Goal: Task Accomplishment & Management: Use online tool/utility

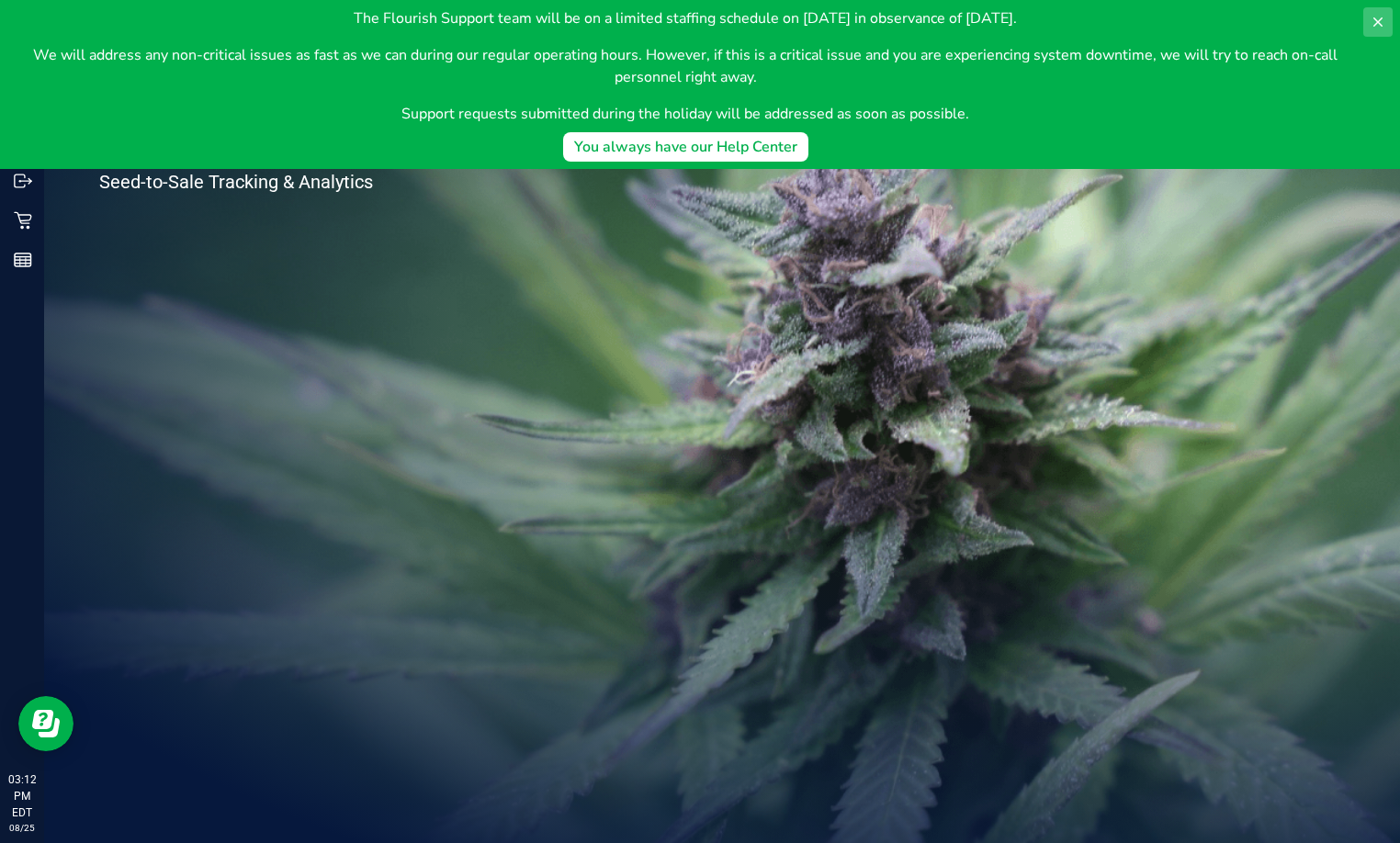
click at [1374, 25] on icon at bounding box center [1378, 22] width 10 height 10
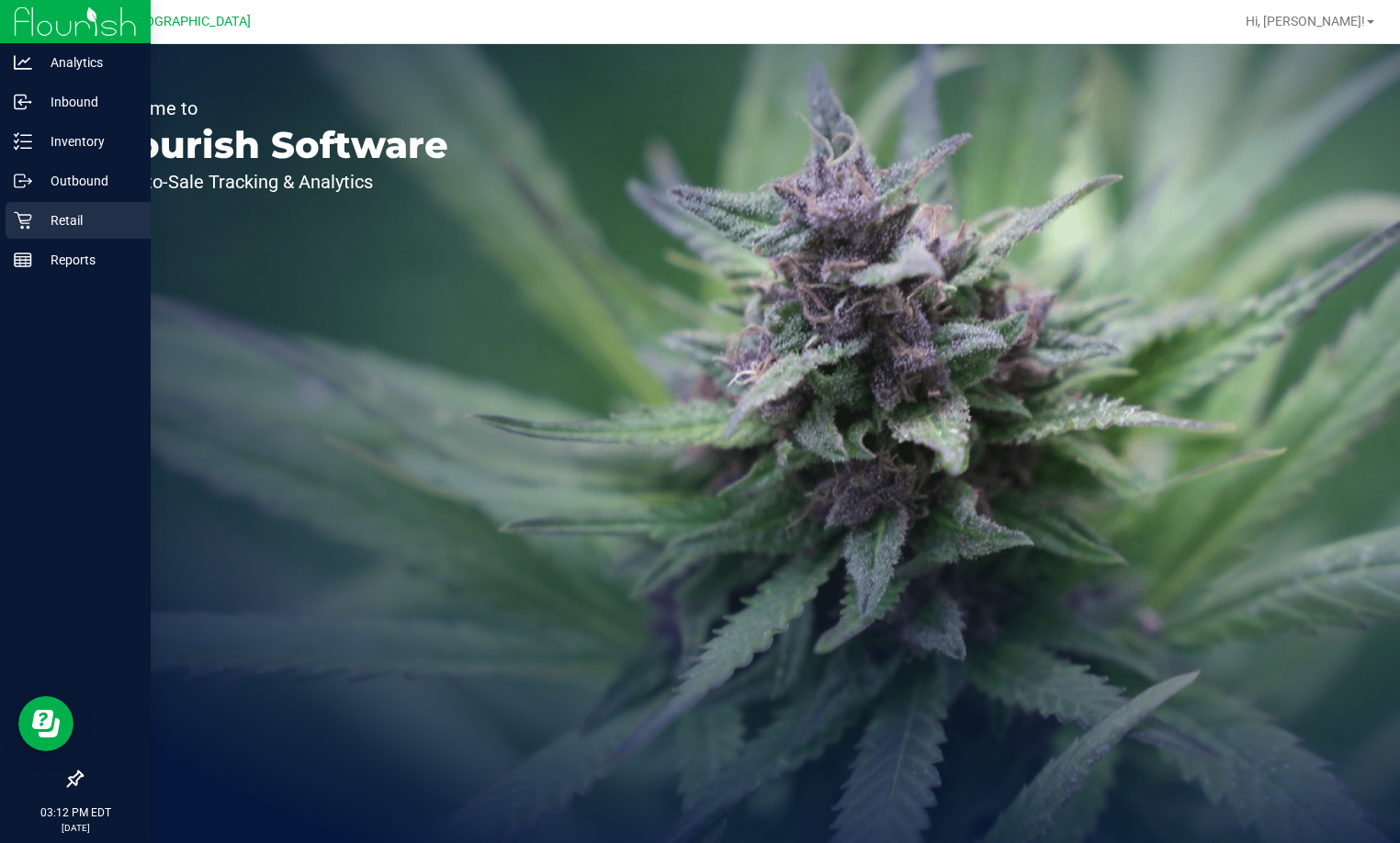
click at [33, 211] on p "Retail" at bounding box center [87, 220] width 110 height 22
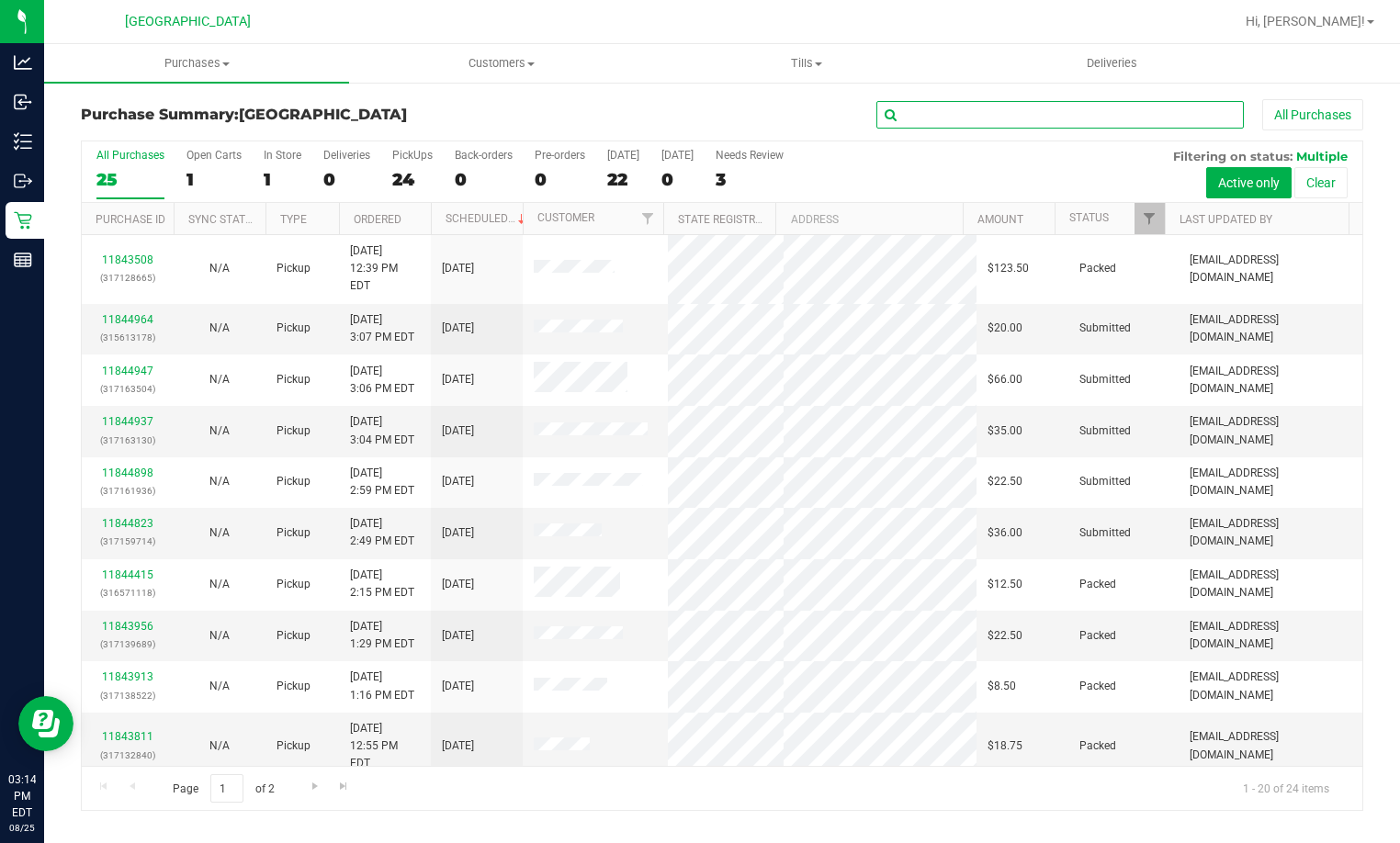
click at [958, 127] on input "text" at bounding box center [1061, 115] width 367 height 28
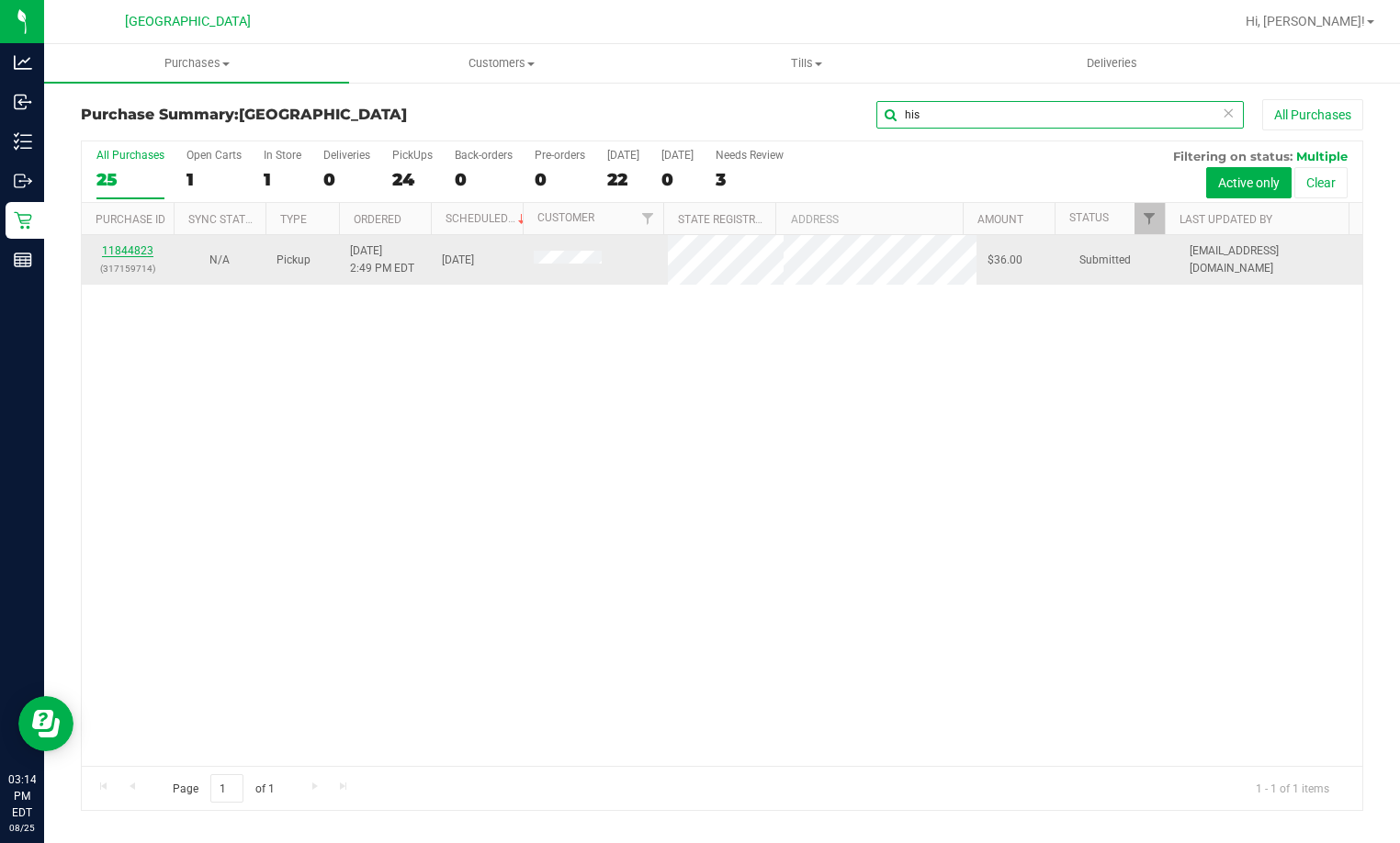
type input "his"
click at [134, 247] on link "11844823" at bounding box center [128, 250] width 52 height 12
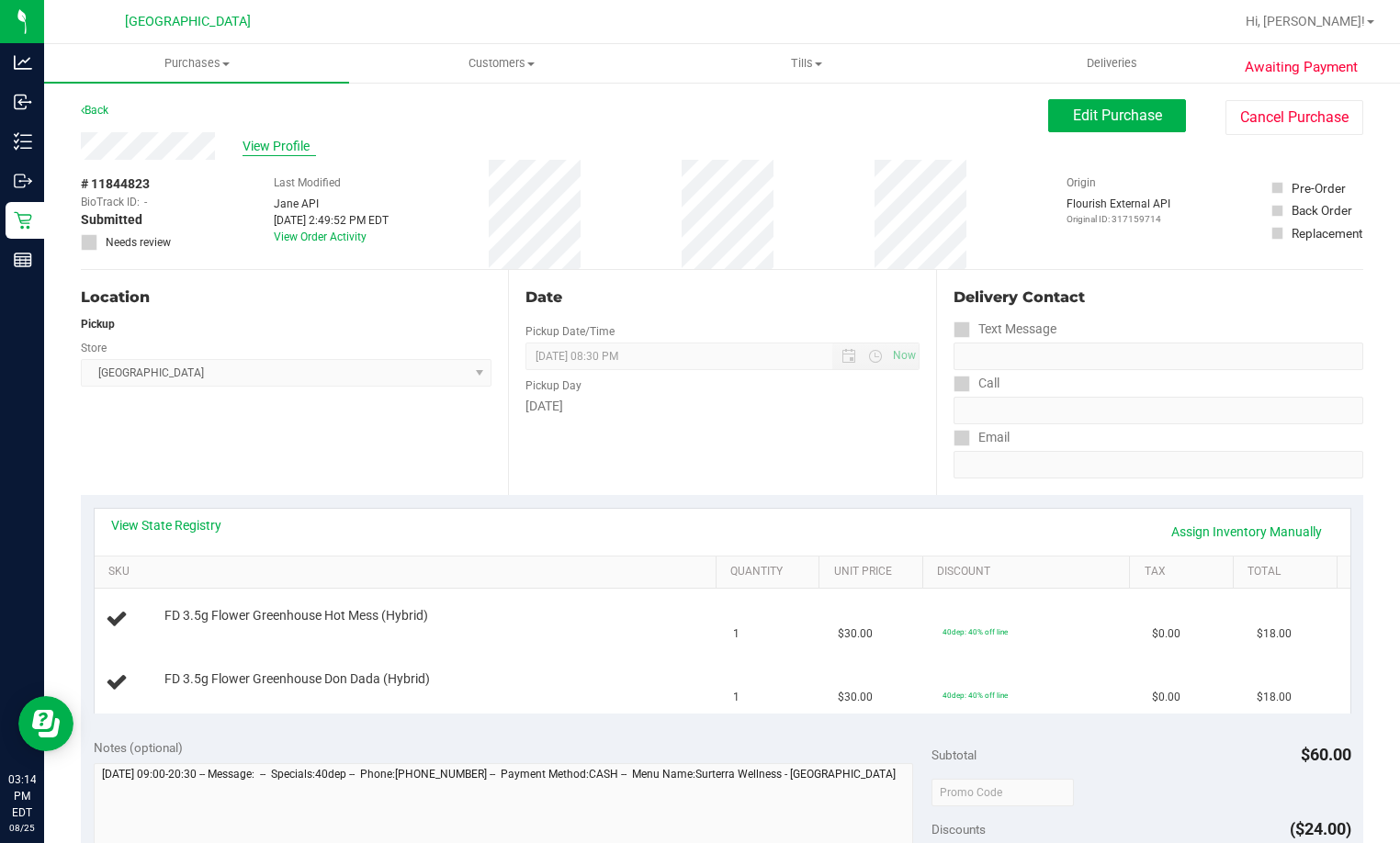
click at [309, 149] on span "View Profile" at bounding box center [279, 146] width 74 height 19
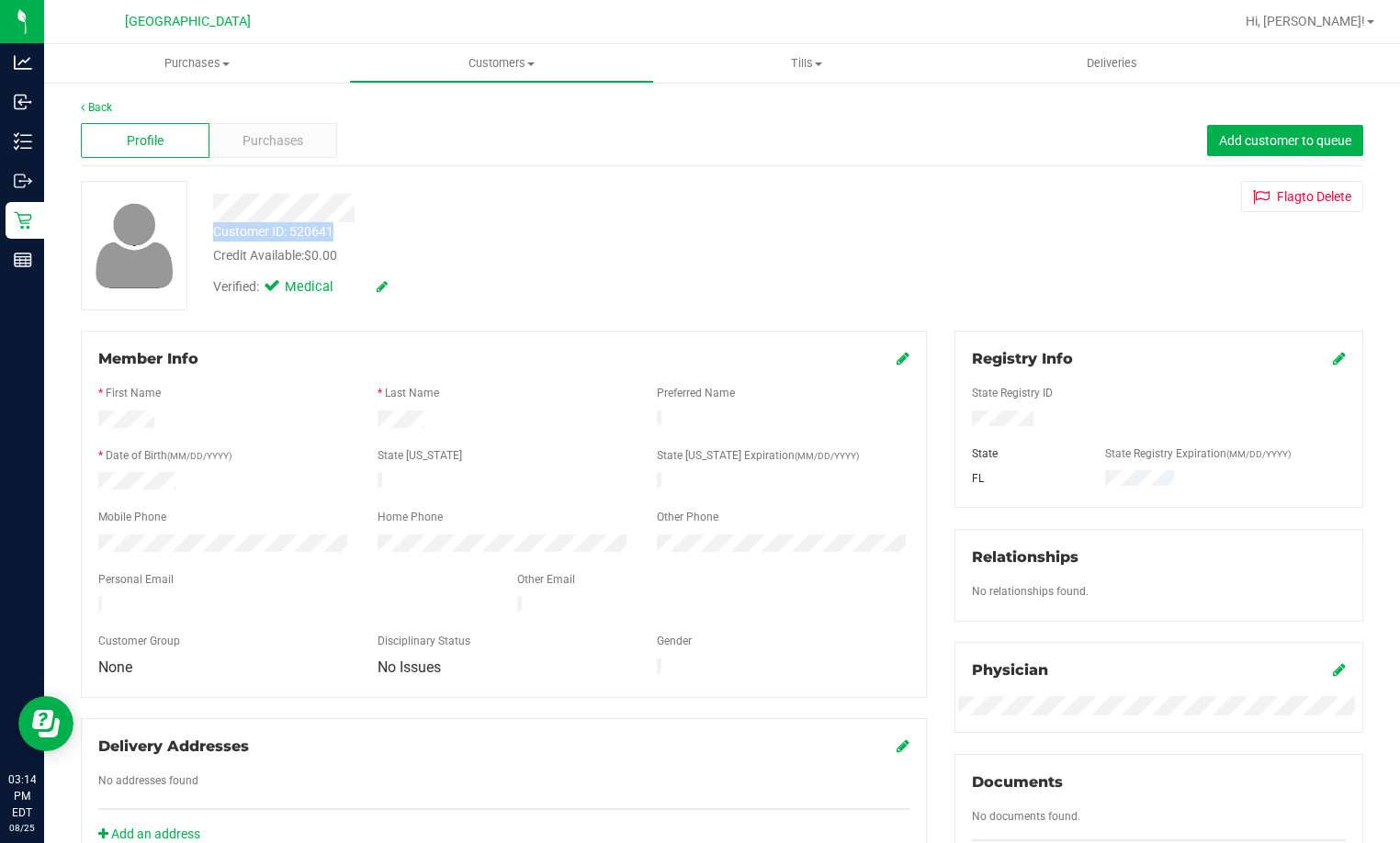
drag, startPoint x: 208, startPoint y: 206, endPoint x: 345, endPoint y: 235, distance: 140.0
click at [345, 235] on div "Customer ID: 520641 Credit Available: $0.00 Verified: Medical" at bounding box center [526, 243] width 655 height 125
click at [551, 200] on div at bounding box center [526, 208] width 655 height 29
click at [465, 67] on span "Customers" at bounding box center [501, 63] width 303 height 16
click at [179, 65] on span "Purchases" at bounding box center [196, 63] width 303 height 16
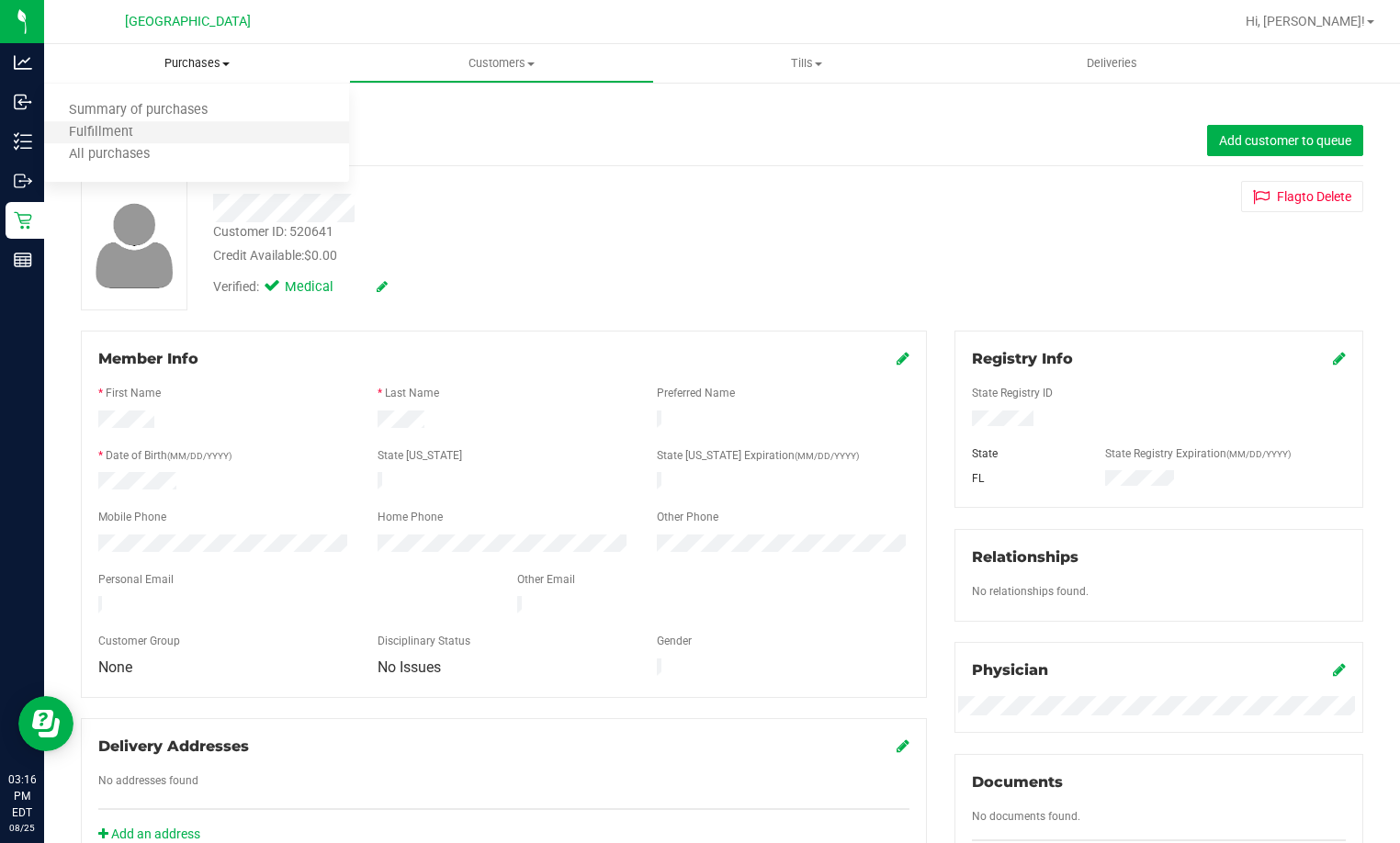
click at [171, 133] on li "Fulfillment" at bounding box center [196, 133] width 305 height 22
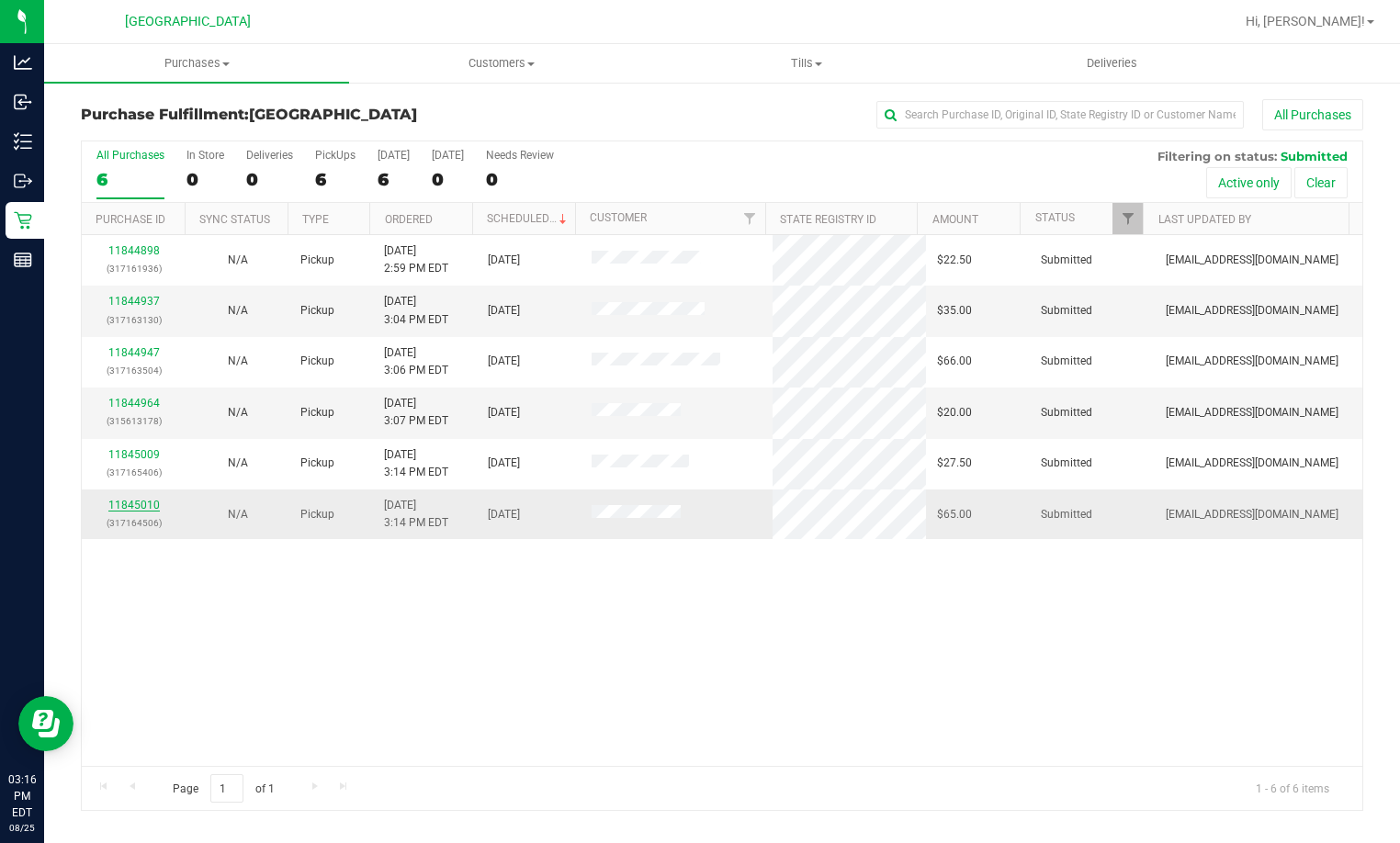
click at [143, 504] on link "11845010" at bounding box center [134, 505] width 52 height 12
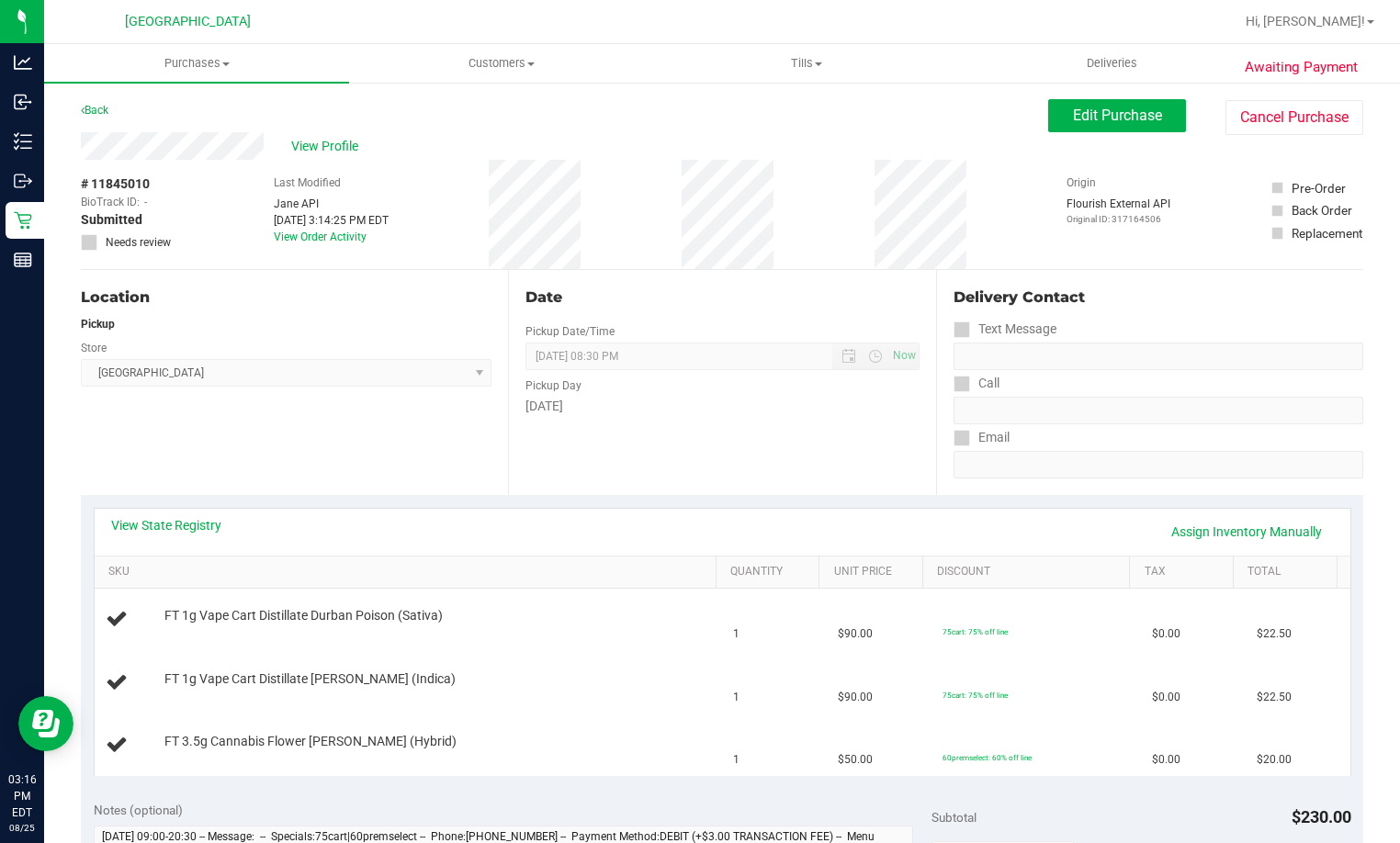
click at [91, 100] on div "Back" at bounding box center [95, 110] width 28 height 22
click at [93, 116] on link "Back" at bounding box center [95, 110] width 28 height 12
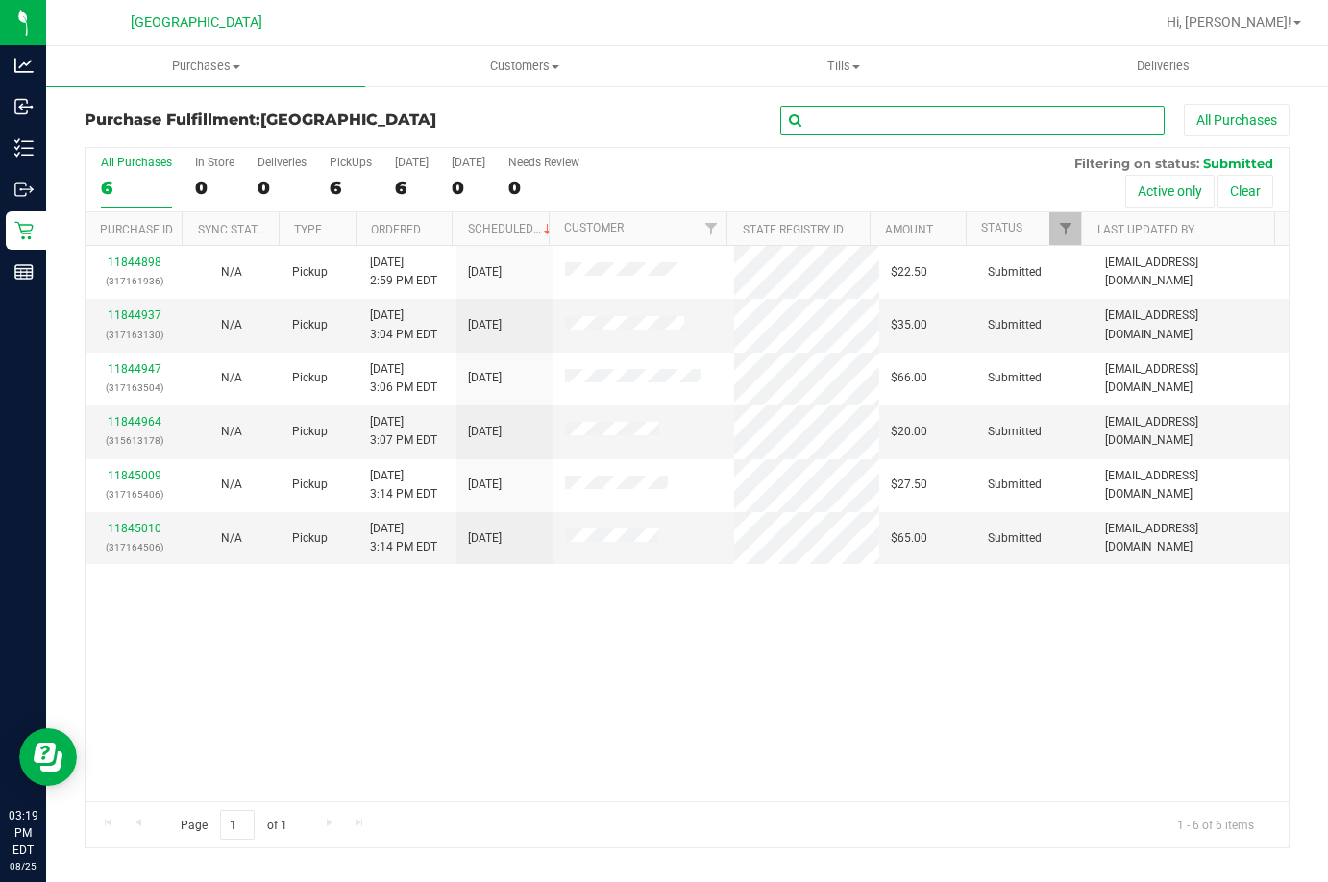
click at [933, 121] on input "text" at bounding box center [972, 120] width 384 height 29
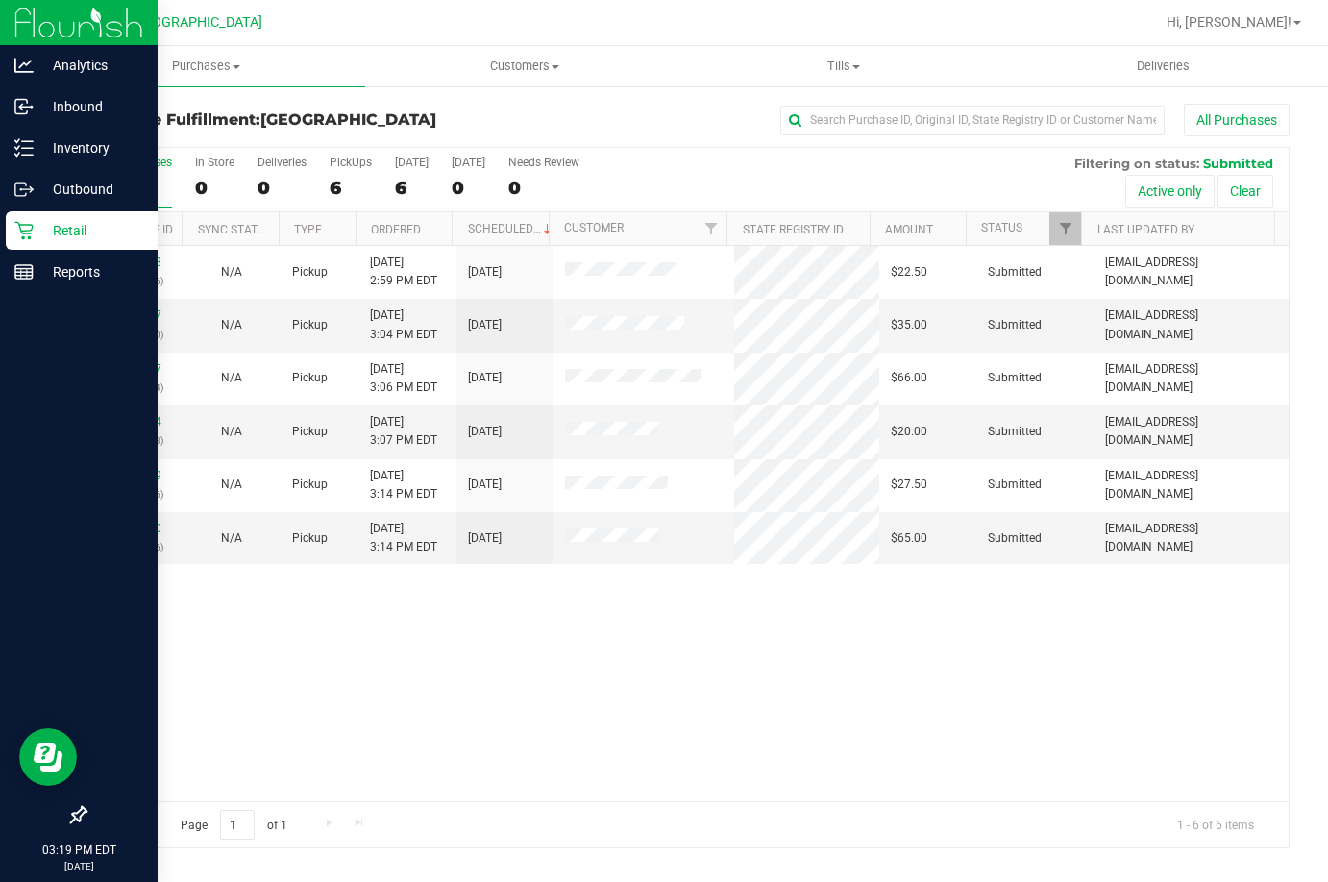
click at [52, 219] on p "Retail" at bounding box center [91, 230] width 115 height 23
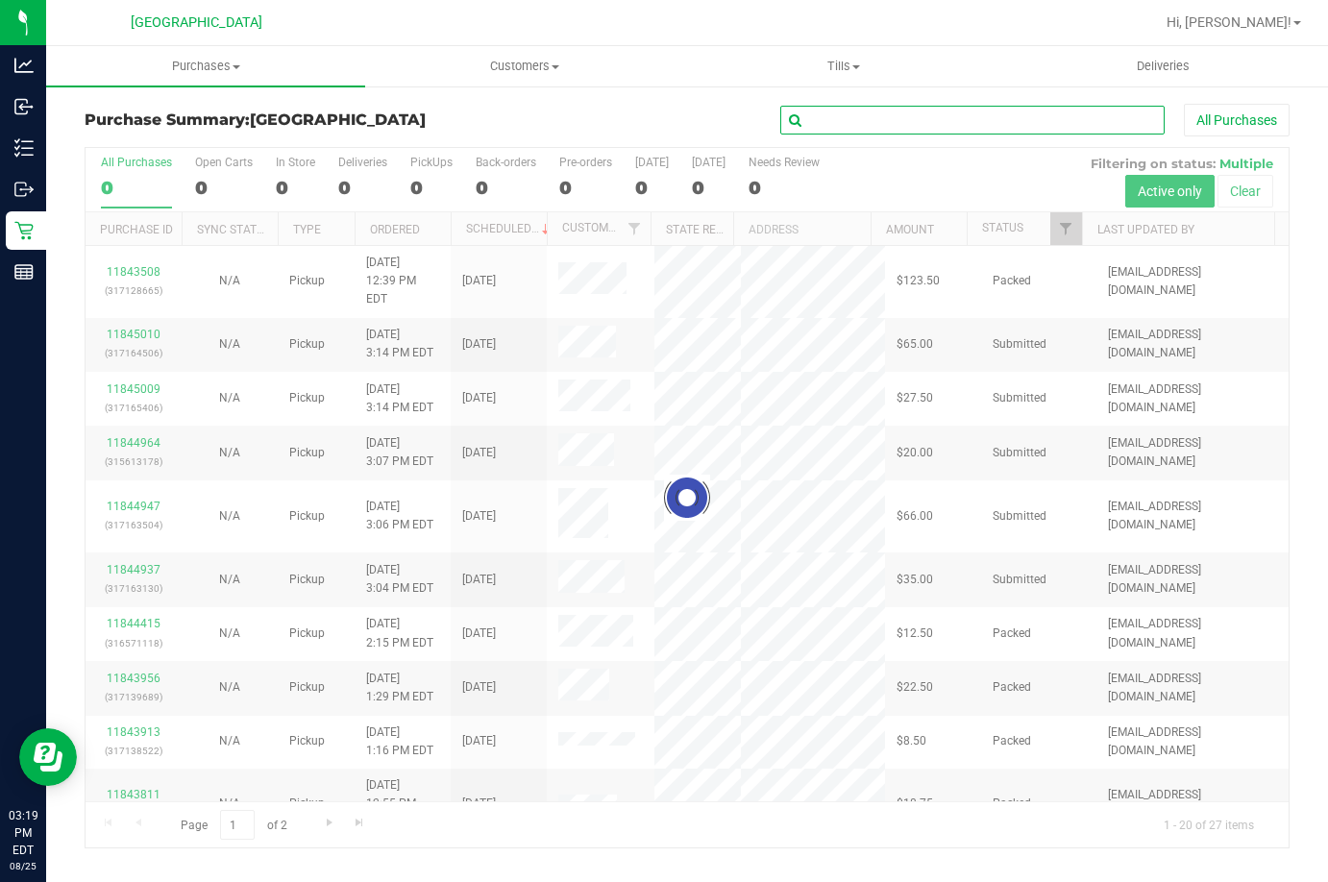
click at [967, 129] on input "text" at bounding box center [972, 120] width 384 height 29
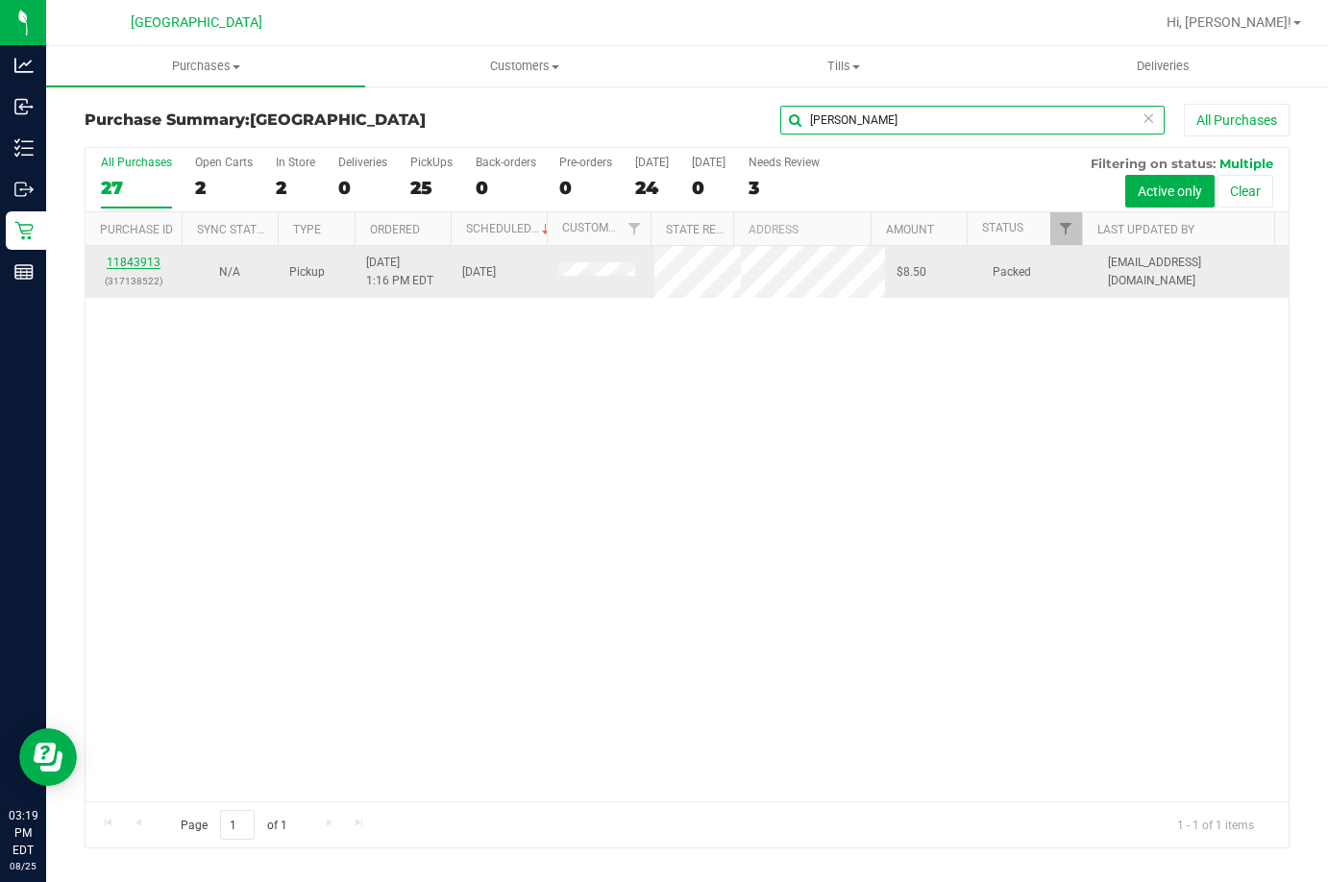
type input "luis"
click at [141, 265] on link "11843913" at bounding box center [134, 262] width 54 height 13
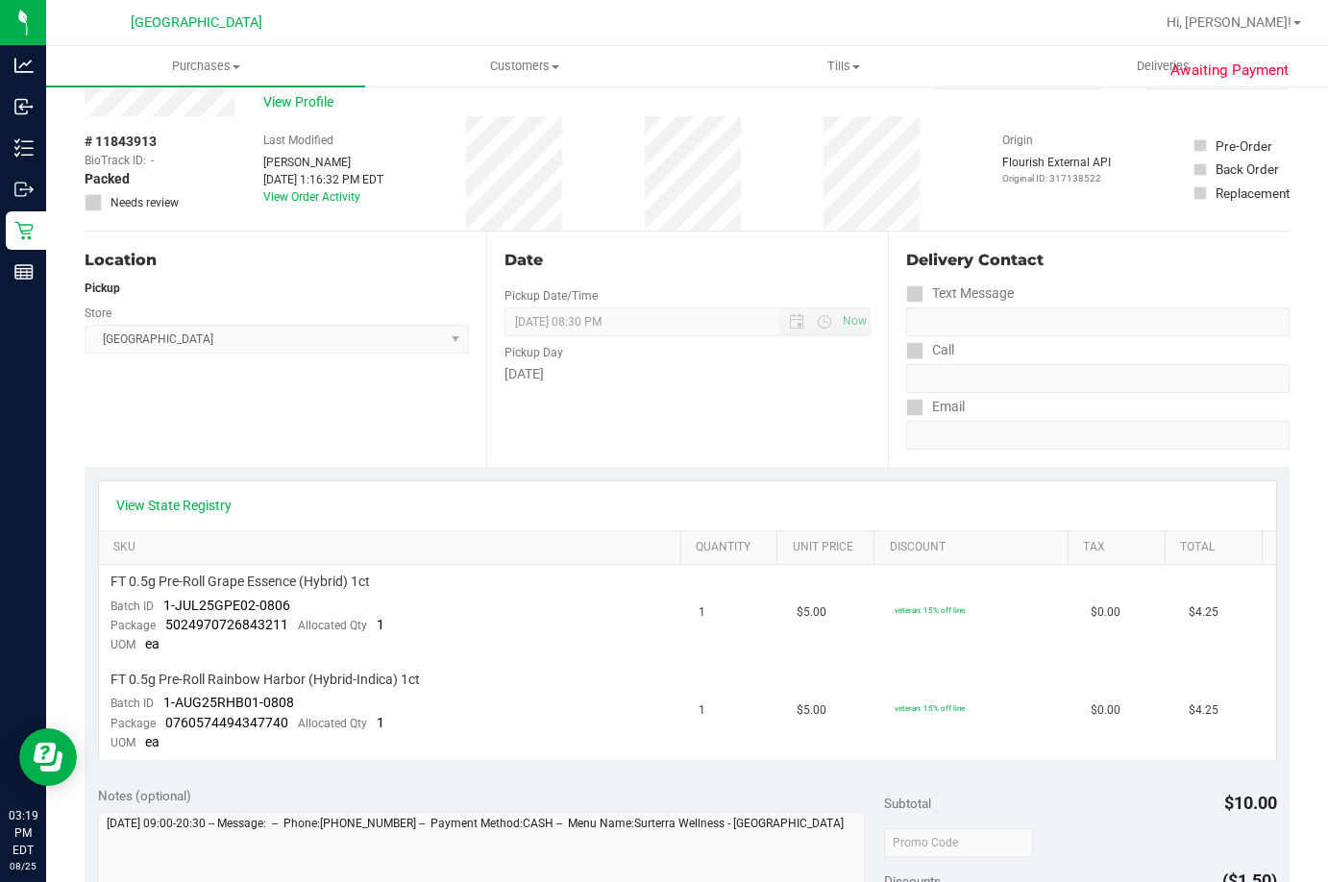
scroll to position [192, 0]
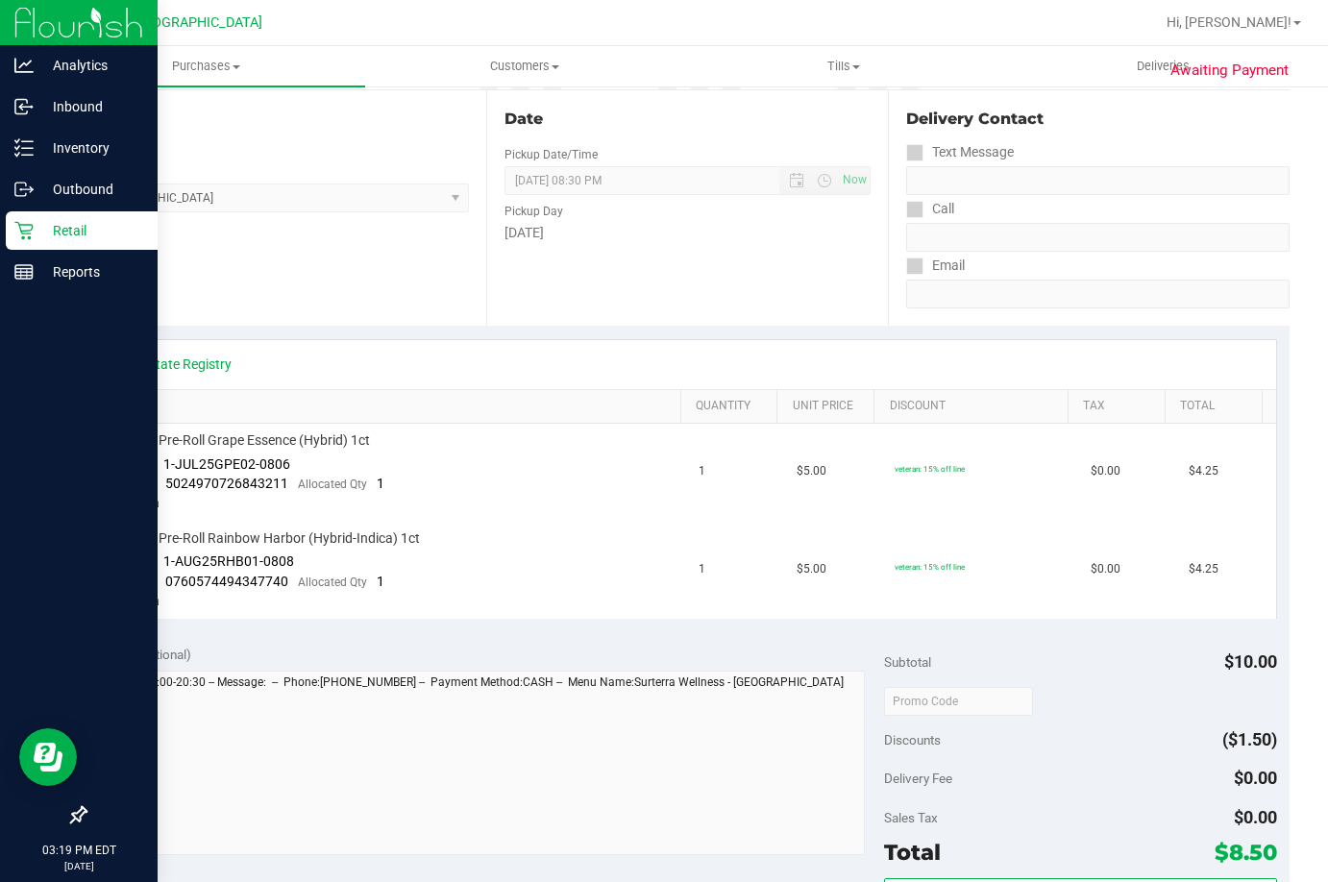
click at [40, 229] on p "Retail" at bounding box center [91, 230] width 115 height 23
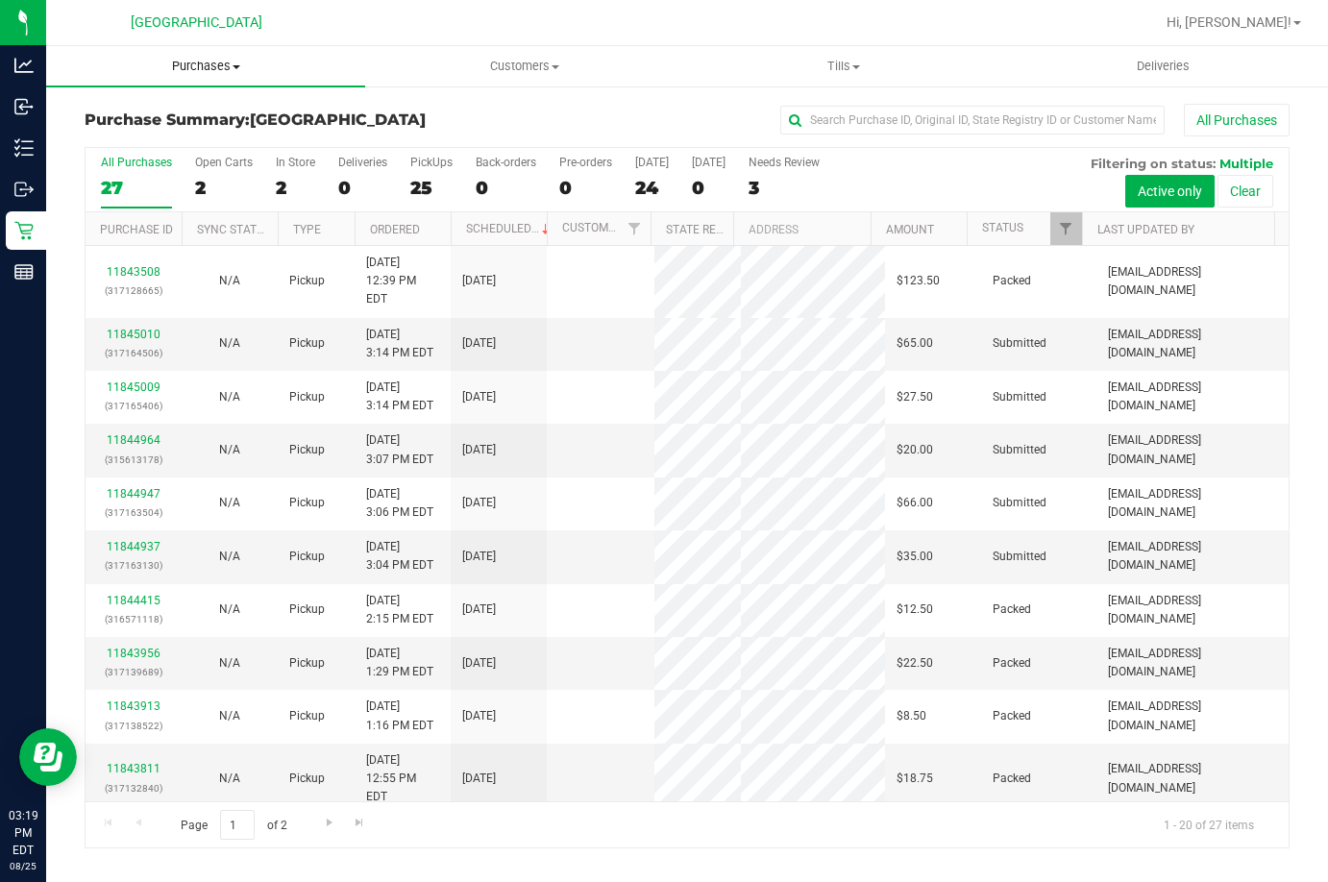
drag, startPoint x: 222, startPoint y: 62, endPoint x: 214, endPoint y: 83, distance: 21.6
click at [221, 62] on span "Purchases" at bounding box center [205, 66] width 319 height 17
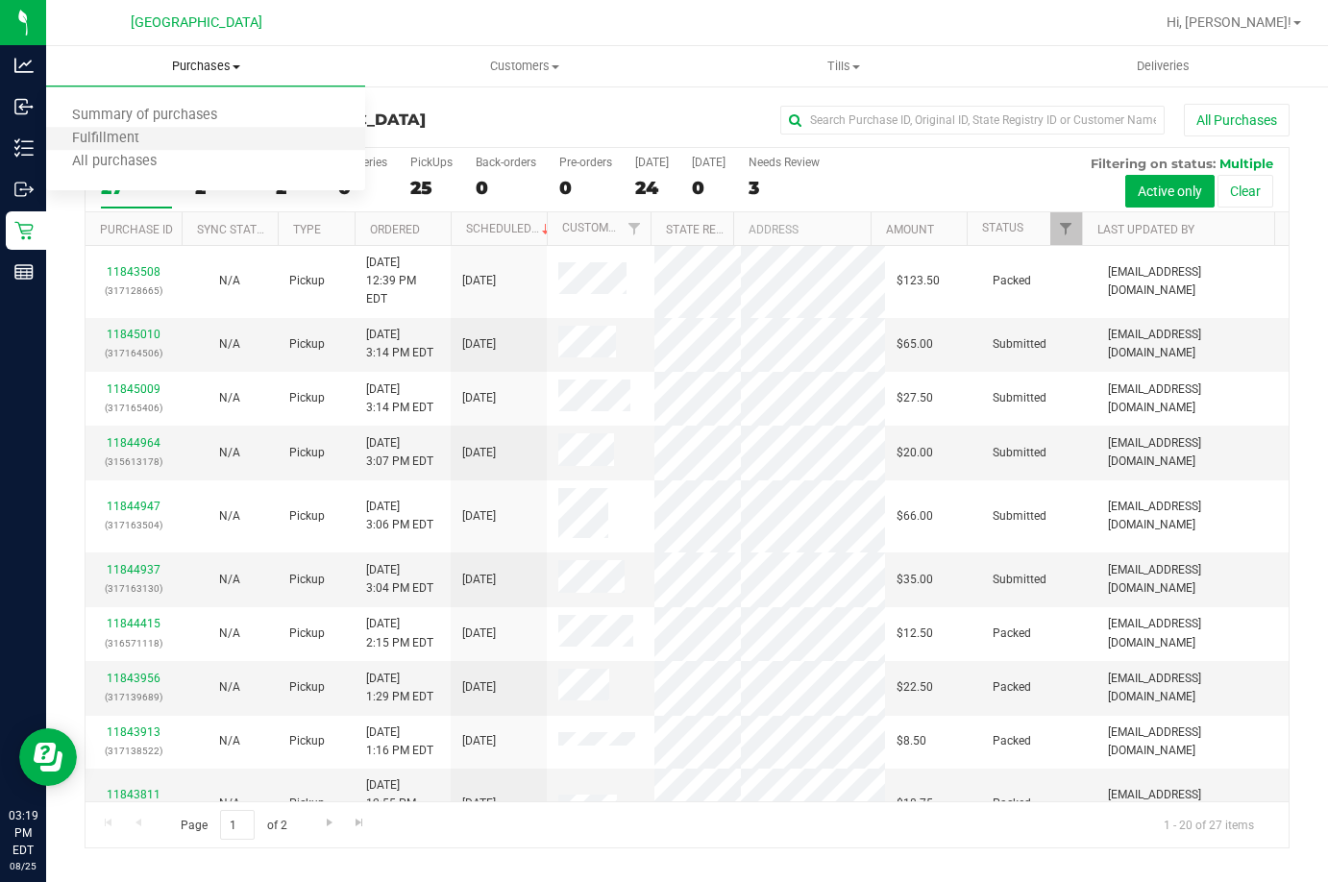
click at [180, 137] on li "Fulfillment" at bounding box center [205, 139] width 319 height 23
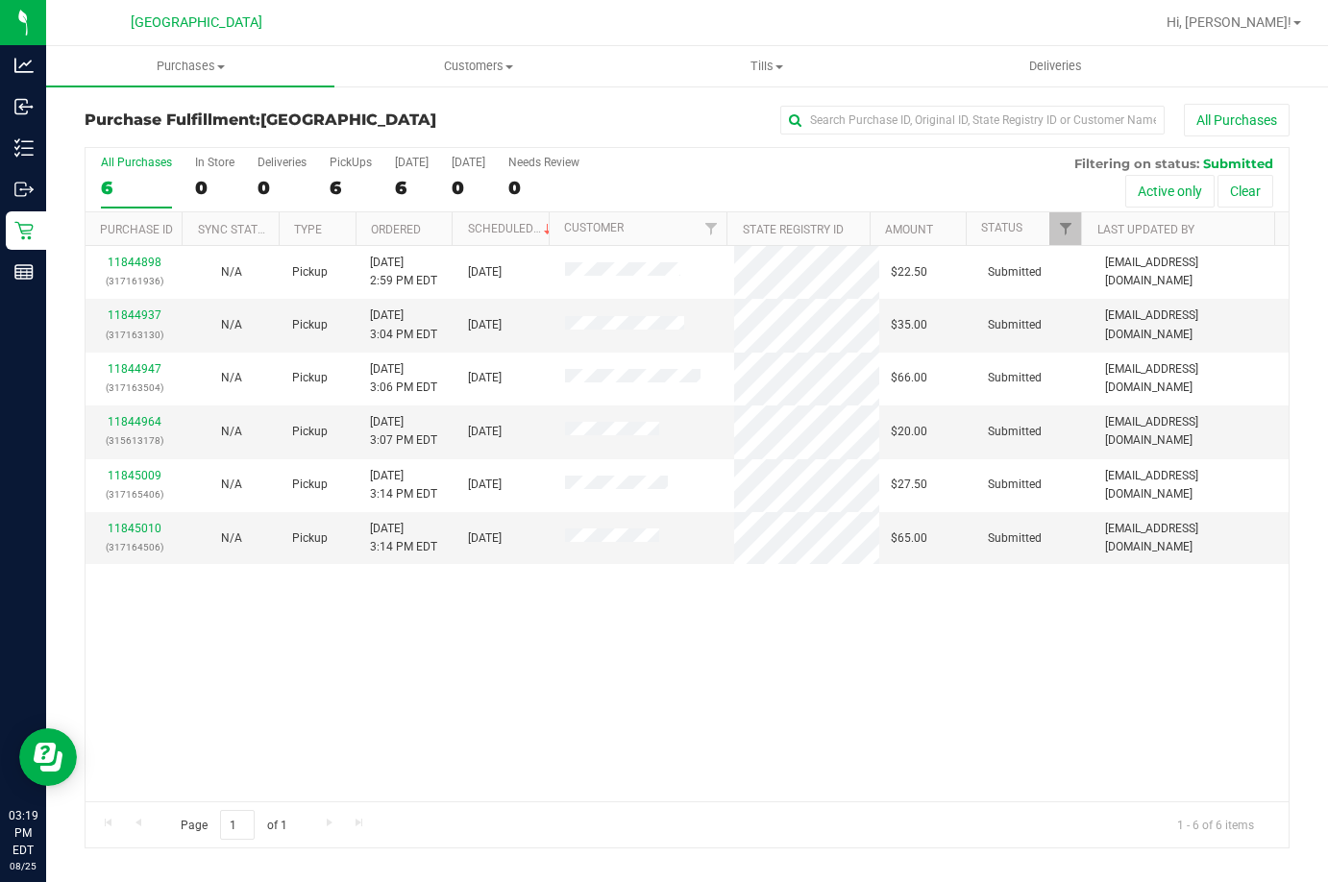
click at [430, 225] on th "Ordered" at bounding box center [404, 229] width 96 height 34
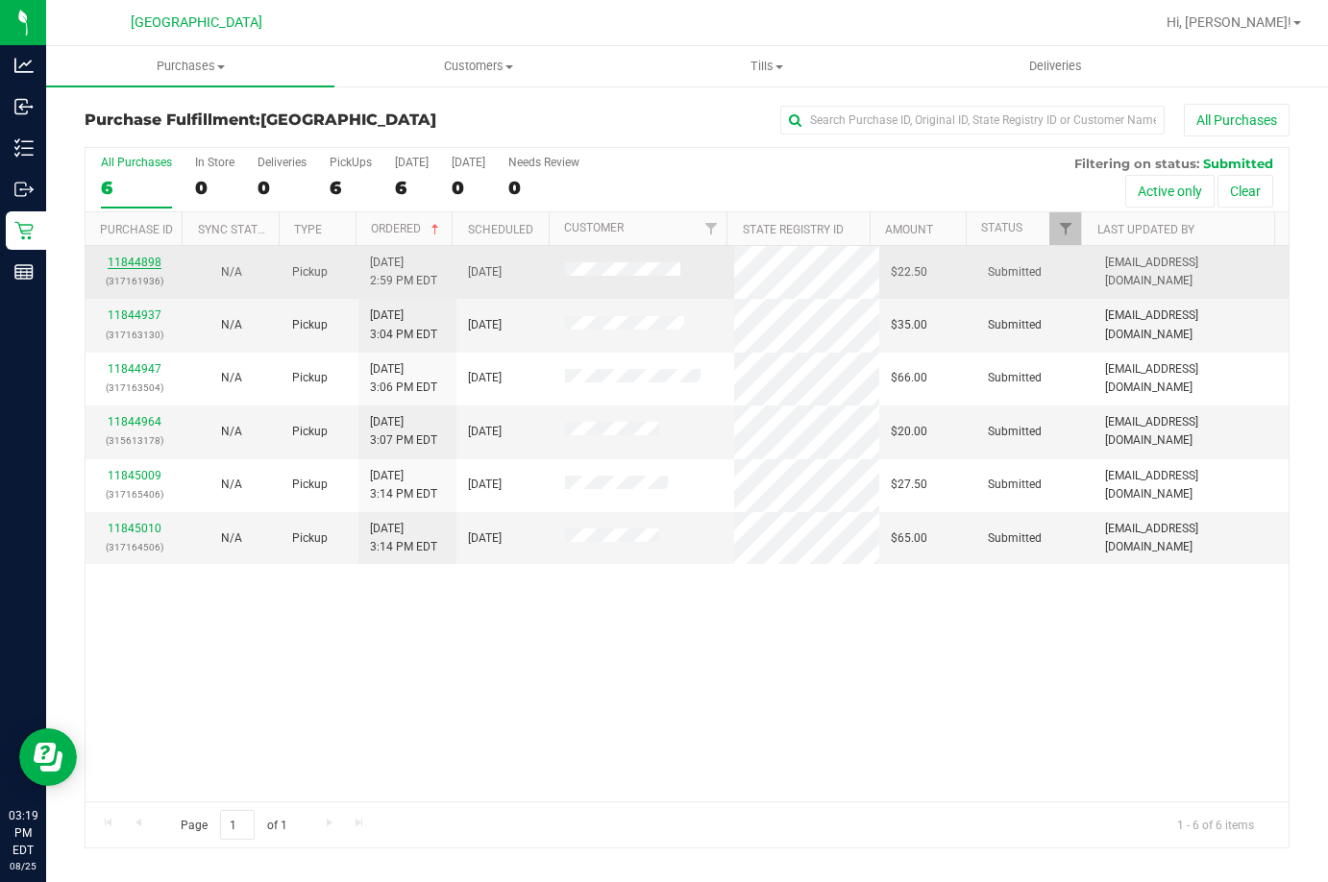
click at [142, 258] on link "11844898" at bounding box center [135, 262] width 54 height 13
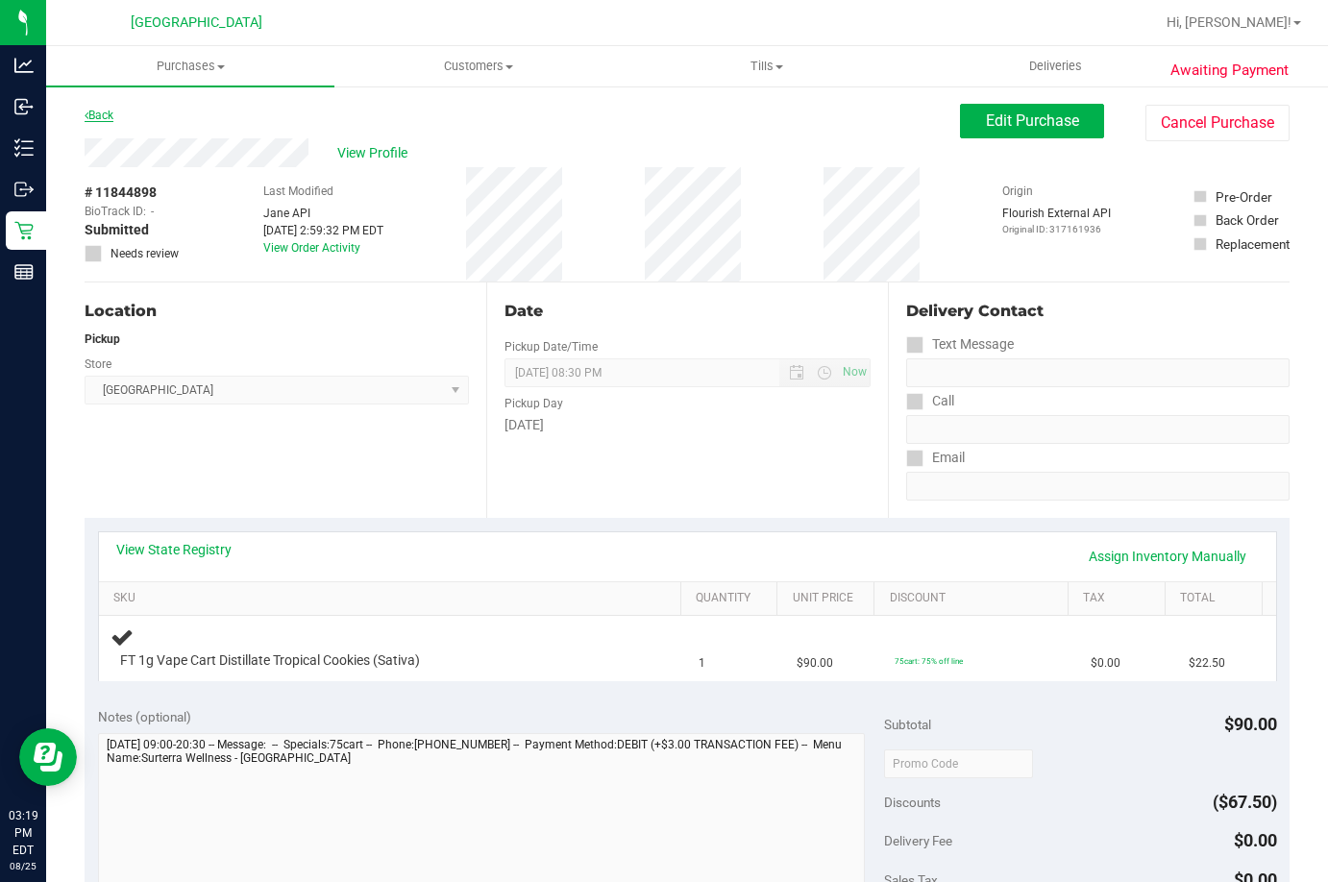
click at [99, 110] on link "Back" at bounding box center [99, 115] width 29 height 13
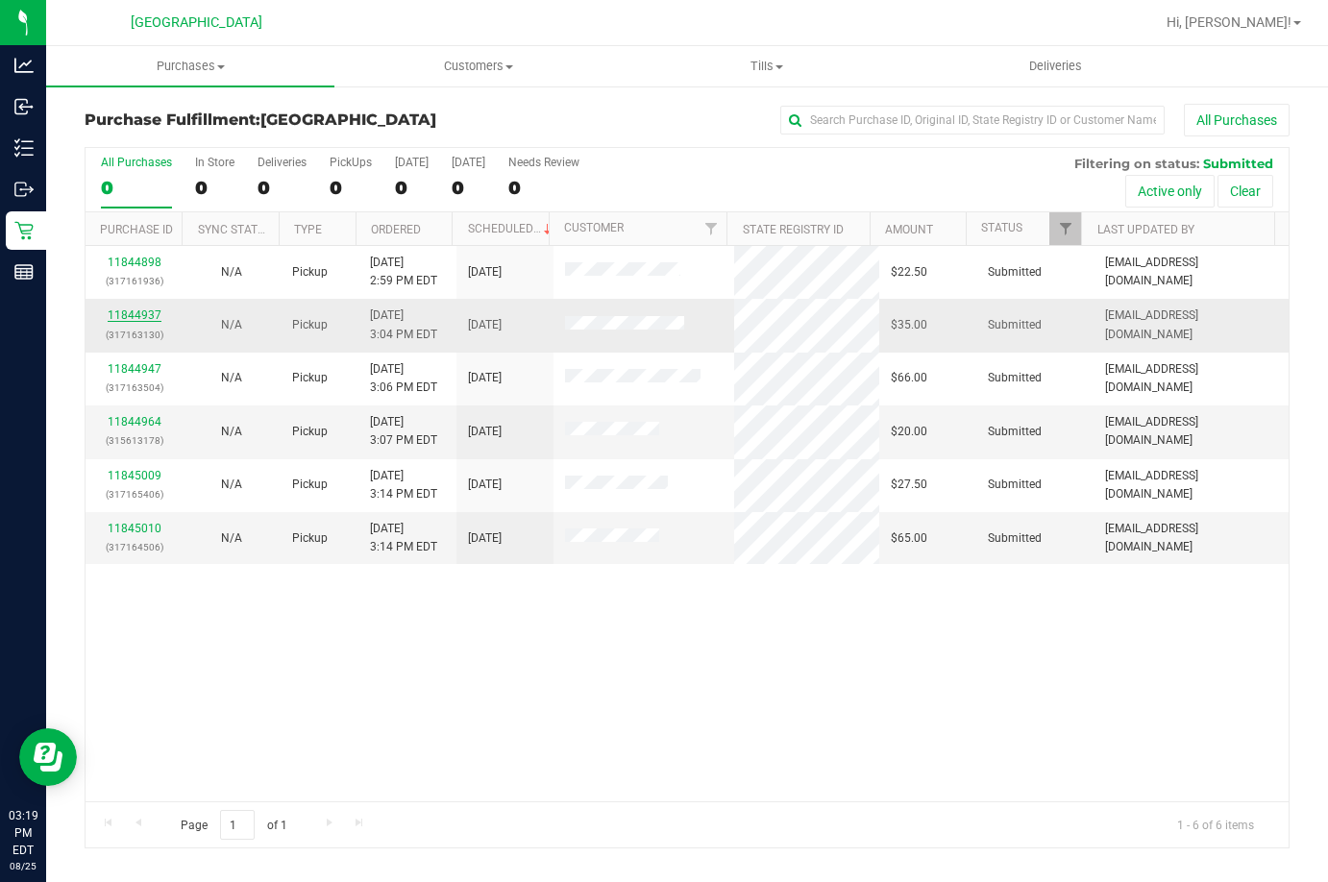
click at [135, 318] on link "11844937" at bounding box center [135, 314] width 54 height 13
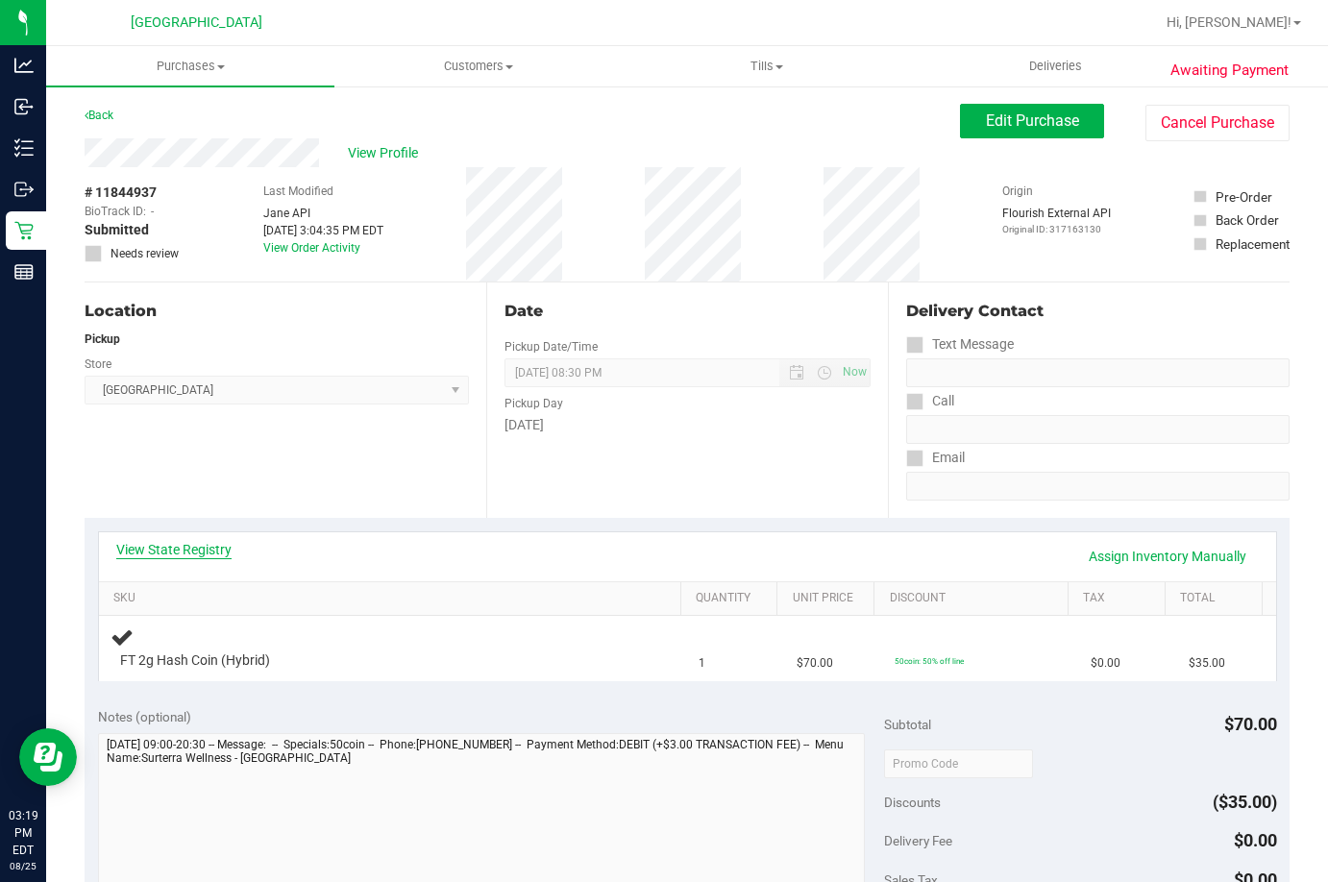
click at [176, 545] on link "View State Registry" at bounding box center [173, 549] width 115 height 19
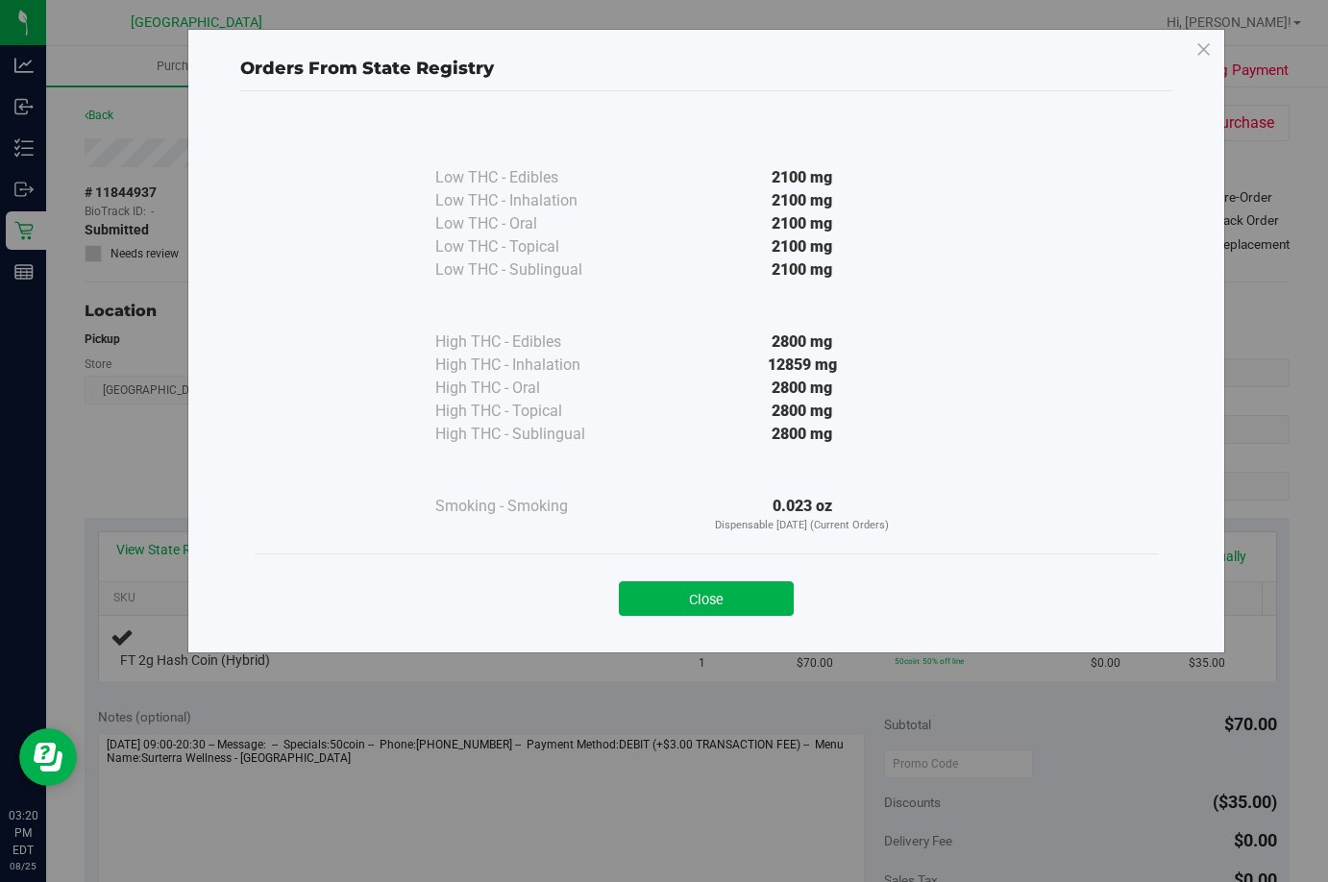
click at [683, 573] on div "Close" at bounding box center [706, 593] width 874 height 48
click at [763, 606] on button "Close" at bounding box center [706, 598] width 175 height 35
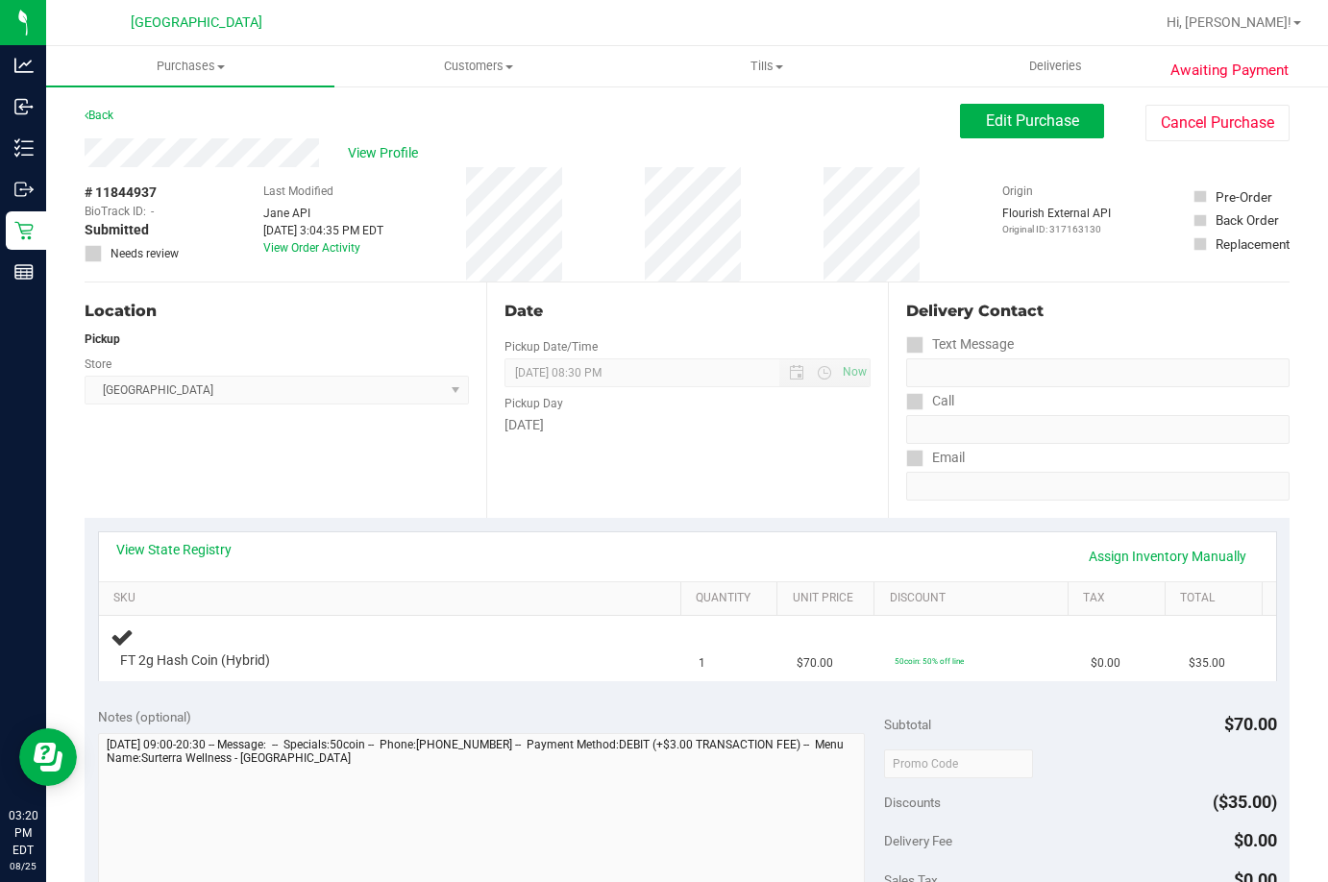
click at [197, 537] on div "View State Registry Assign Inventory Manually" at bounding box center [687, 556] width 1177 height 49
click at [98, 117] on link "Back" at bounding box center [99, 115] width 29 height 13
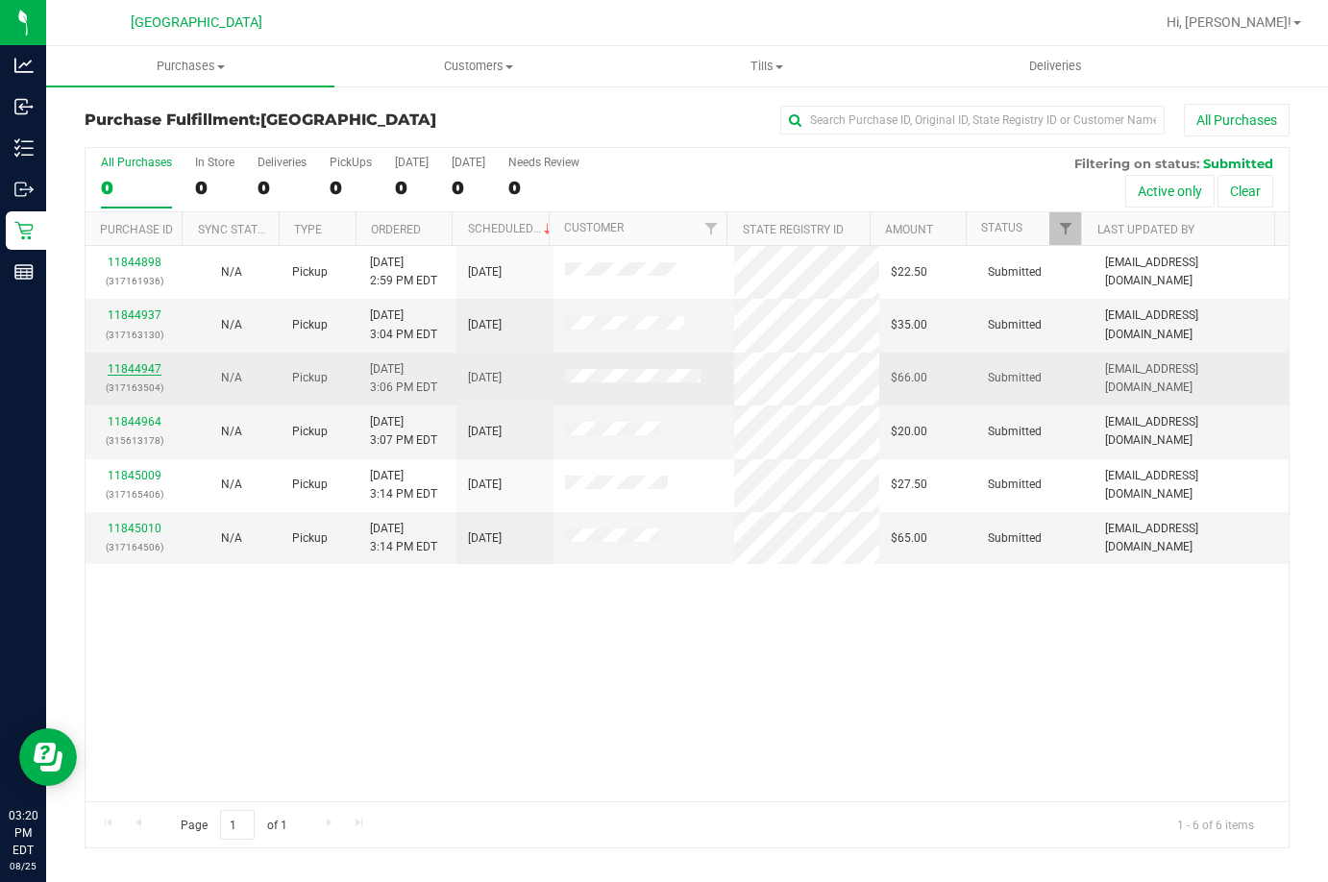
click at [118, 364] on link "11844947" at bounding box center [135, 368] width 54 height 13
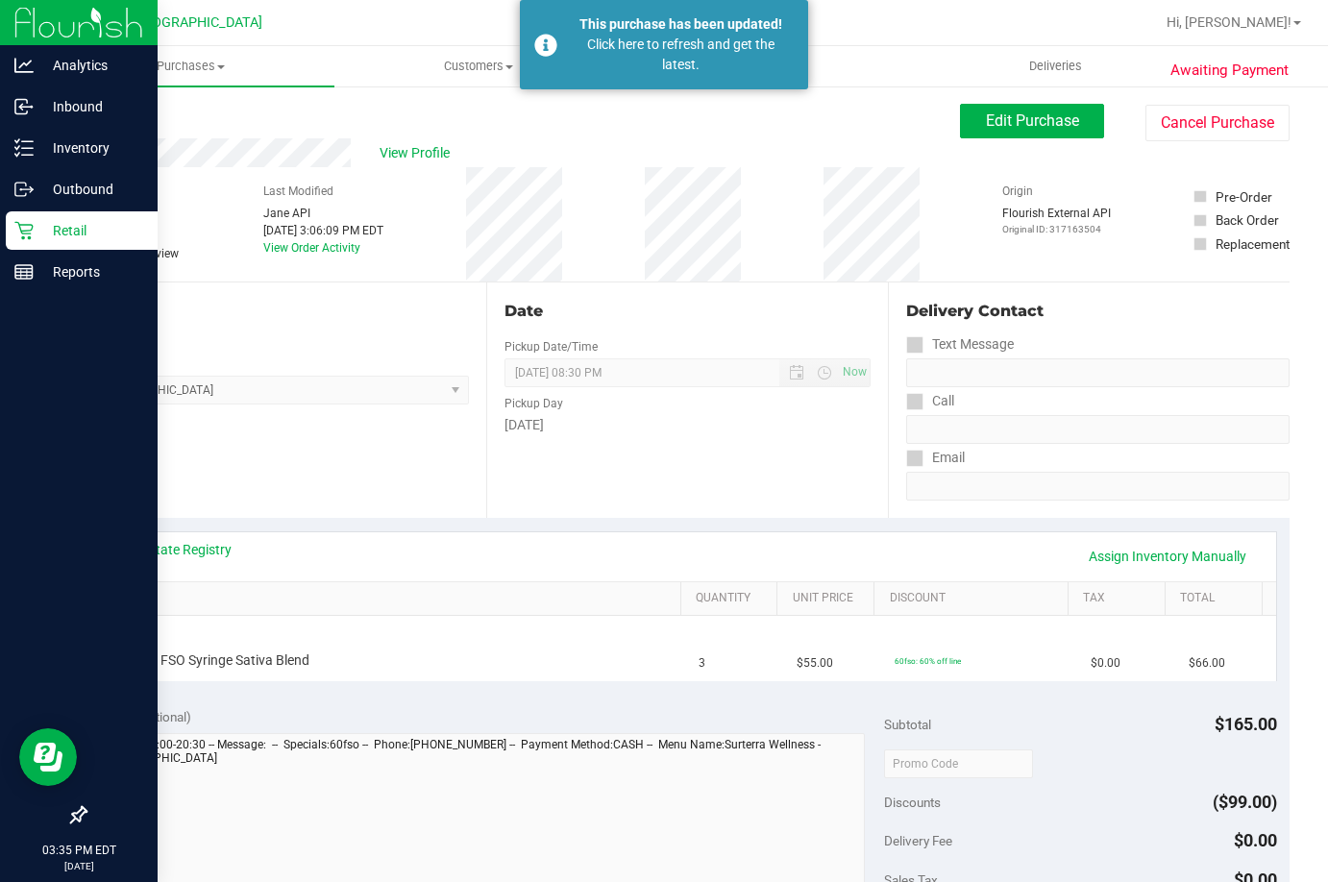
click at [56, 234] on p "Retail" at bounding box center [91, 230] width 115 height 23
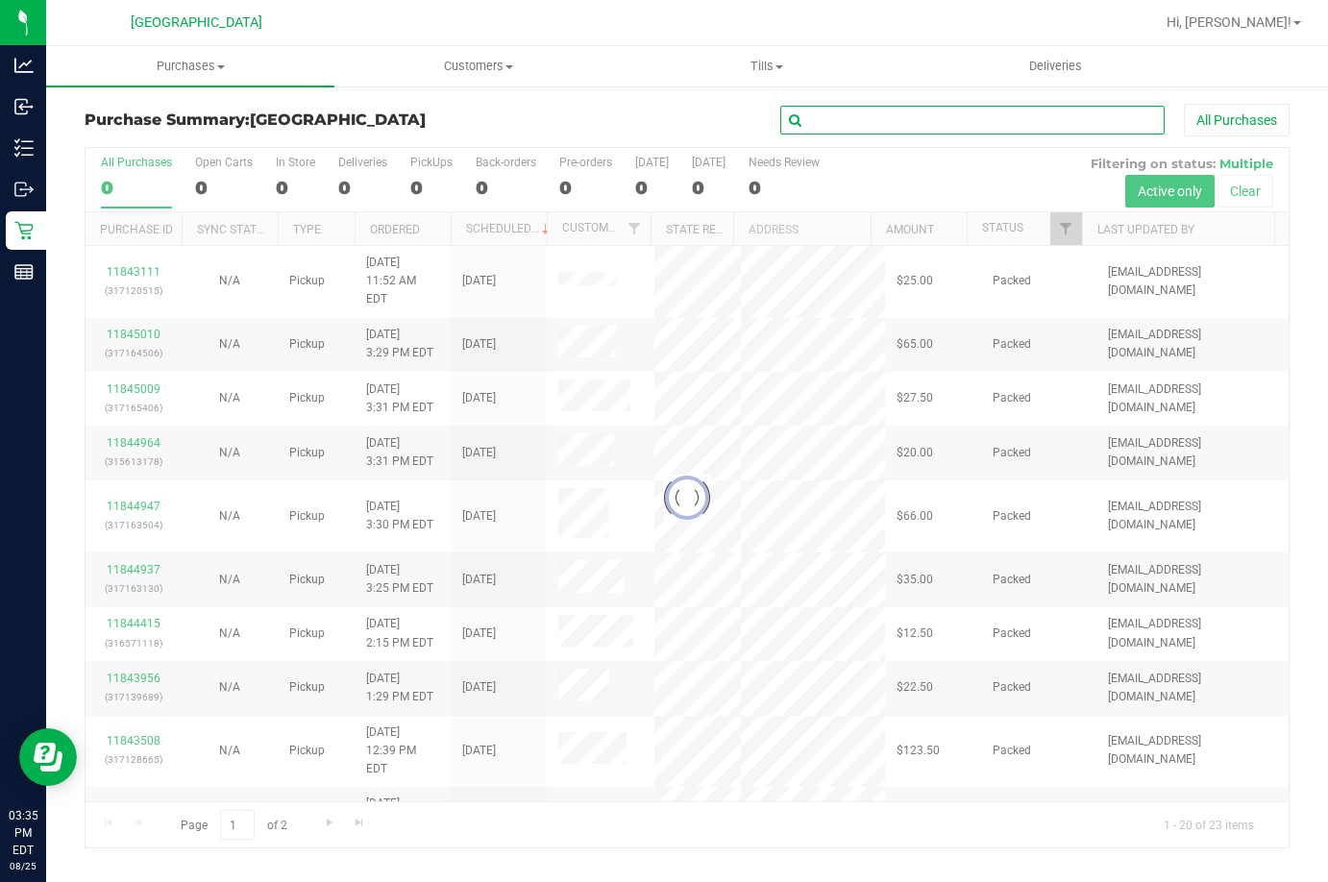
click at [944, 123] on input "text" at bounding box center [972, 120] width 384 height 29
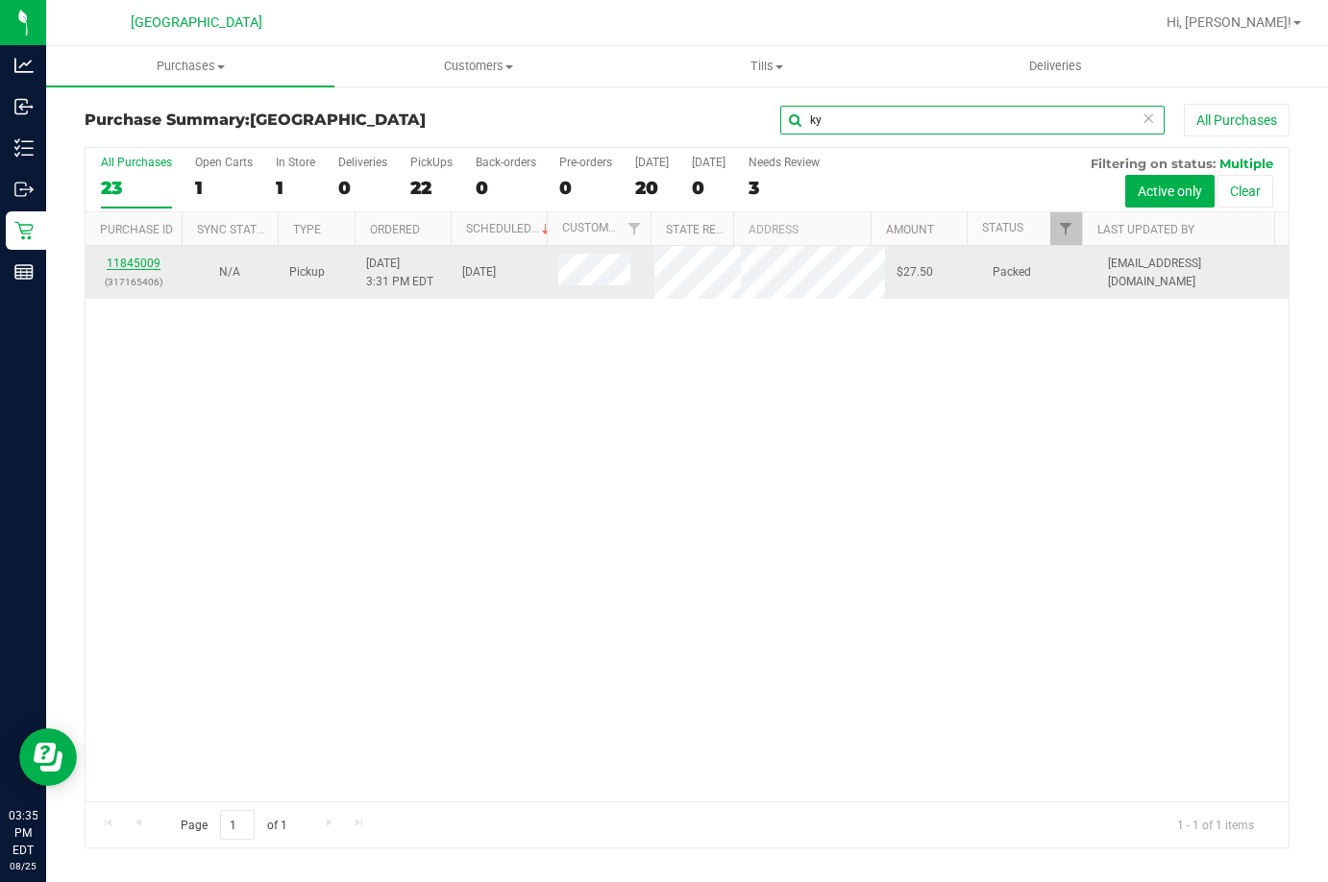
type input "ky"
click at [151, 259] on link "11845009" at bounding box center [134, 263] width 54 height 13
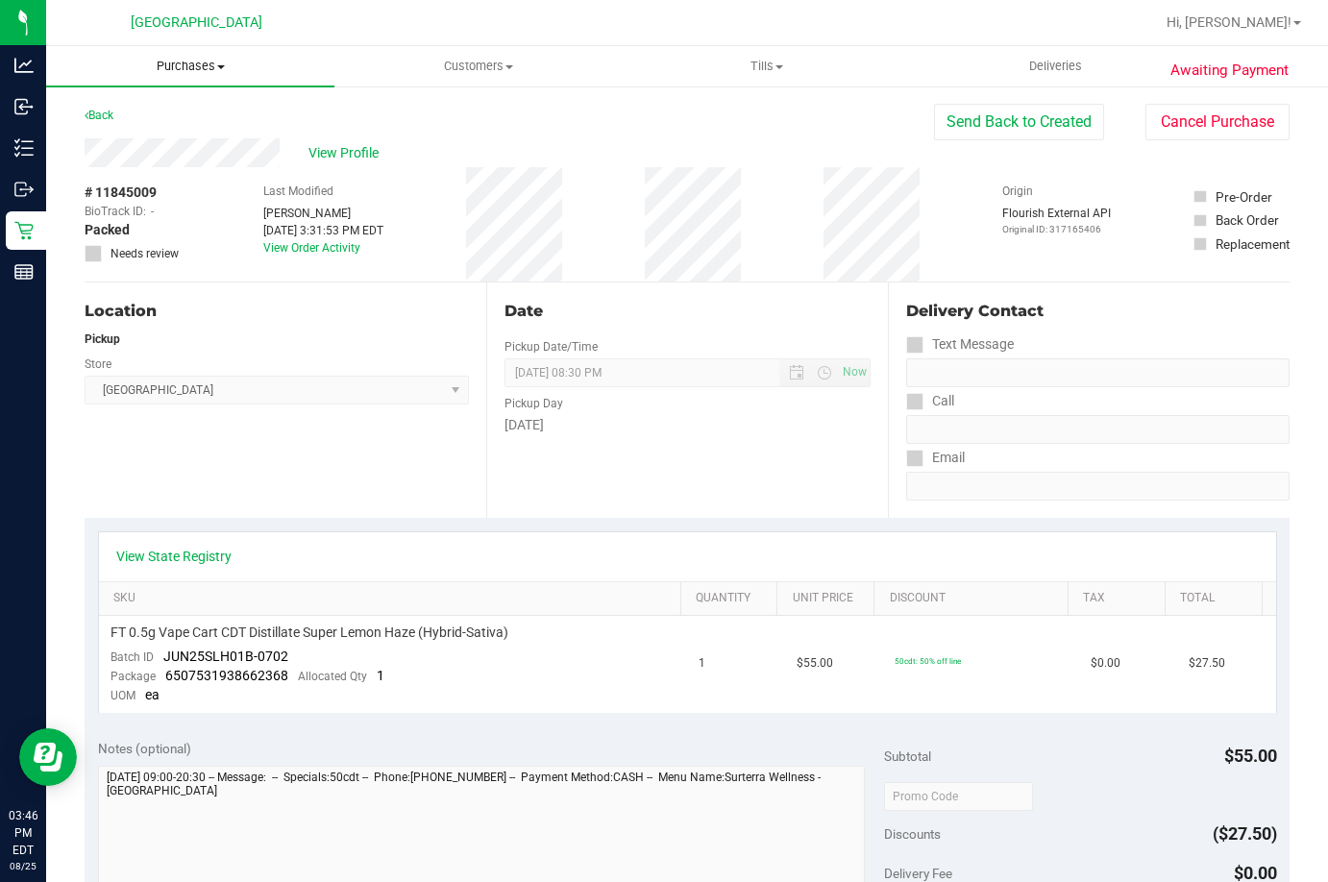
click at [211, 60] on span "Purchases" at bounding box center [190, 66] width 288 height 17
click at [174, 117] on span "Summary of purchases" at bounding box center [144, 116] width 197 height 16
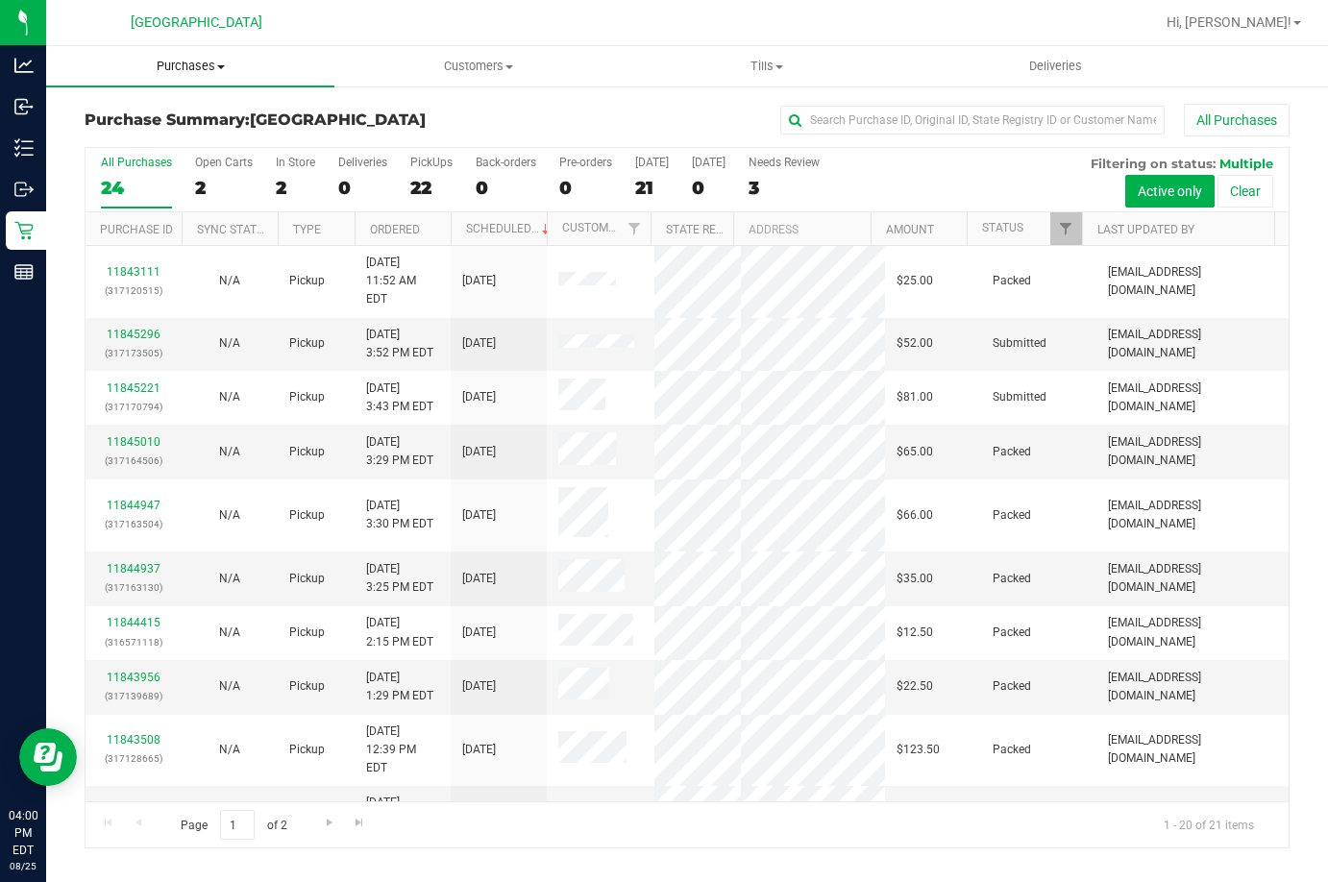
click at [194, 72] on span "Purchases" at bounding box center [190, 66] width 288 height 17
click at [170, 136] on li "Fulfillment" at bounding box center [190, 139] width 288 height 23
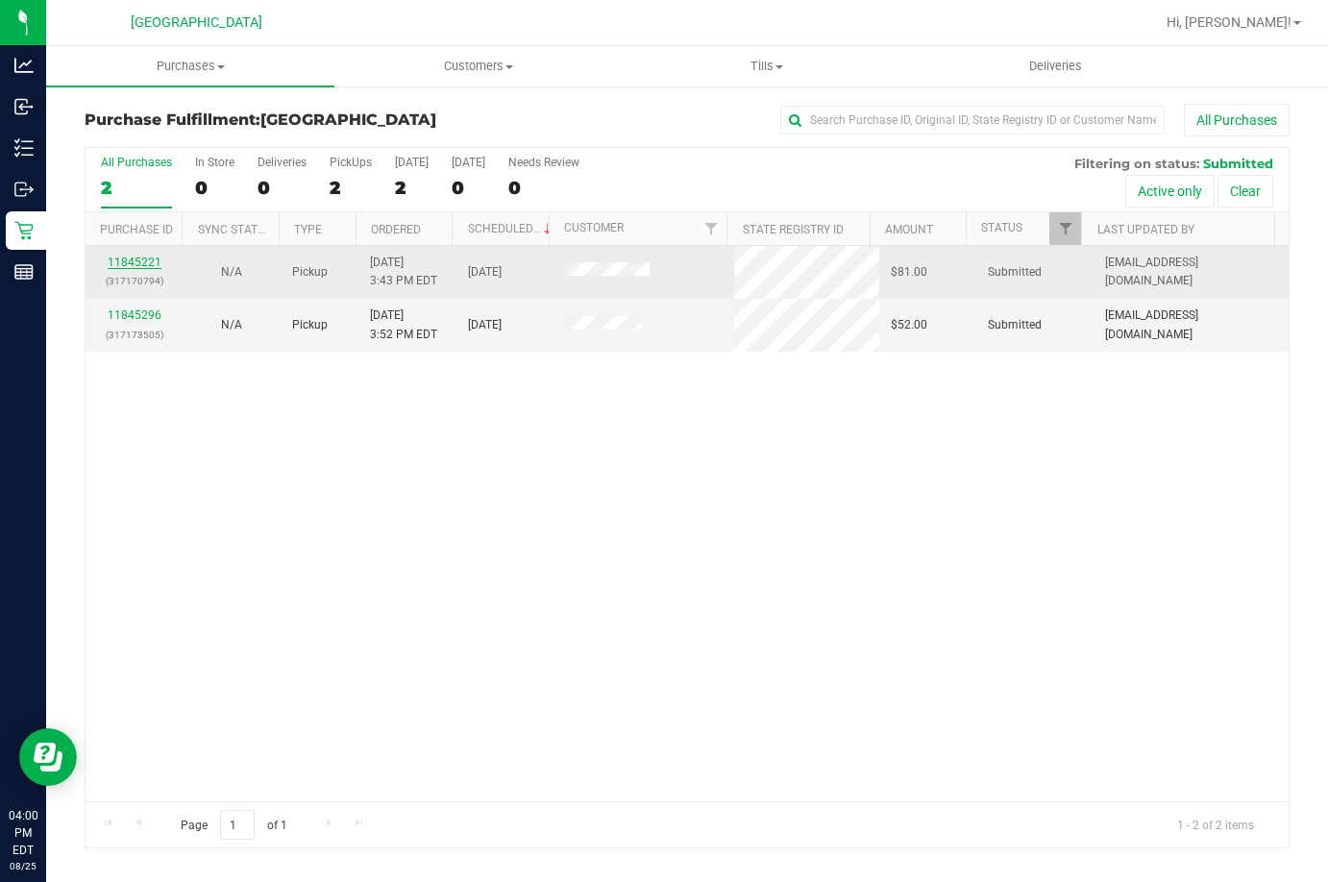
click at [110, 257] on link "11845221" at bounding box center [135, 262] width 54 height 13
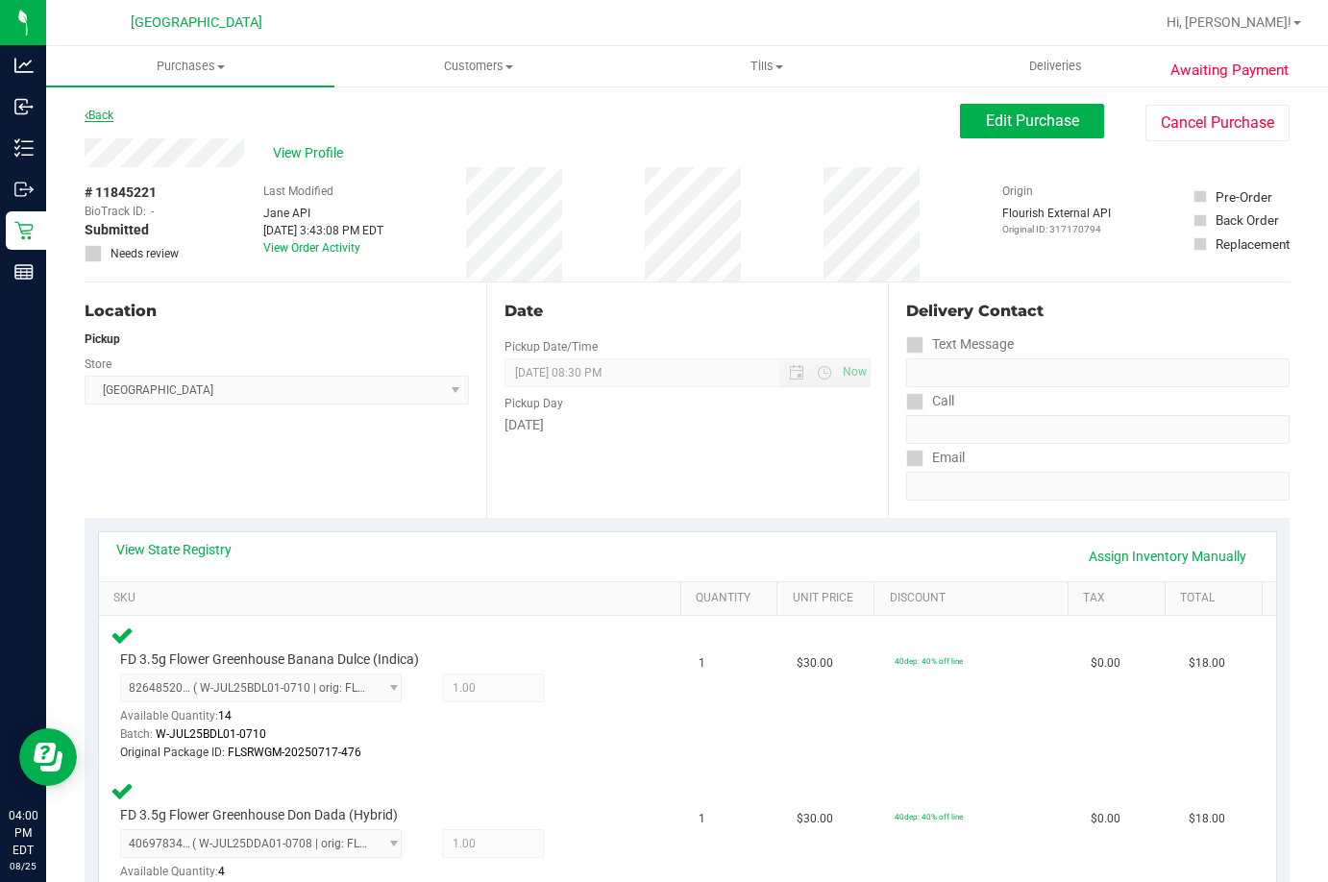
click at [102, 109] on link "Back" at bounding box center [99, 115] width 29 height 13
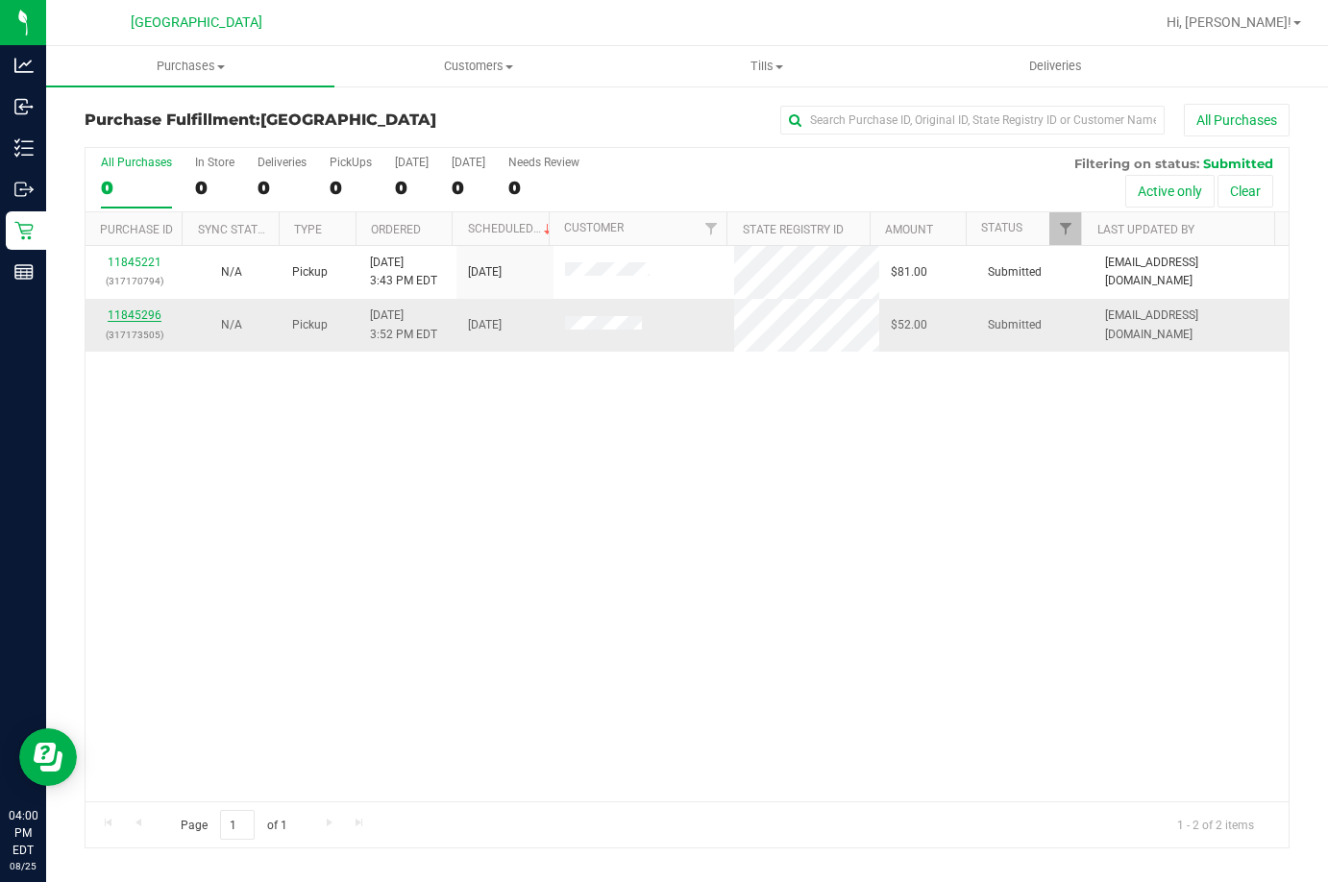
click at [127, 319] on link "11845296" at bounding box center [135, 314] width 54 height 13
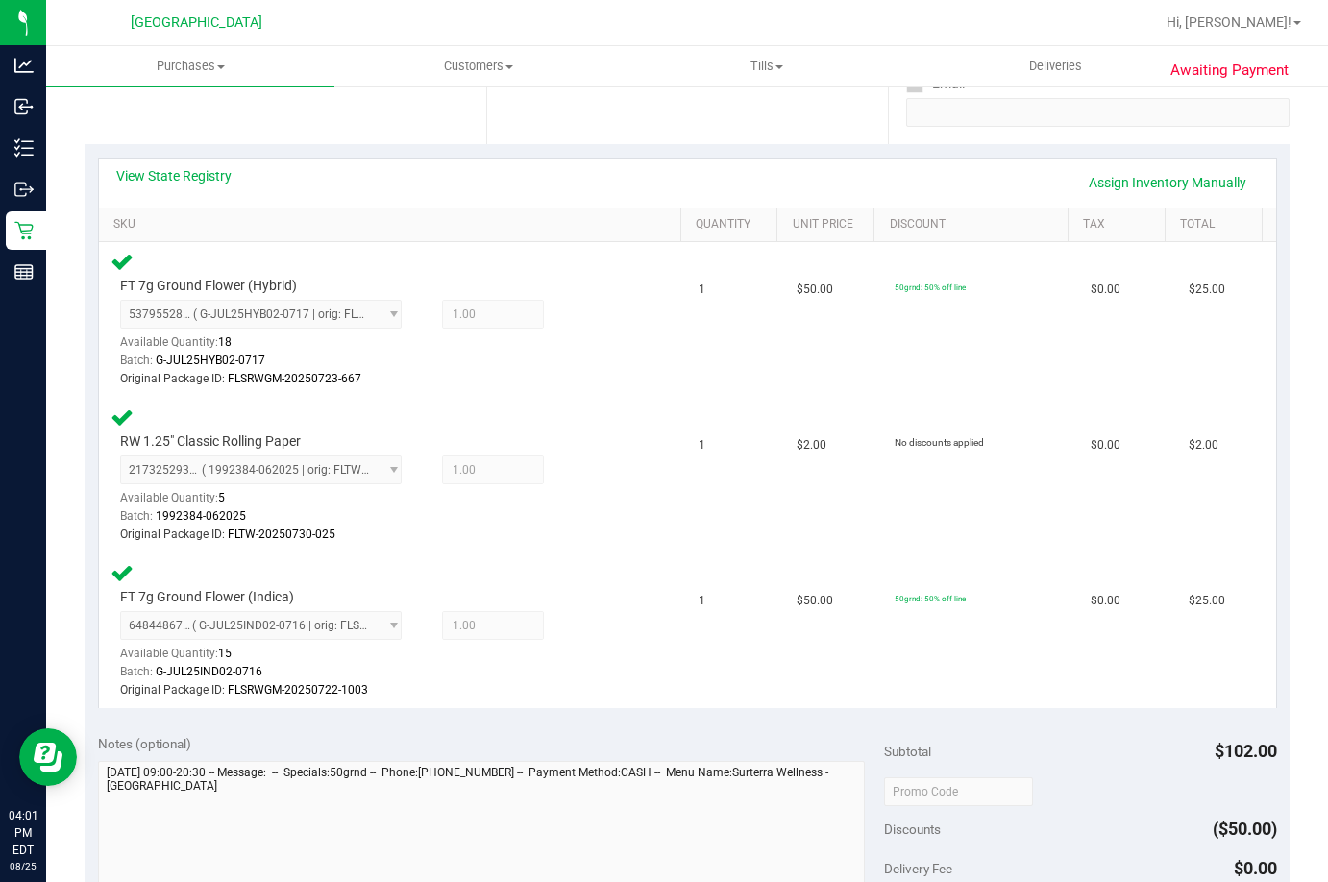
scroll to position [384, 0]
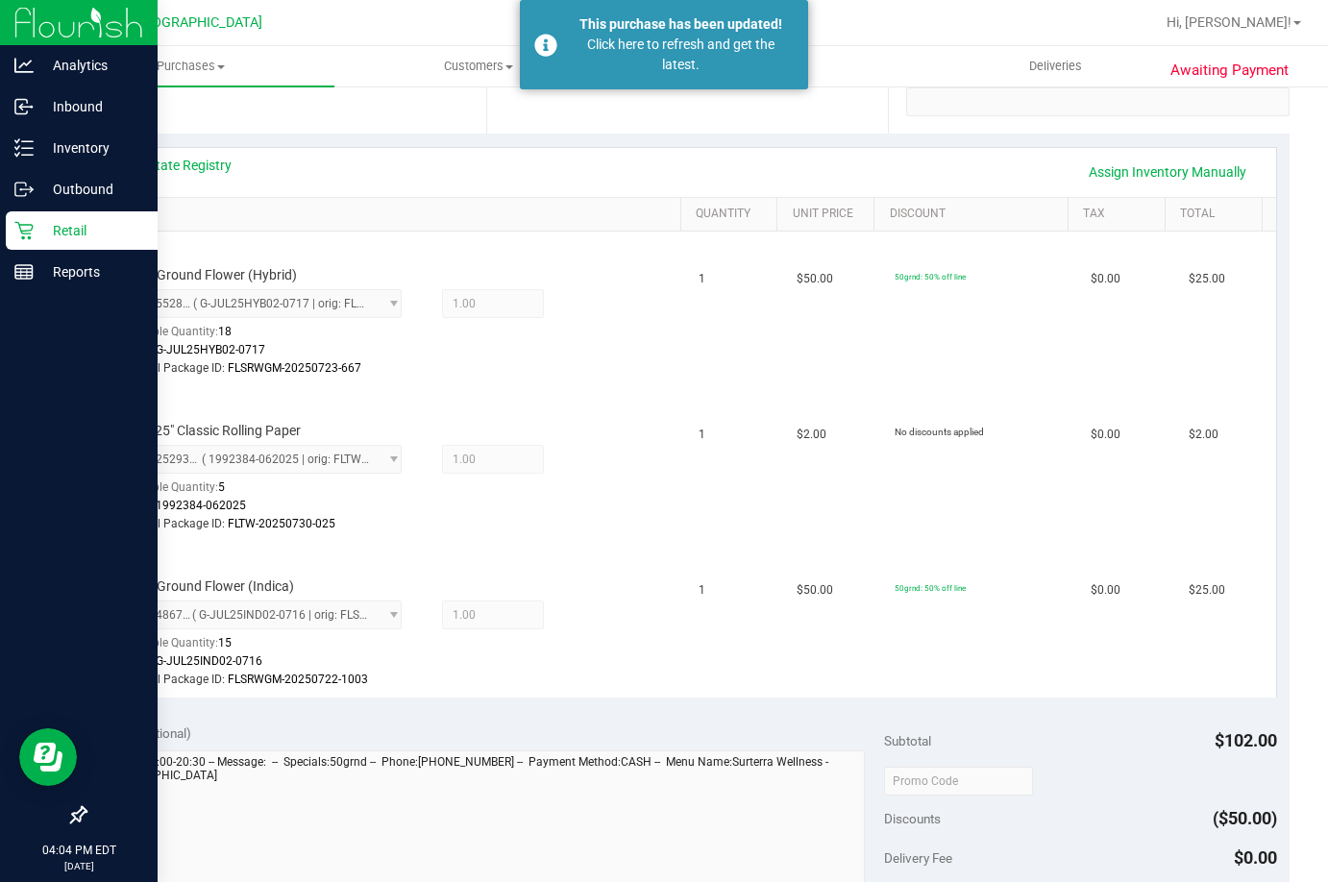
click at [18, 223] on icon at bounding box center [23, 231] width 18 height 18
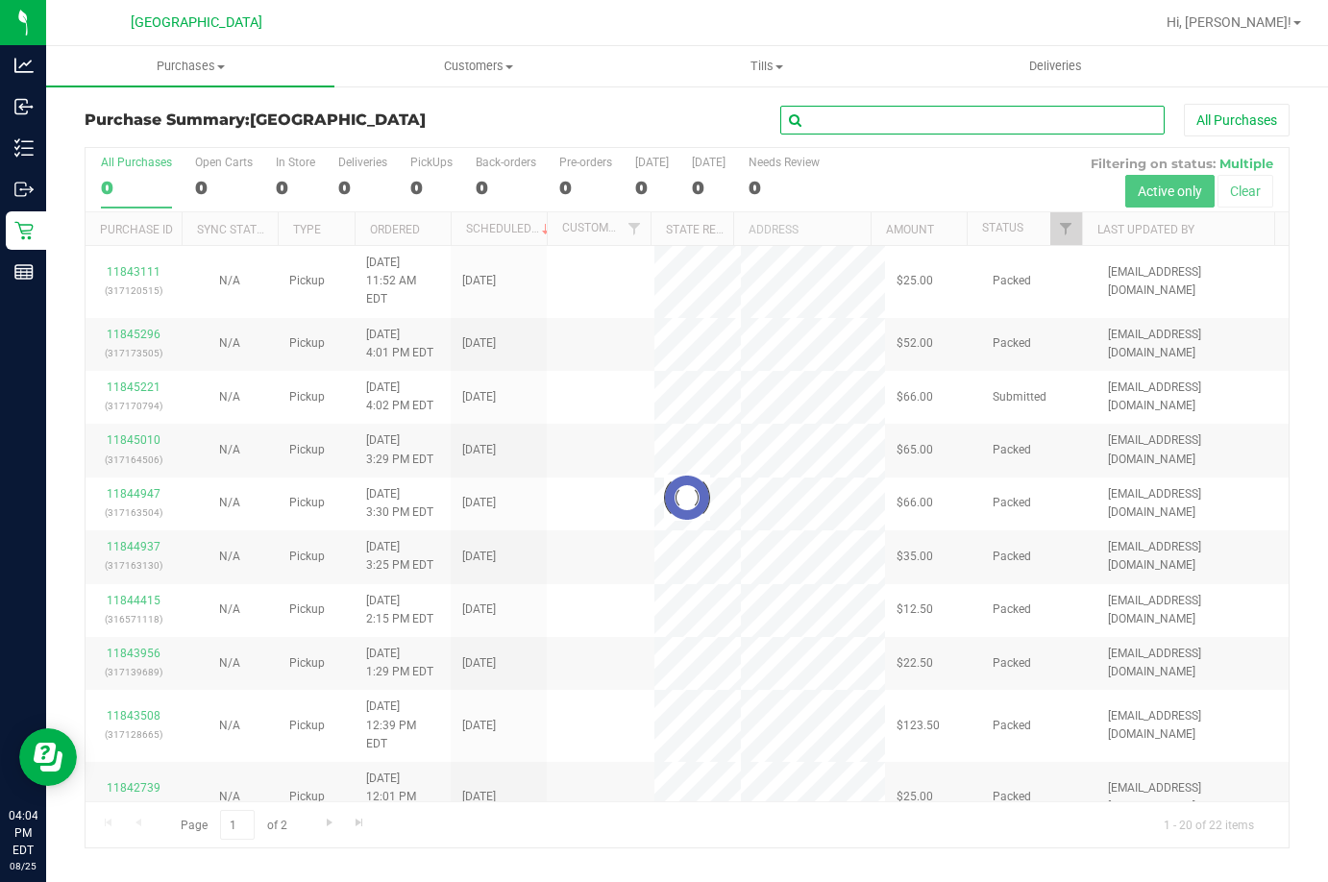
click at [905, 116] on input "text" at bounding box center [972, 120] width 384 height 29
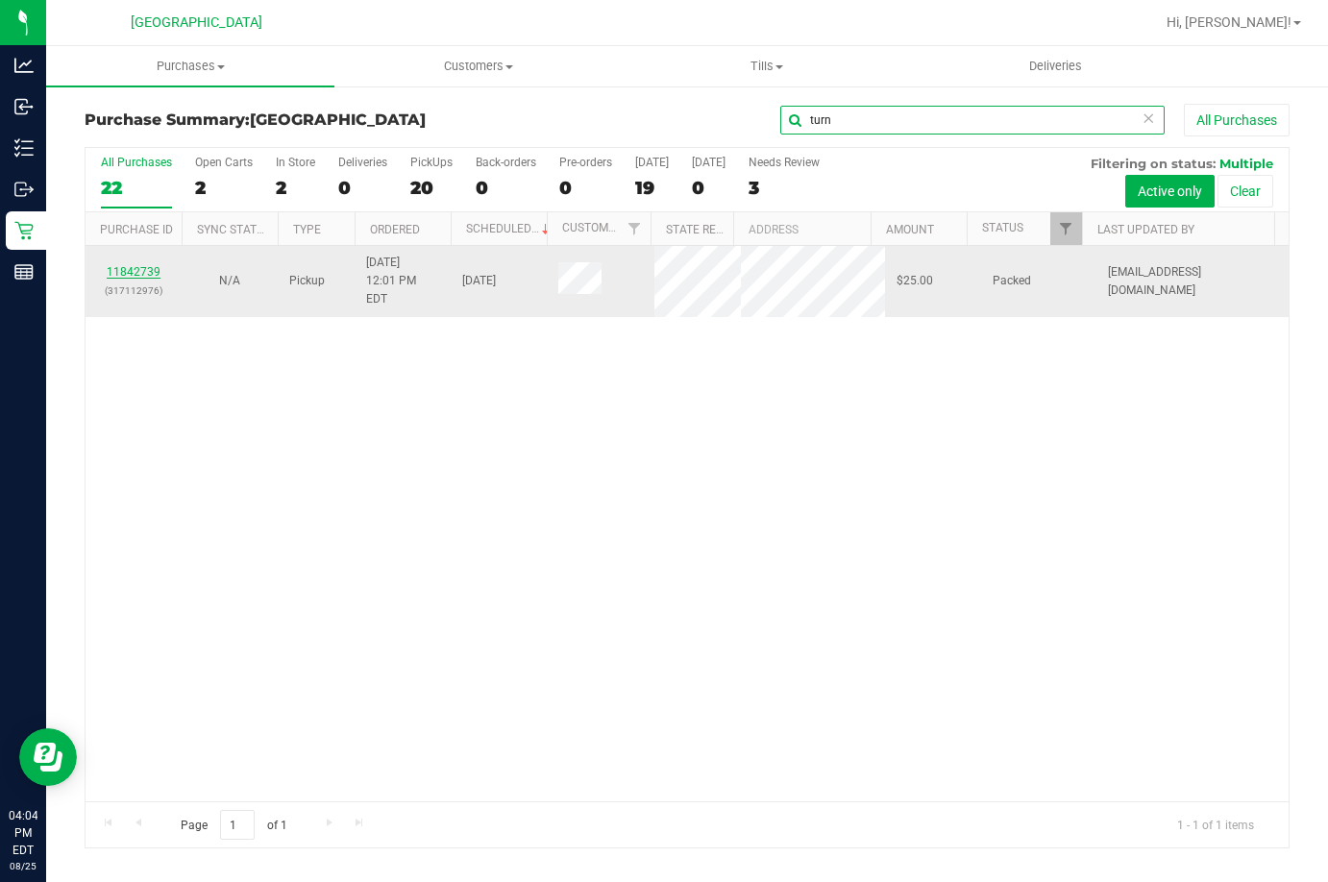
type input "turn"
click at [123, 265] on link "11842739" at bounding box center [134, 271] width 54 height 13
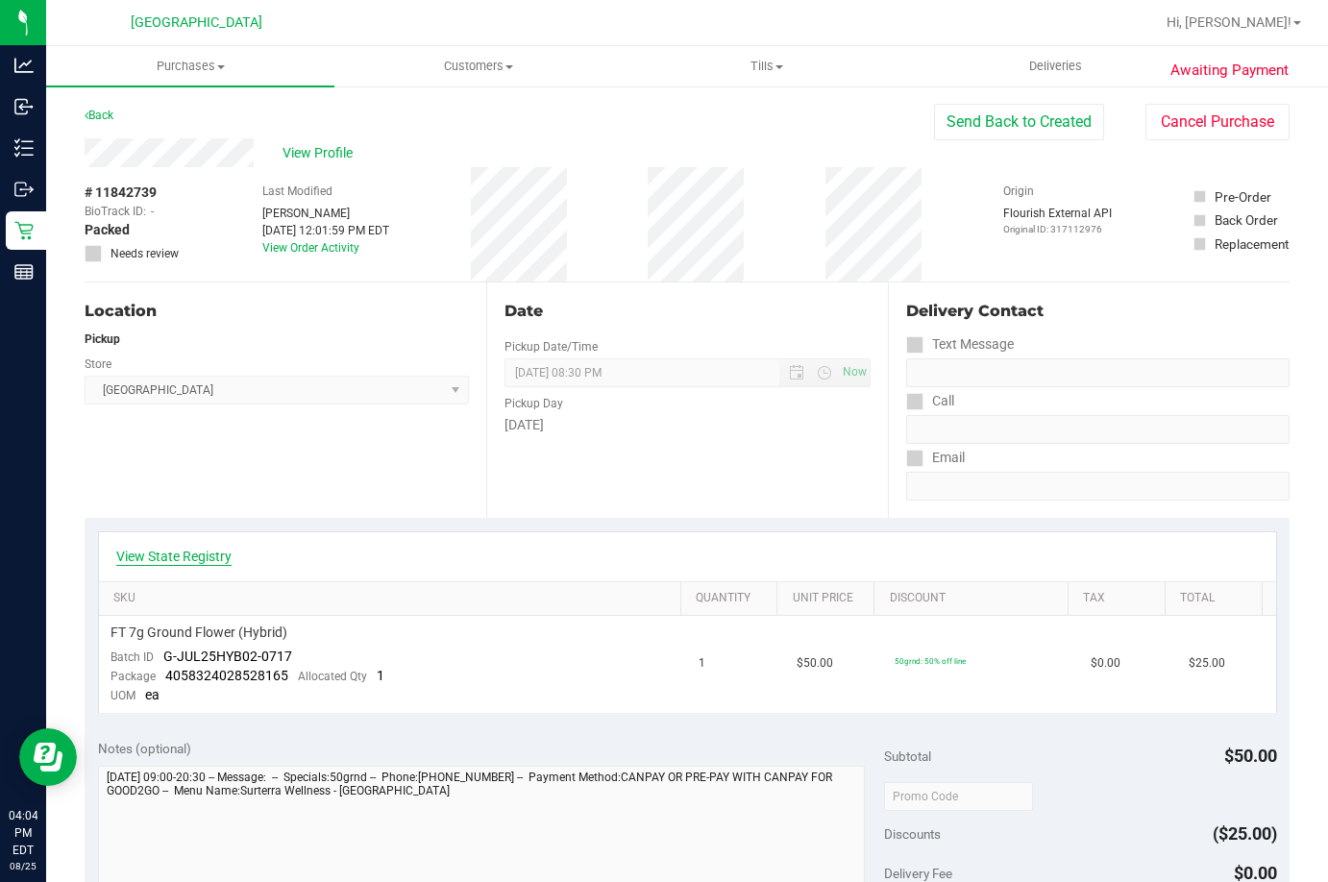
click at [180, 555] on link "View State Registry" at bounding box center [173, 556] width 115 height 19
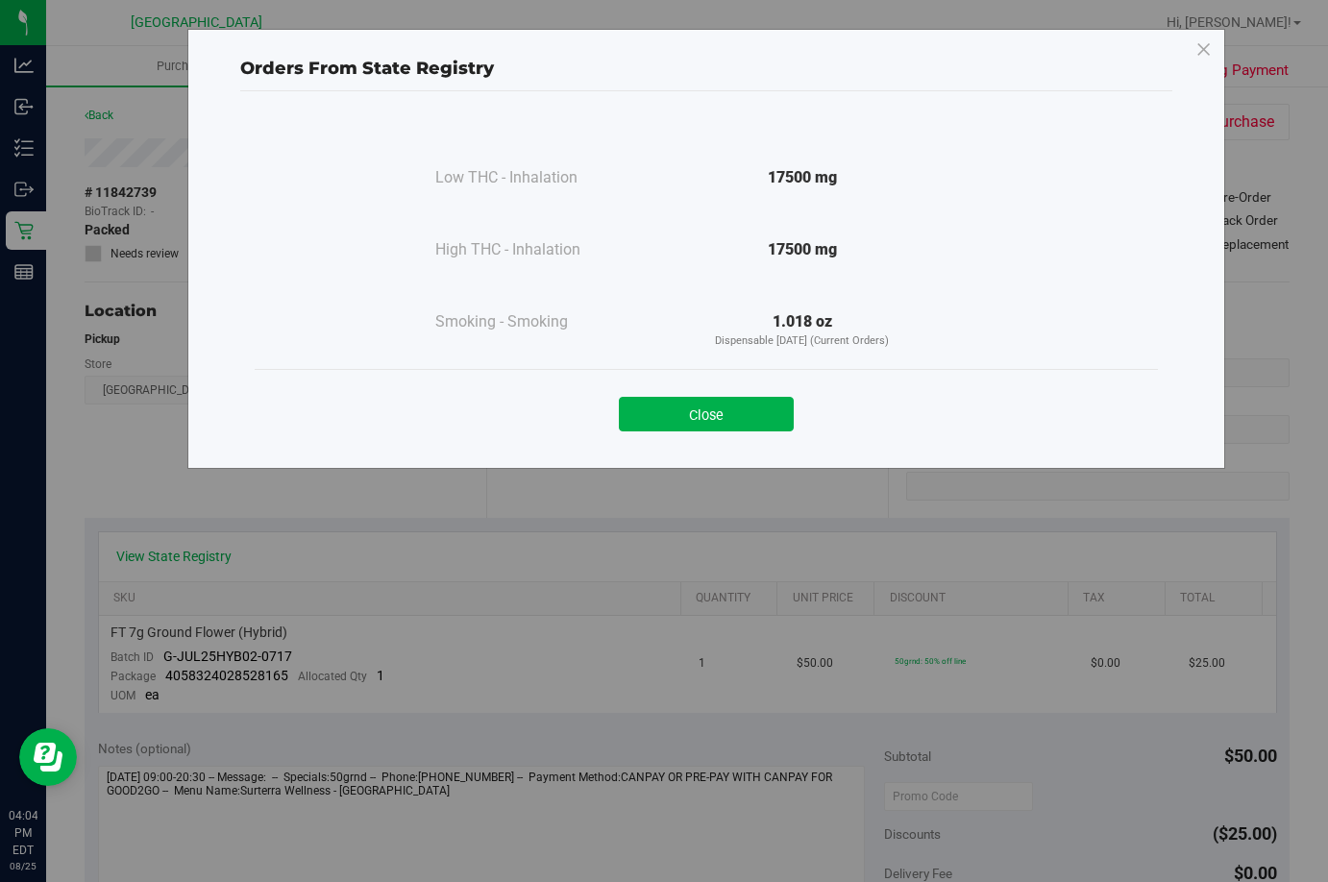
click at [700, 395] on div "Close" at bounding box center [706, 408] width 874 height 48
click at [700, 412] on button "Close" at bounding box center [706, 414] width 175 height 35
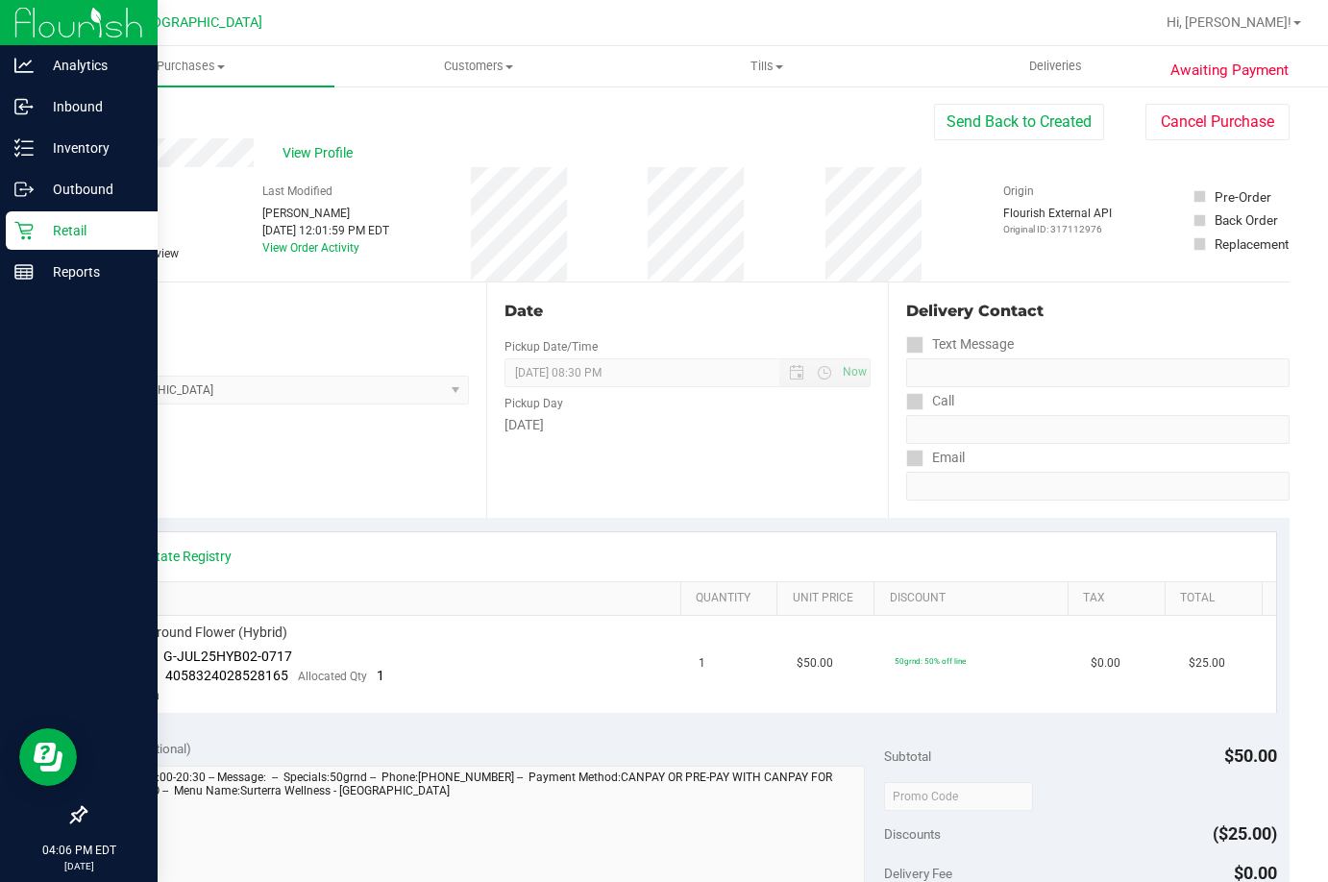
click at [66, 240] on p "Retail" at bounding box center [91, 230] width 115 height 23
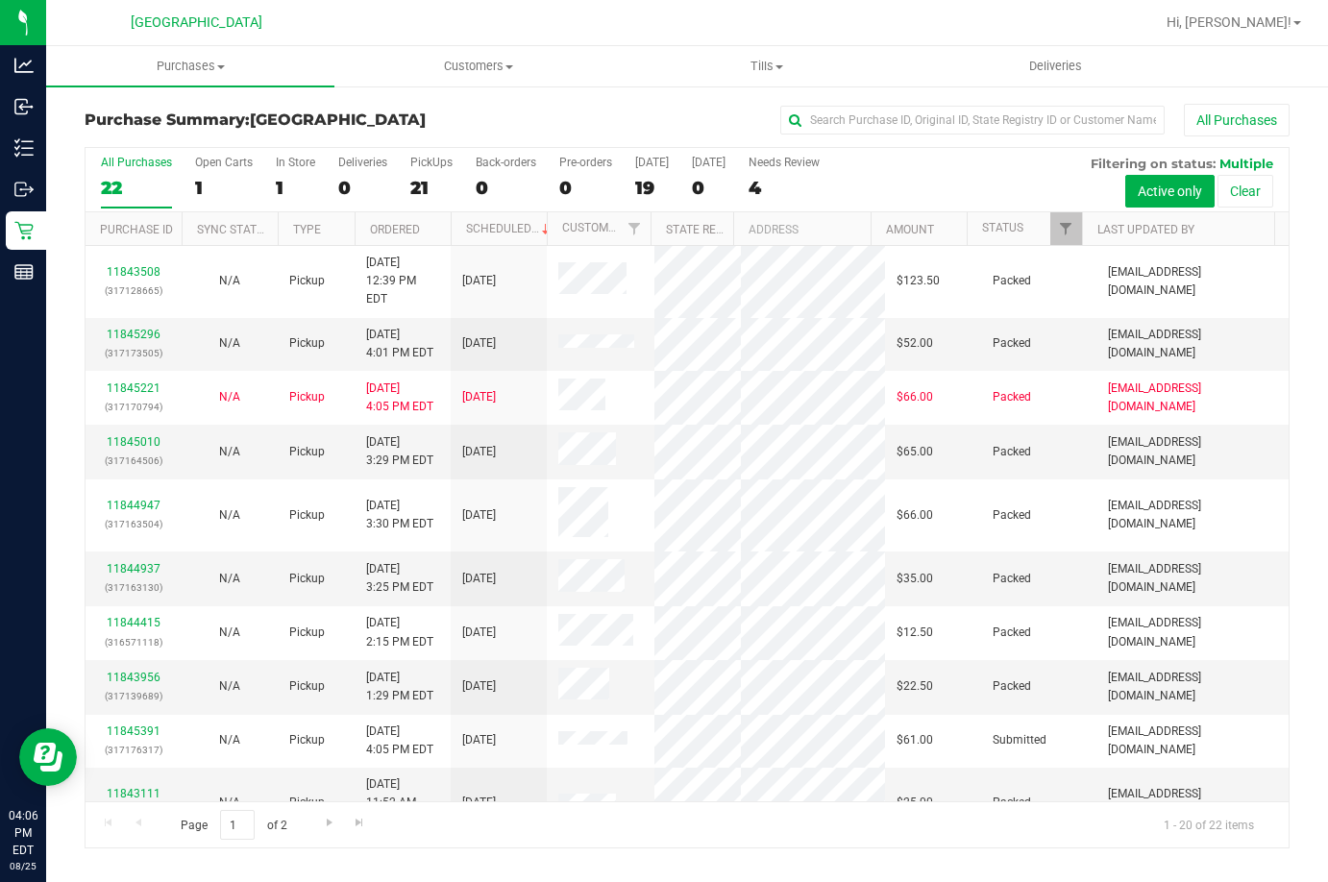
click at [982, 136] on div "Purchase Summary: Lakeland WC All Purchases" at bounding box center [687, 125] width 1205 height 42
click at [985, 115] on input "text" at bounding box center [972, 120] width 384 height 29
paste input "11845221"
type input "11845221"
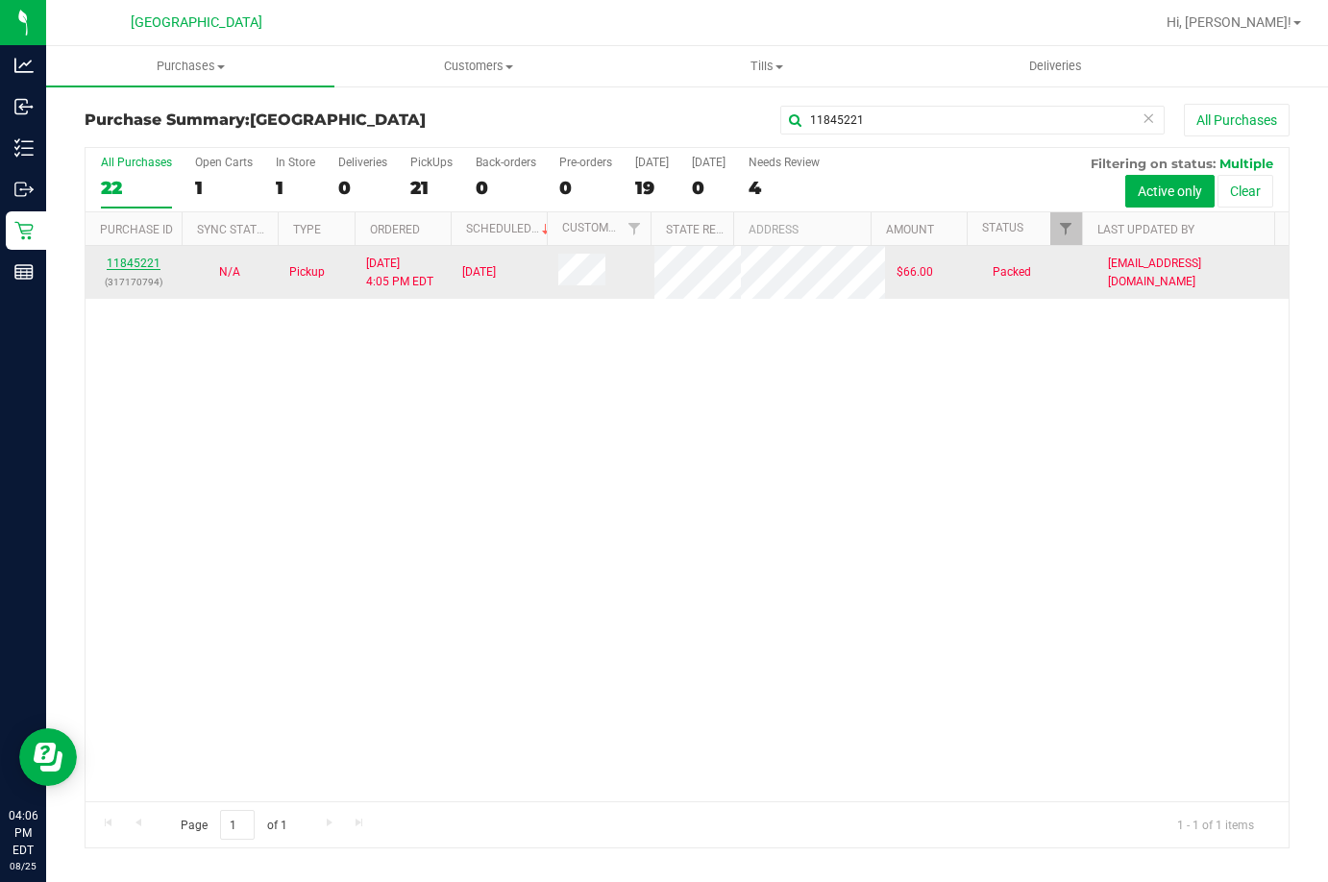
click at [135, 268] on link "11845221" at bounding box center [134, 263] width 54 height 13
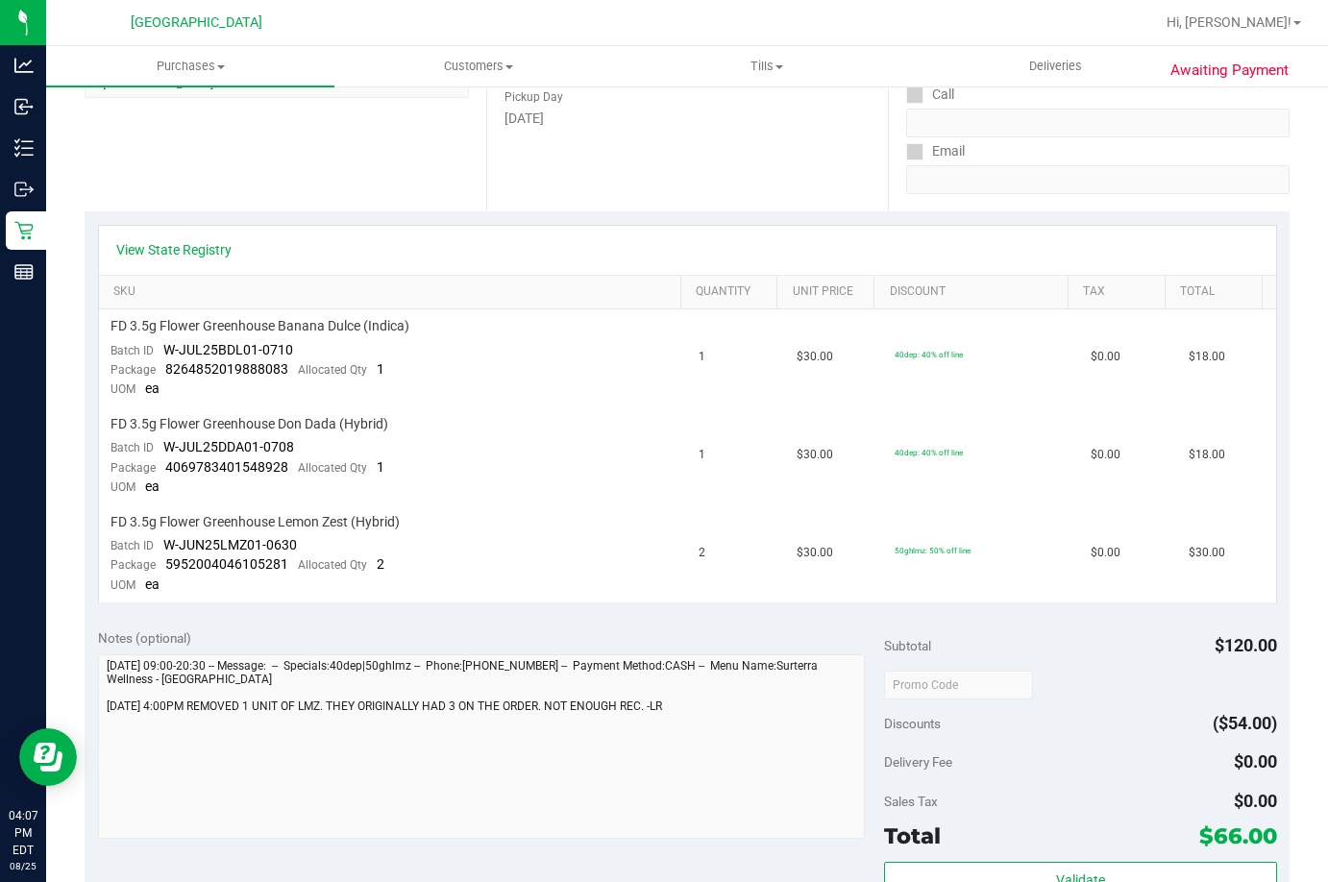
scroll to position [192, 0]
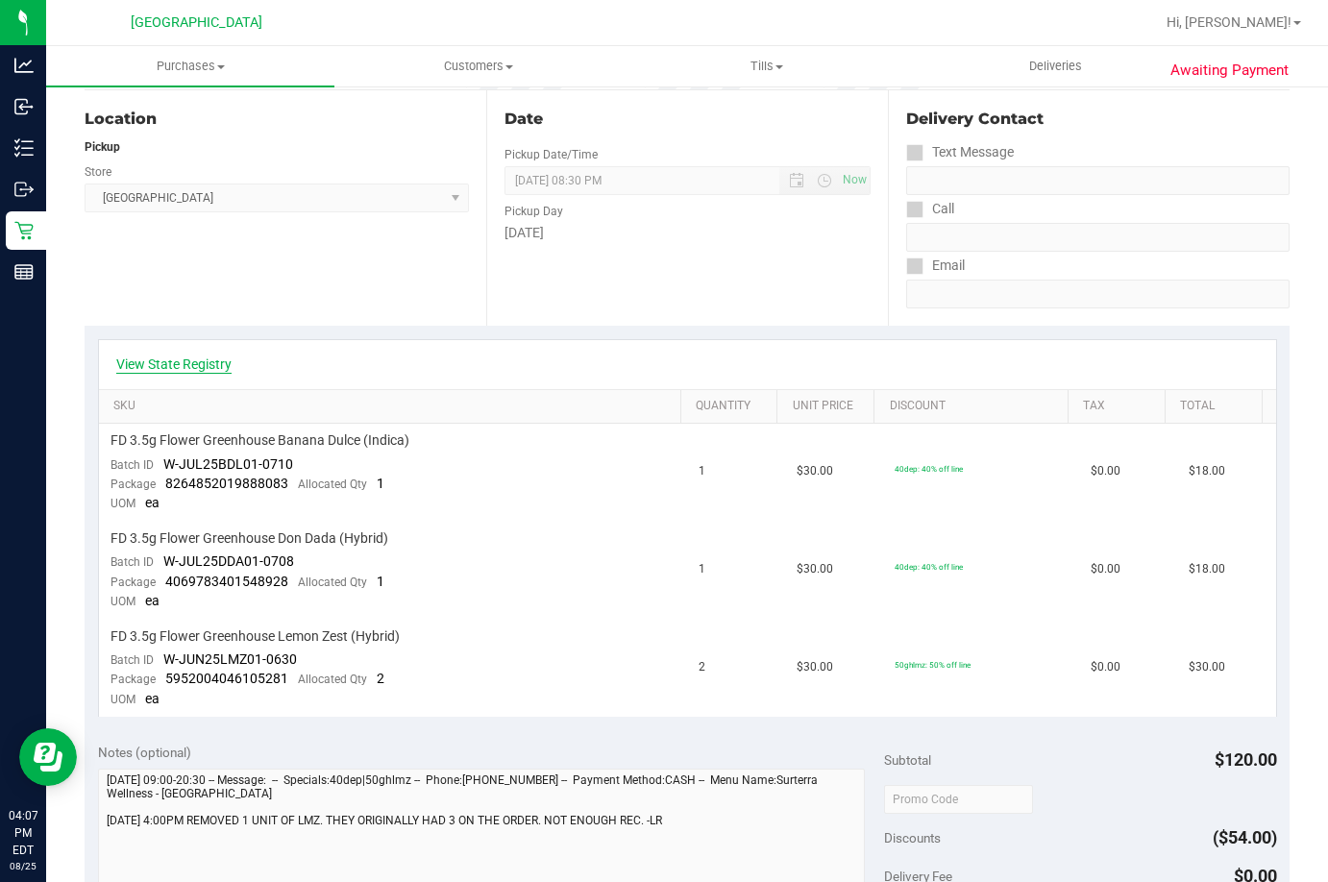
click at [220, 365] on link "View State Registry" at bounding box center [173, 364] width 115 height 19
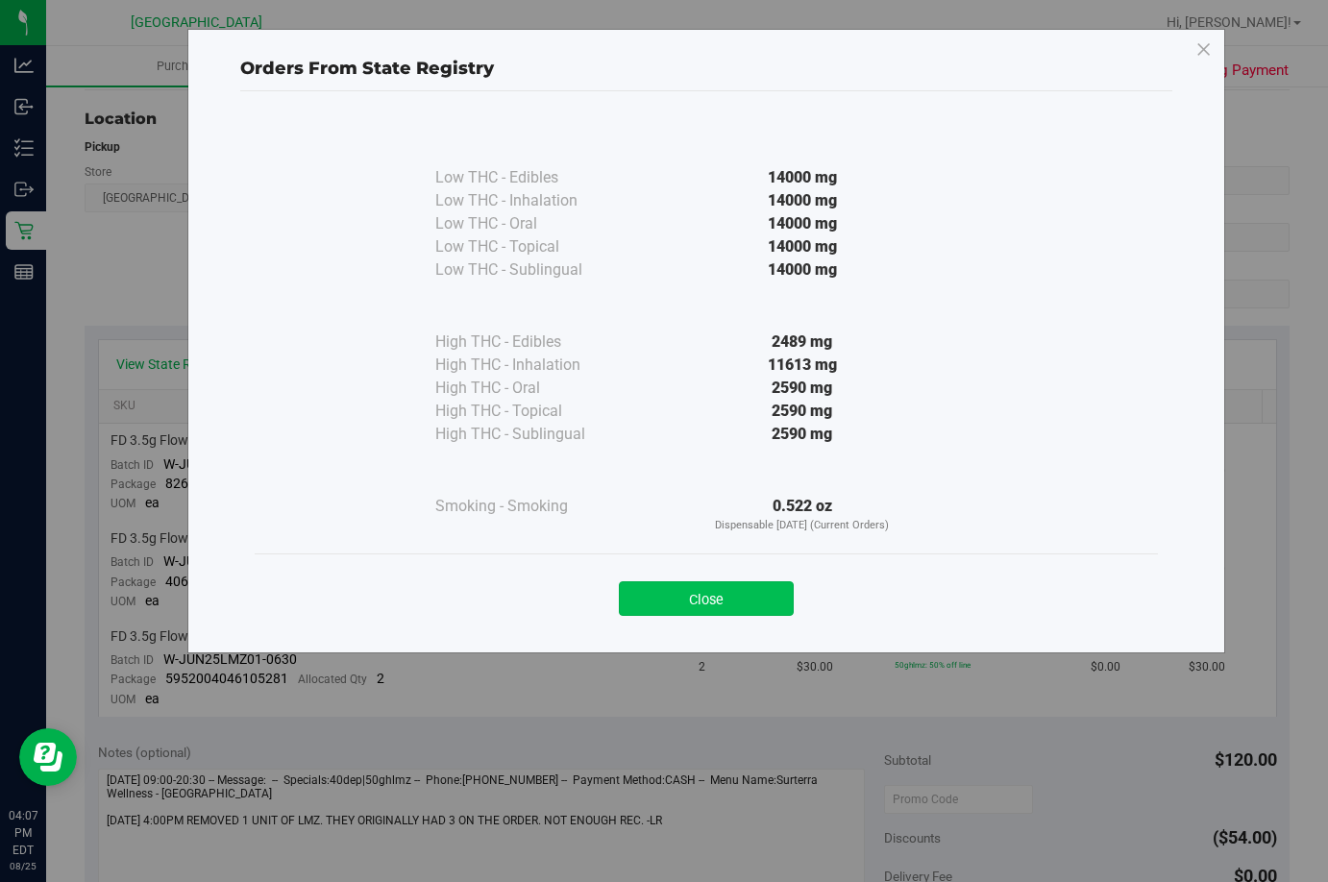
click at [742, 583] on button "Close" at bounding box center [706, 598] width 175 height 35
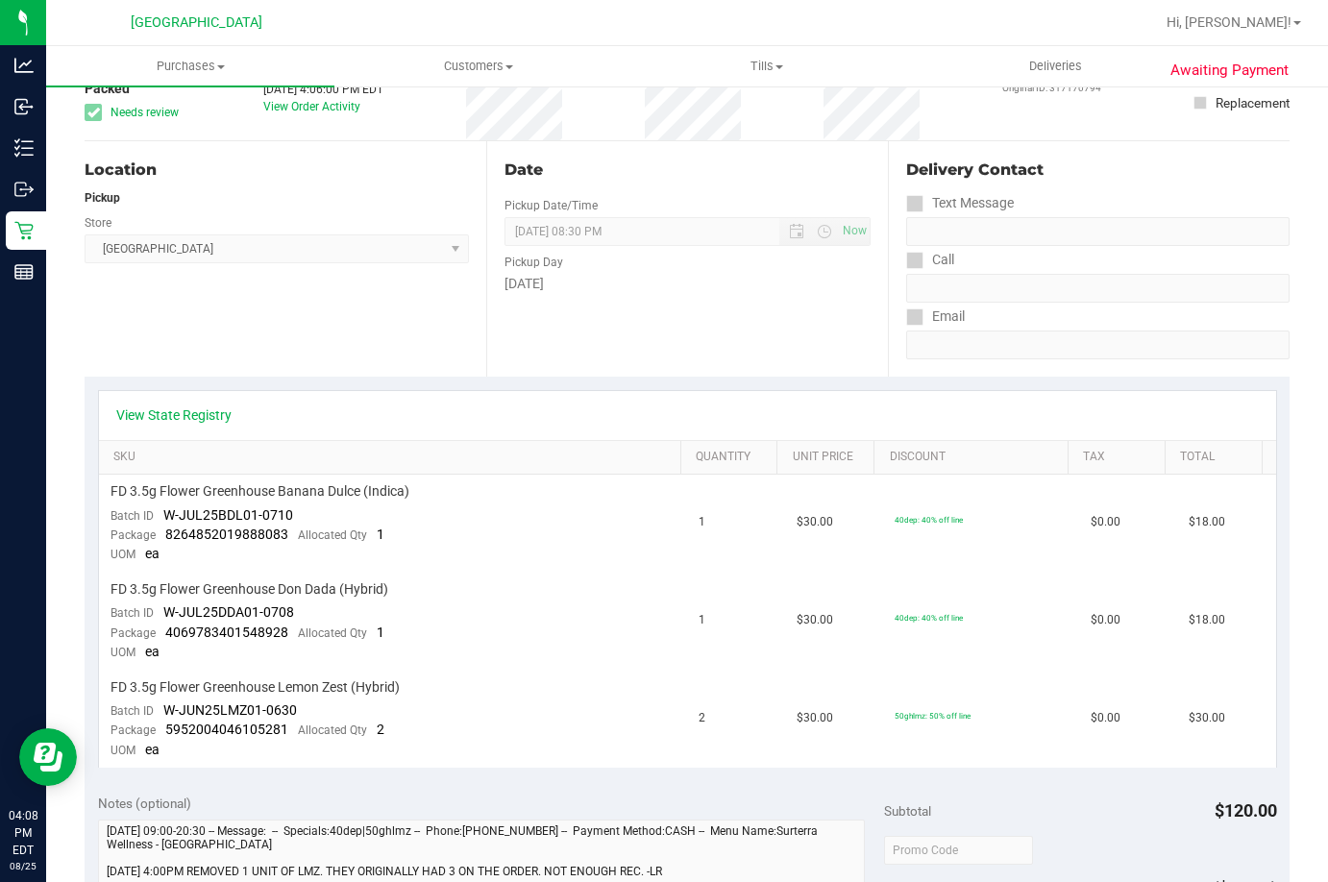
scroll to position [0, 0]
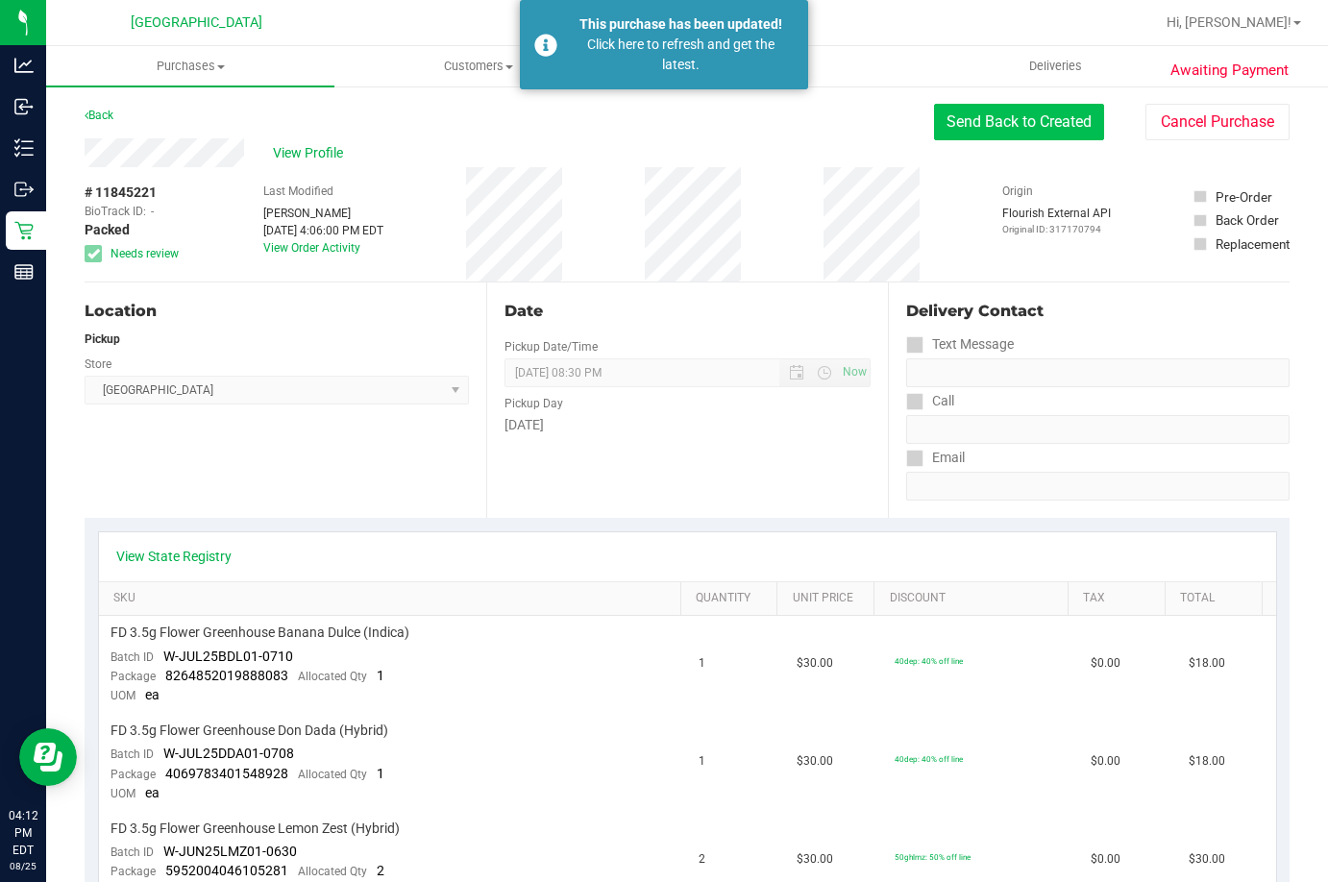
click at [1017, 123] on button "Send Back to Created" at bounding box center [1019, 122] width 170 height 37
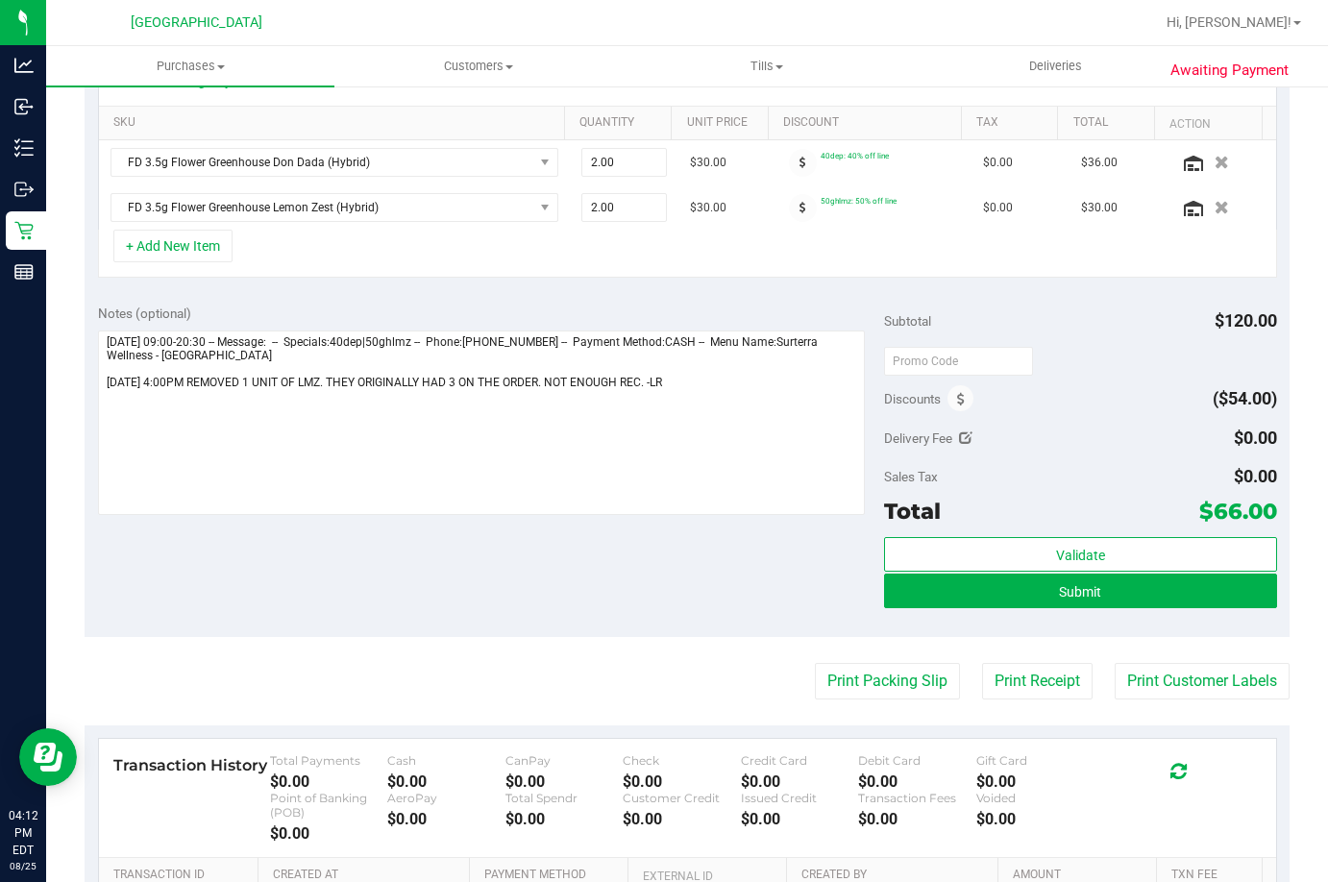
scroll to position [480, 0]
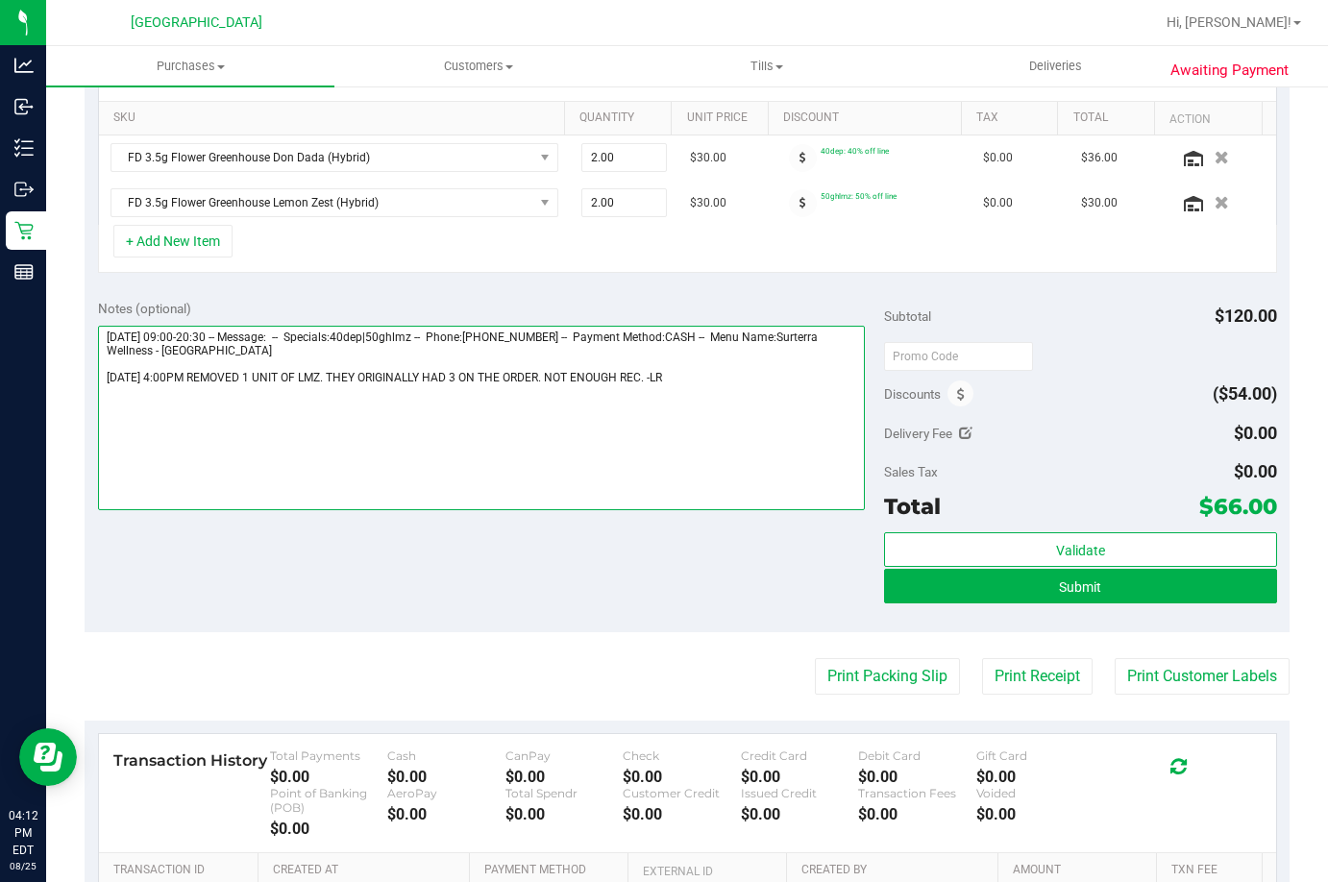
click at [740, 370] on textarea at bounding box center [481, 418] width 767 height 184
click at [695, 376] on textarea at bounding box center [481, 418] width 767 height 184
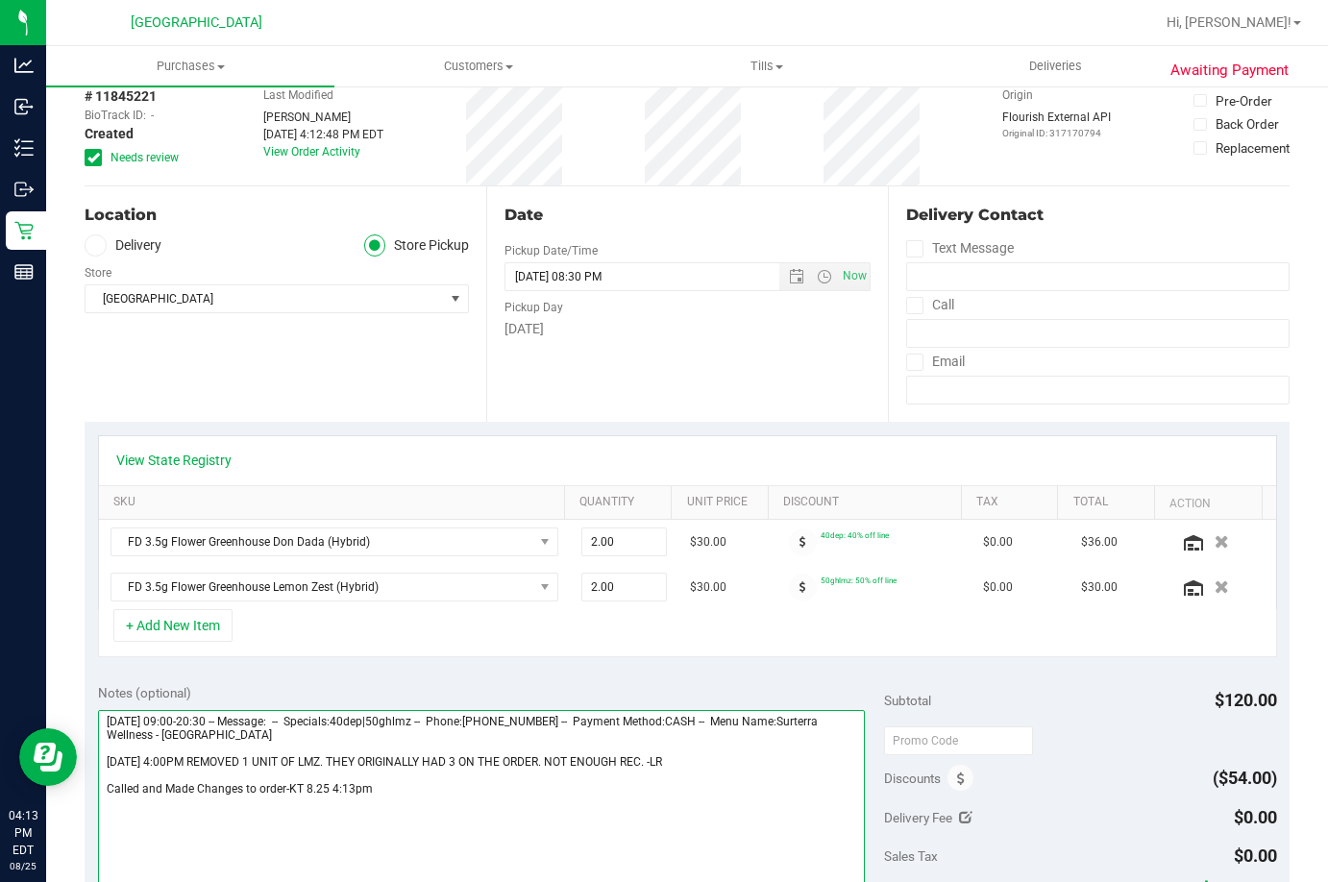
scroll to position [0, 0]
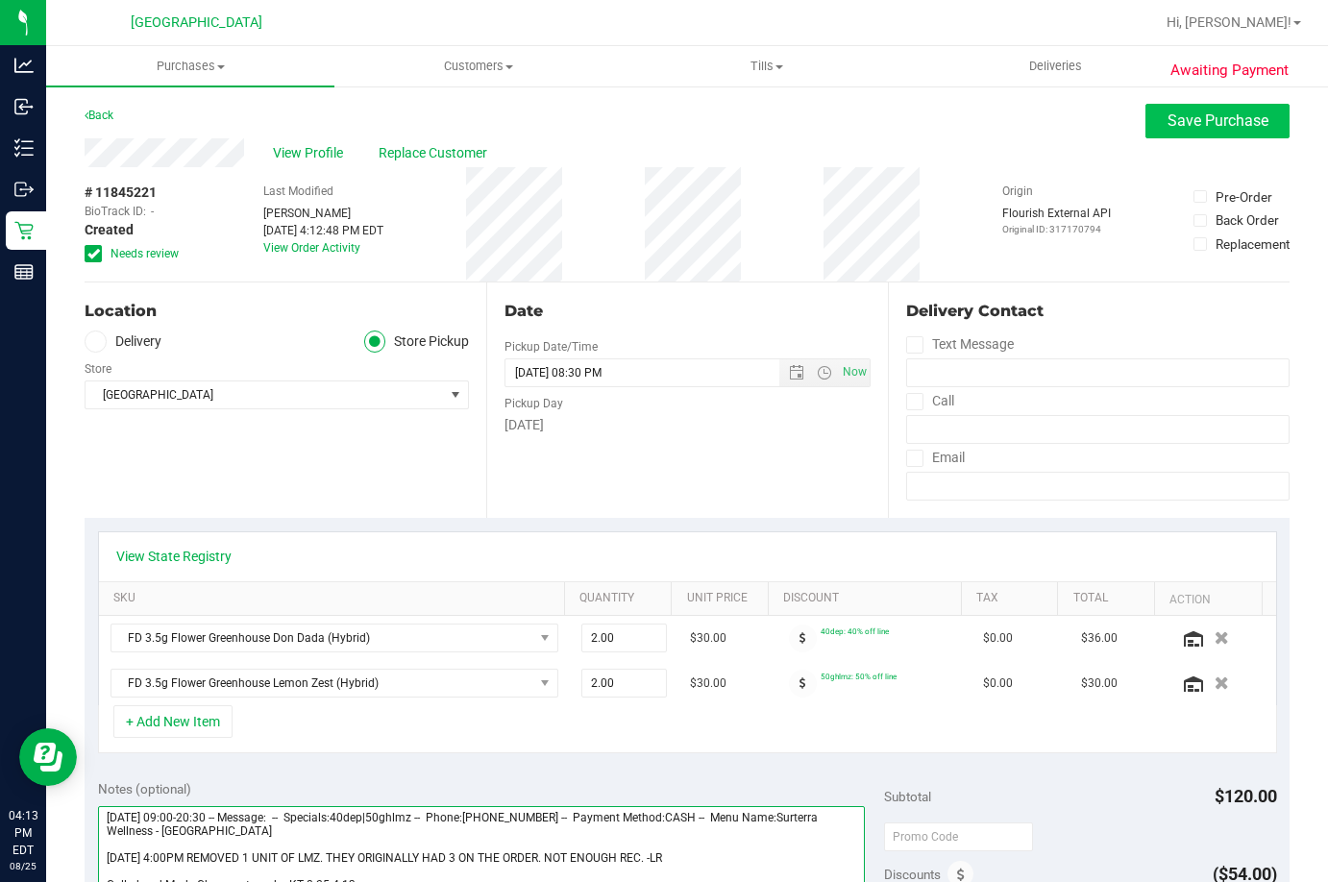
type textarea "Monday 08/25/2025 09:00-20:30 -- Message: -- Specials:40dep|50ghlmz -- Phone:86…"
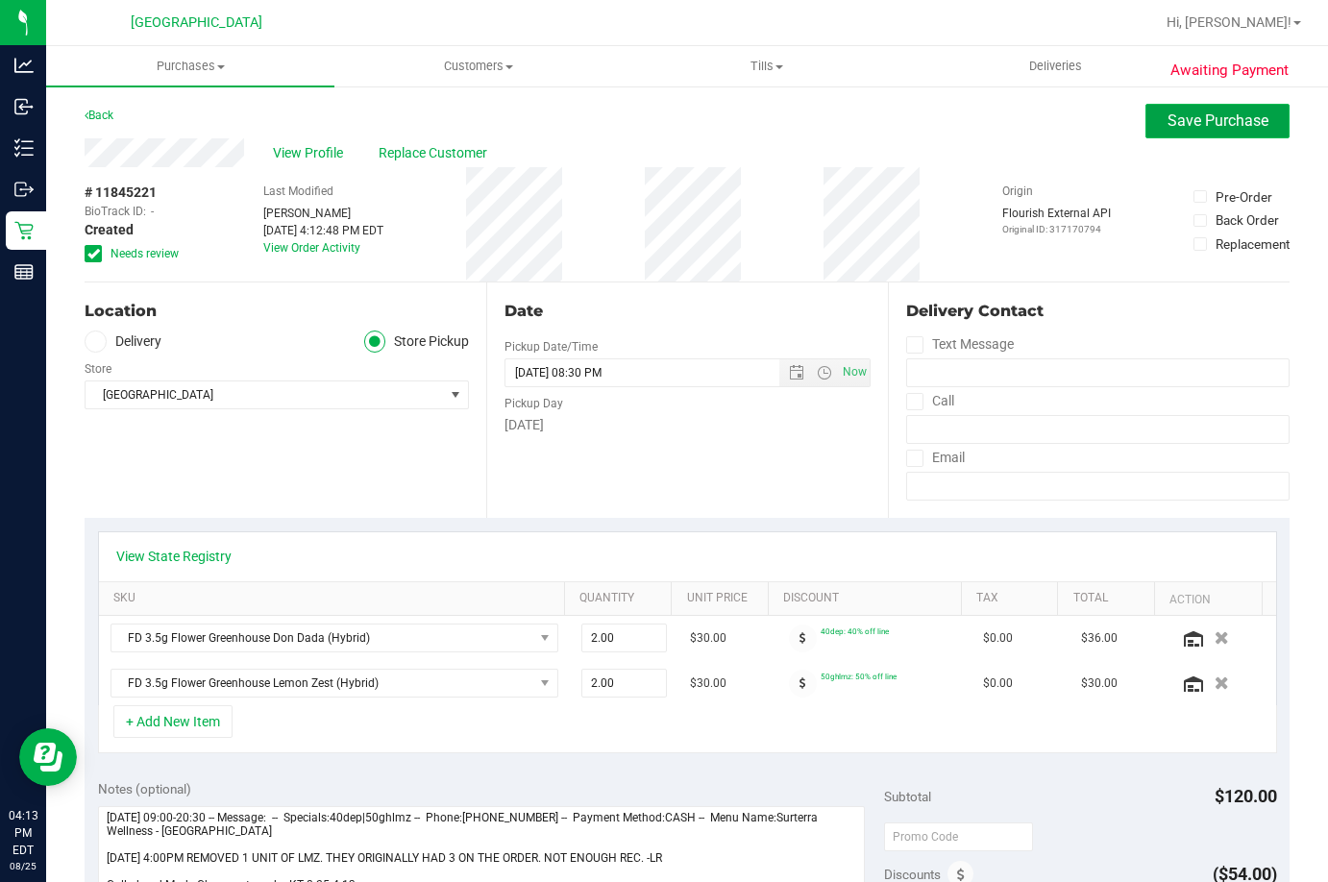
click at [1246, 109] on button "Save Purchase" at bounding box center [1217, 121] width 144 height 35
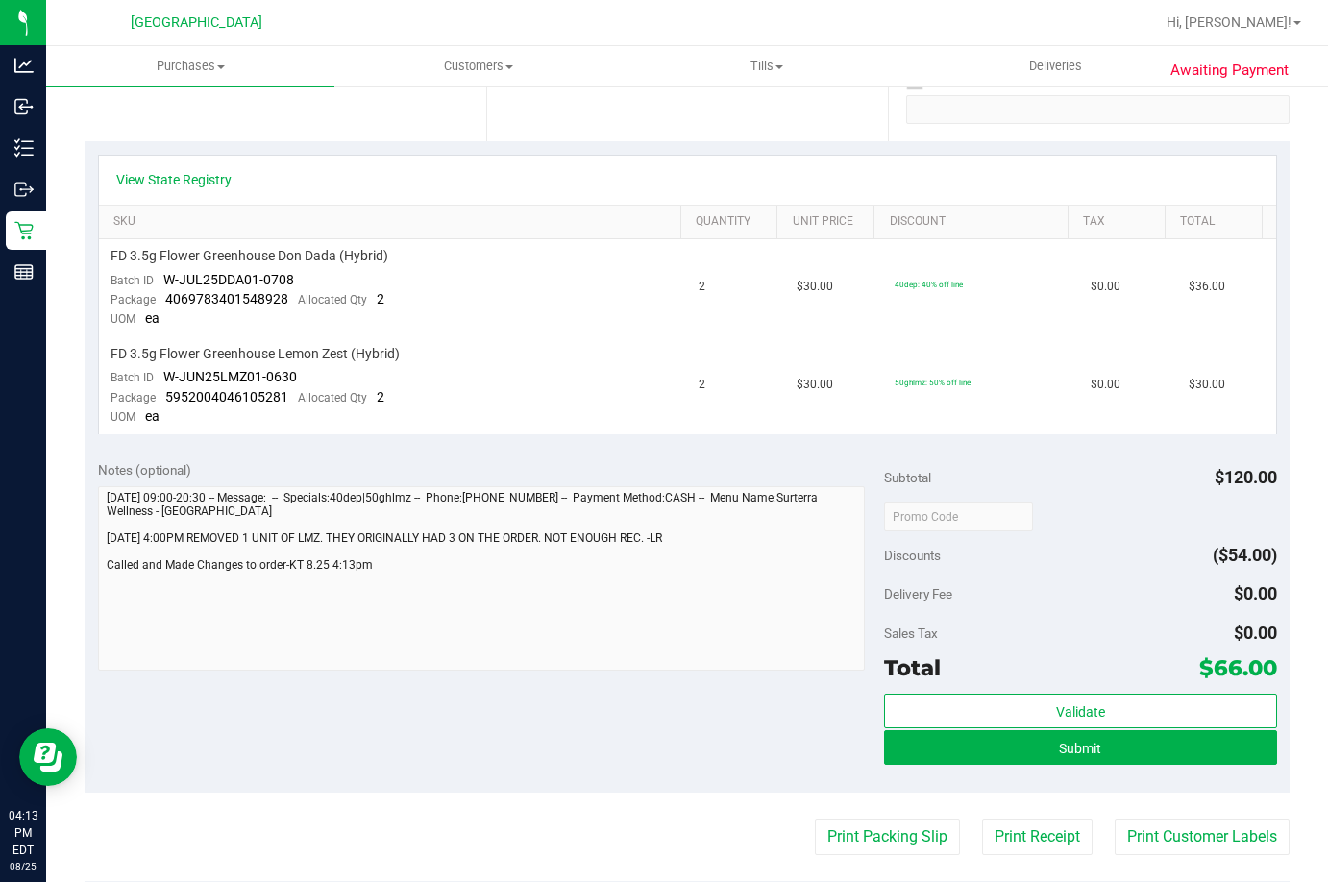
scroll to position [576, 0]
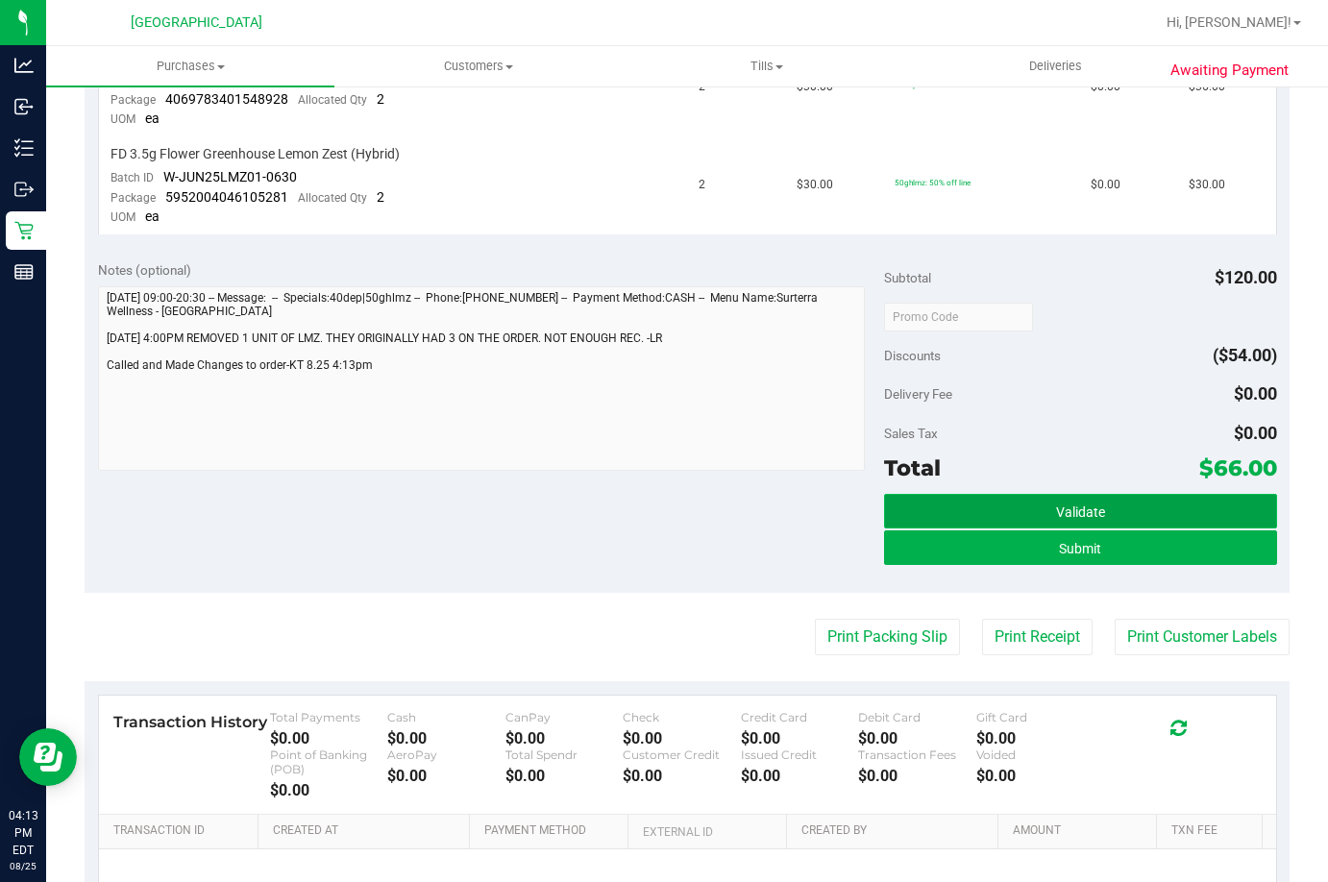
click at [1101, 505] on button "Validate" at bounding box center [1080, 511] width 393 height 35
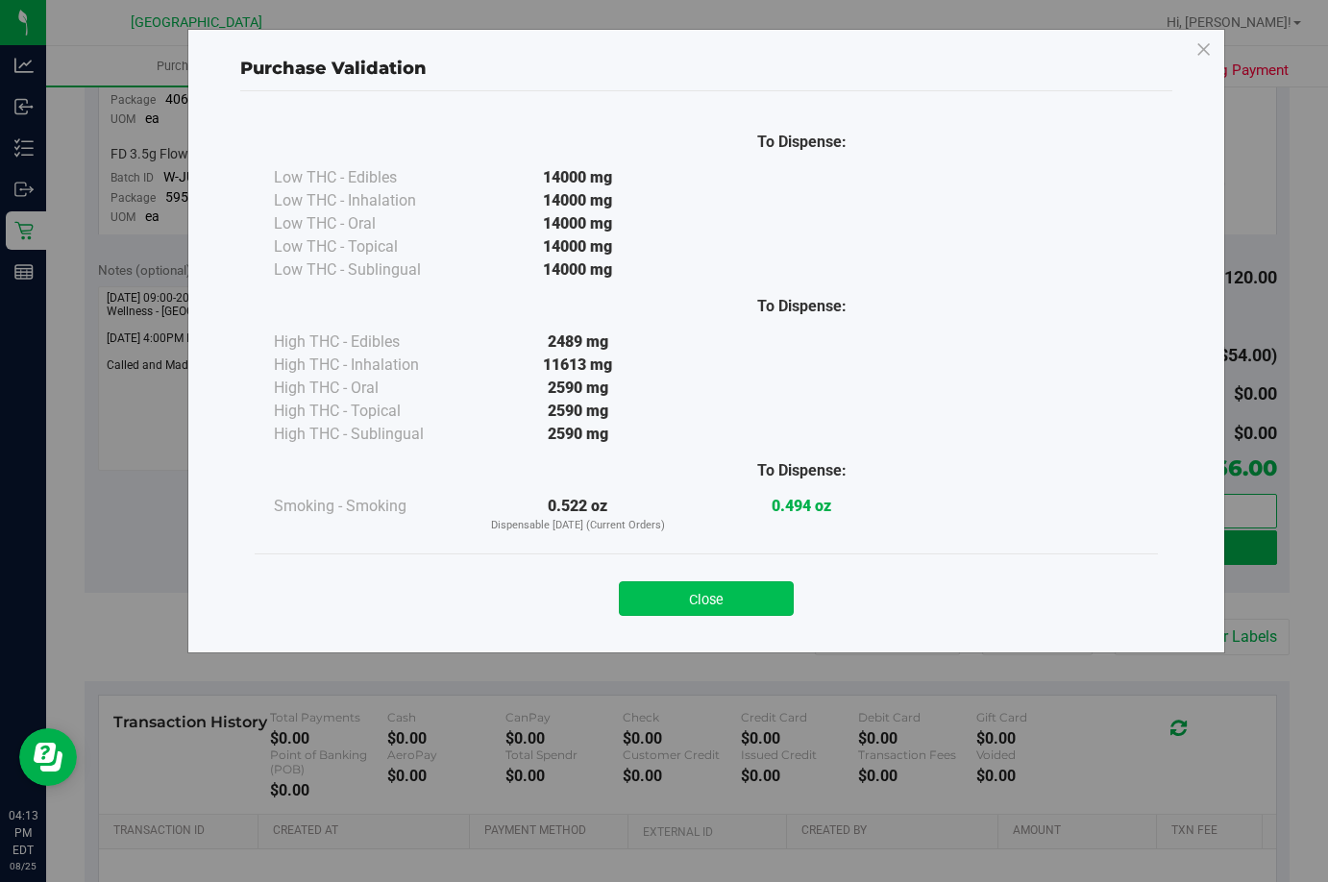
click at [726, 609] on button "Close" at bounding box center [706, 598] width 175 height 35
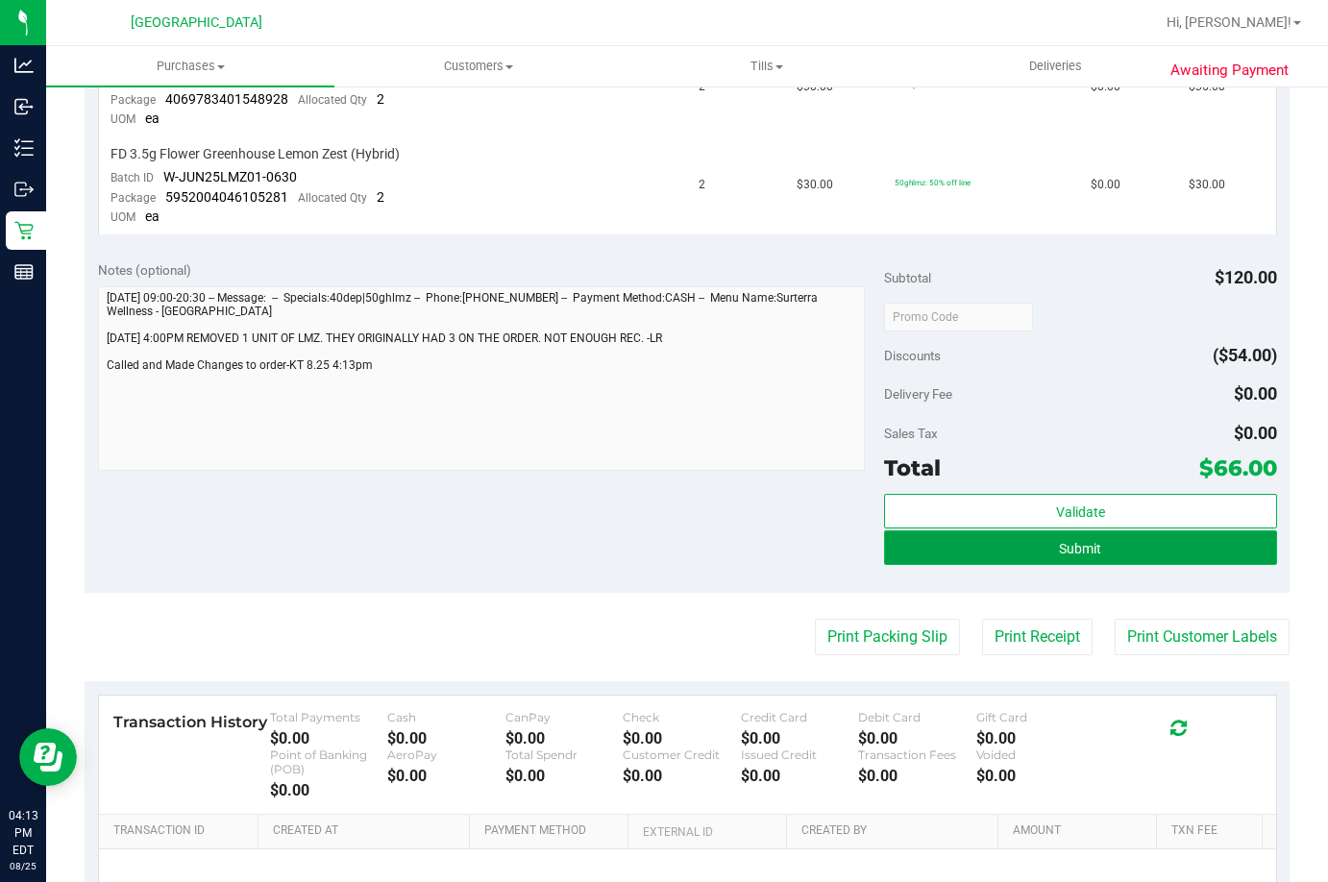
click at [1174, 557] on button "Submit" at bounding box center [1080, 547] width 393 height 35
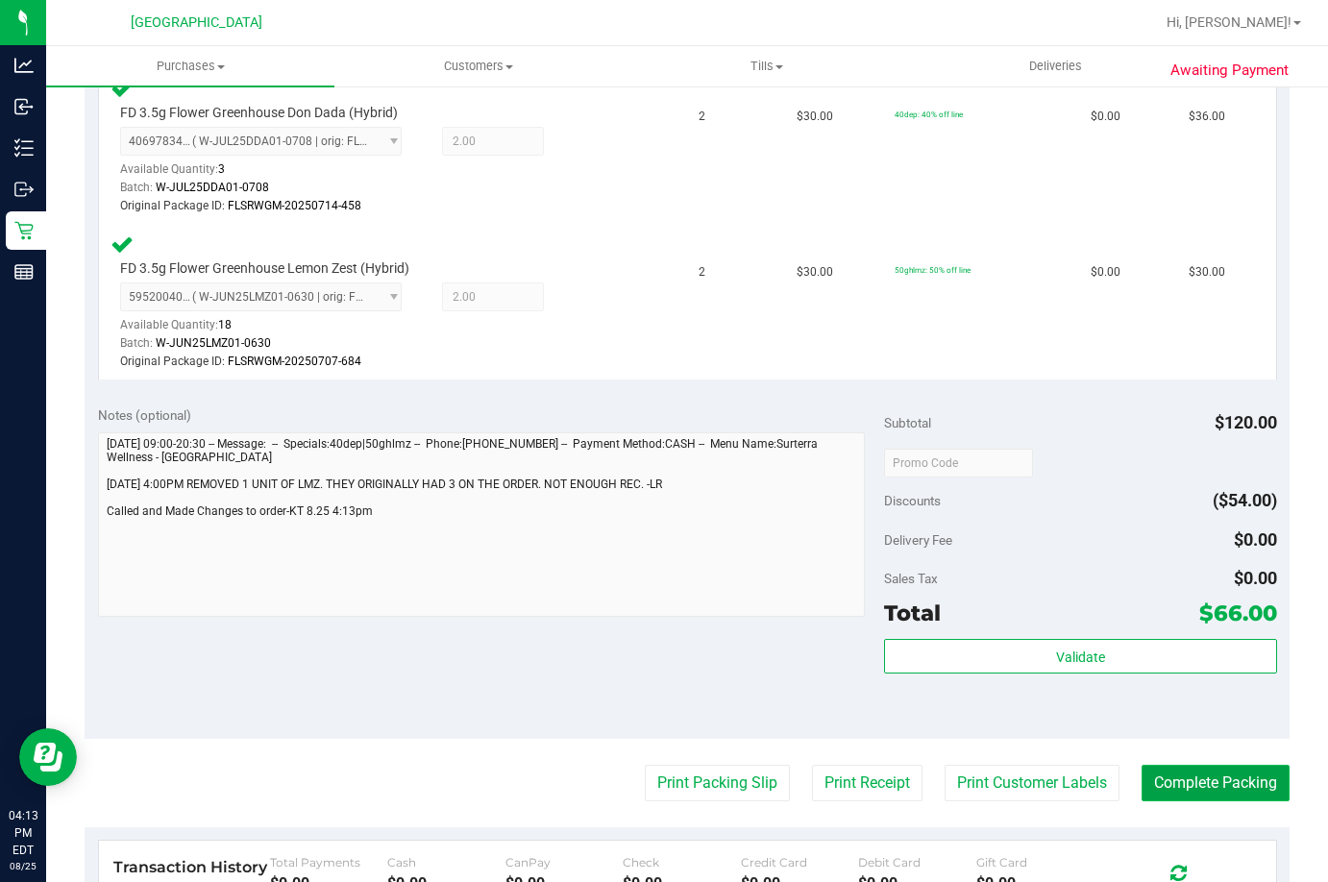
click at [1181, 789] on button "Complete Packing" at bounding box center [1215, 783] width 148 height 37
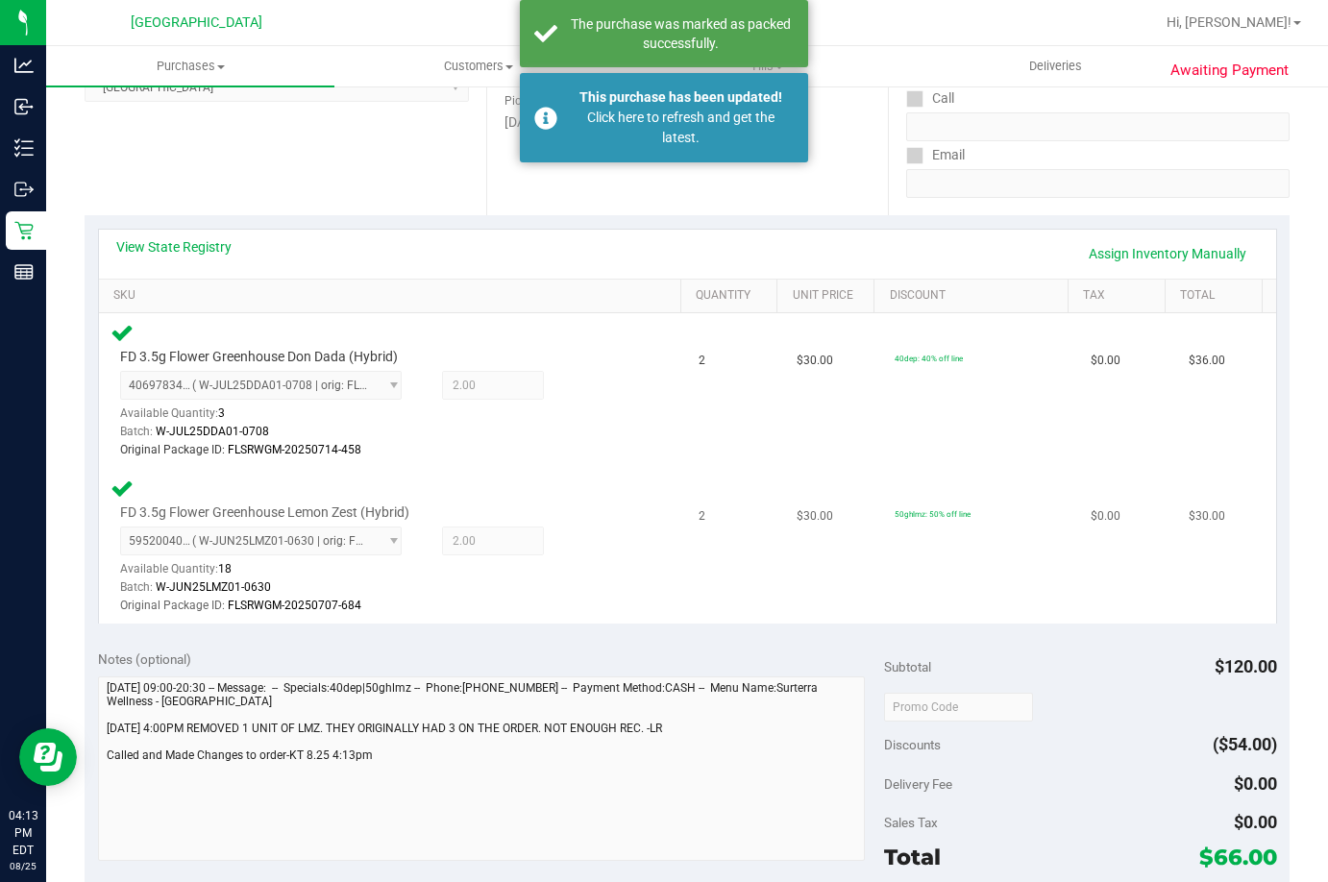
scroll to position [258, 0]
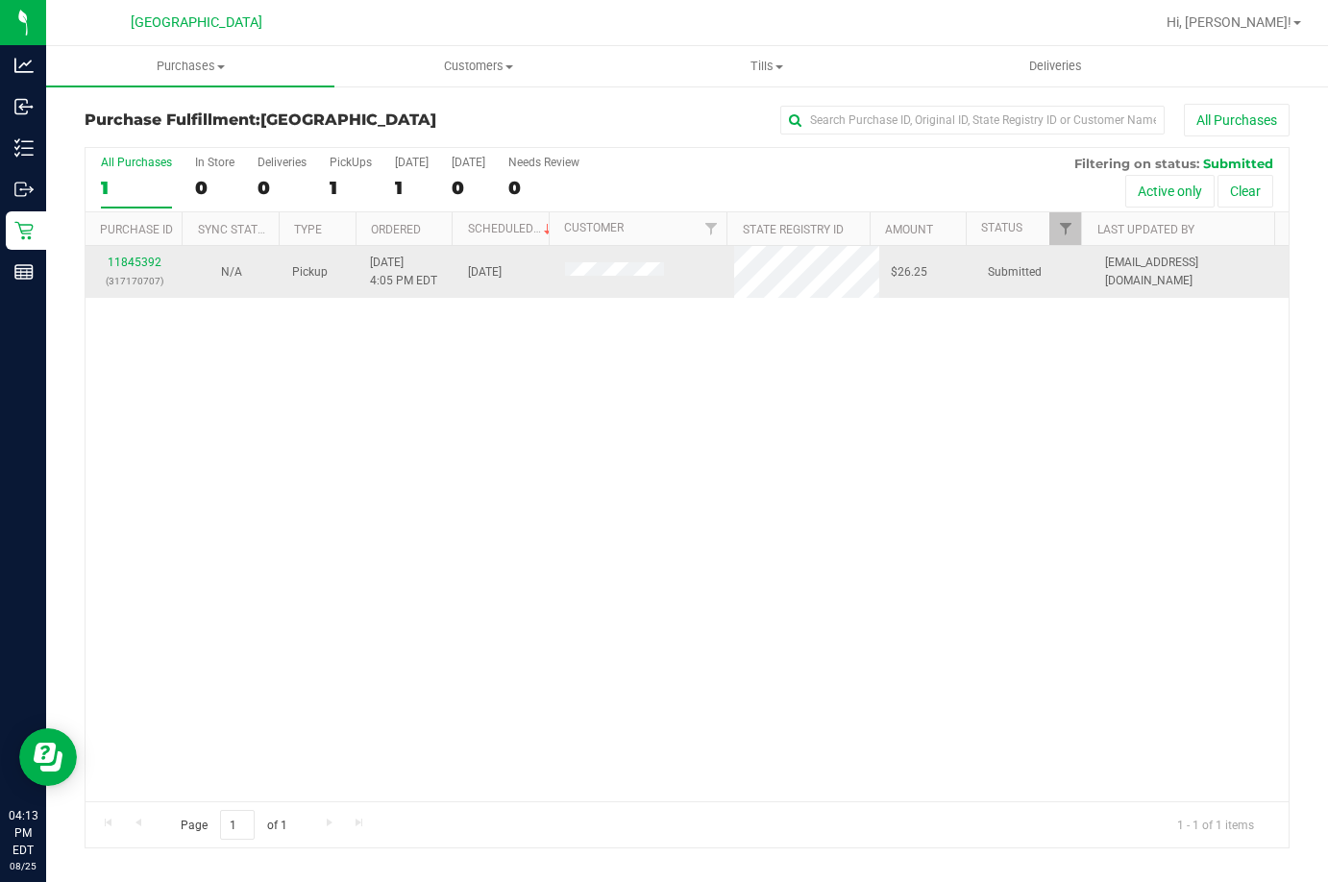
click at [131, 255] on div "11845392 (317170707)" at bounding box center [134, 272] width 75 height 37
click at [134, 260] on link "11845392" at bounding box center [135, 262] width 54 height 13
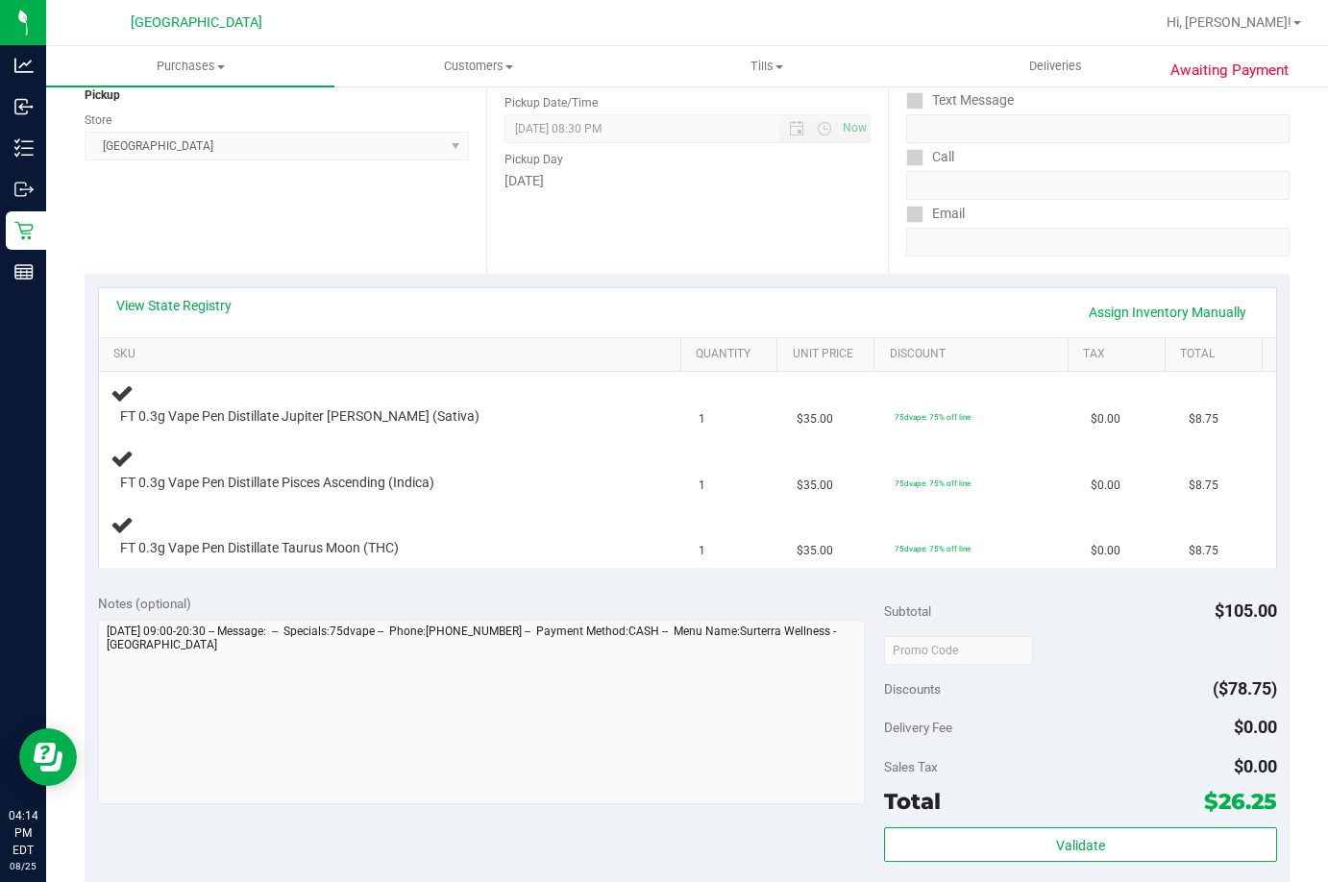
scroll to position [288, 0]
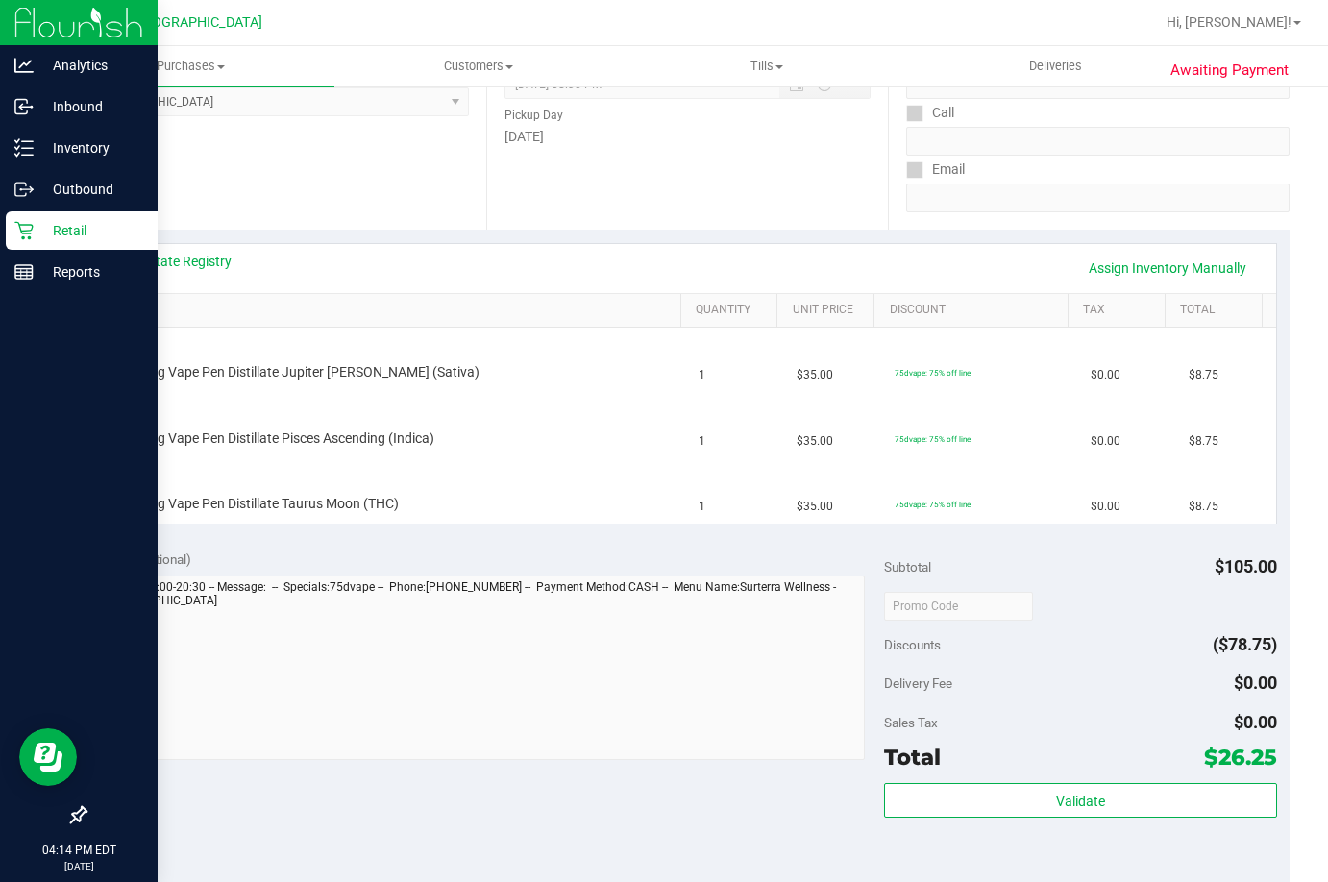
click at [37, 229] on p "Retail" at bounding box center [91, 230] width 115 height 23
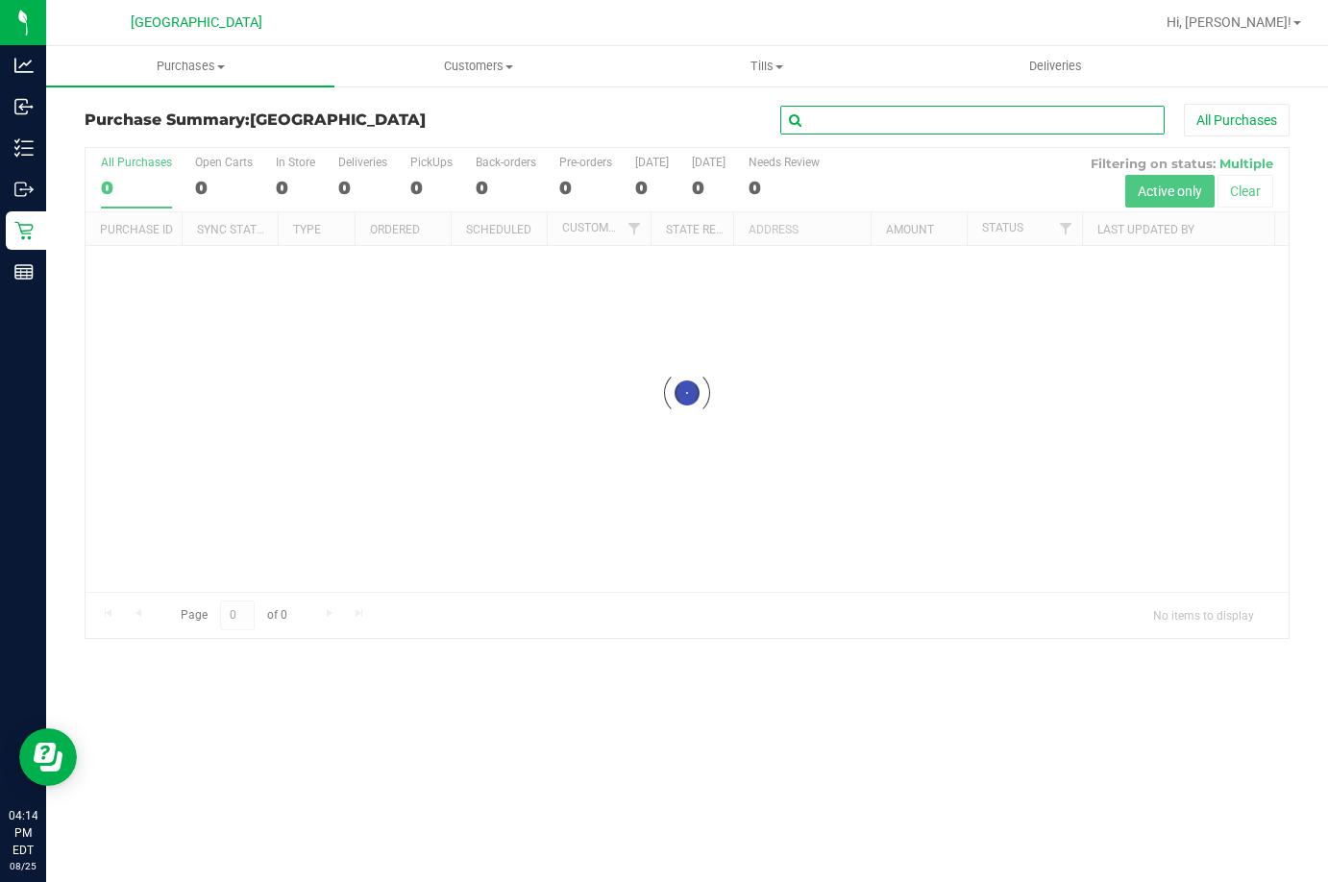
click at [853, 124] on input "text" at bounding box center [972, 120] width 384 height 29
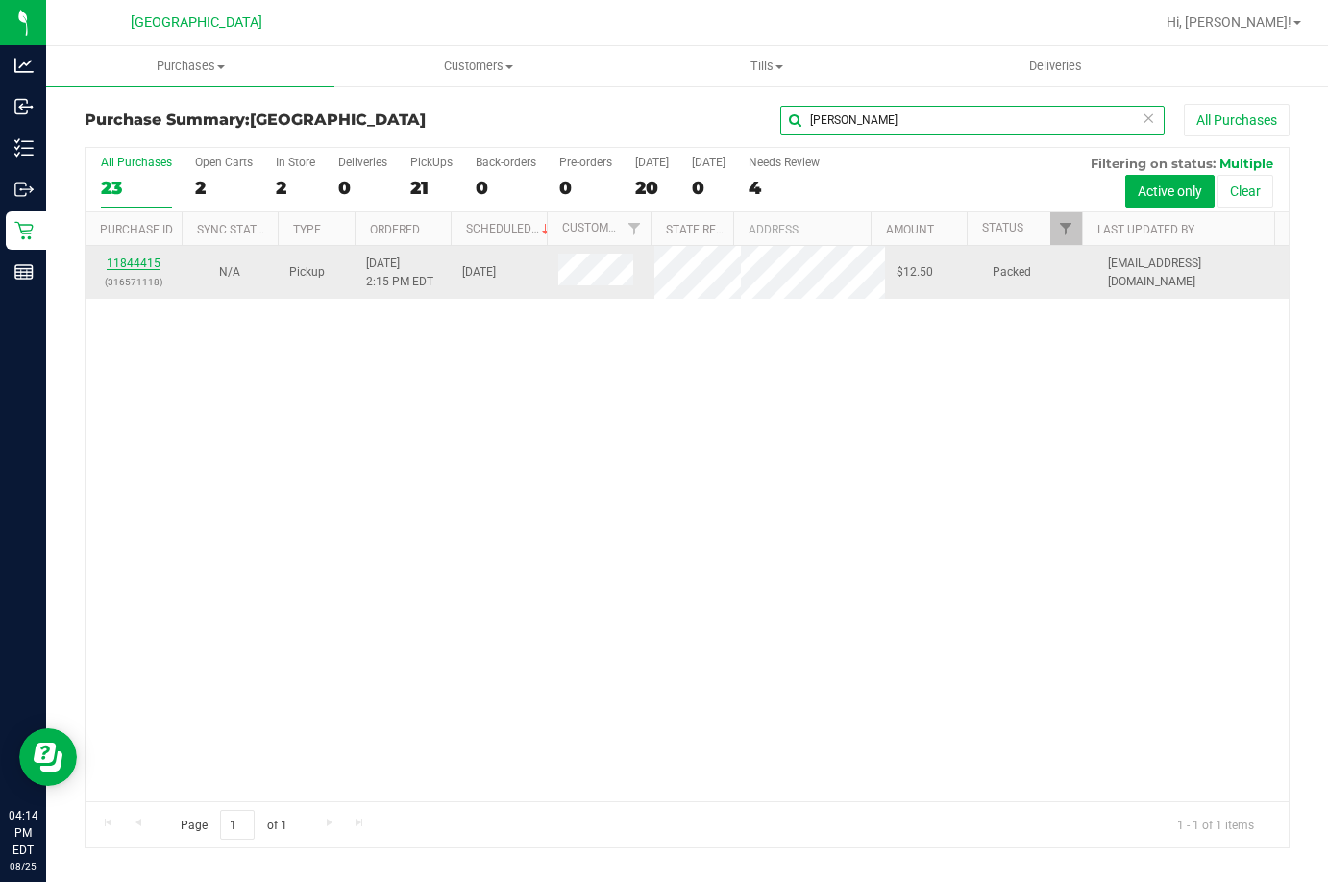
type input "fraN"
click at [117, 261] on link "11844415" at bounding box center [134, 263] width 54 height 13
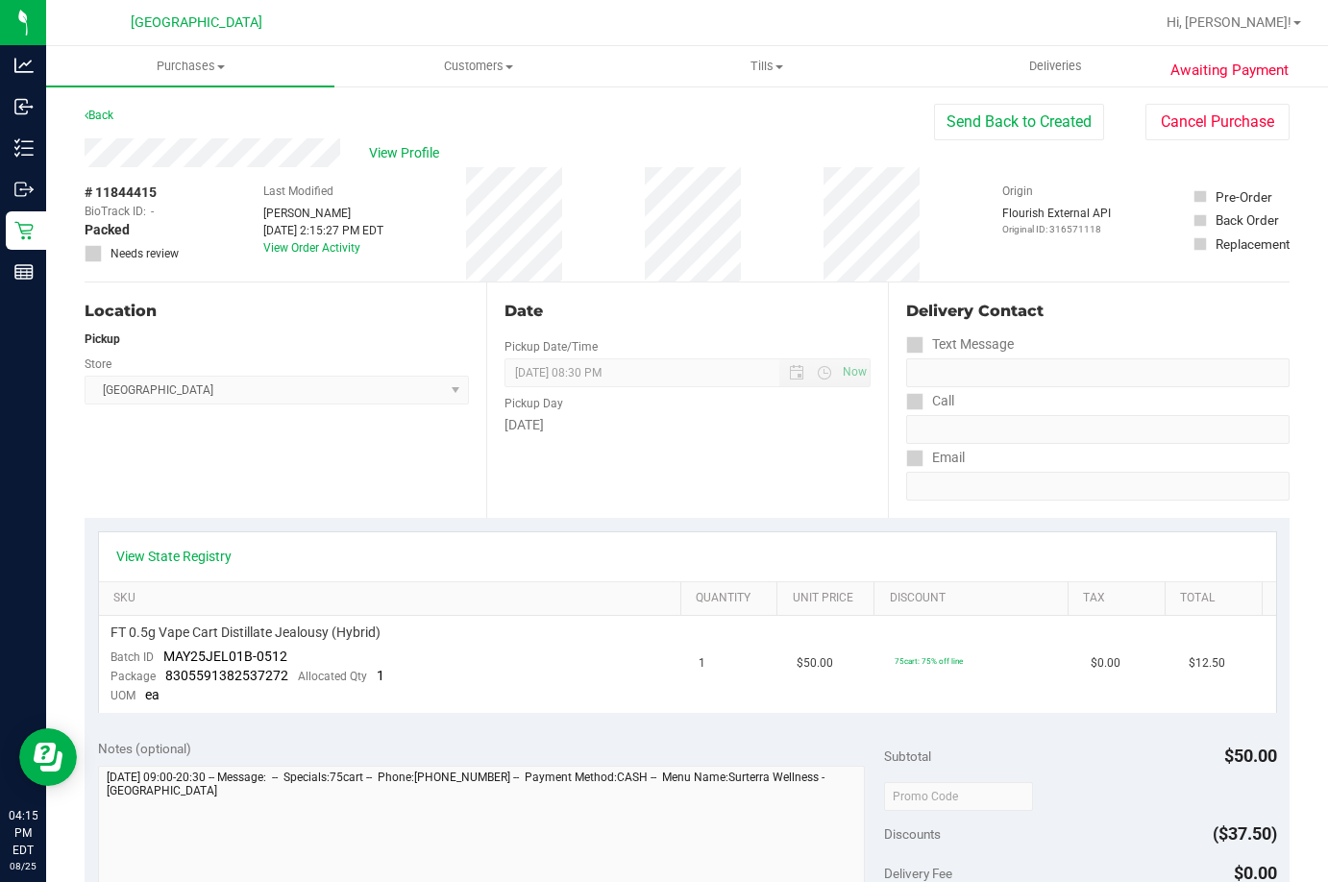
click at [322, 106] on div "Back Send Back to Created Cancel Purchase" at bounding box center [687, 121] width 1205 height 35
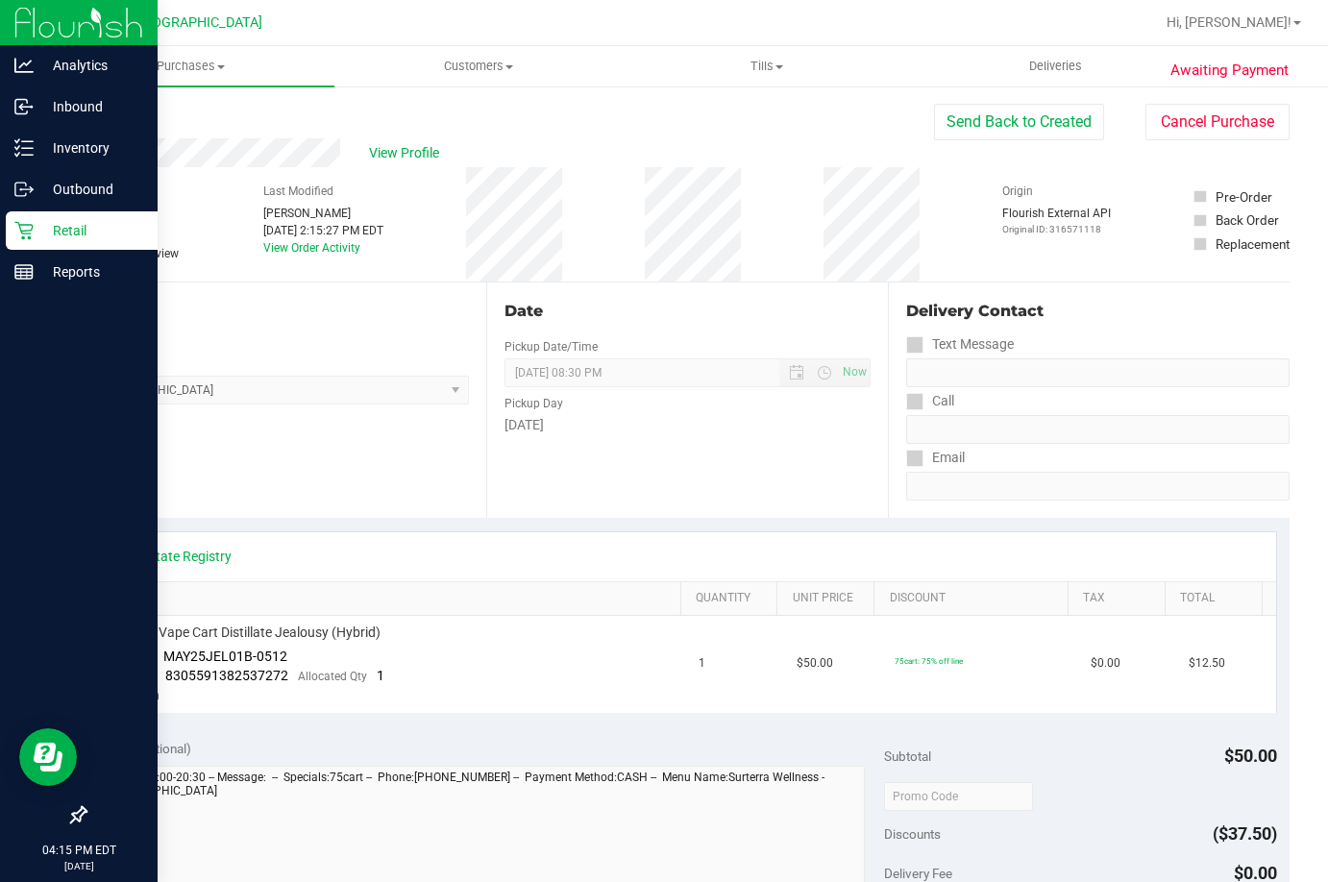
drag, startPoint x: 76, startPoint y: 233, endPoint x: 94, endPoint y: 219, distance: 23.3
click at [76, 233] on p "Retail" at bounding box center [91, 230] width 115 height 23
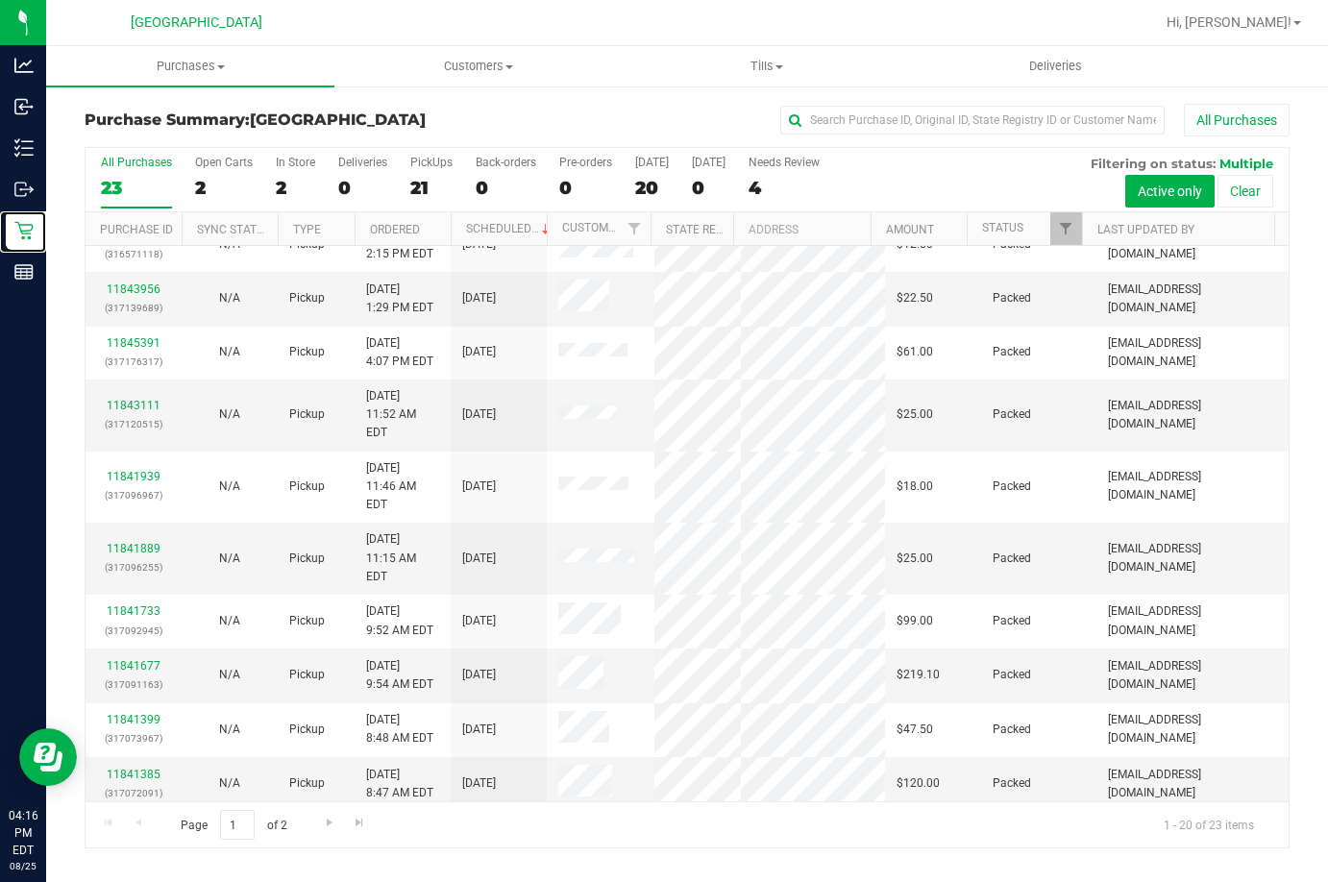
scroll to position [354, 0]
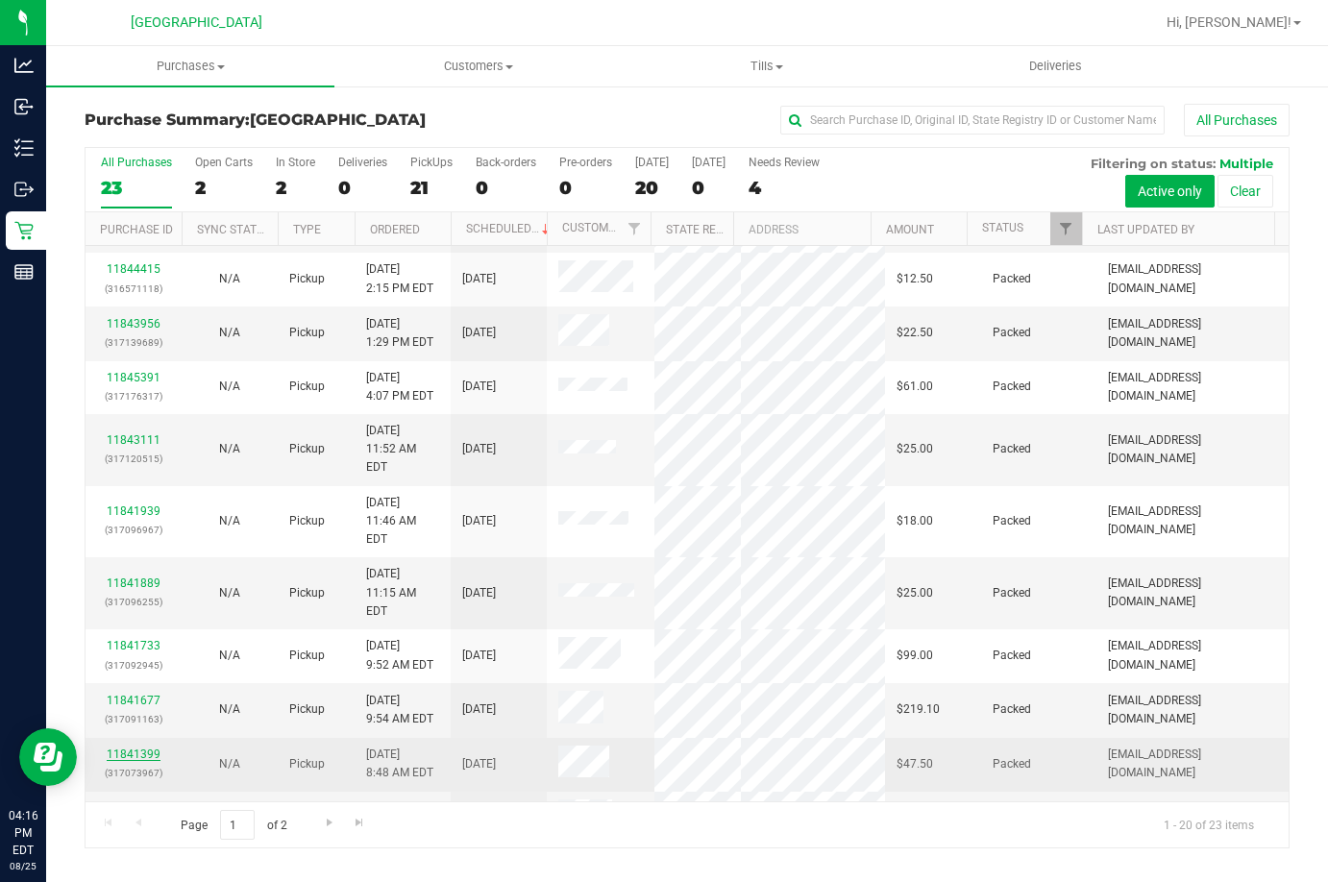
click at [131, 748] on link "11841399" at bounding box center [134, 754] width 54 height 13
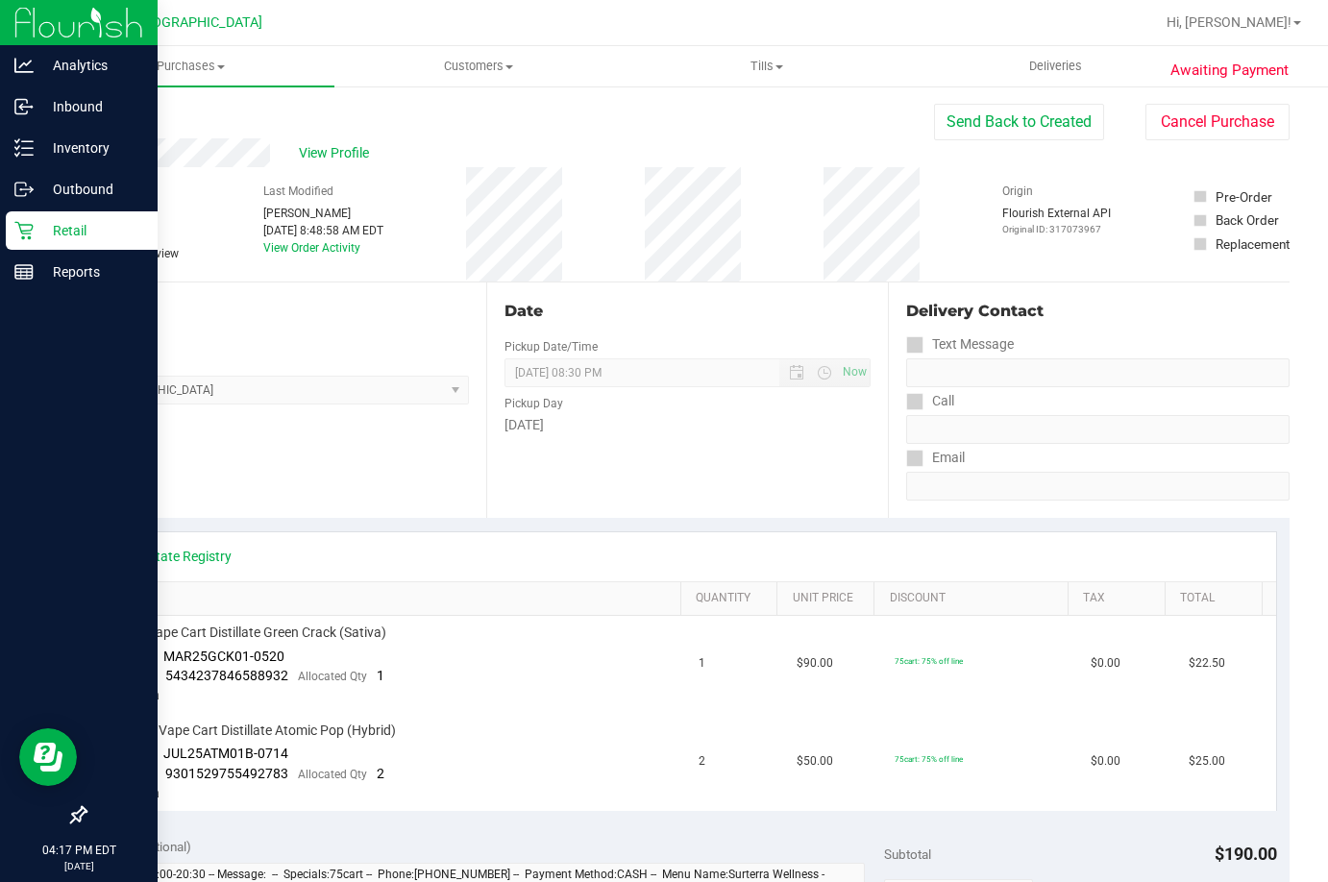
click at [84, 236] on p "Retail" at bounding box center [91, 230] width 115 height 23
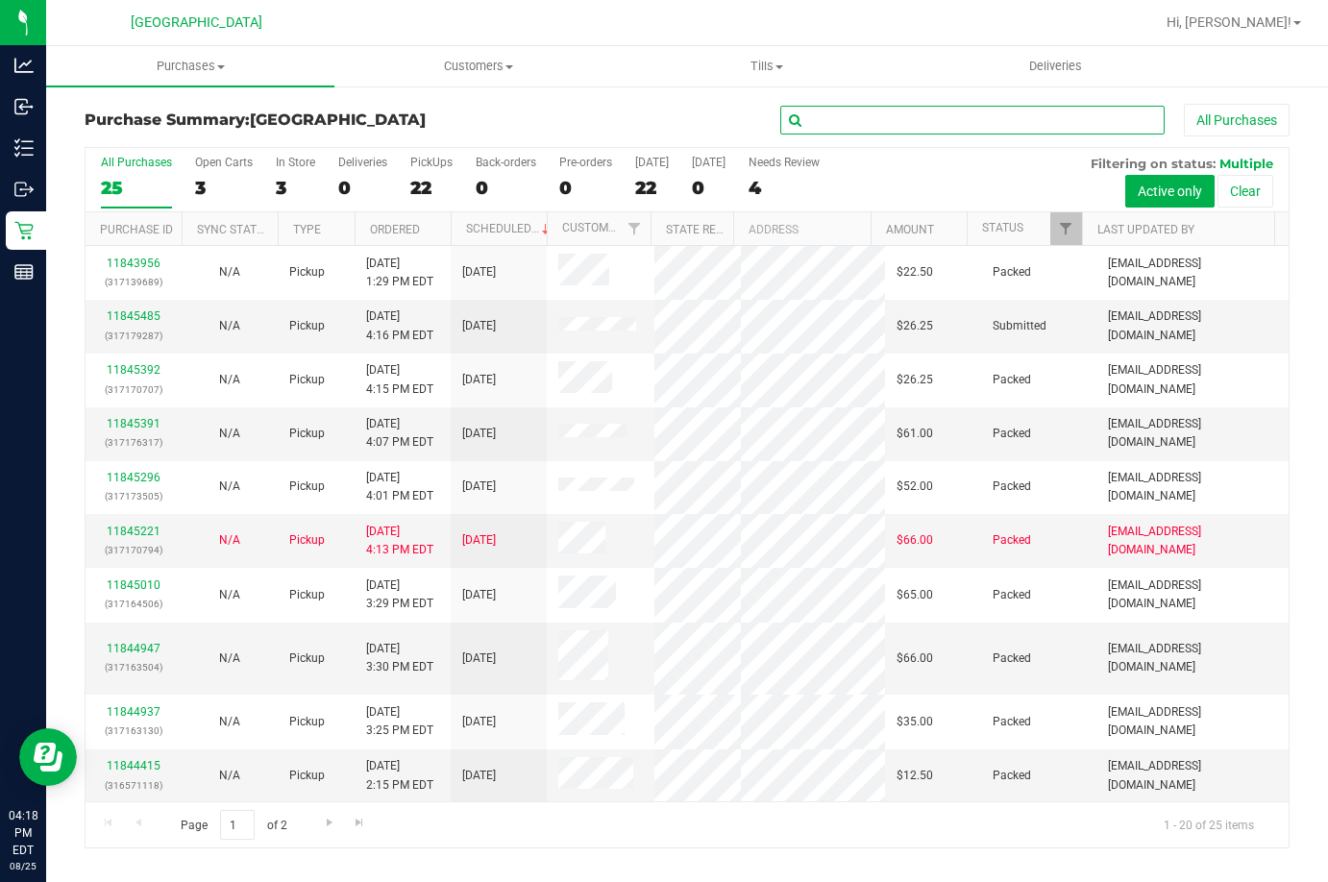
click at [867, 119] on input "text" at bounding box center [972, 120] width 384 height 29
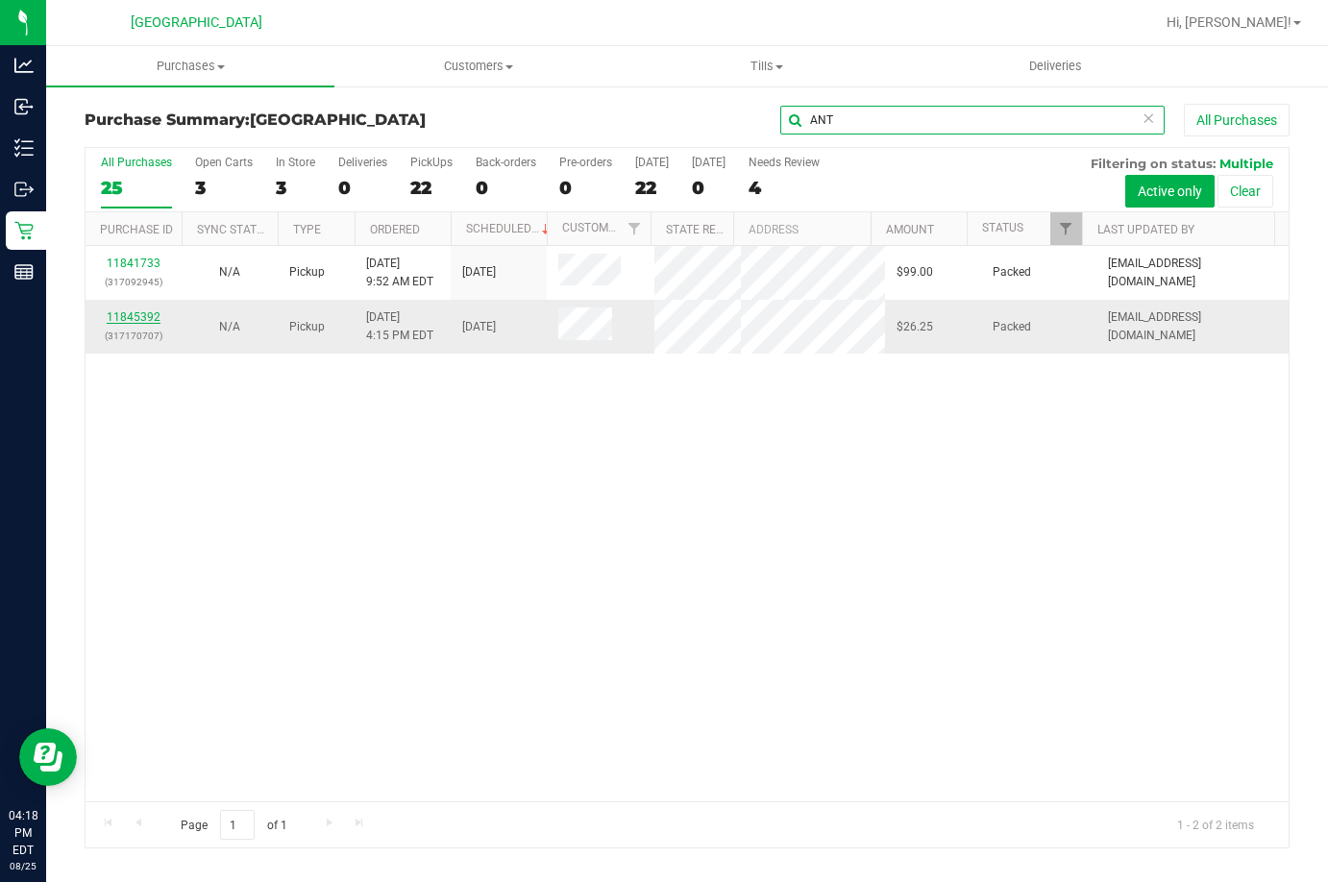
type input "ANT"
click at [116, 313] on link "11845392" at bounding box center [134, 316] width 54 height 13
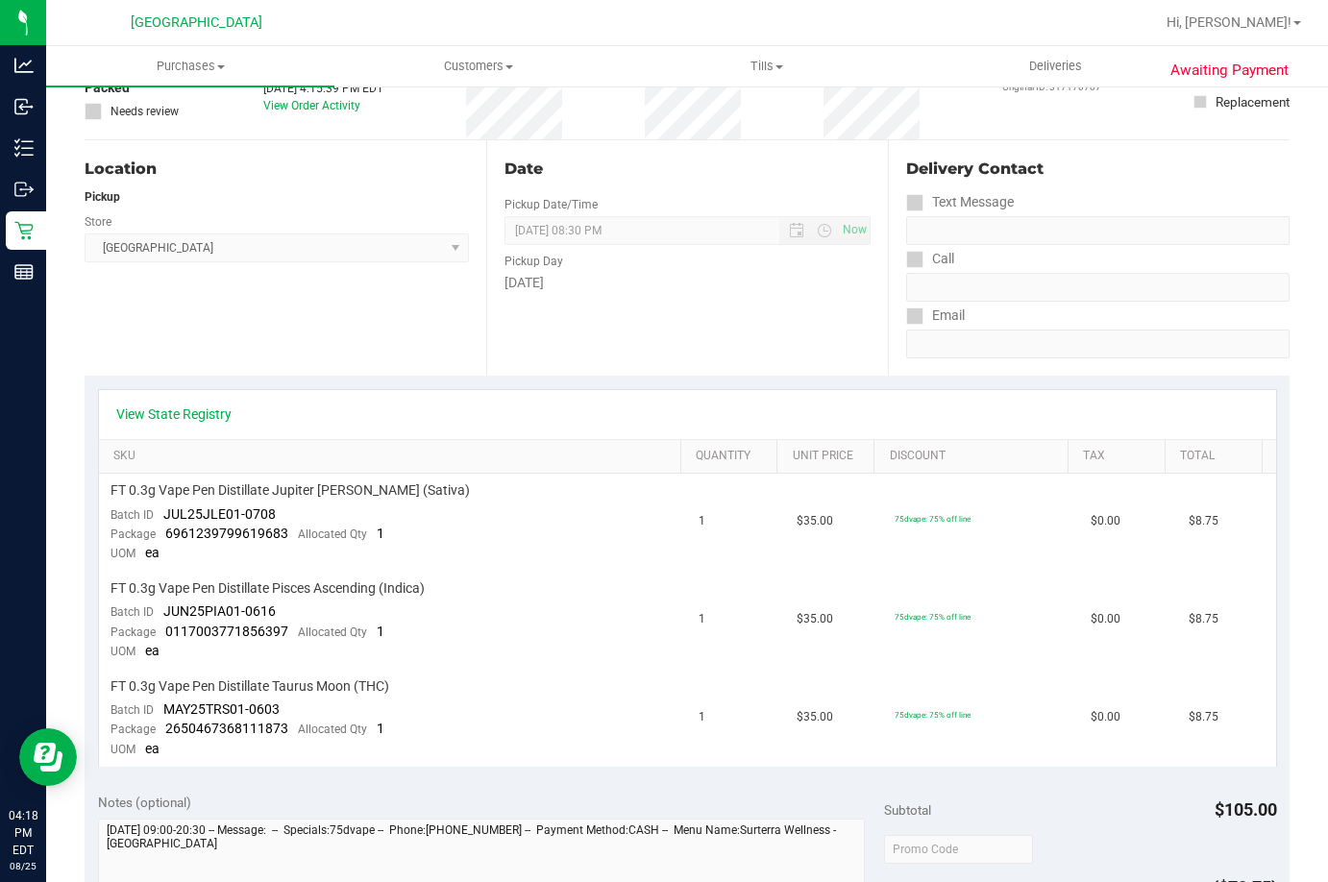
scroll to position [384, 0]
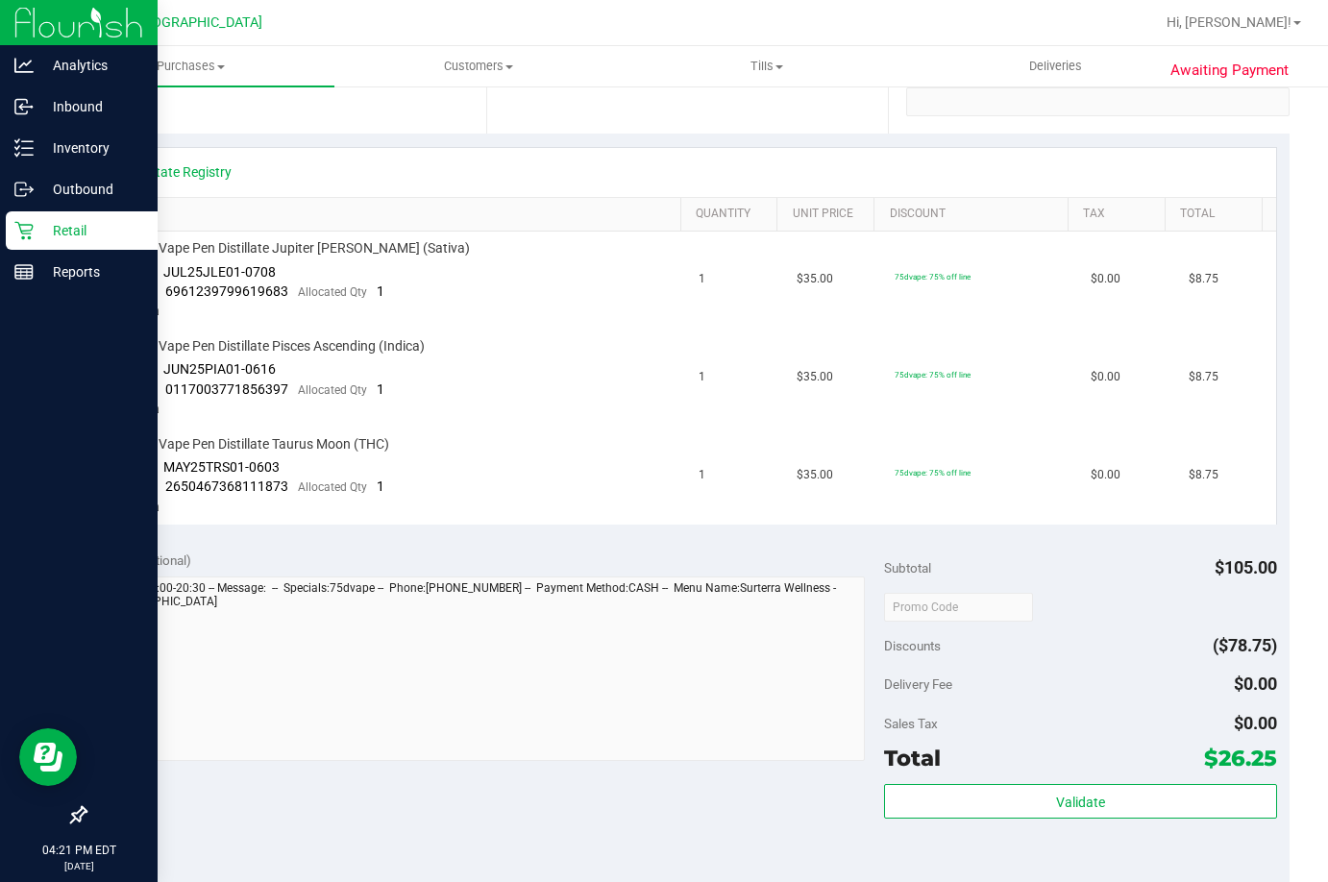
click at [36, 223] on p "Retail" at bounding box center [91, 230] width 115 height 23
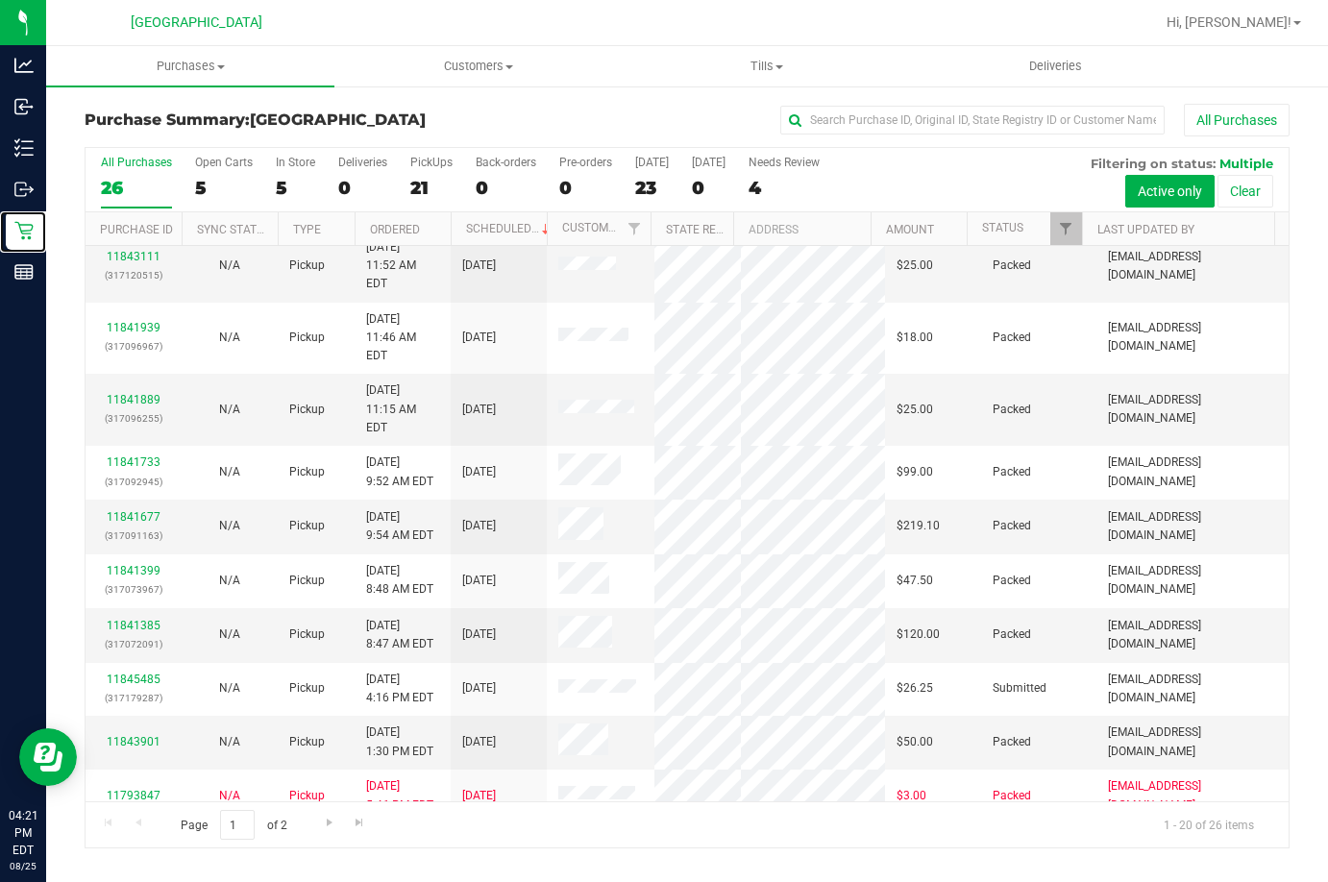
scroll to position [546, 0]
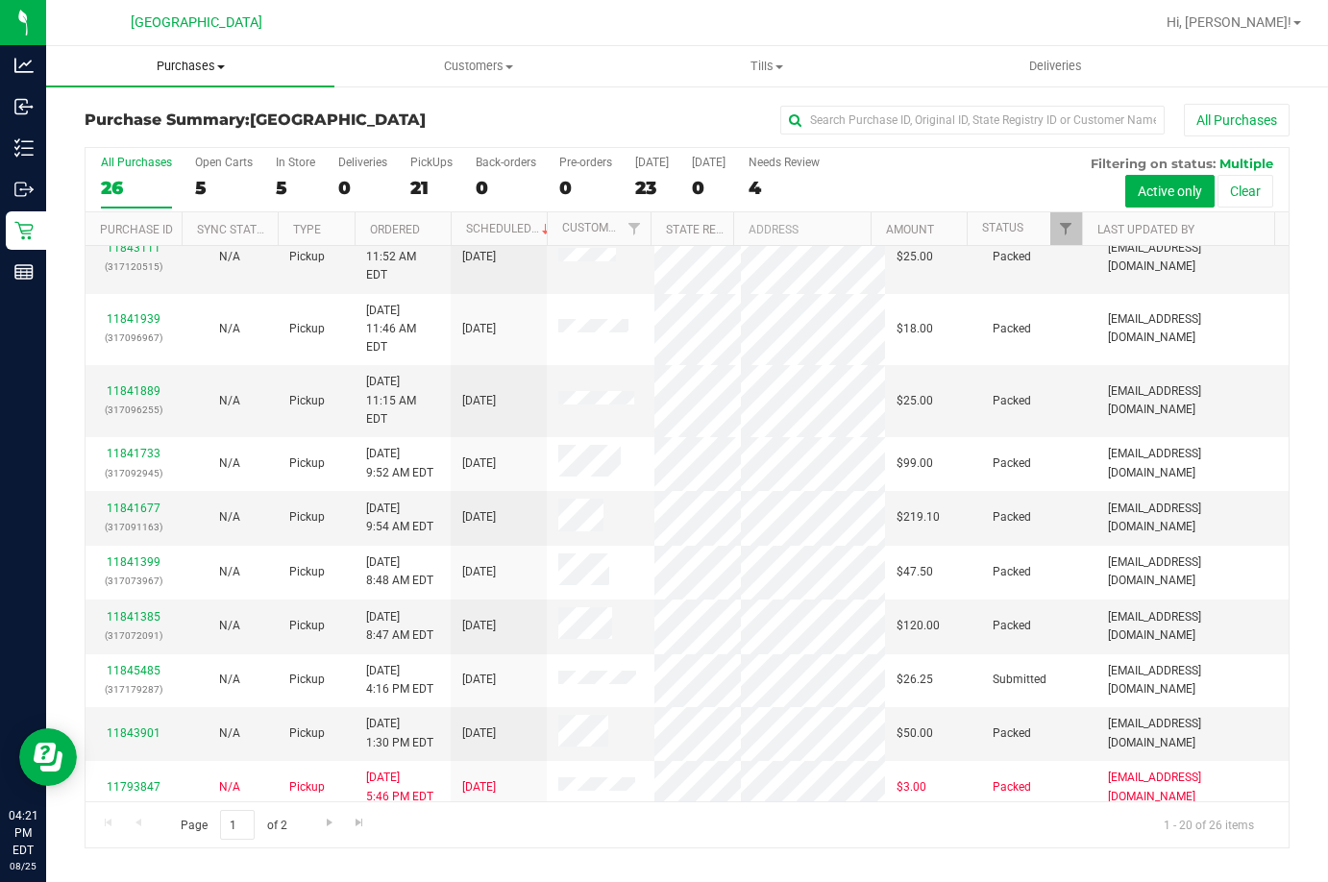
click at [173, 72] on span "Purchases" at bounding box center [190, 66] width 288 height 17
click at [150, 139] on span "Fulfillment" at bounding box center [105, 139] width 119 height 16
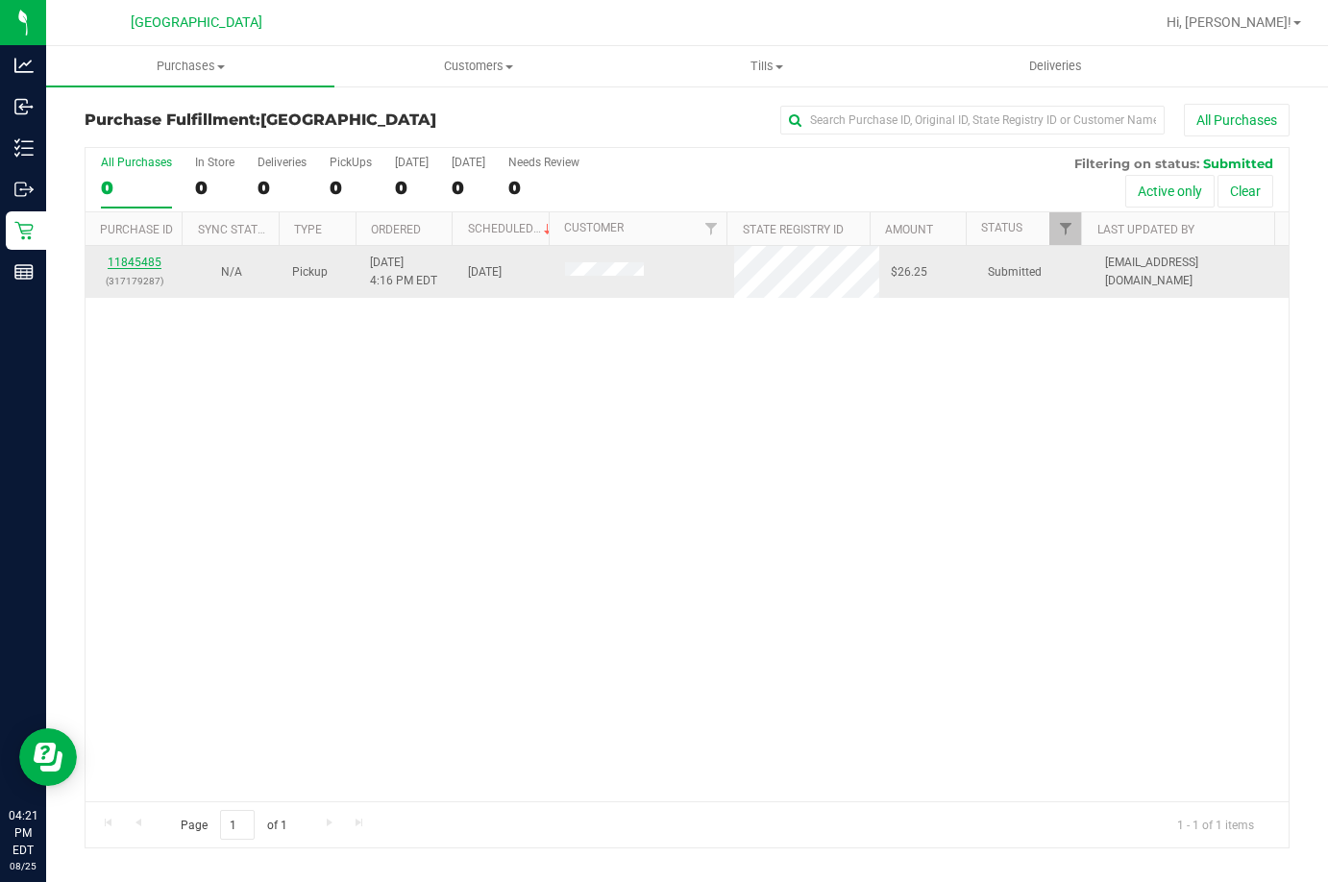
click at [131, 267] on link "11845485" at bounding box center [135, 262] width 54 height 13
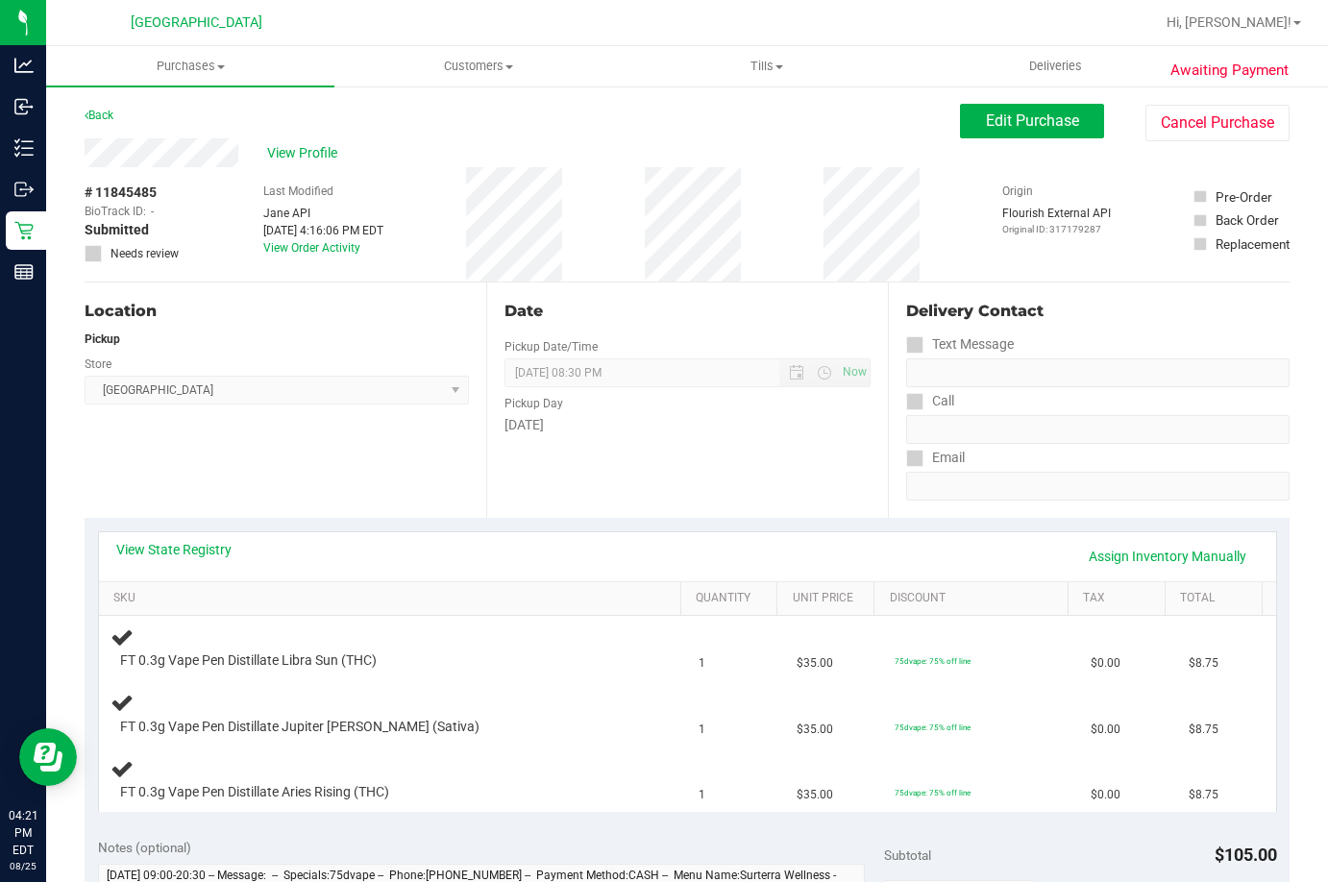
scroll to position [96, 0]
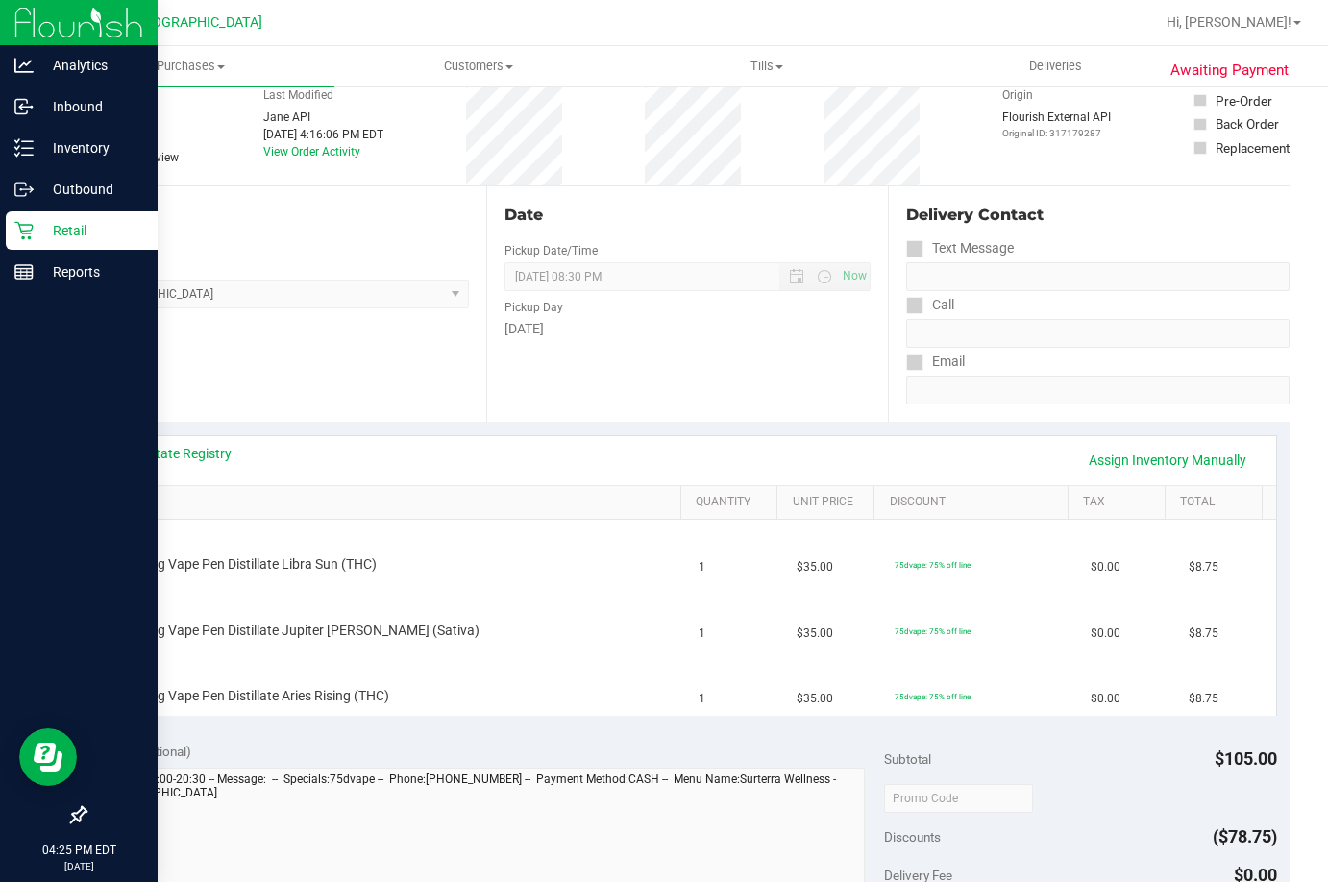
click at [63, 245] on div "Retail" at bounding box center [82, 230] width 152 height 38
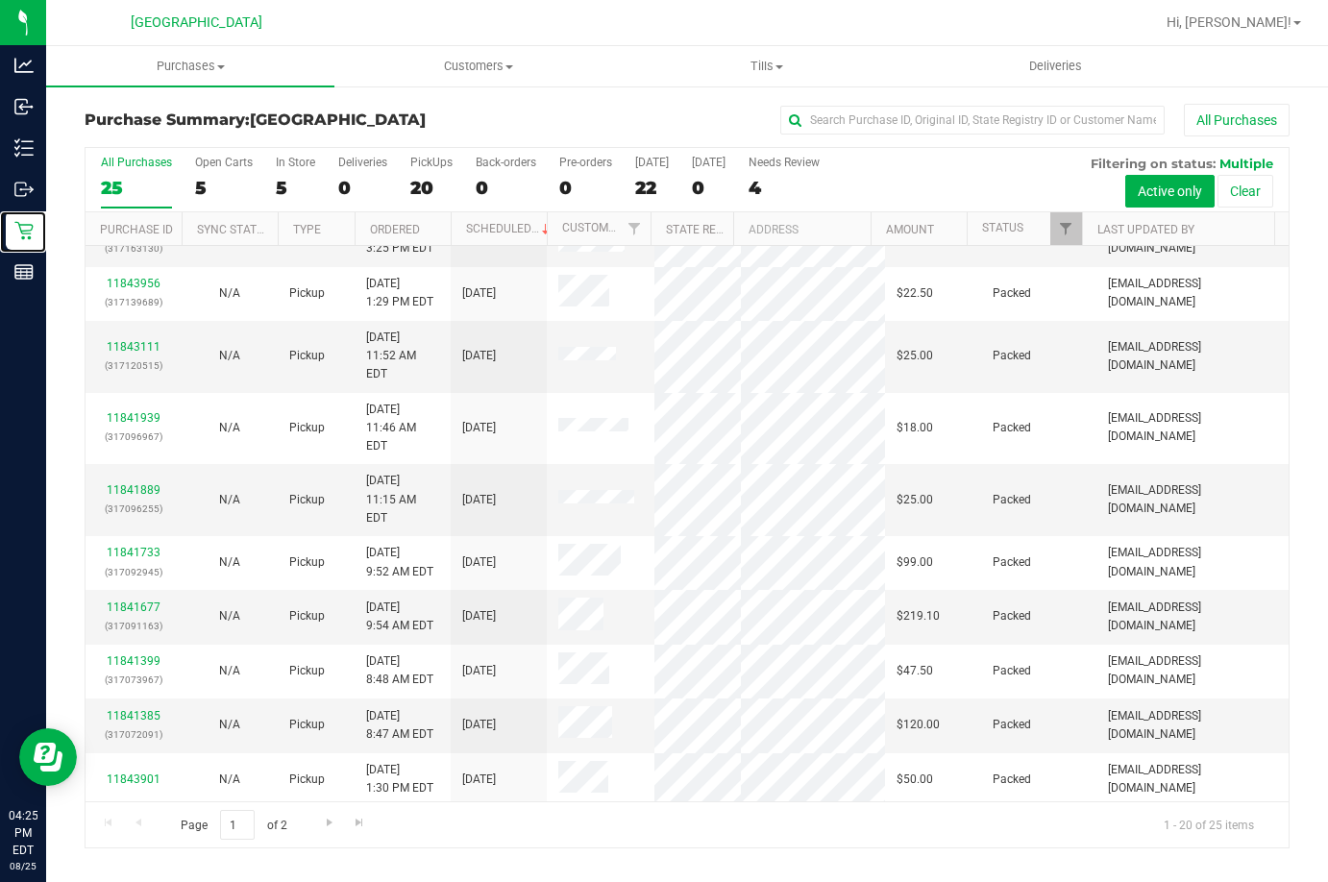
scroll to position [480, 0]
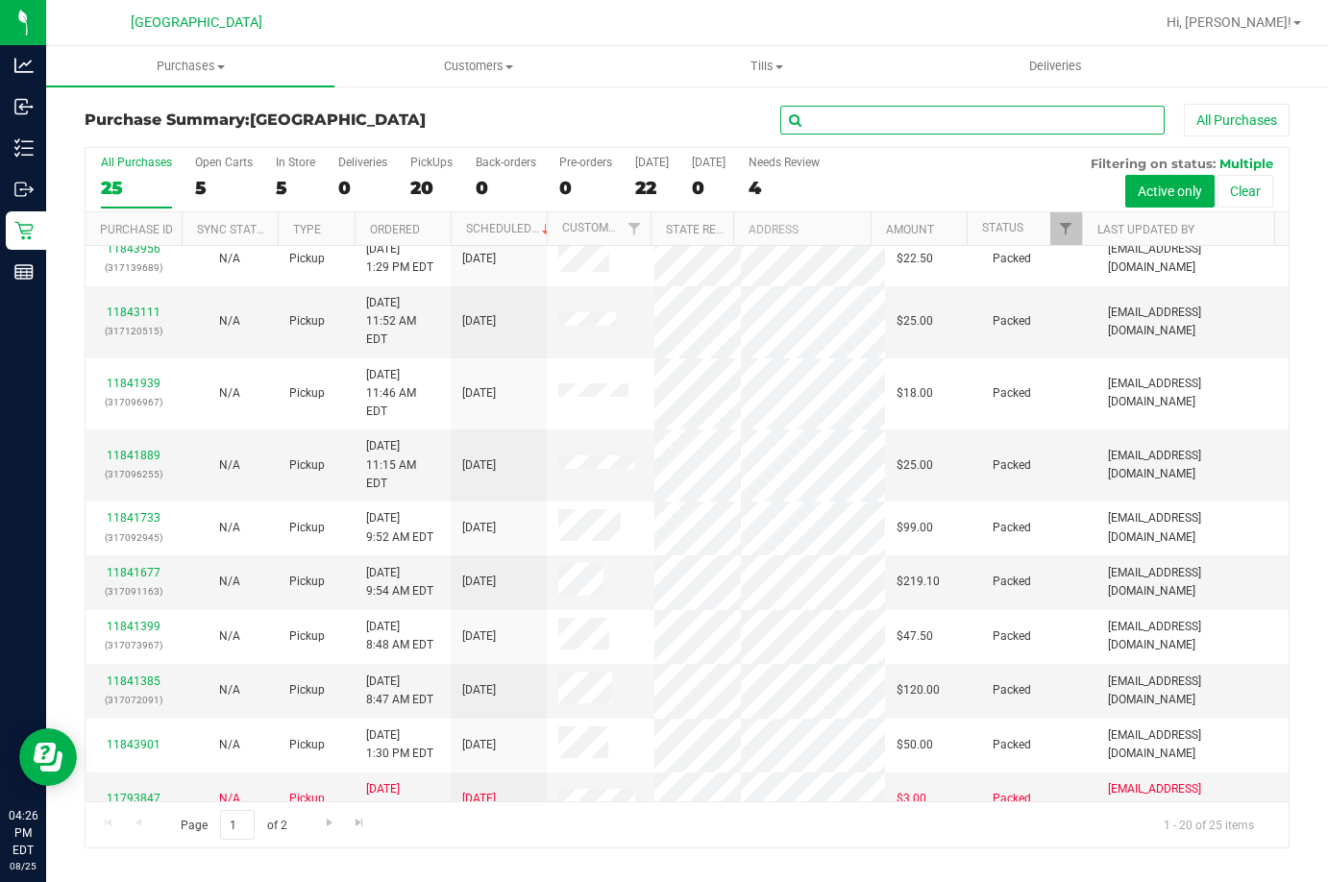
click at [868, 123] on input "text" at bounding box center [972, 120] width 384 height 29
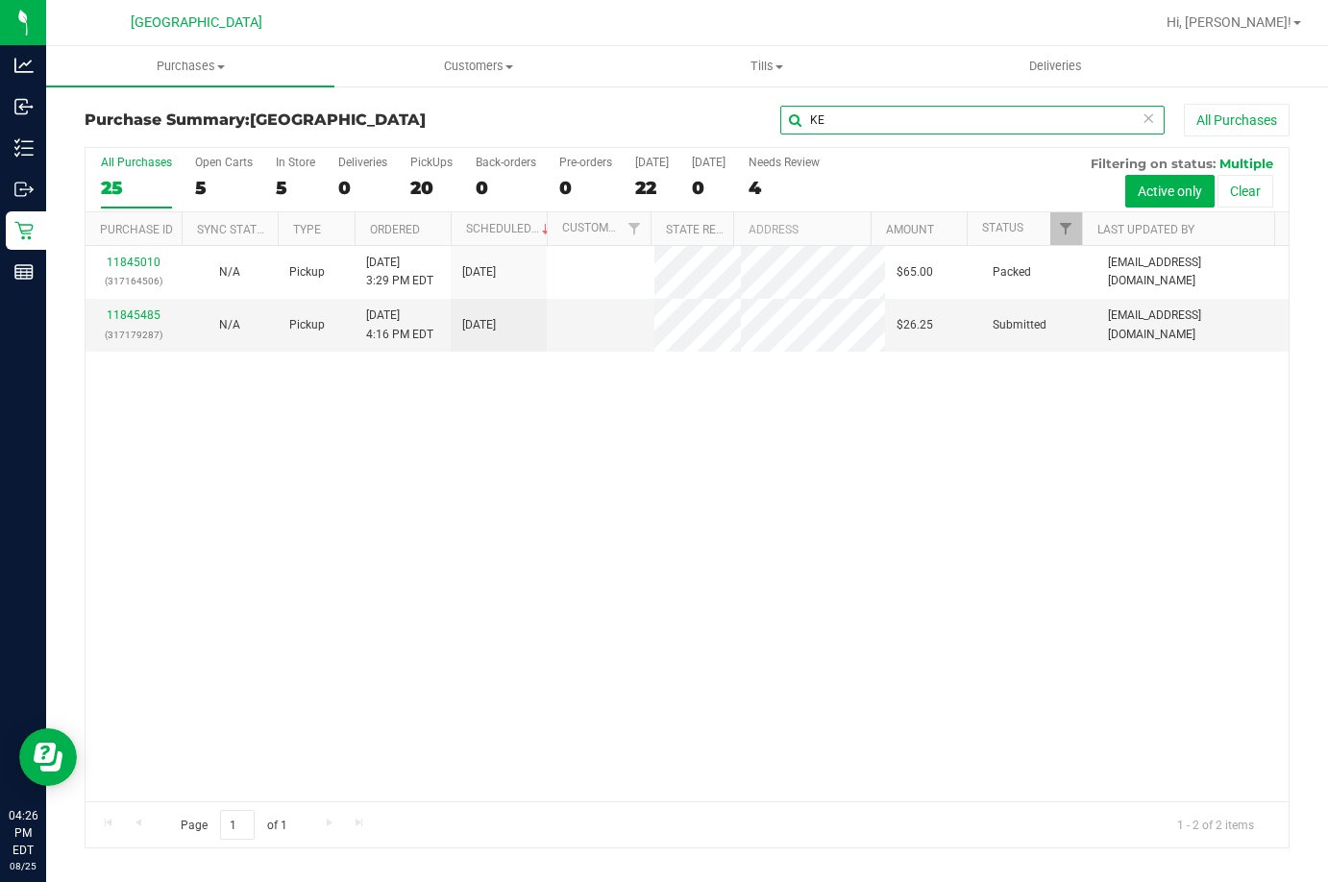
scroll to position [0, 0]
type input "KE"
click at [132, 315] on link "11845485" at bounding box center [134, 315] width 54 height 13
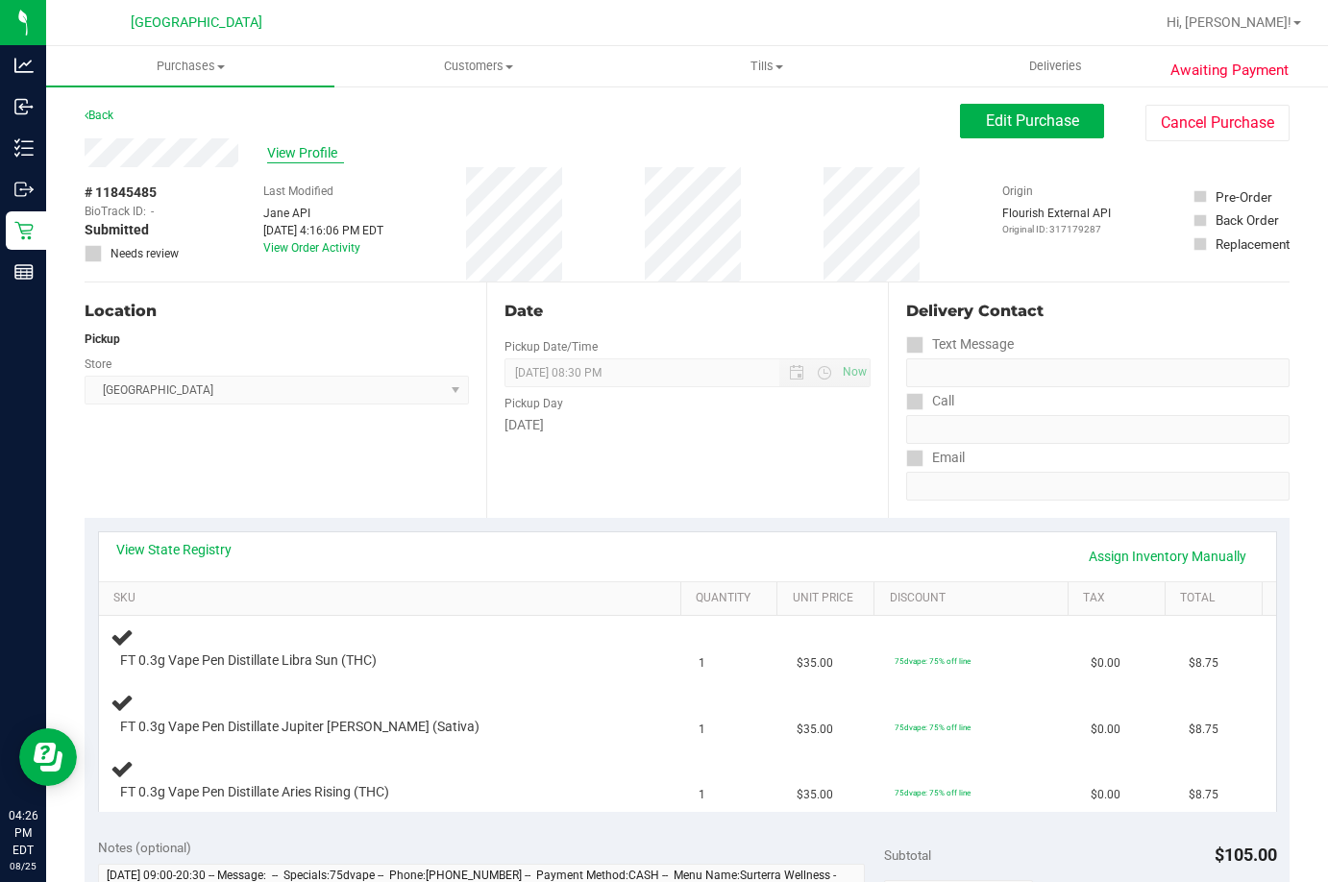
click at [270, 149] on span "View Profile" at bounding box center [305, 153] width 77 height 20
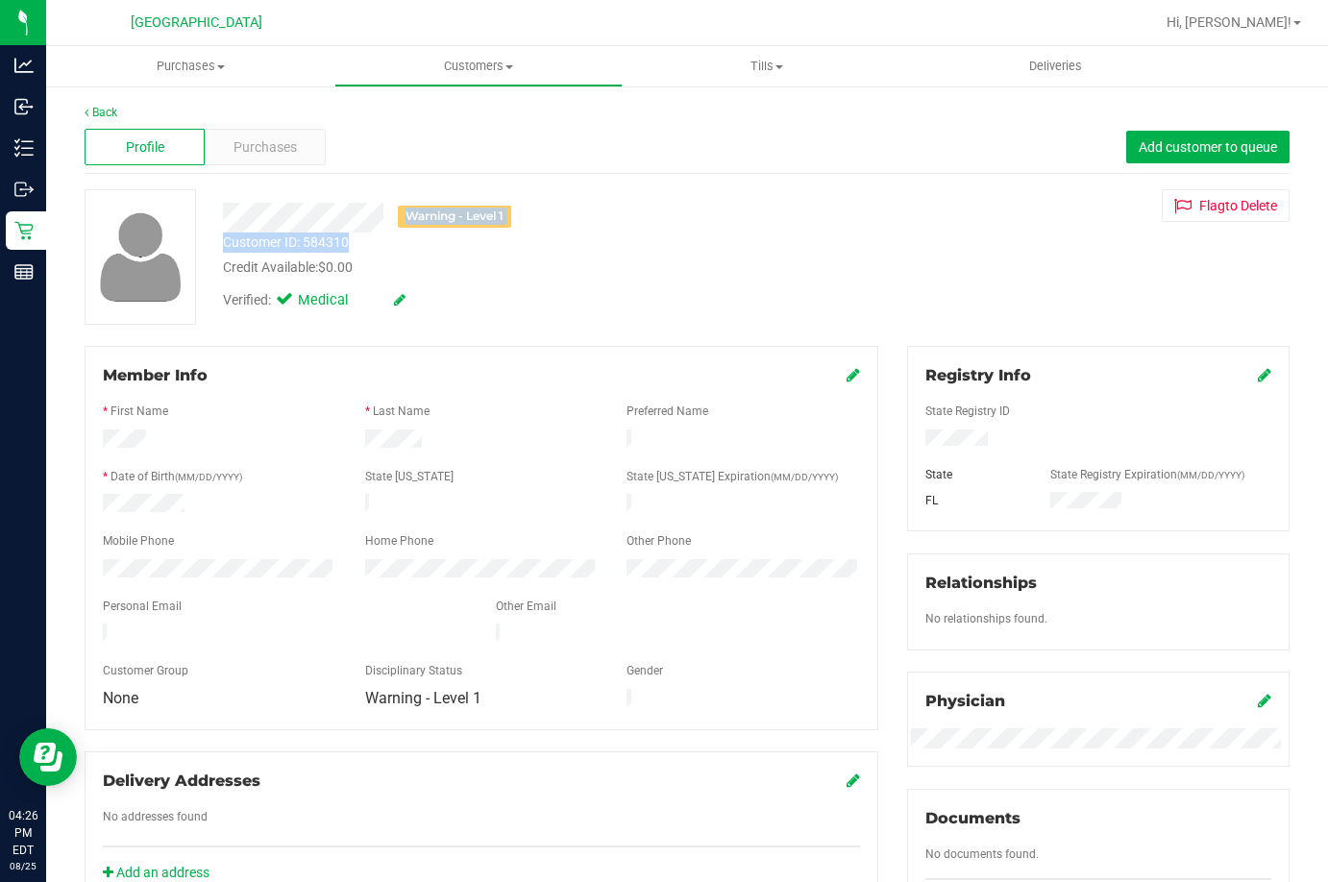
click at [355, 242] on div "Warning - Level 1 Customer ID: 584310 Credit Available: $0.00 Verified: Medical" at bounding box center [516, 254] width 617 height 131
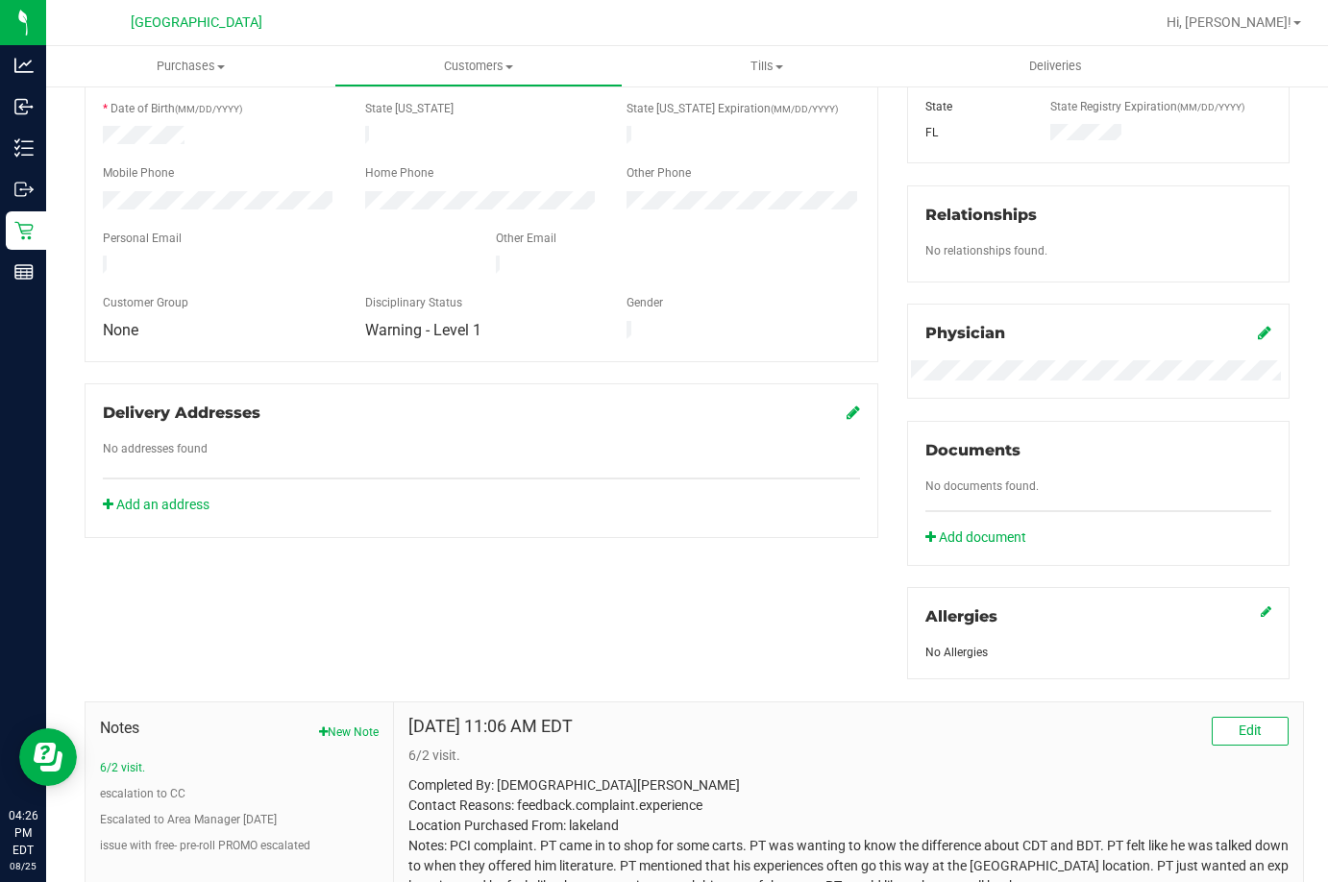
scroll to position [507, 0]
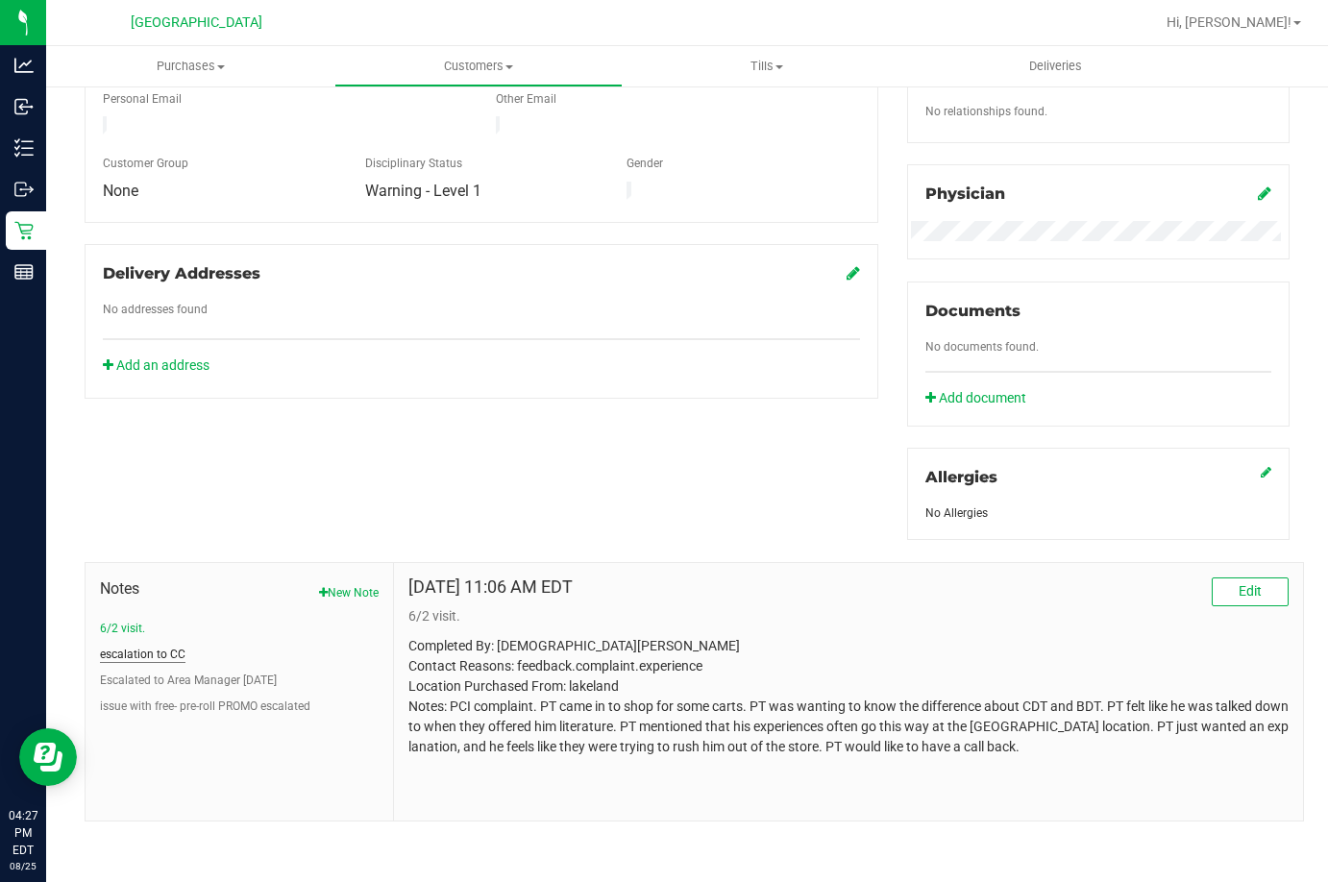
click at [151, 647] on button "escalation to CC" at bounding box center [143, 654] width 86 height 17
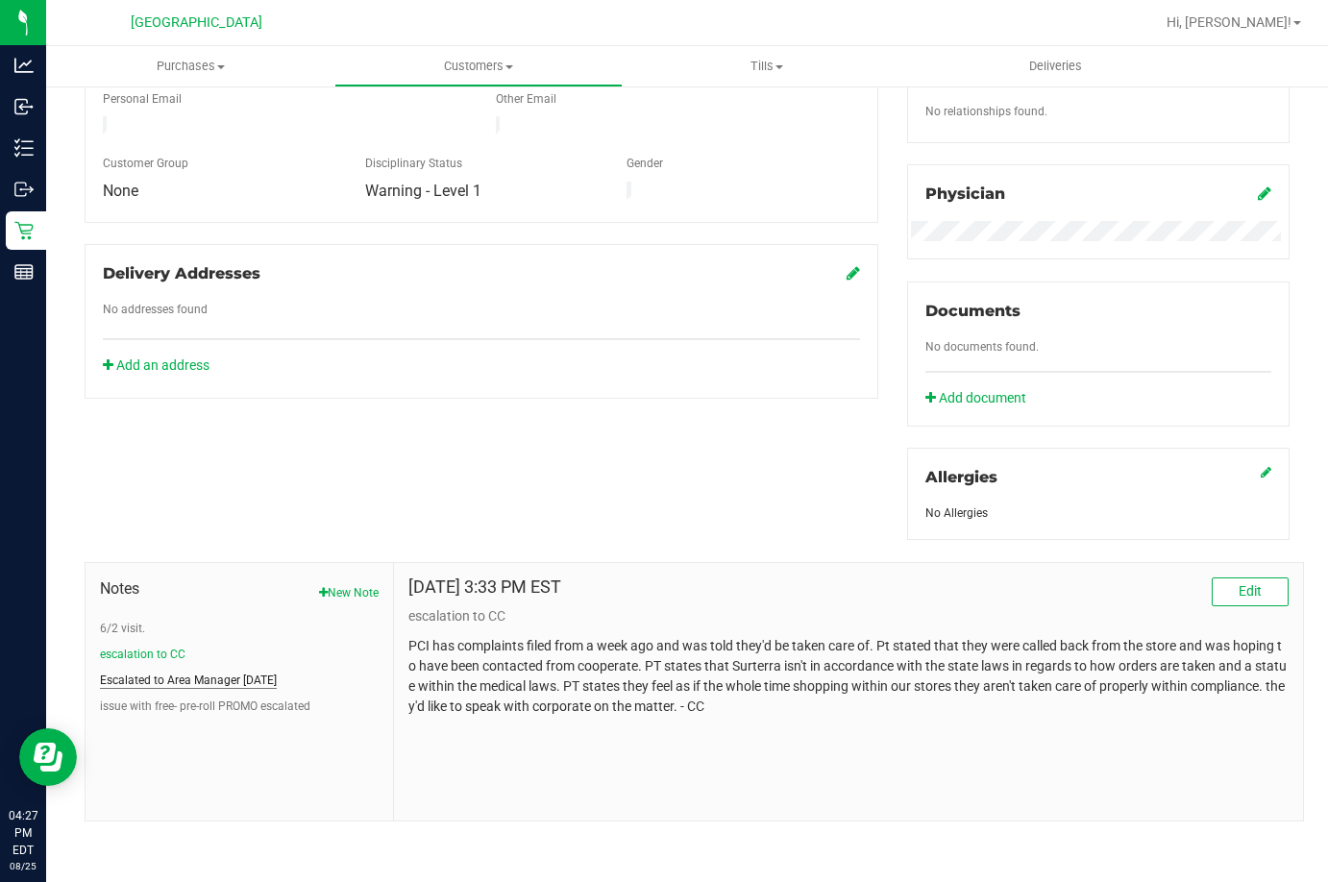
click at [185, 679] on button "Escalated to Area Manager 1.30.2025" at bounding box center [188, 680] width 177 height 17
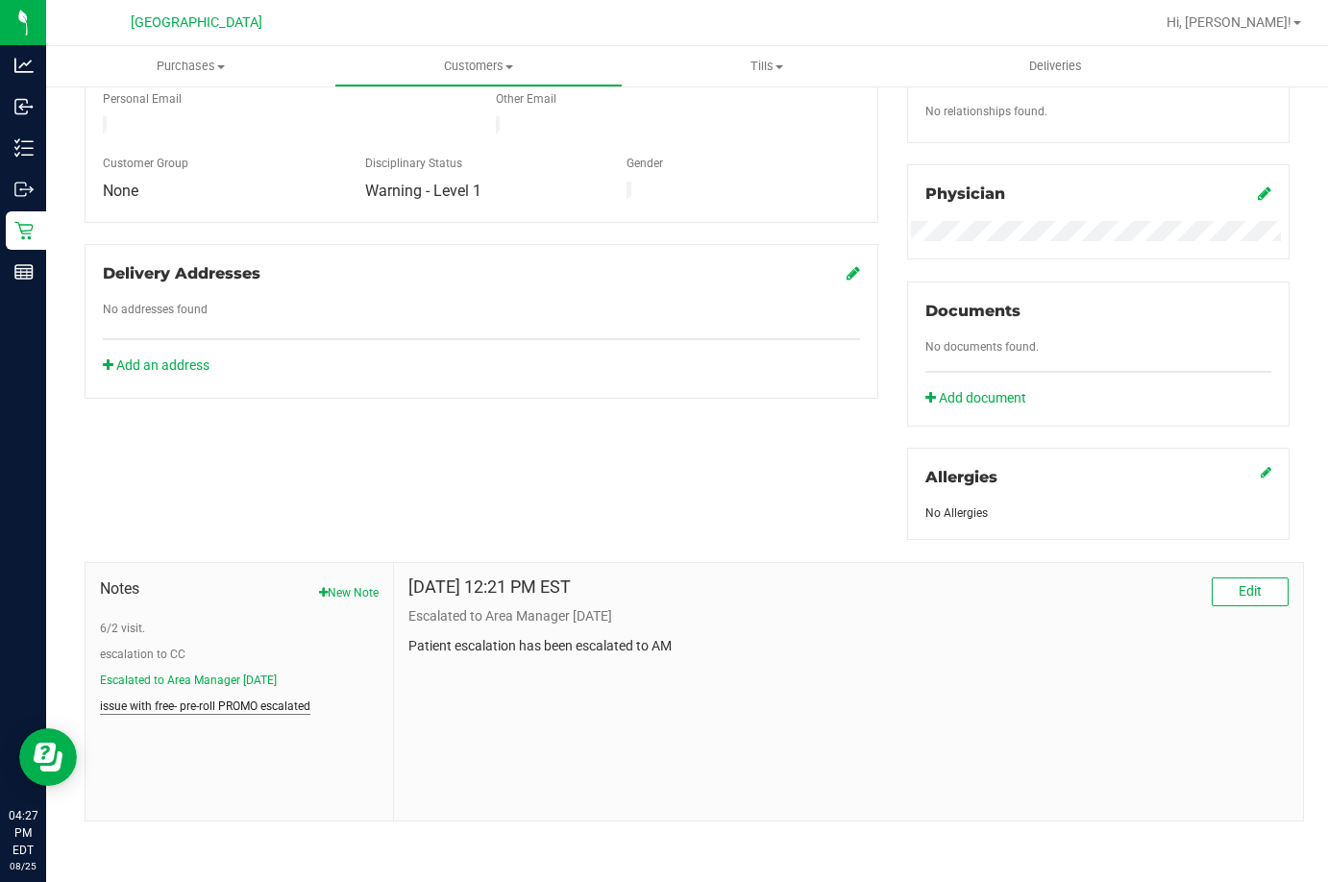
click at [174, 698] on button "issue with free- pre-roll PROMO escalated" at bounding box center [205, 706] width 210 height 17
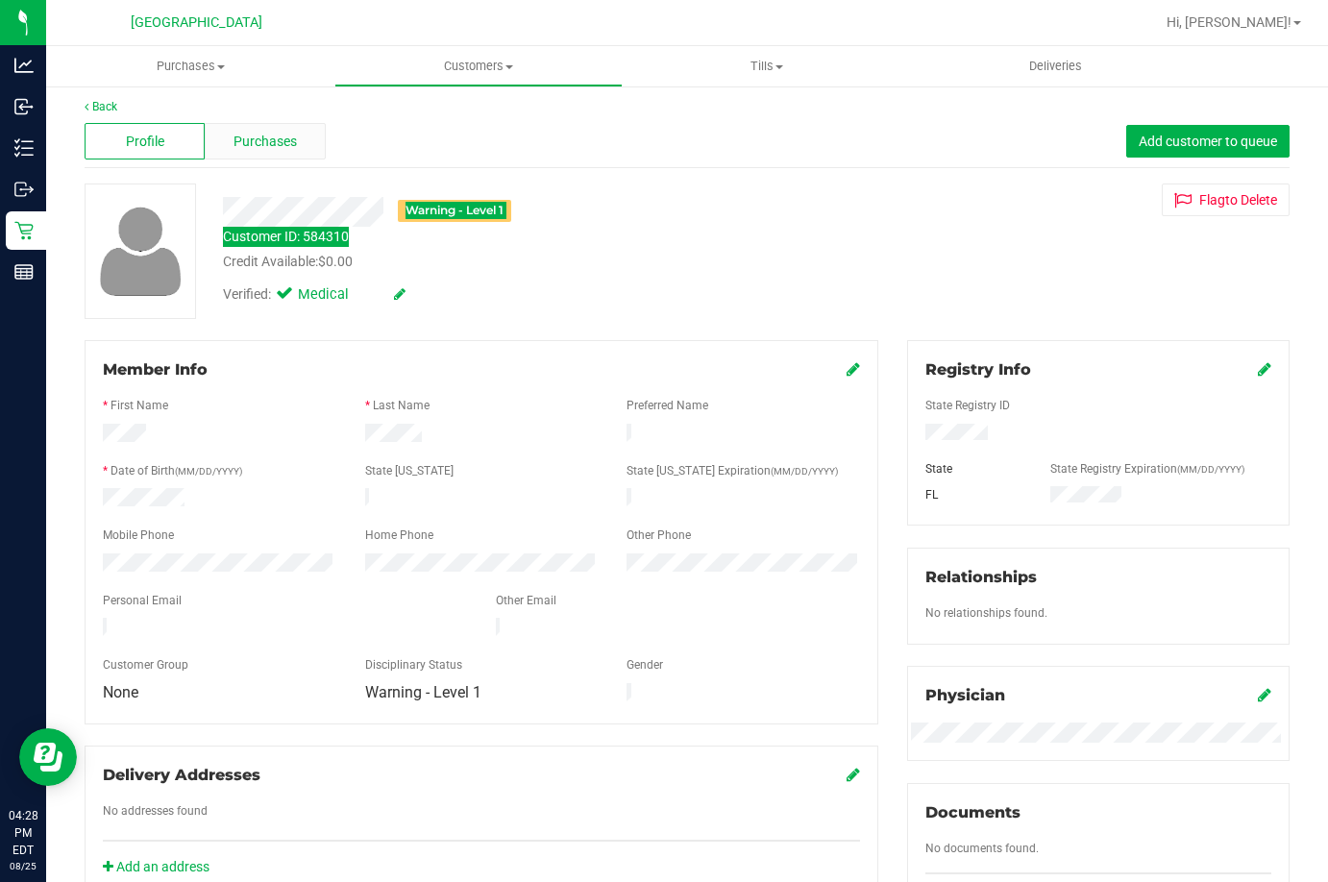
scroll to position [0, 0]
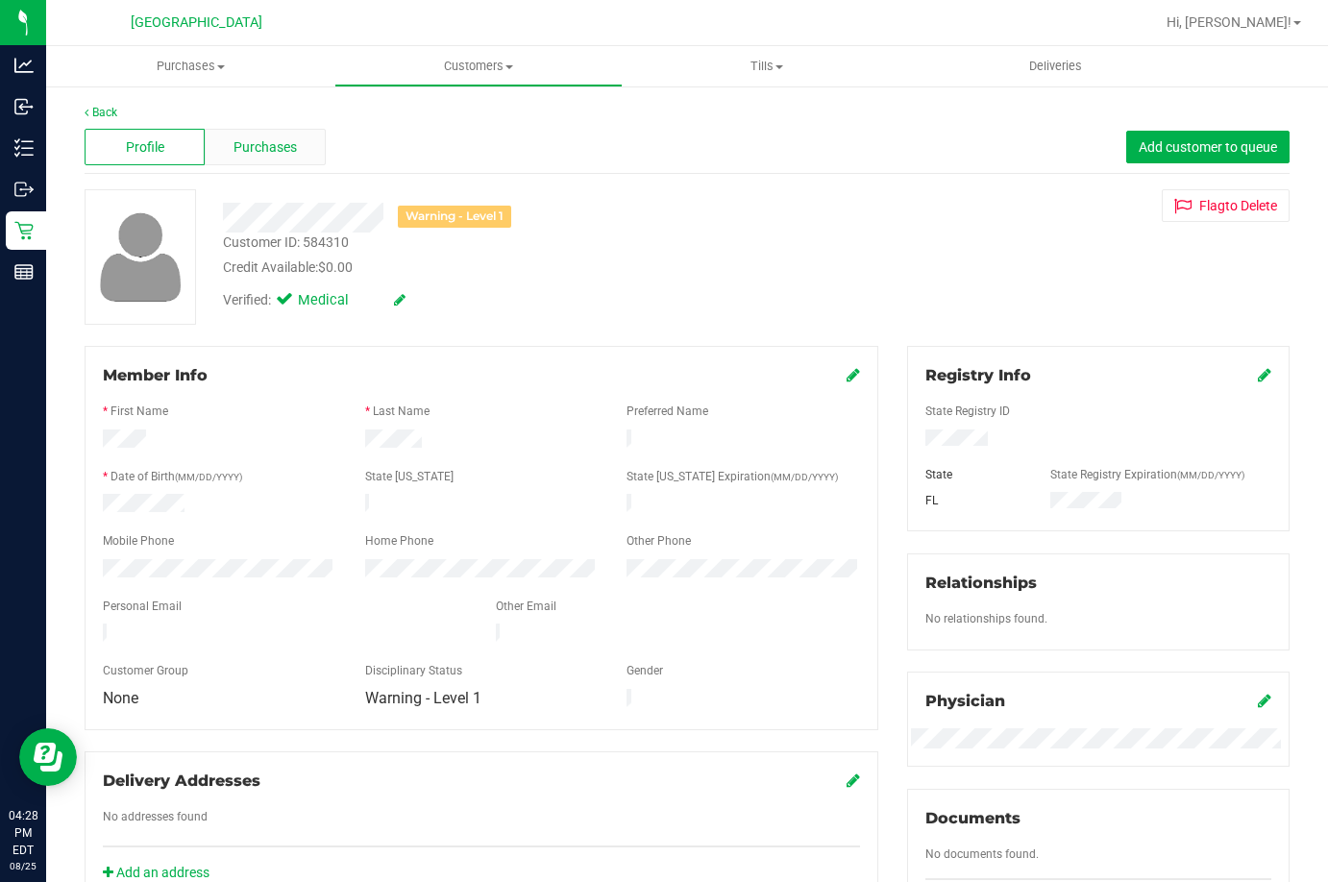
click at [264, 158] on div "Purchases" at bounding box center [265, 147] width 120 height 37
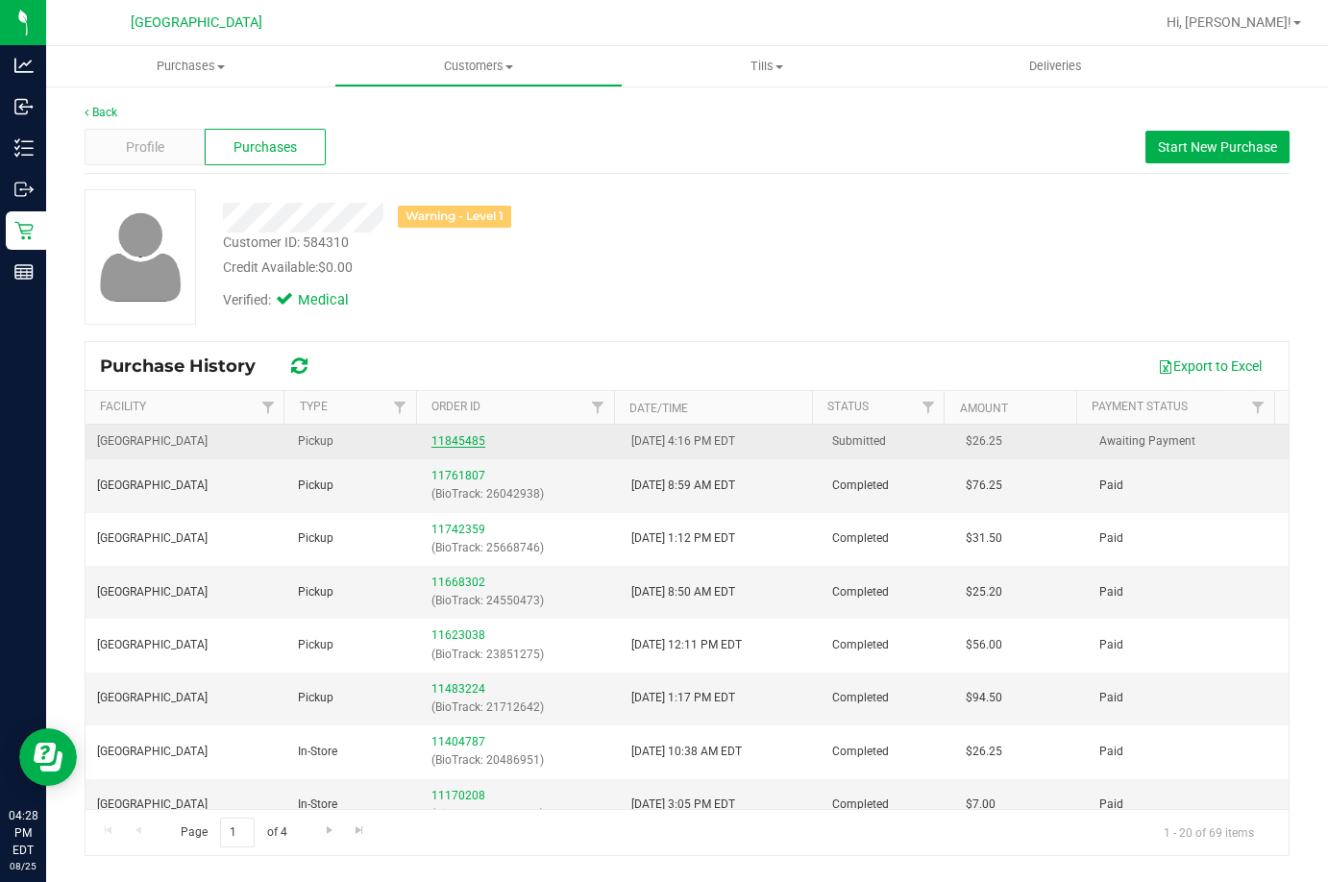
click at [443, 436] on link "11845485" at bounding box center [458, 440] width 54 height 13
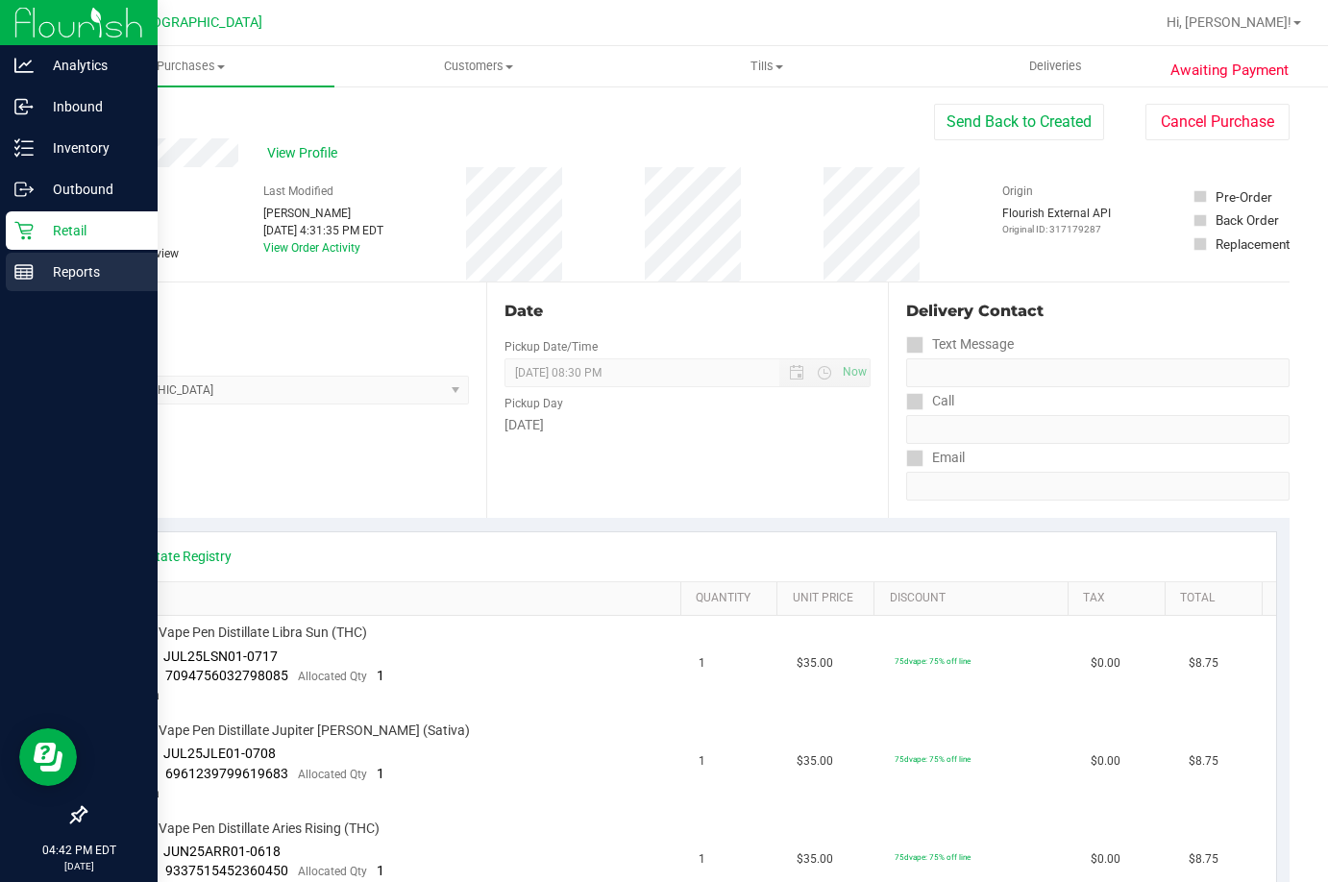
click at [32, 280] on icon at bounding box center [23, 271] width 19 height 19
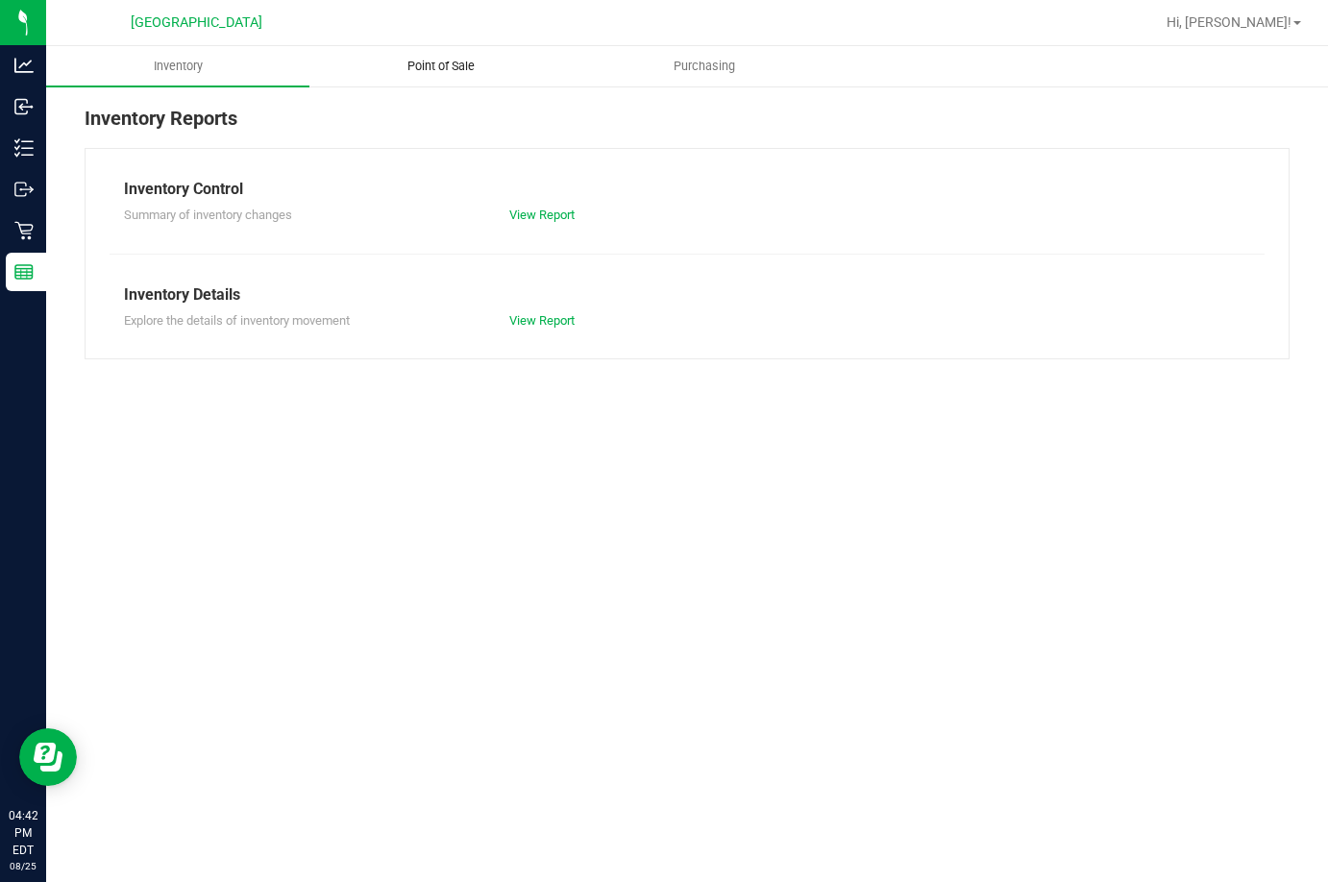
click at [471, 55] on uib-tab-heading "Point of Sale" at bounding box center [440, 66] width 261 height 38
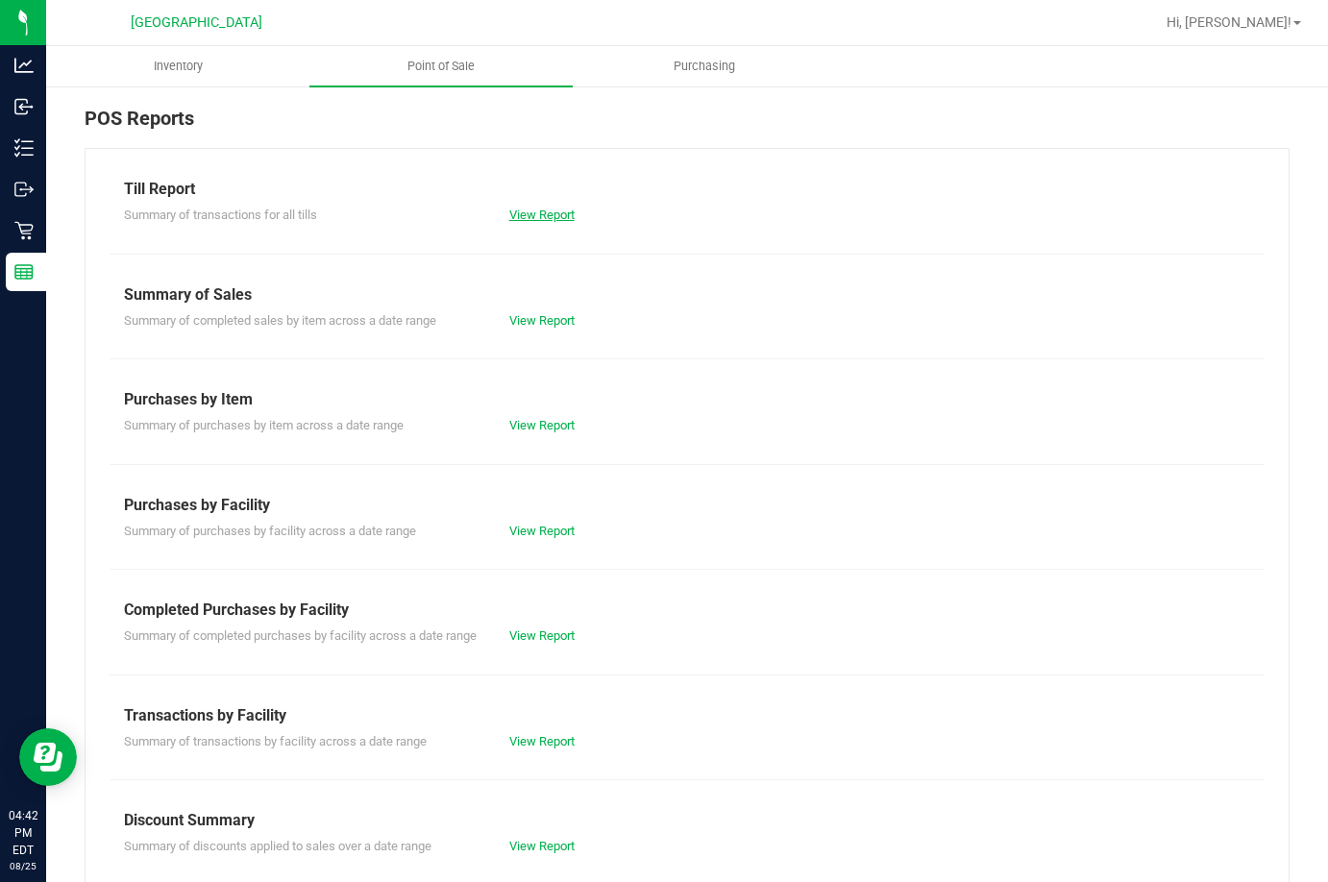
click at [509, 208] on link "View Report" at bounding box center [541, 215] width 65 height 14
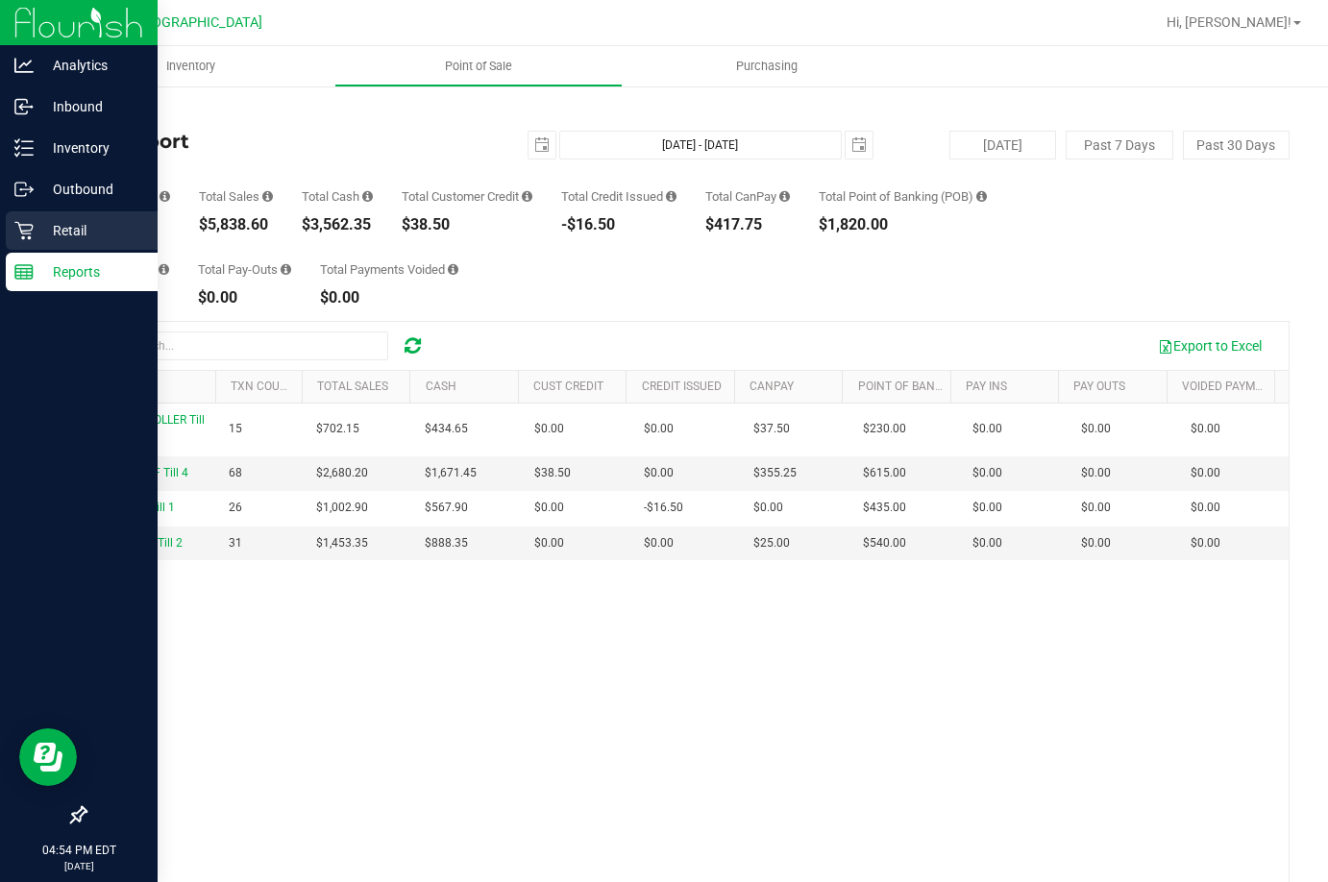
click at [50, 233] on p "Retail" at bounding box center [91, 230] width 115 height 23
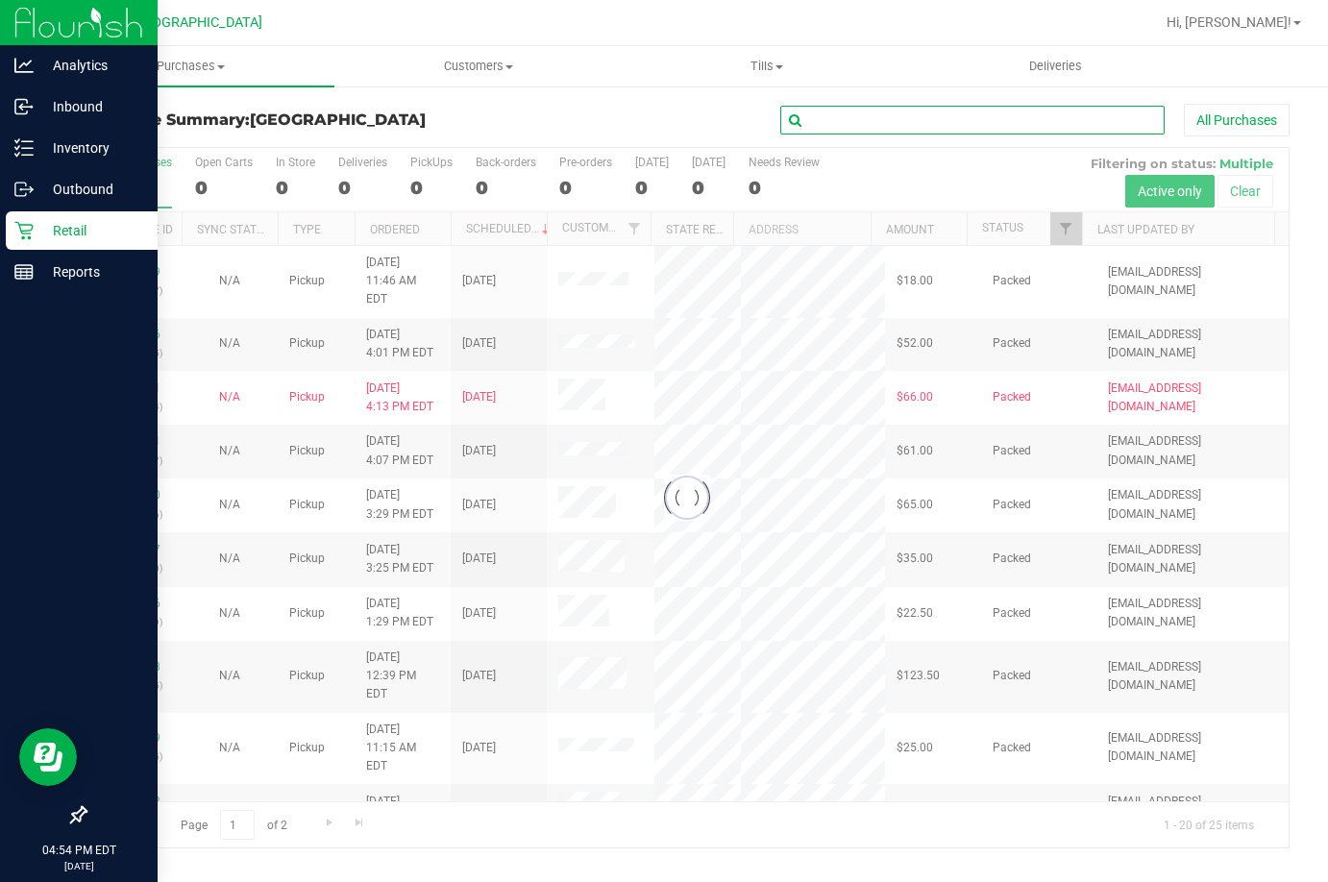
click at [905, 123] on input "text" at bounding box center [972, 120] width 384 height 29
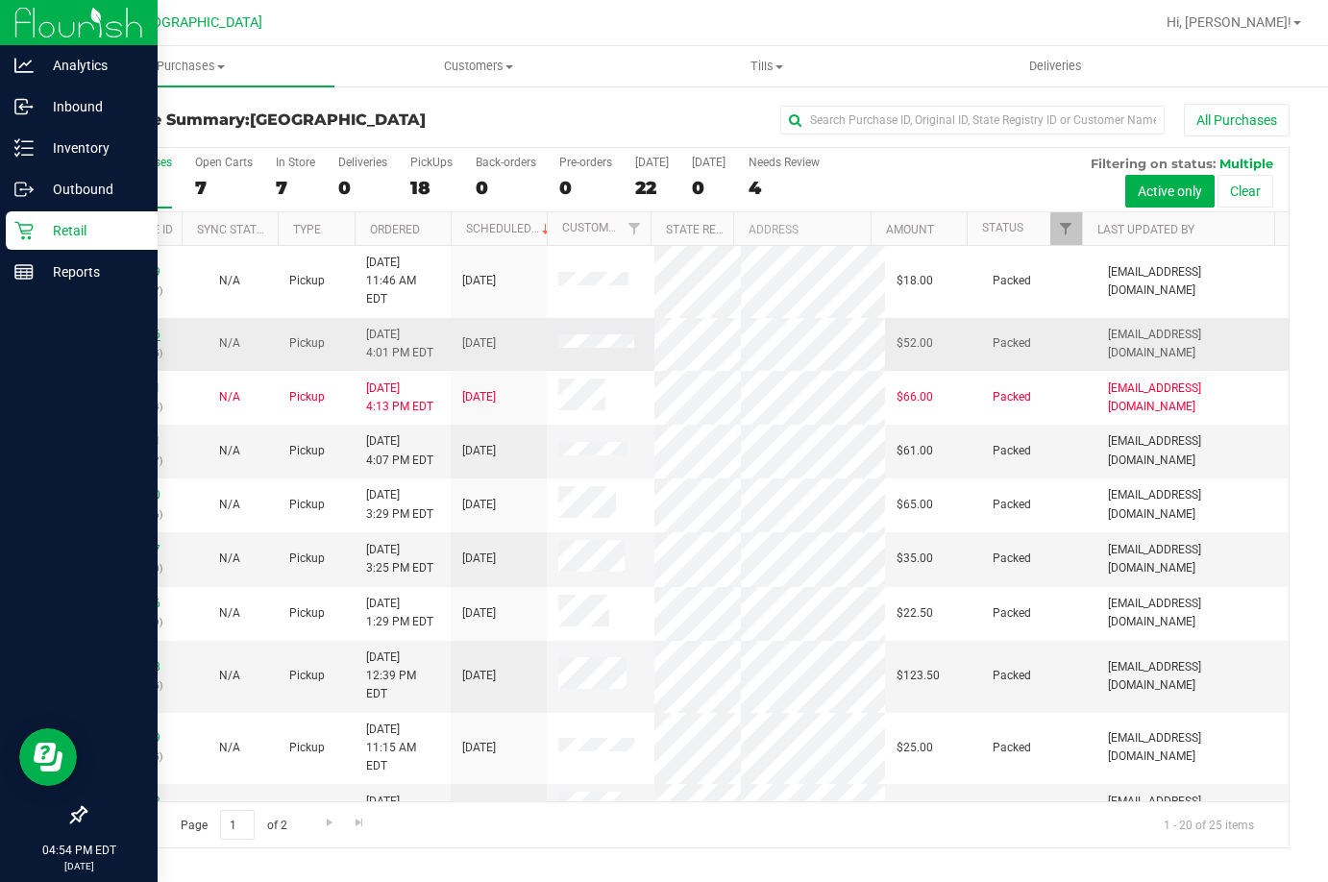
click at [137, 328] on link "11845296" at bounding box center [134, 334] width 54 height 13
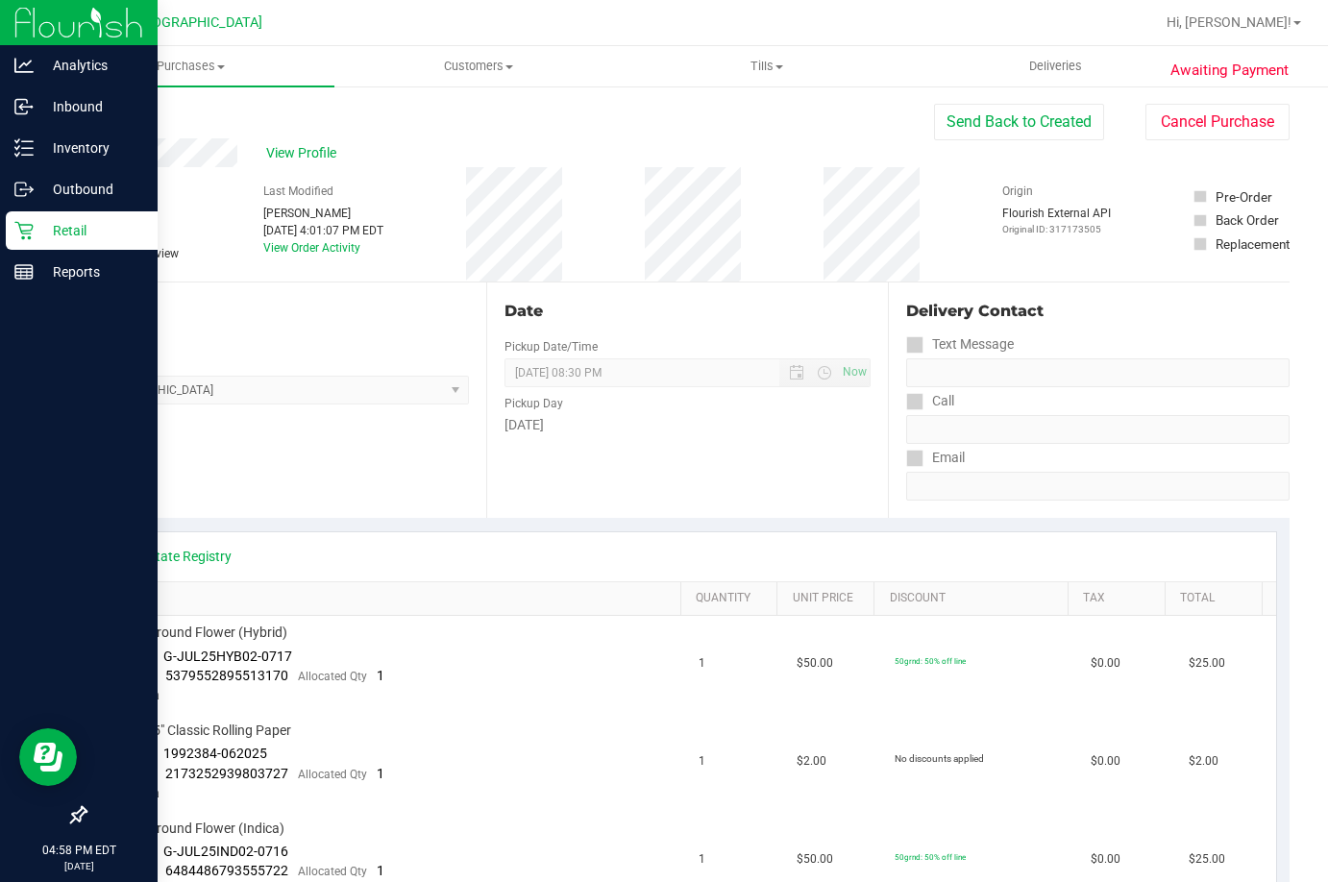
click at [44, 218] on div "Retail" at bounding box center [82, 230] width 152 height 38
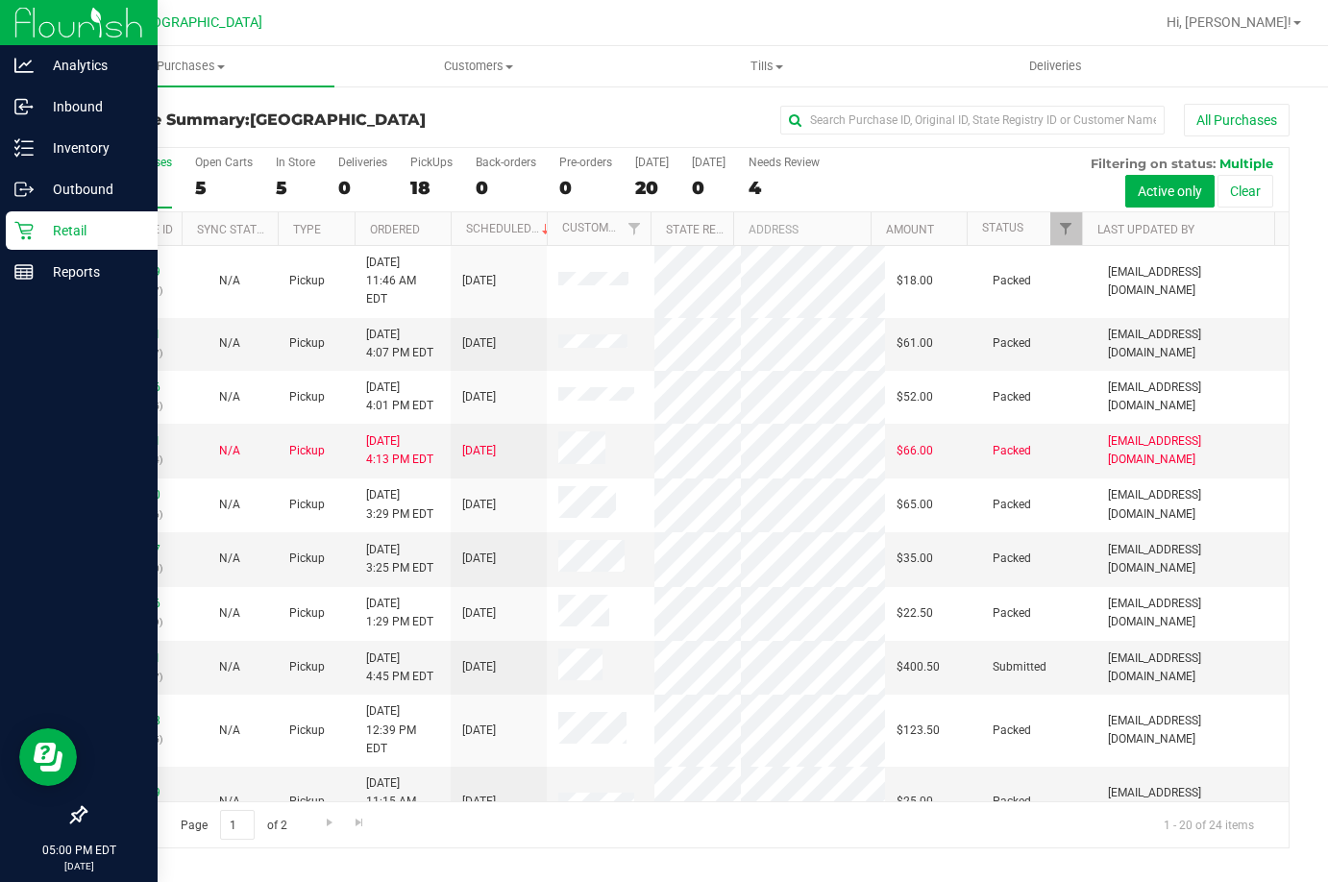
click at [47, 237] on p "Retail" at bounding box center [91, 230] width 115 height 23
click at [75, 132] on div "Inventory" at bounding box center [82, 148] width 152 height 38
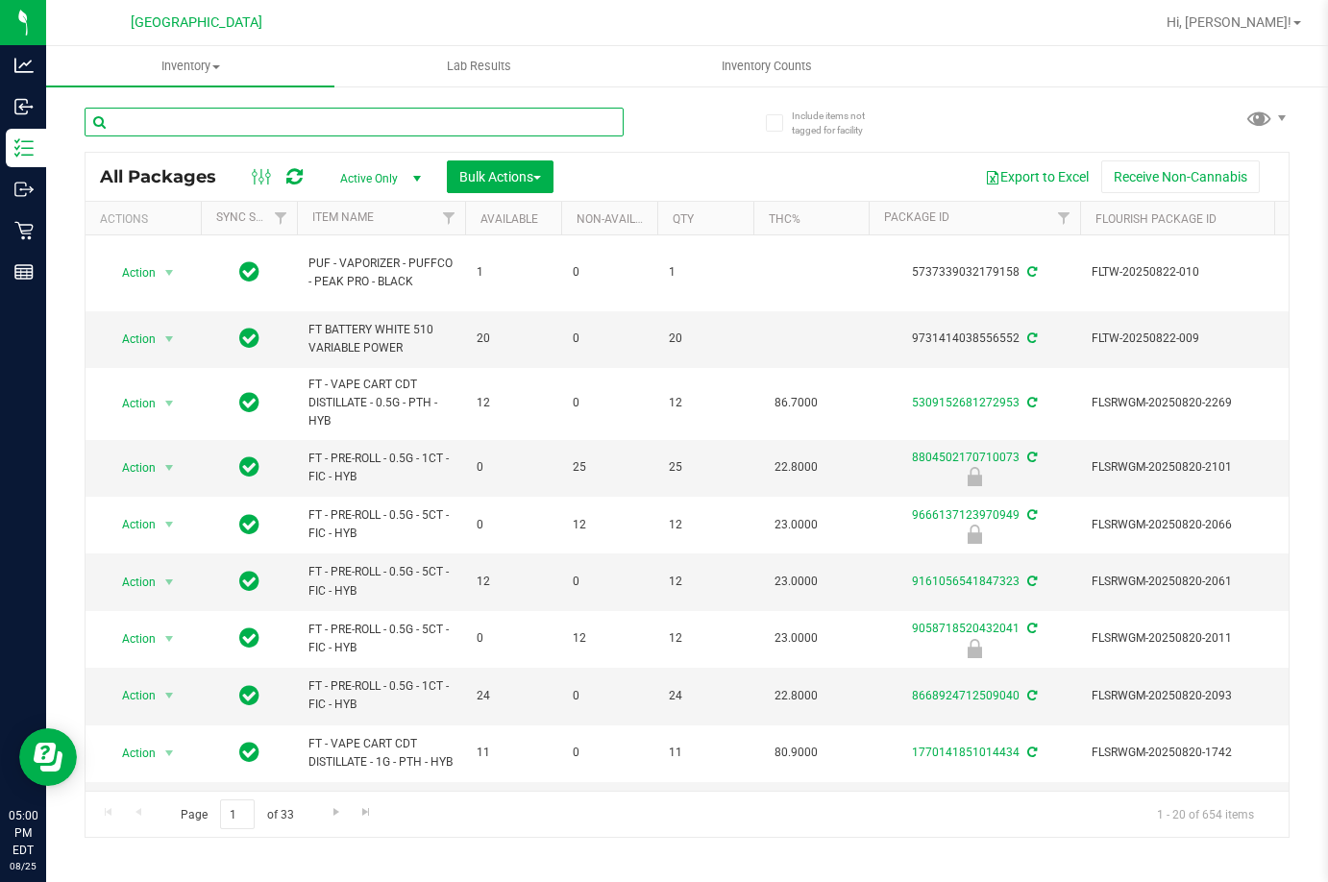
click at [252, 123] on input "text" at bounding box center [354, 122] width 539 height 29
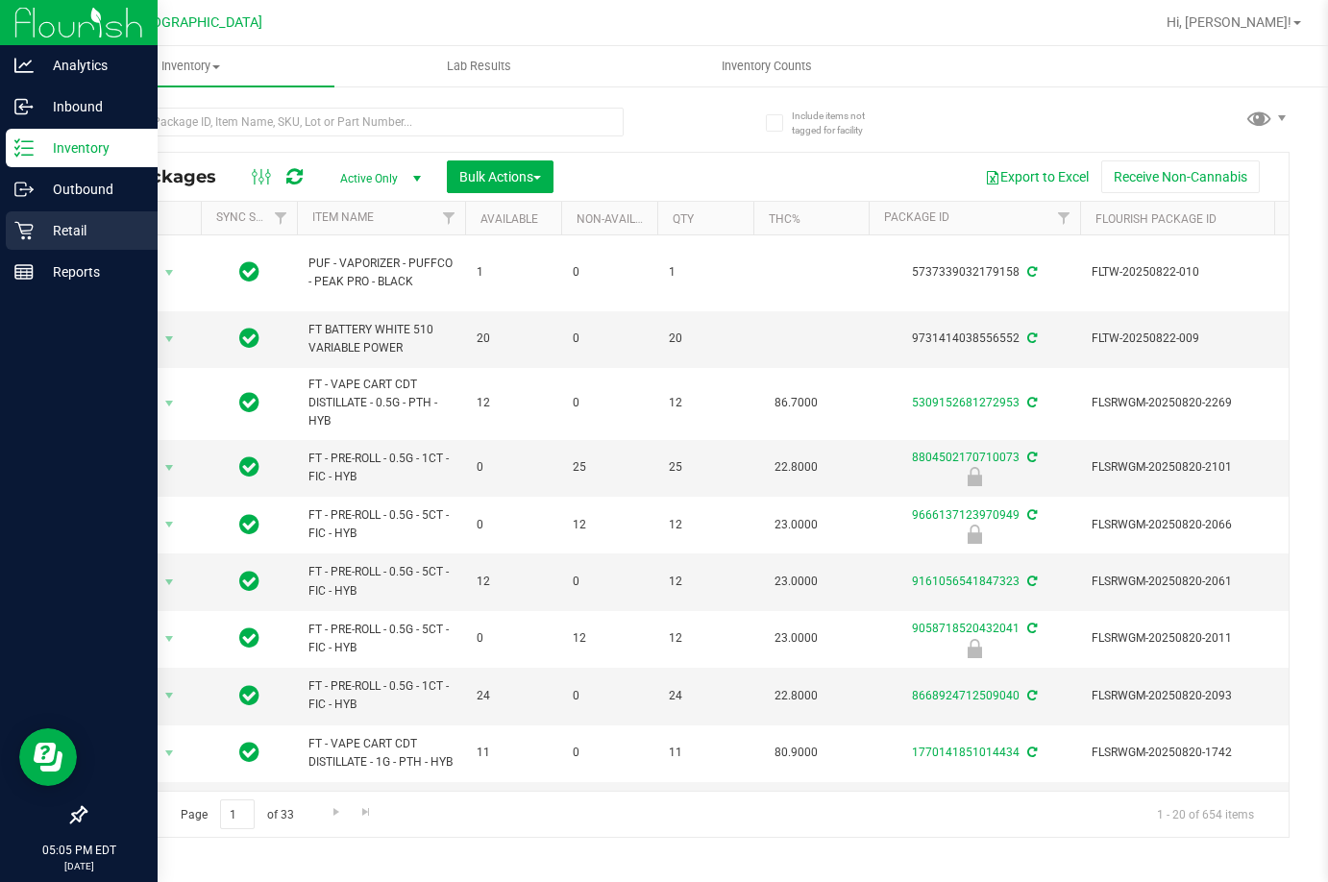
click at [46, 247] on div "Retail" at bounding box center [82, 230] width 152 height 38
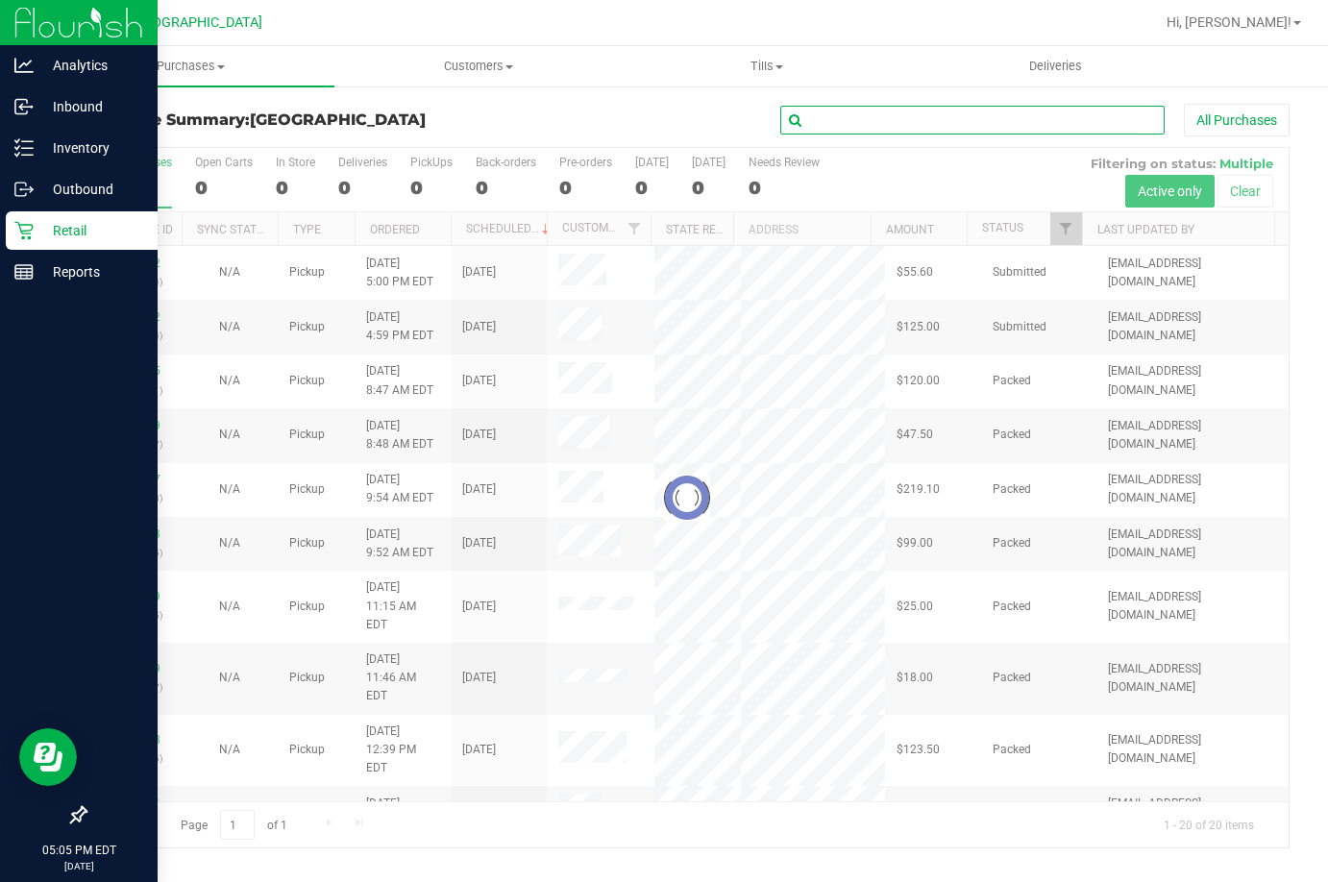
click at [924, 128] on input "text" at bounding box center [972, 120] width 384 height 29
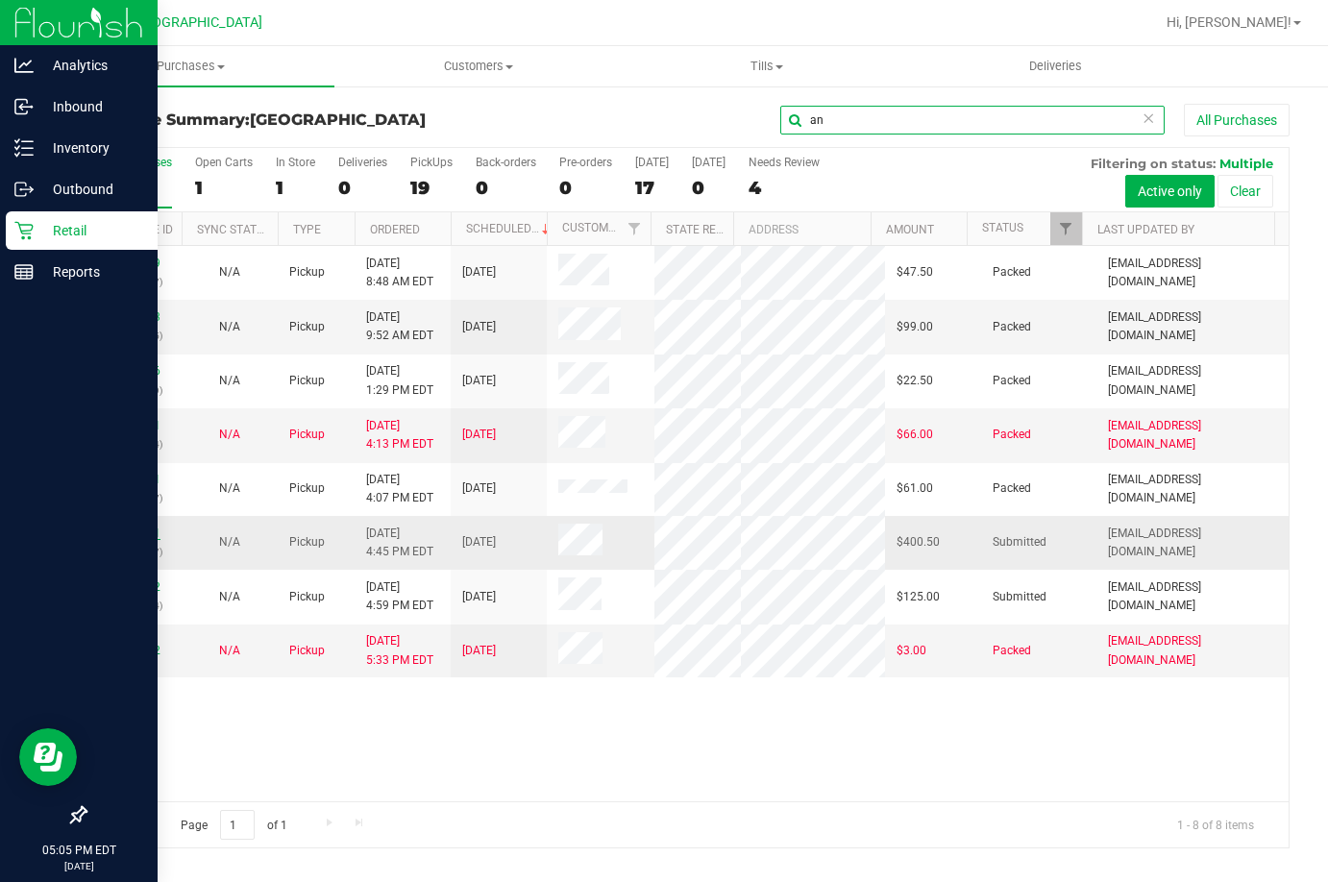
type input "an"
click at [119, 527] on link "11845751" at bounding box center [134, 533] width 54 height 13
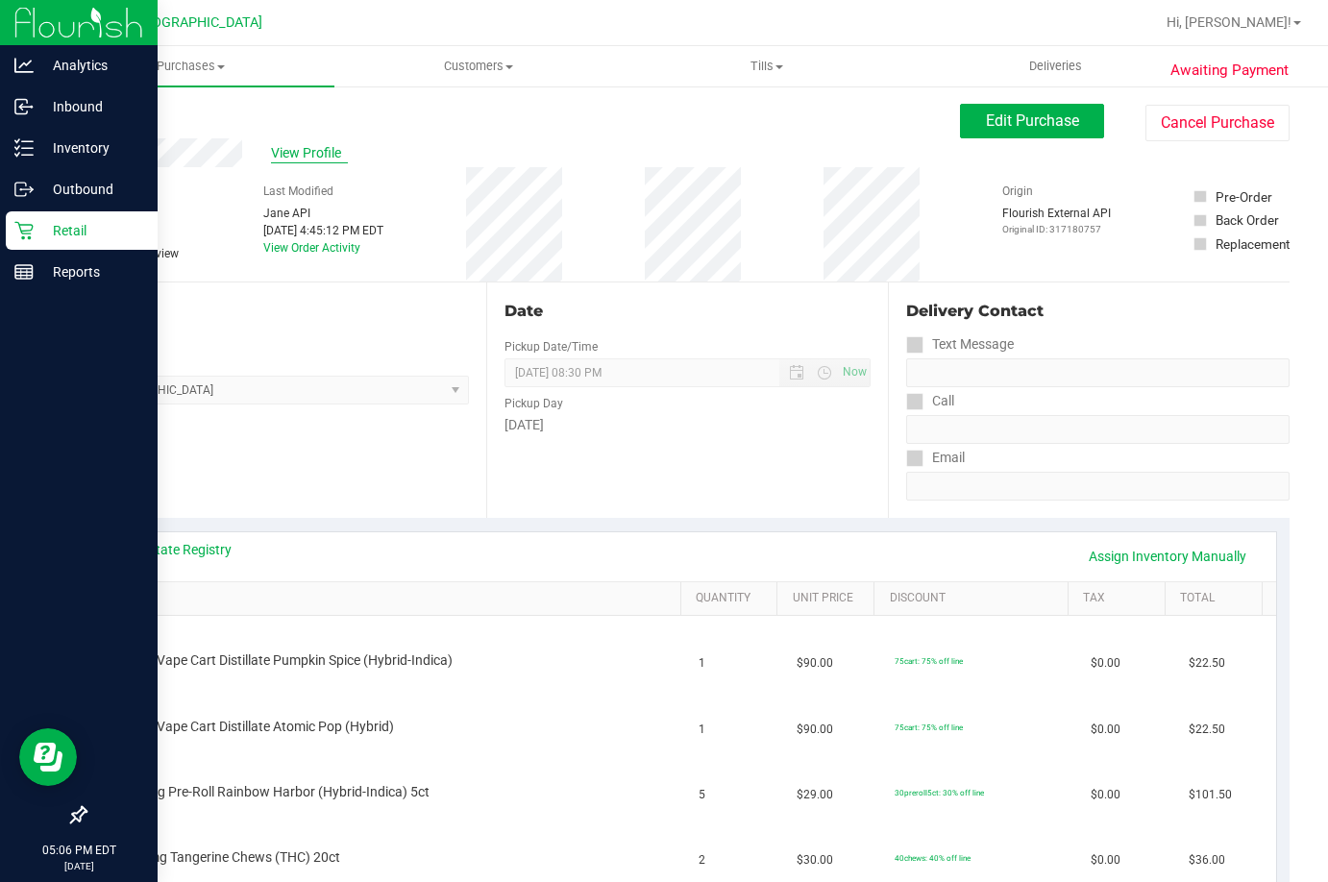
click at [305, 156] on span "View Profile" at bounding box center [309, 153] width 77 height 20
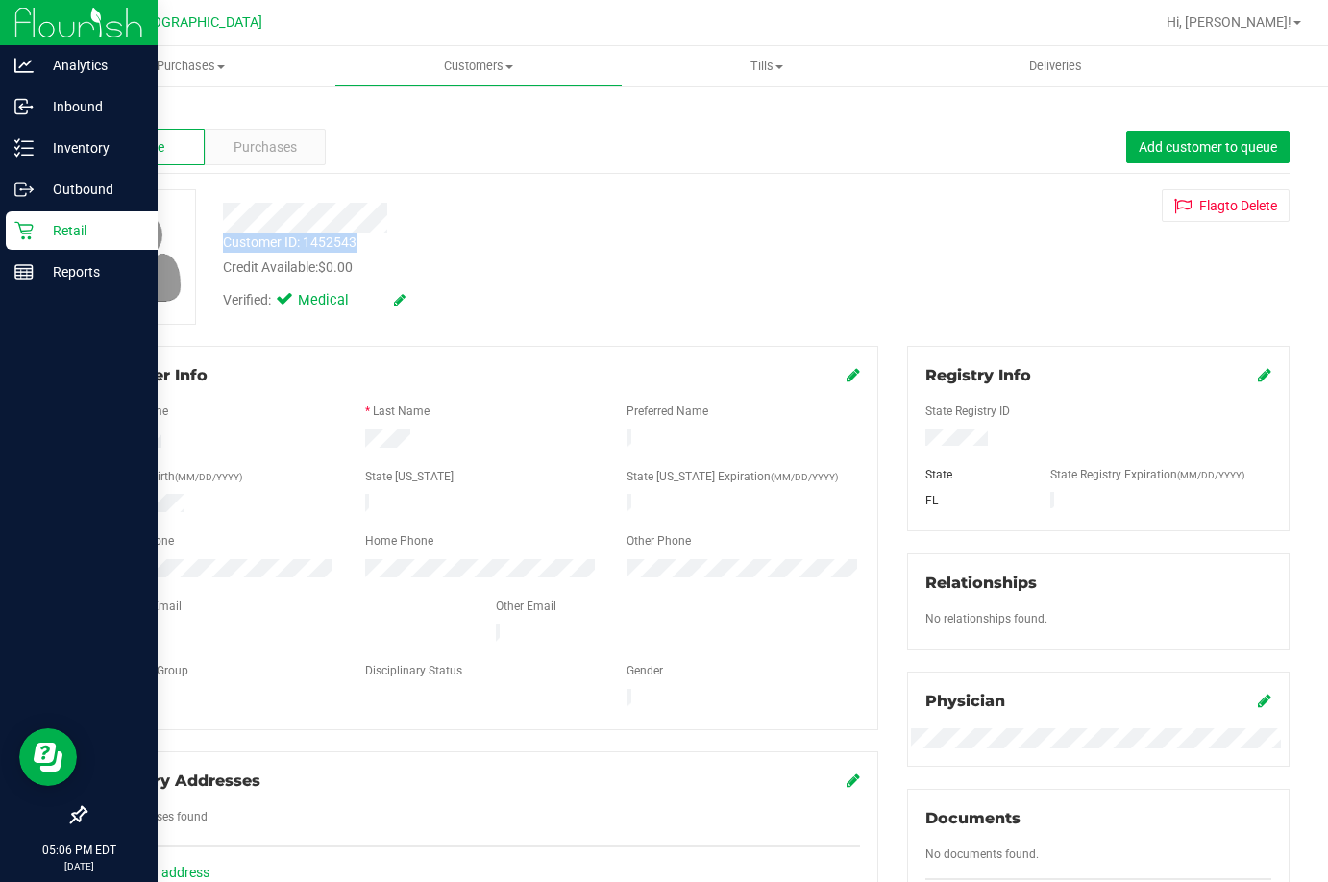
click at [372, 237] on div "Customer ID: 1452543 Credit Available: $0.00 Verified: Medical" at bounding box center [516, 254] width 617 height 131
click at [280, 128] on div "Profile Purchases Add customer to queue" at bounding box center [687, 147] width 1205 height 53
click at [280, 137] on span "Purchases" at bounding box center [264, 147] width 63 height 20
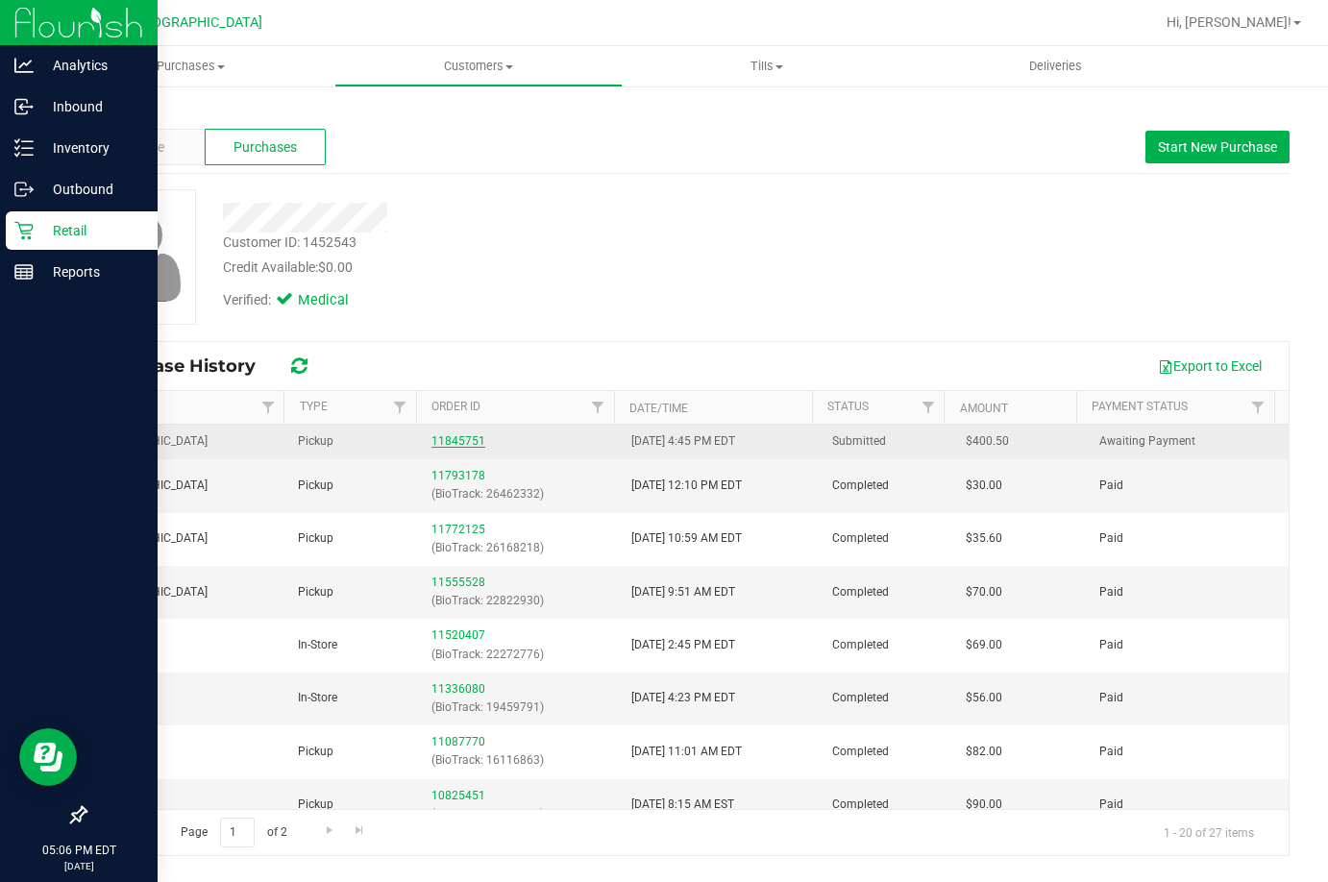
click at [463, 434] on link "11845751" at bounding box center [458, 440] width 54 height 13
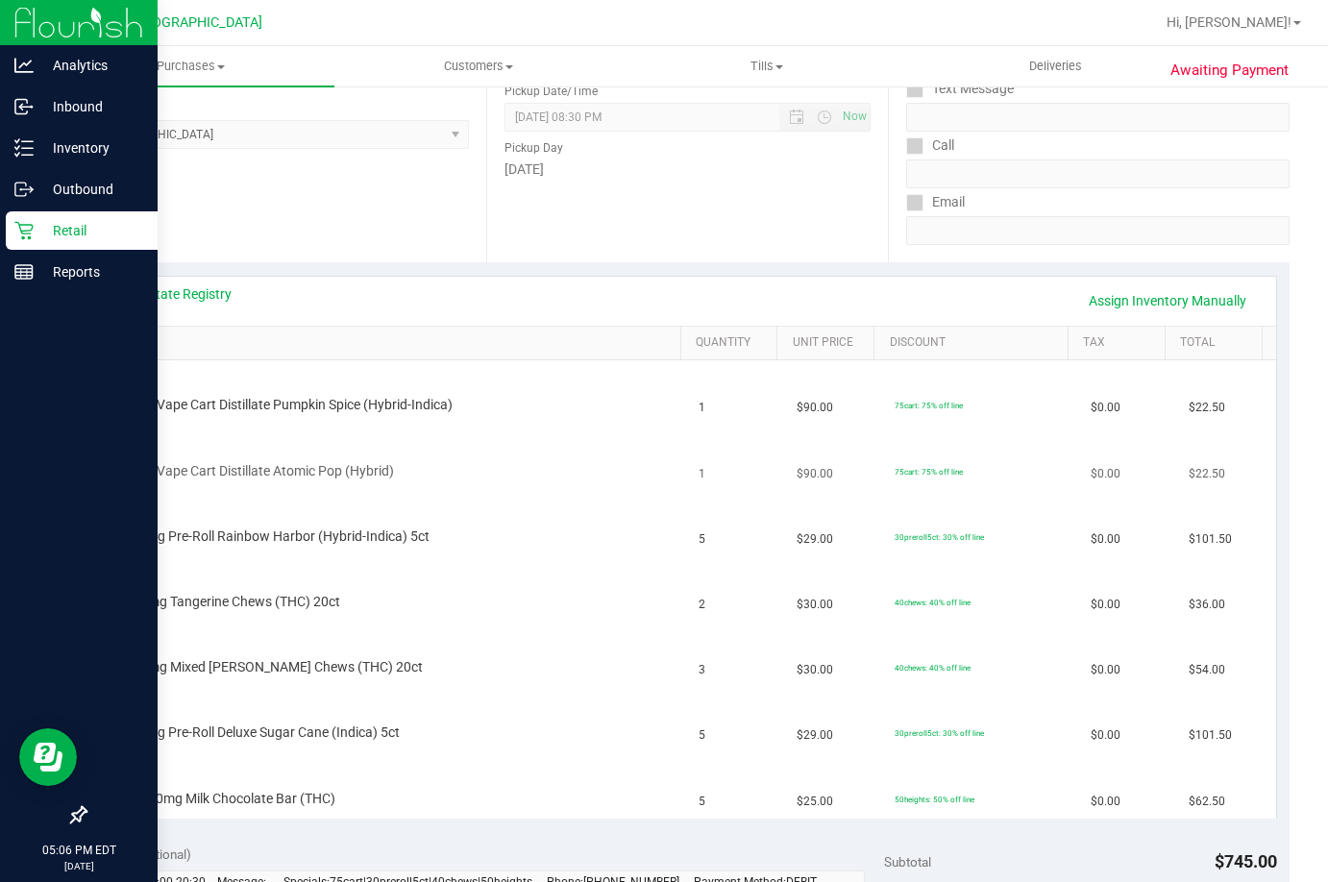
scroll to position [288, 0]
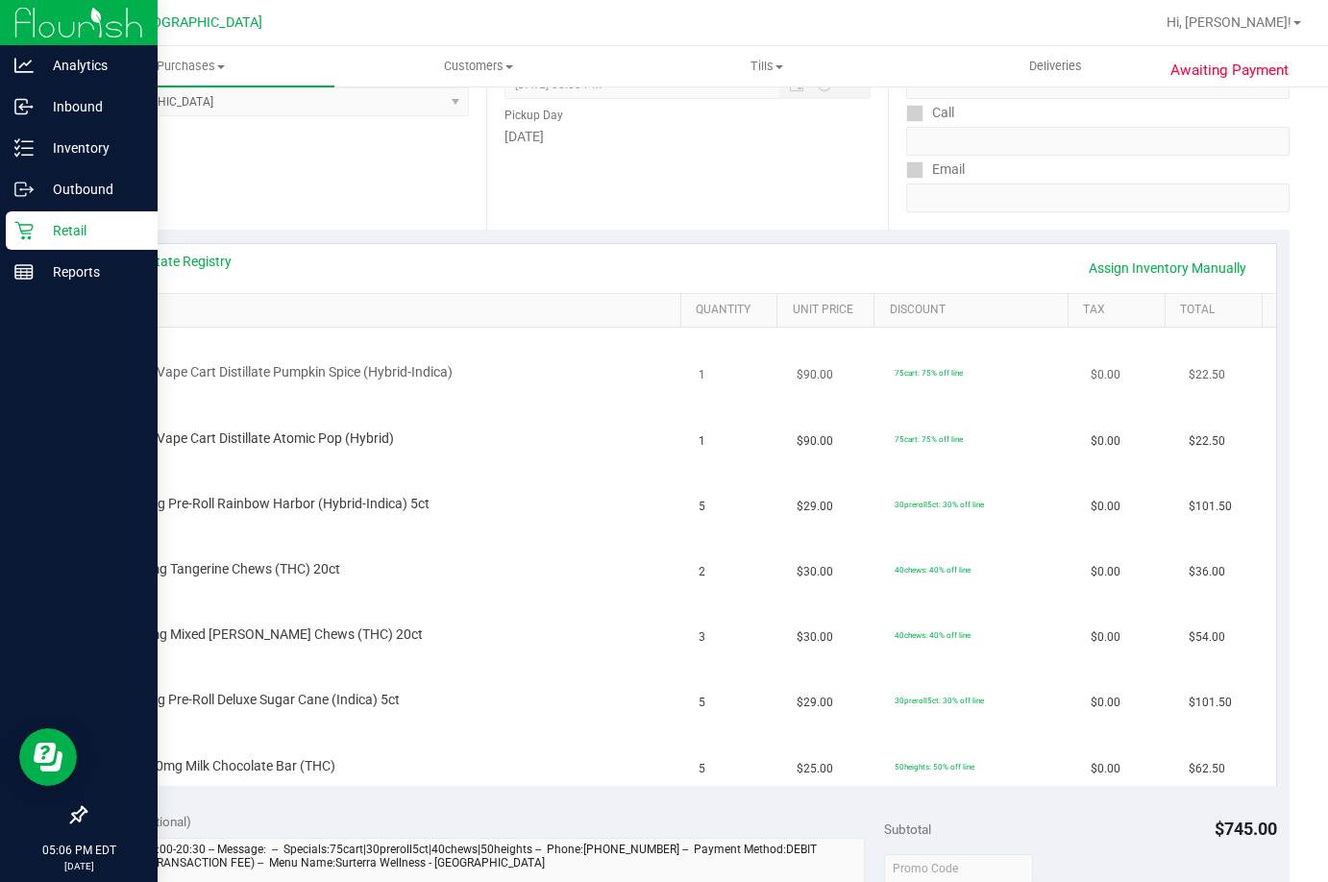
click at [298, 372] on span "FT 1g Vape Cart Distillate Pumpkin Spice (Hybrid-Indica)" at bounding box center [286, 372] width 332 height 18
click at [299, 368] on span "FT 1g Vape Cart Distillate Pumpkin Spice (Hybrid-Indica)" at bounding box center [286, 372] width 332 height 18
drag, startPoint x: 277, startPoint y: 371, endPoint x: 361, endPoint y: 373, distance: 84.6
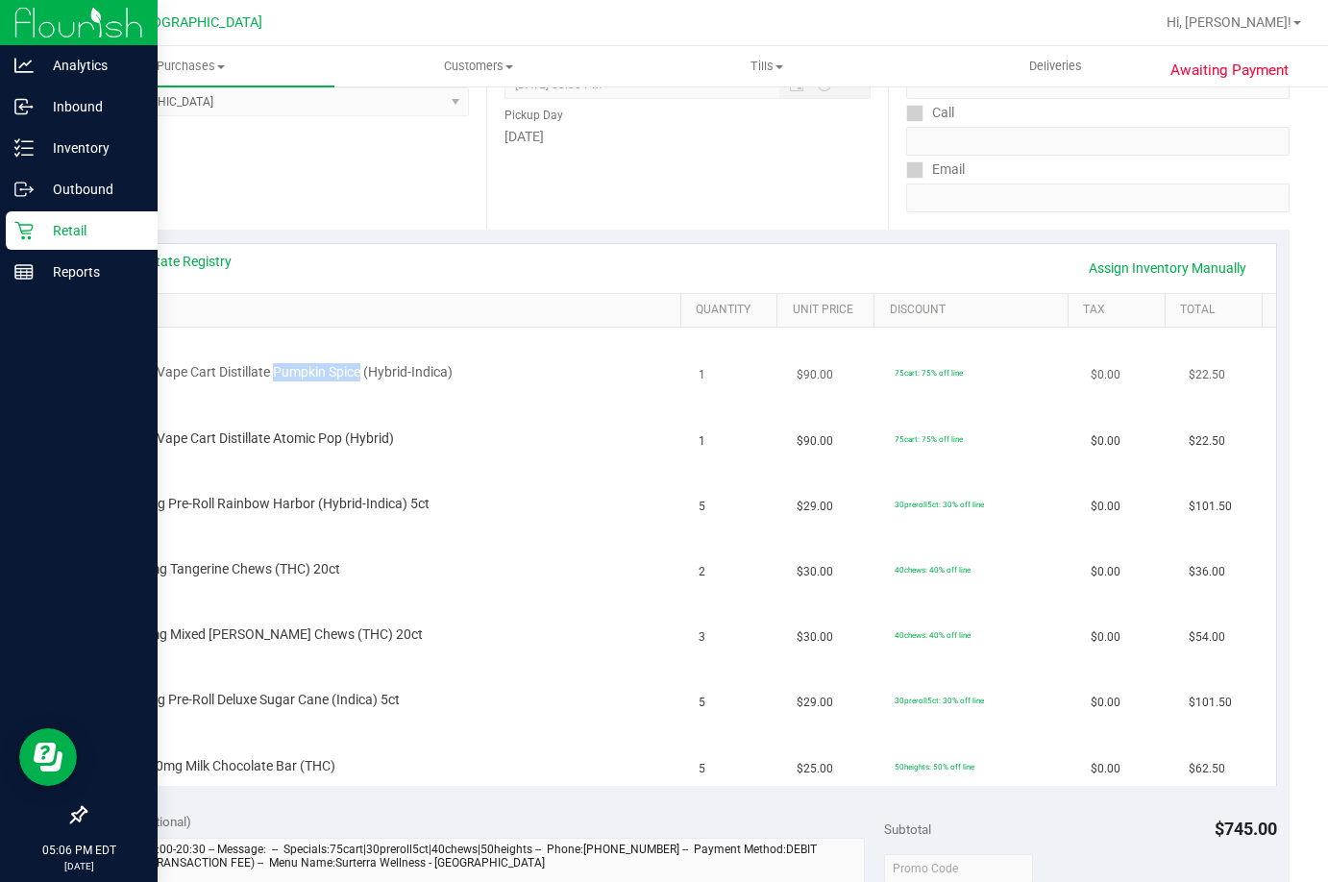
click at [361, 373] on span "FT 1g Vape Cart Distillate Pumpkin Spice (Hybrid-Indica)" at bounding box center [286, 372] width 332 height 18
copy span "Pumpkin Spice"
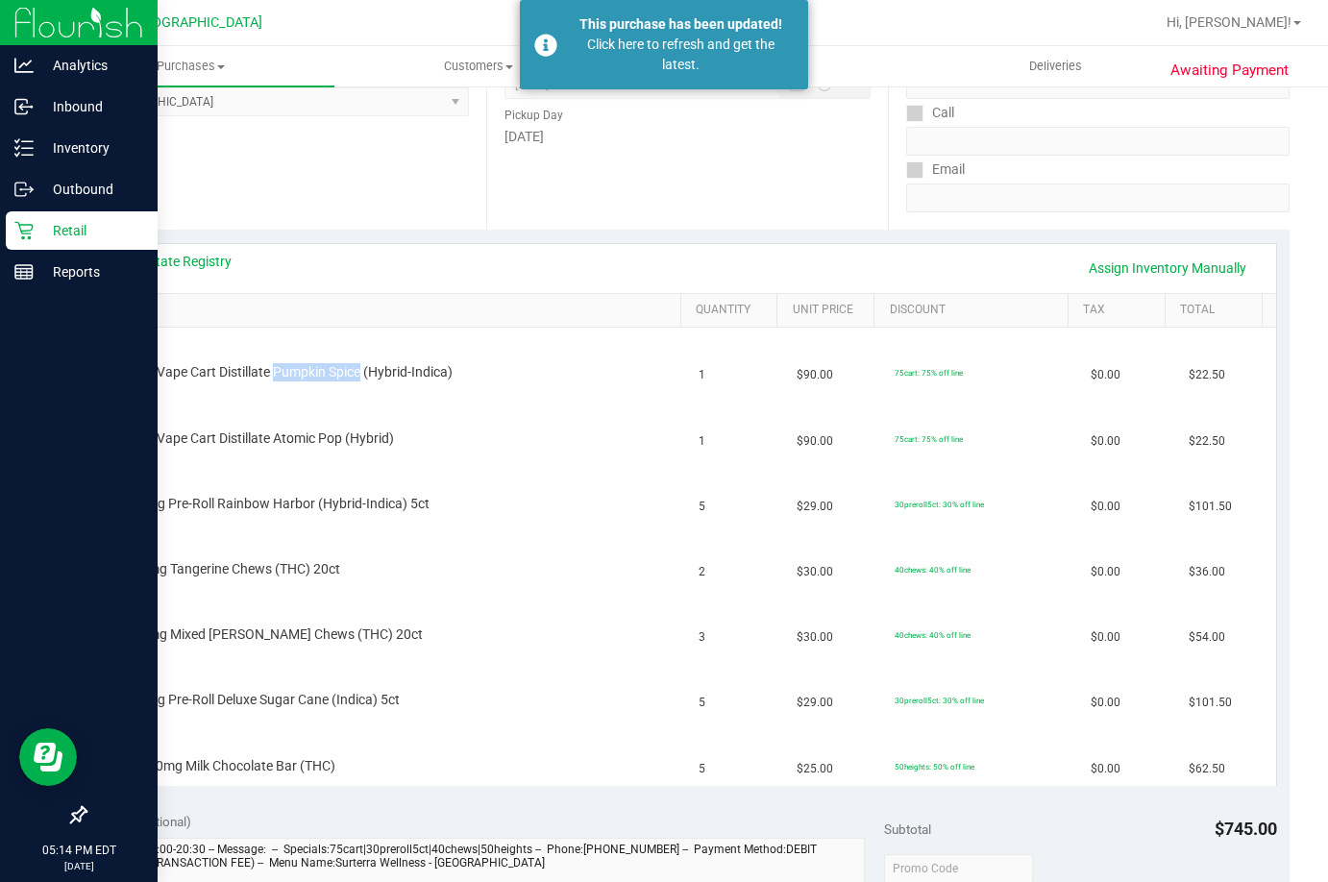
click at [49, 220] on p "Retail" at bounding box center [91, 230] width 115 height 23
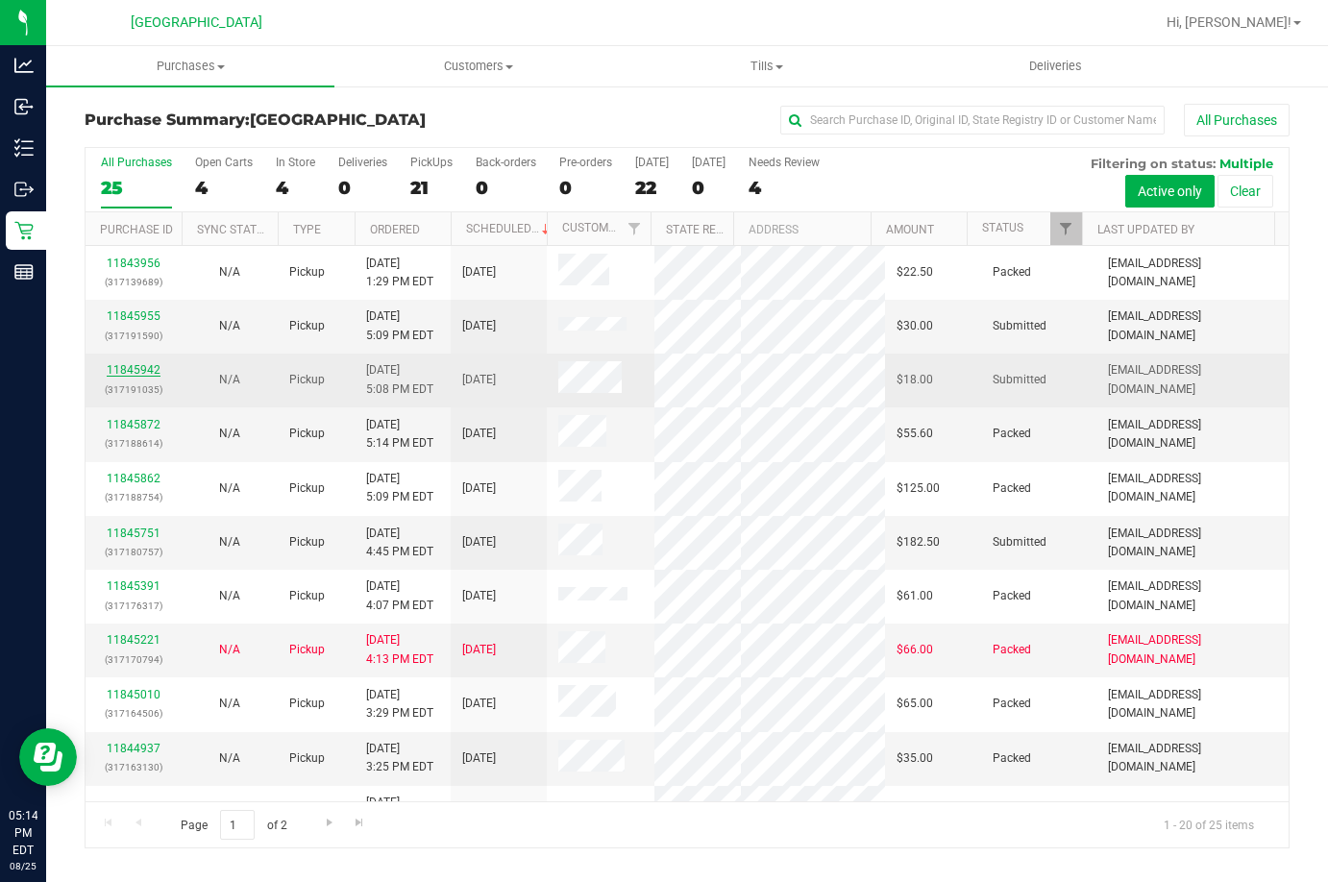
click at [128, 370] on link "11845942" at bounding box center [134, 369] width 54 height 13
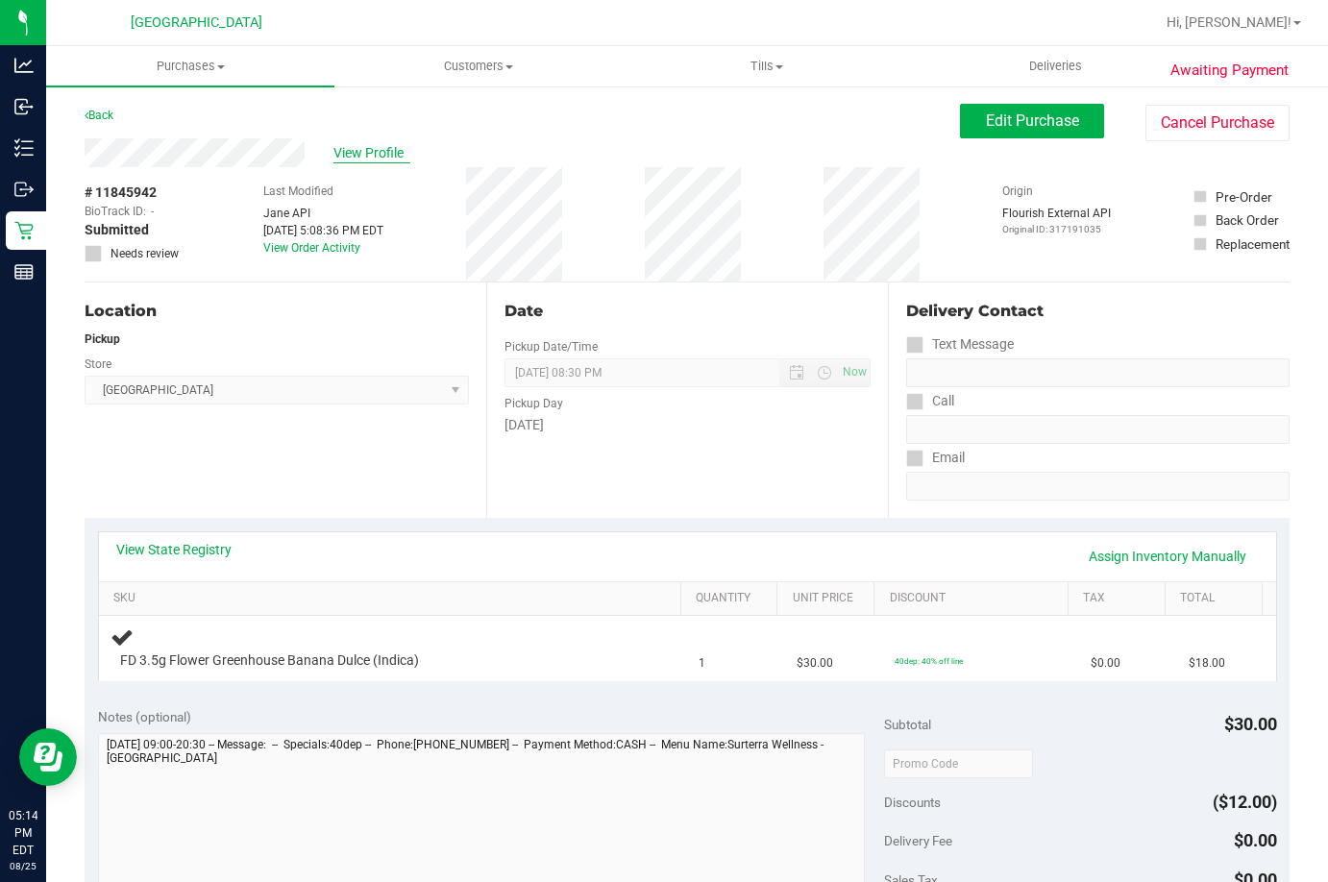
click at [366, 148] on span "View Profile" at bounding box center [371, 153] width 77 height 20
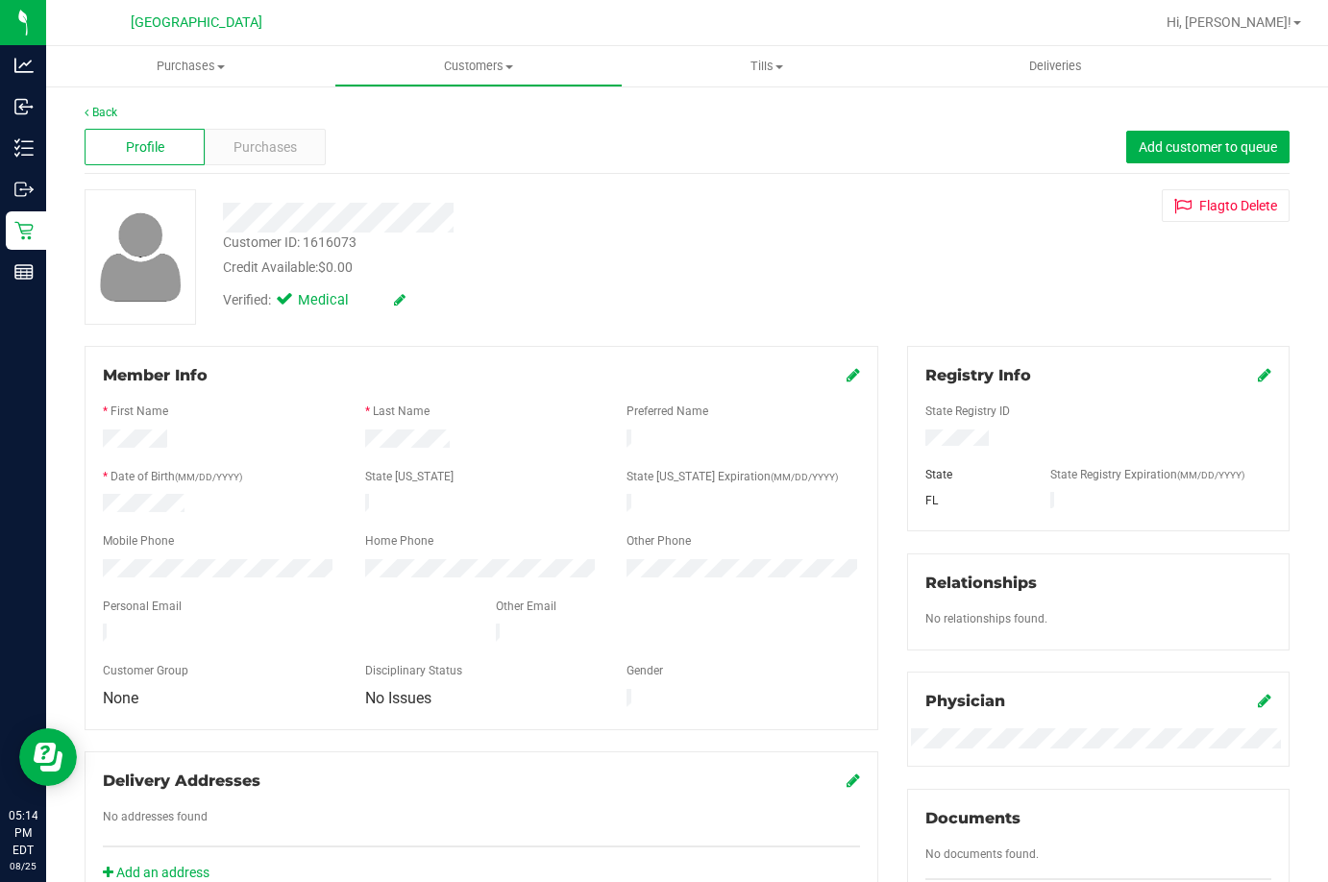
click at [247, 237] on div "Customer ID: 1616073" at bounding box center [290, 243] width 134 height 20
copy div "Customer ID: 1616073"
click at [290, 134] on div "Purchases" at bounding box center [265, 147] width 120 height 37
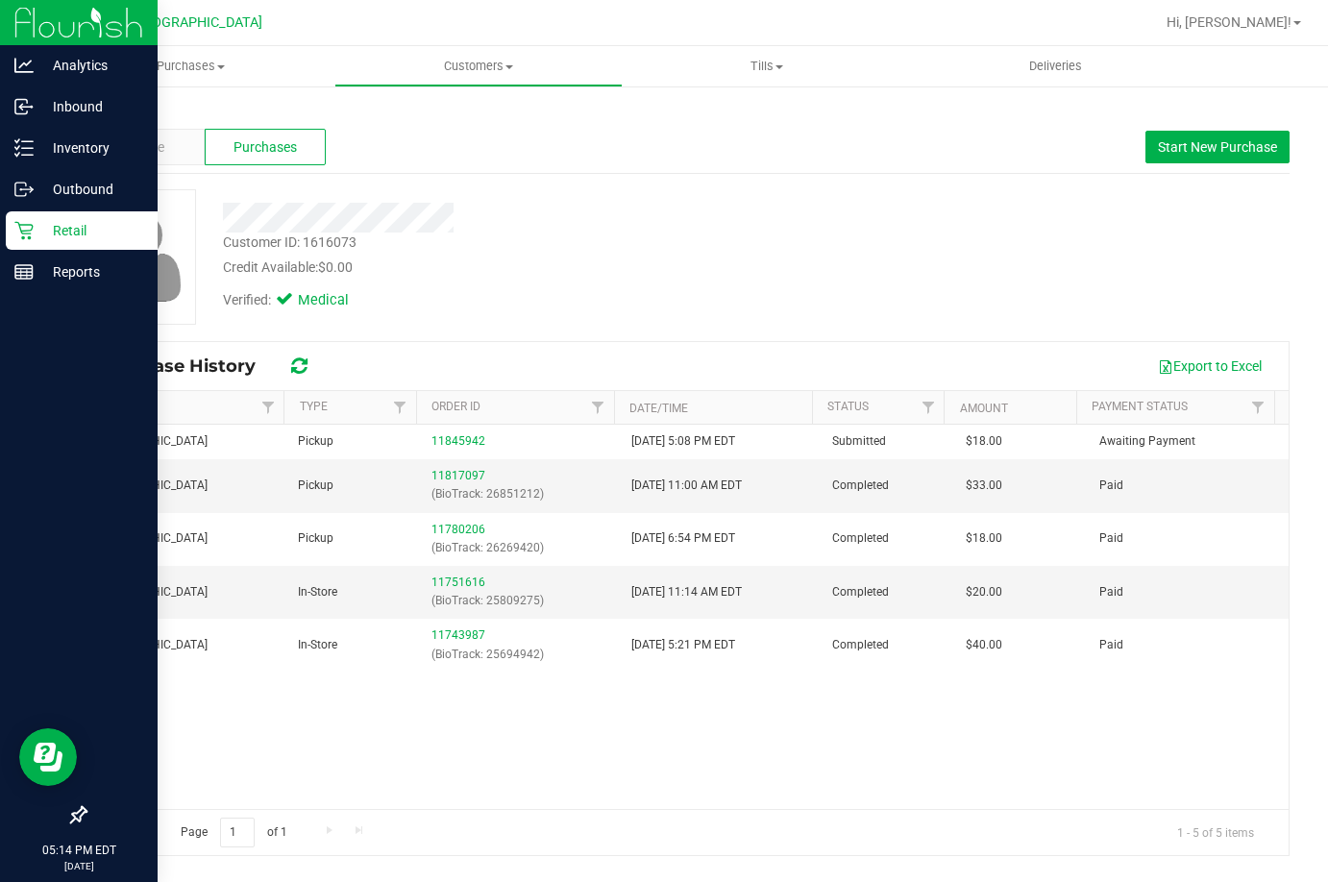
click at [41, 241] on p "Retail" at bounding box center [91, 230] width 115 height 23
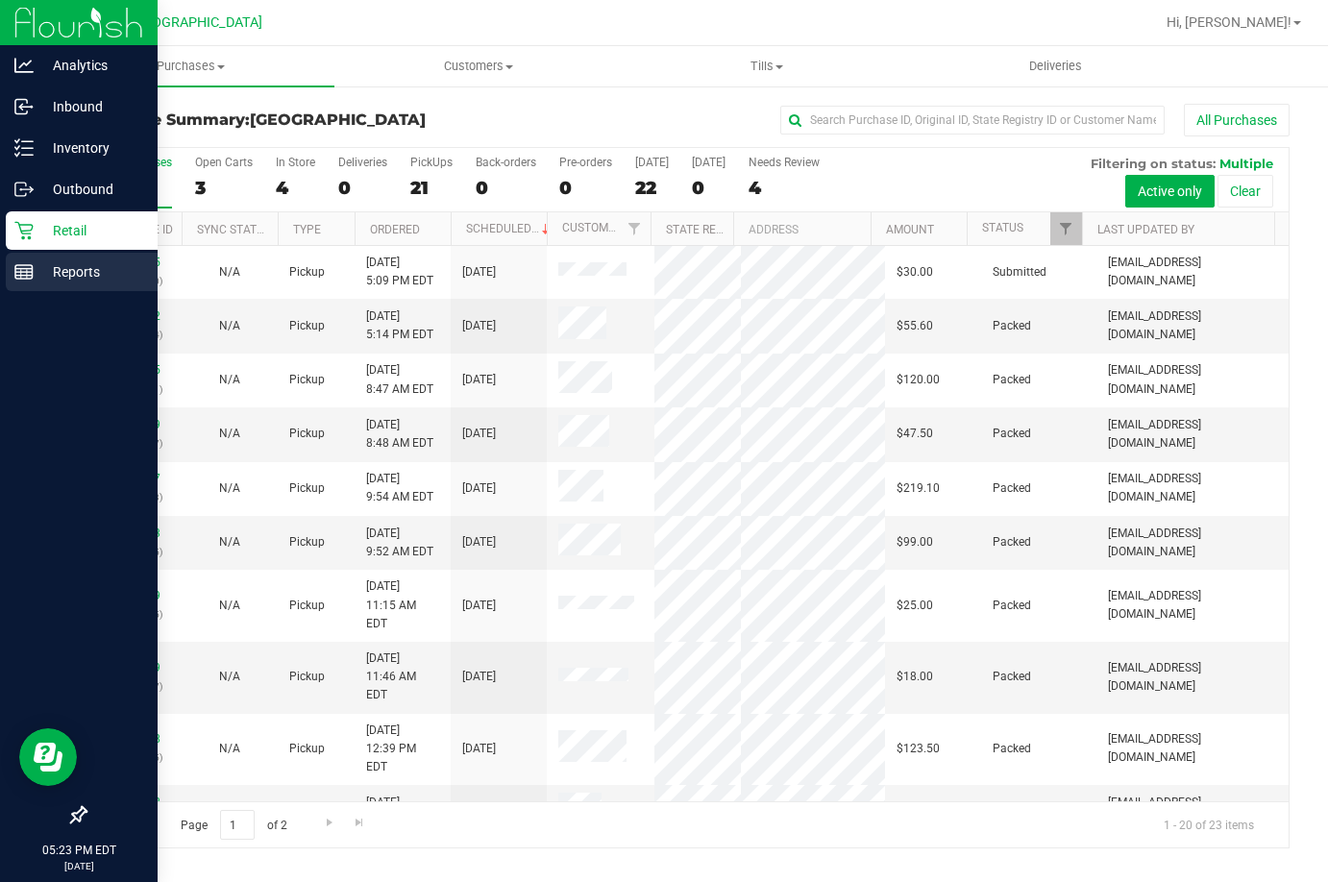
click at [38, 272] on p "Reports" at bounding box center [91, 271] width 115 height 23
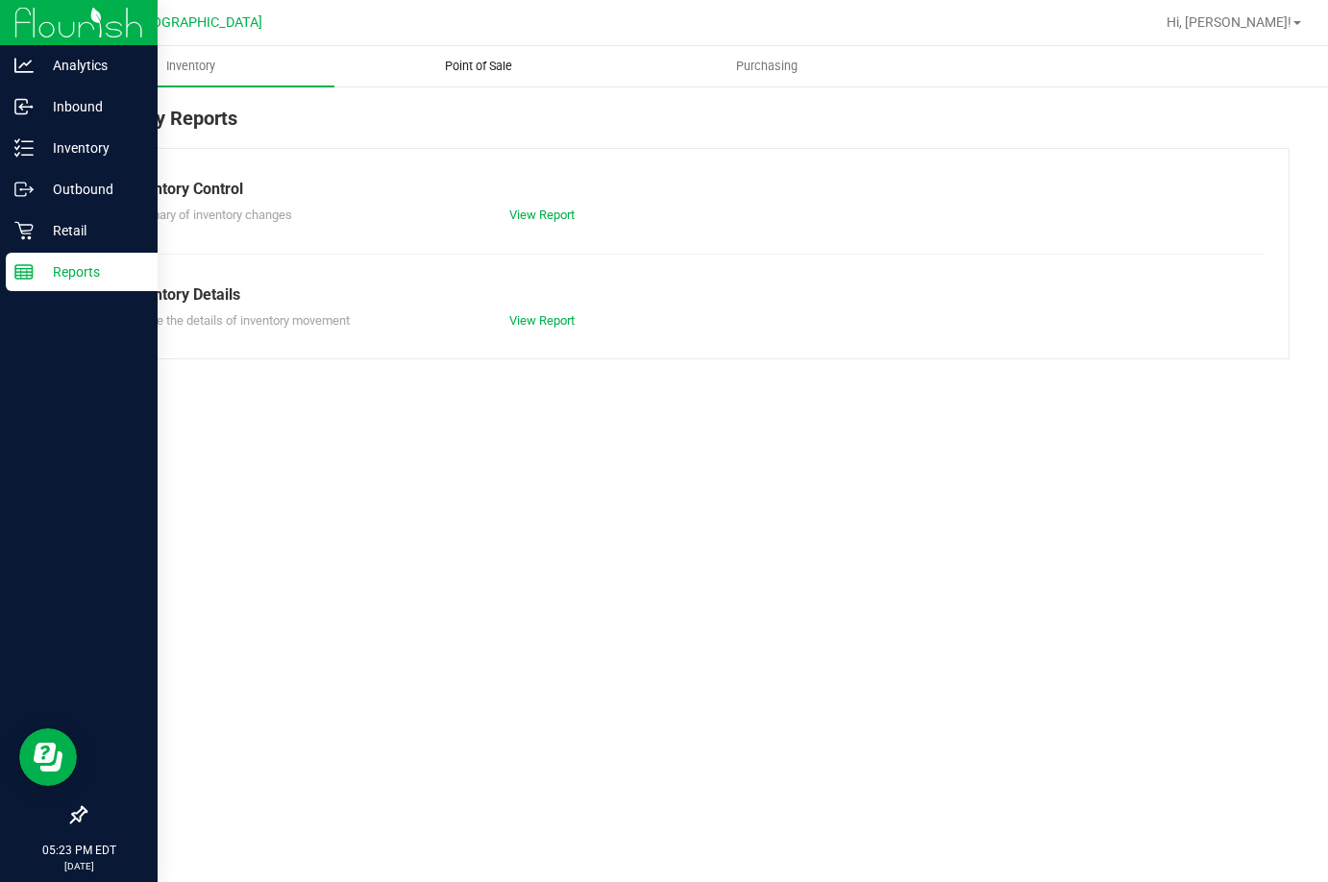
click at [485, 68] on span "Point of Sale" at bounding box center [478, 66] width 119 height 17
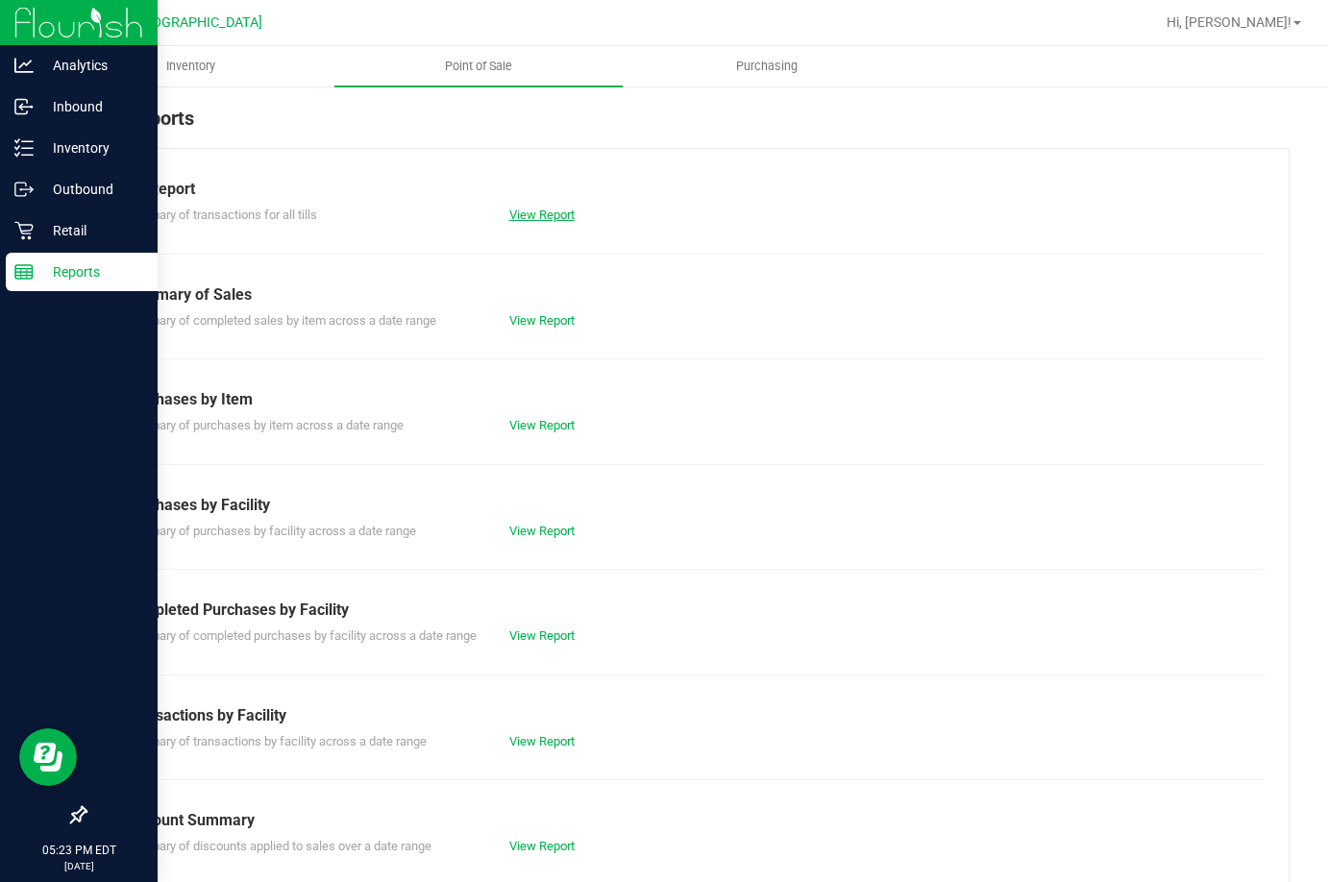
click at [516, 216] on link "View Report" at bounding box center [541, 215] width 65 height 14
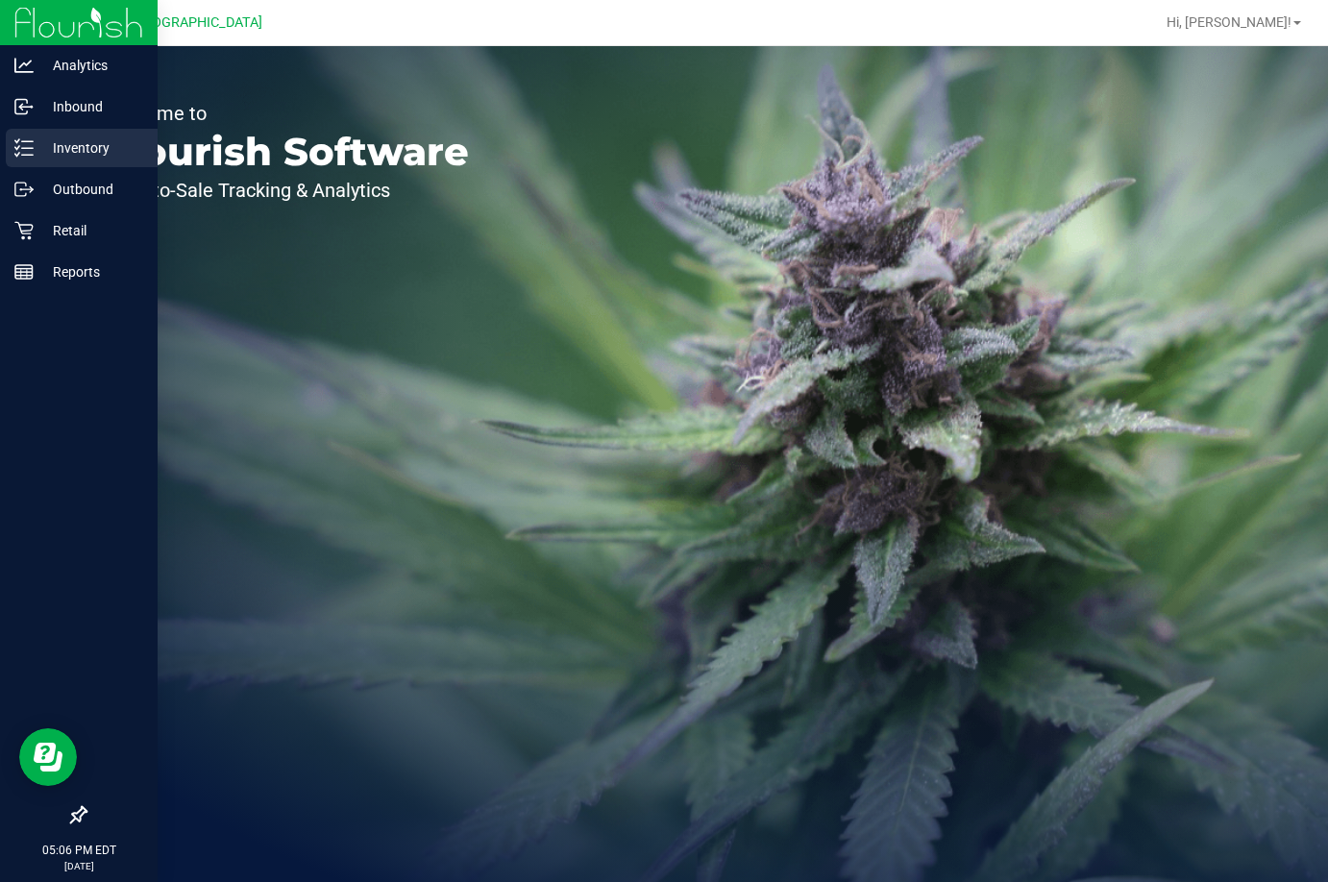
click at [108, 153] on p "Inventory" at bounding box center [91, 147] width 115 height 23
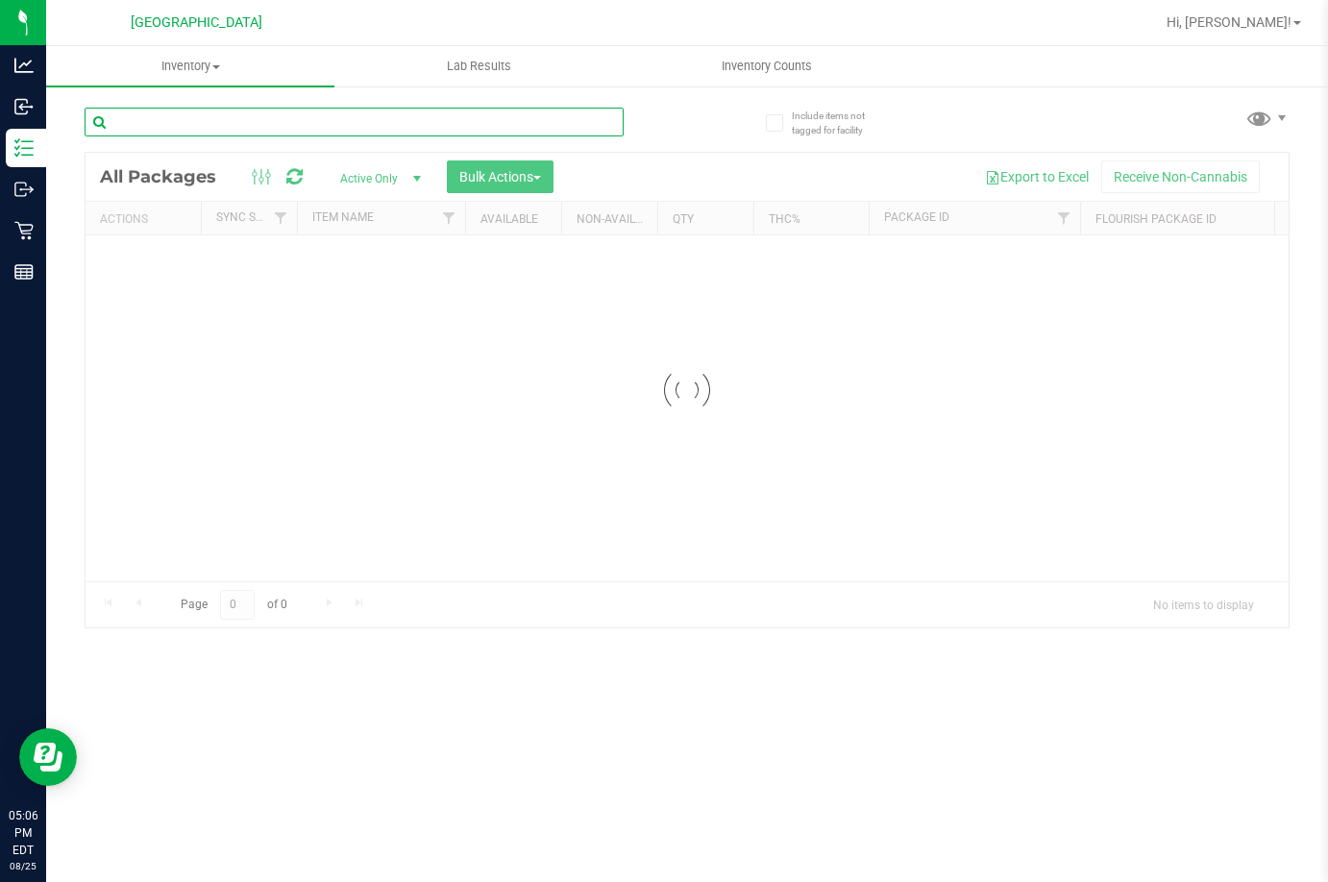
click at [328, 123] on div "Inventory All packages All inventory Waste log Create inventory Lab Results Inv…" at bounding box center [687, 464] width 1282 height 836
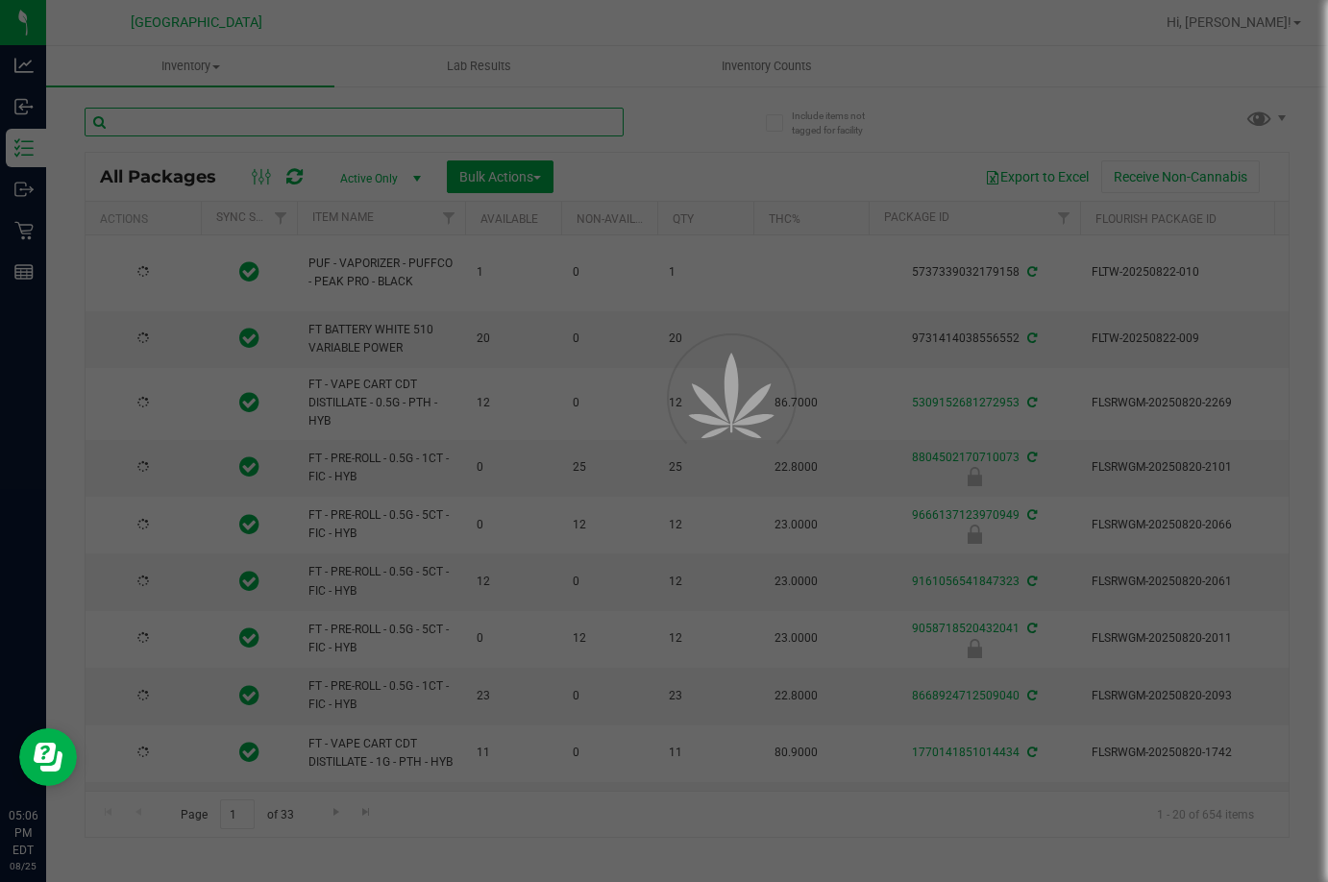
paste input "Pumpkin Spice"
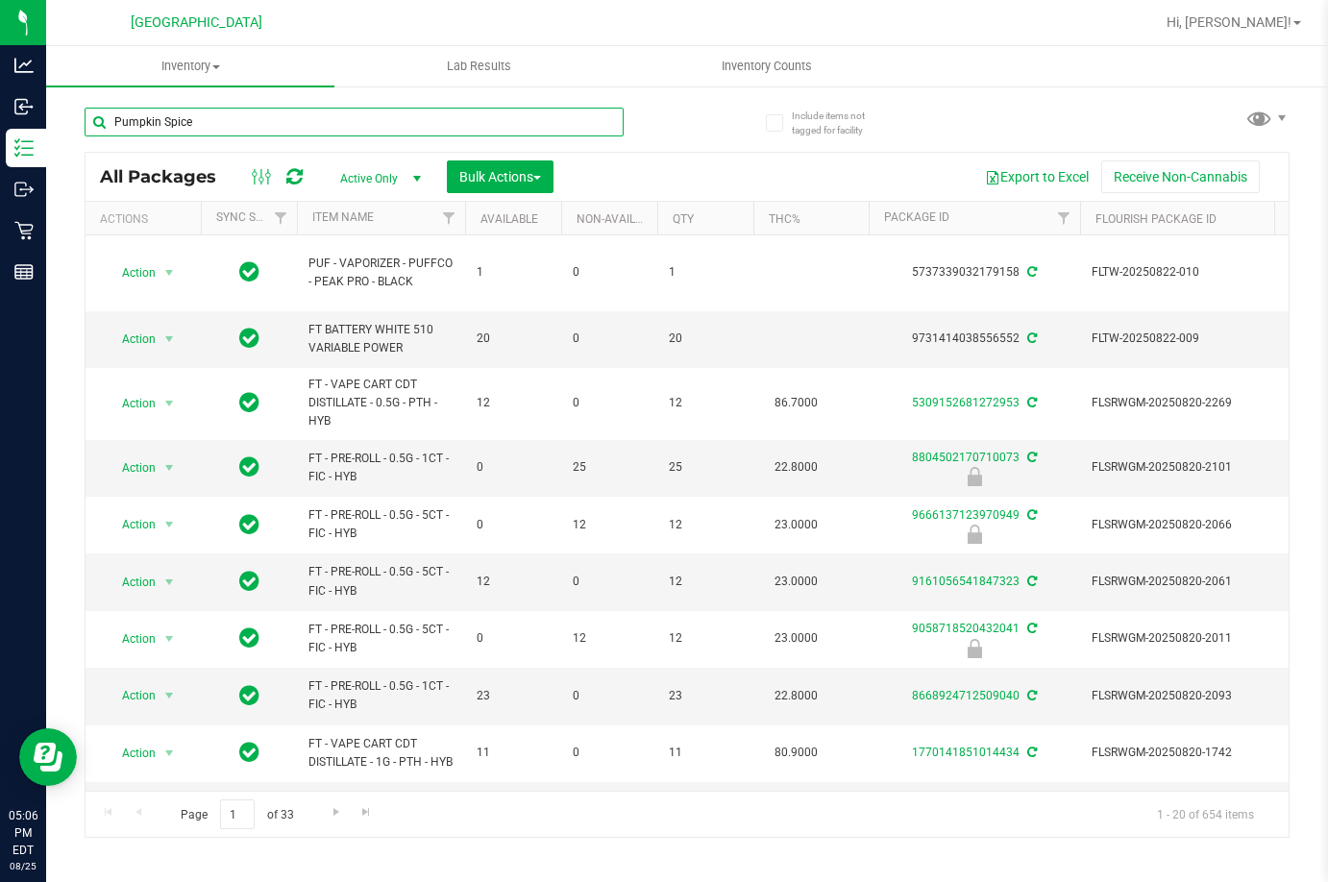
type input "Pumpkin Spice"
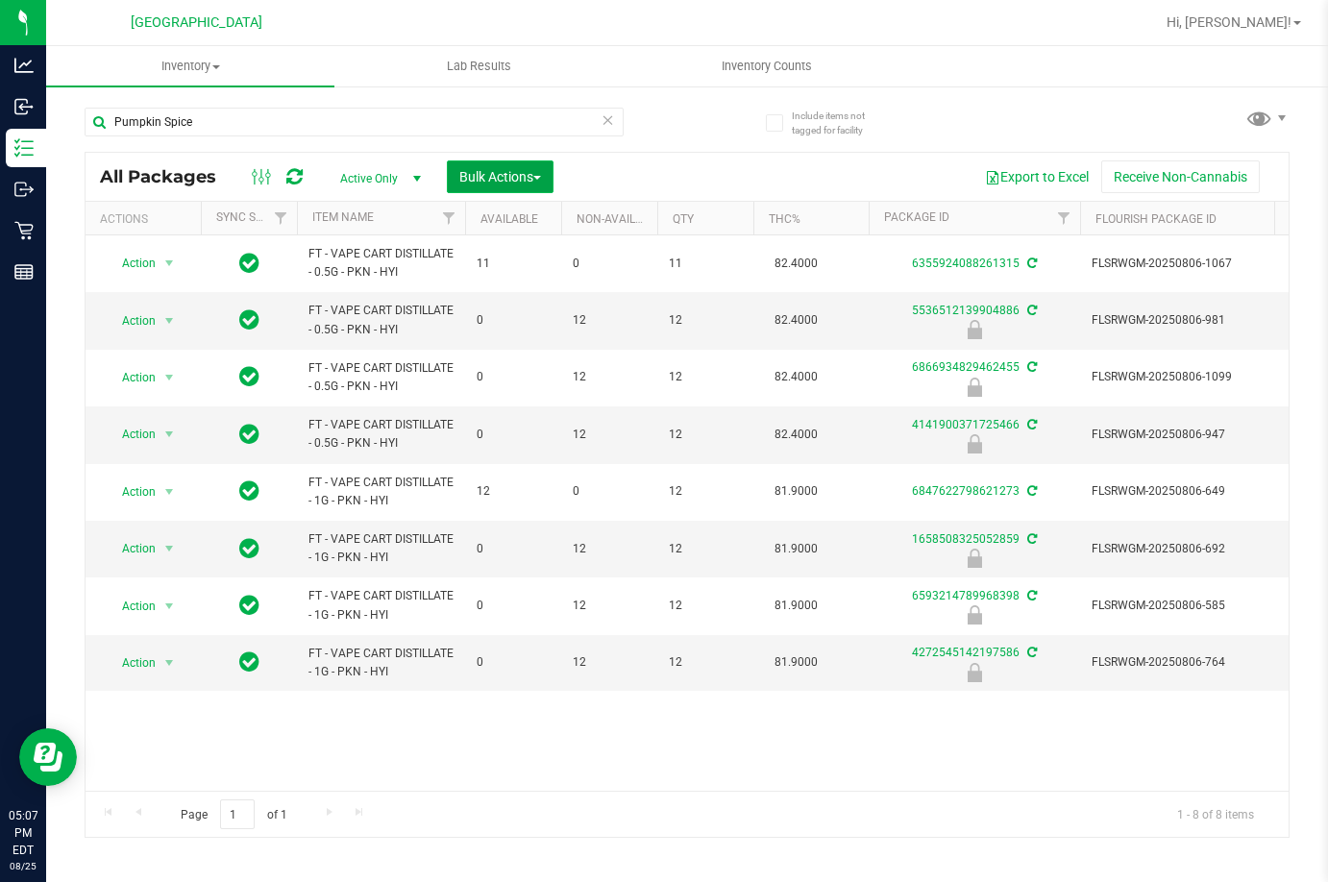
click at [518, 179] on span "Bulk Actions" at bounding box center [500, 176] width 82 height 15
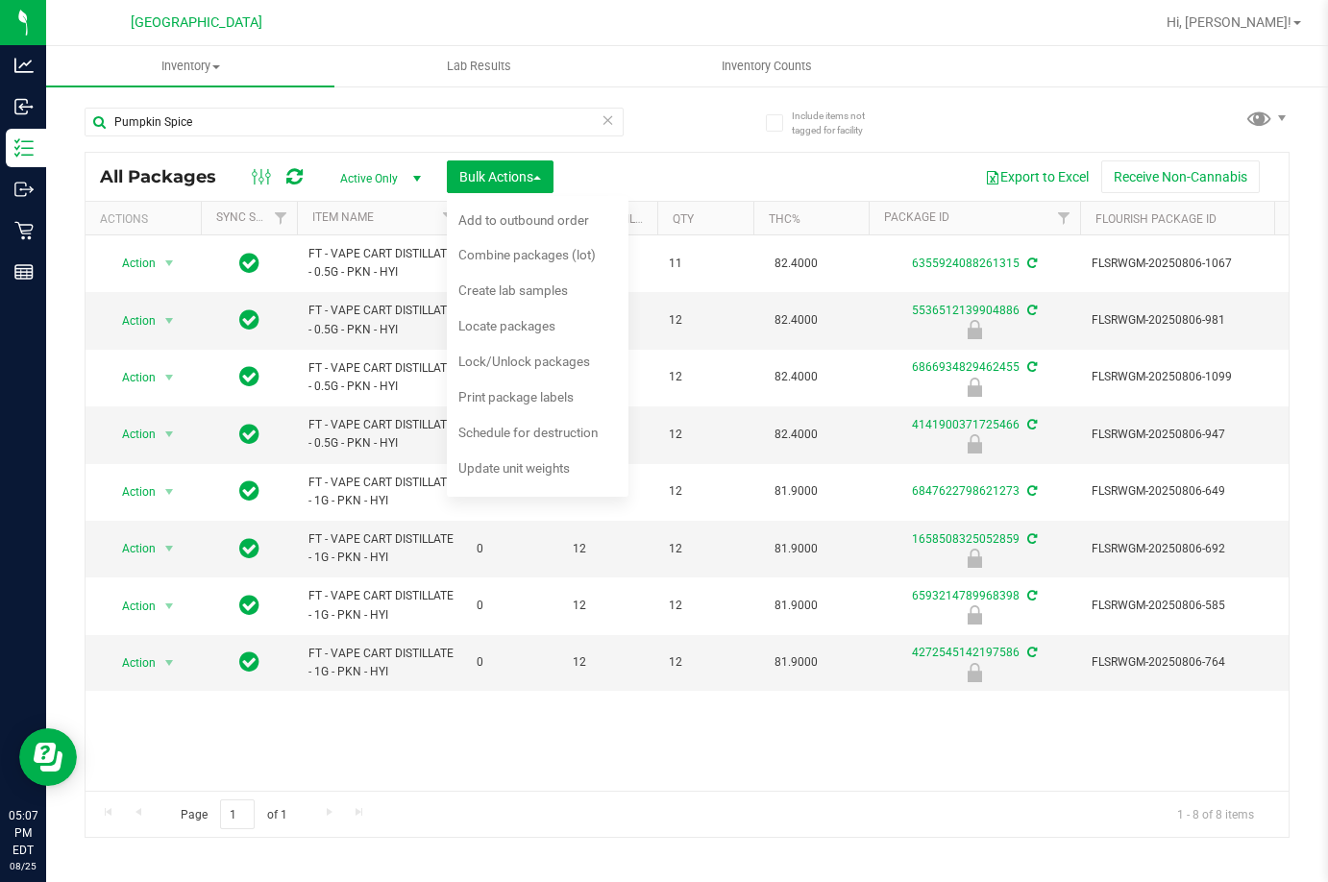
click at [702, 108] on div "Pumpkin Spice All Packages Active Only Active Only Lab Samples Locked All Exter…" at bounding box center [687, 463] width 1205 height 748
click at [634, 795] on div "Page 1 of 1 1 - 8 of 8 items" at bounding box center [687, 814] width 1203 height 46
click at [653, 795] on div "Page 1 of 1 1 - 8 of 8 items" at bounding box center [687, 814] width 1203 height 46
click at [520, 362] on span "Lock/Unlock packages" at bounding box center [524, 361] width 132 height 15
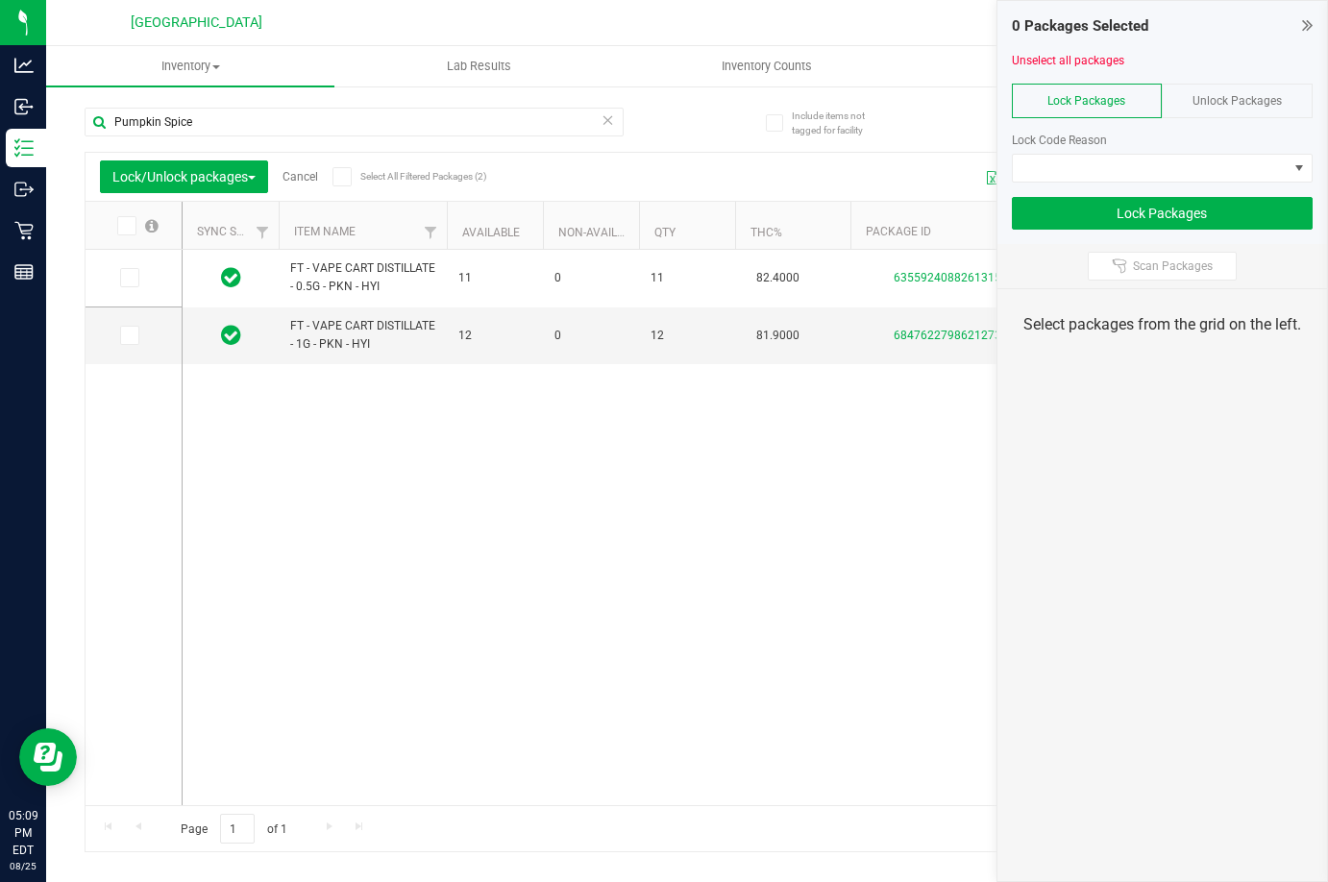
click at [1214, 105] on span "Unlock Packages" at bounding box center [1236, 100] width 89 height 13
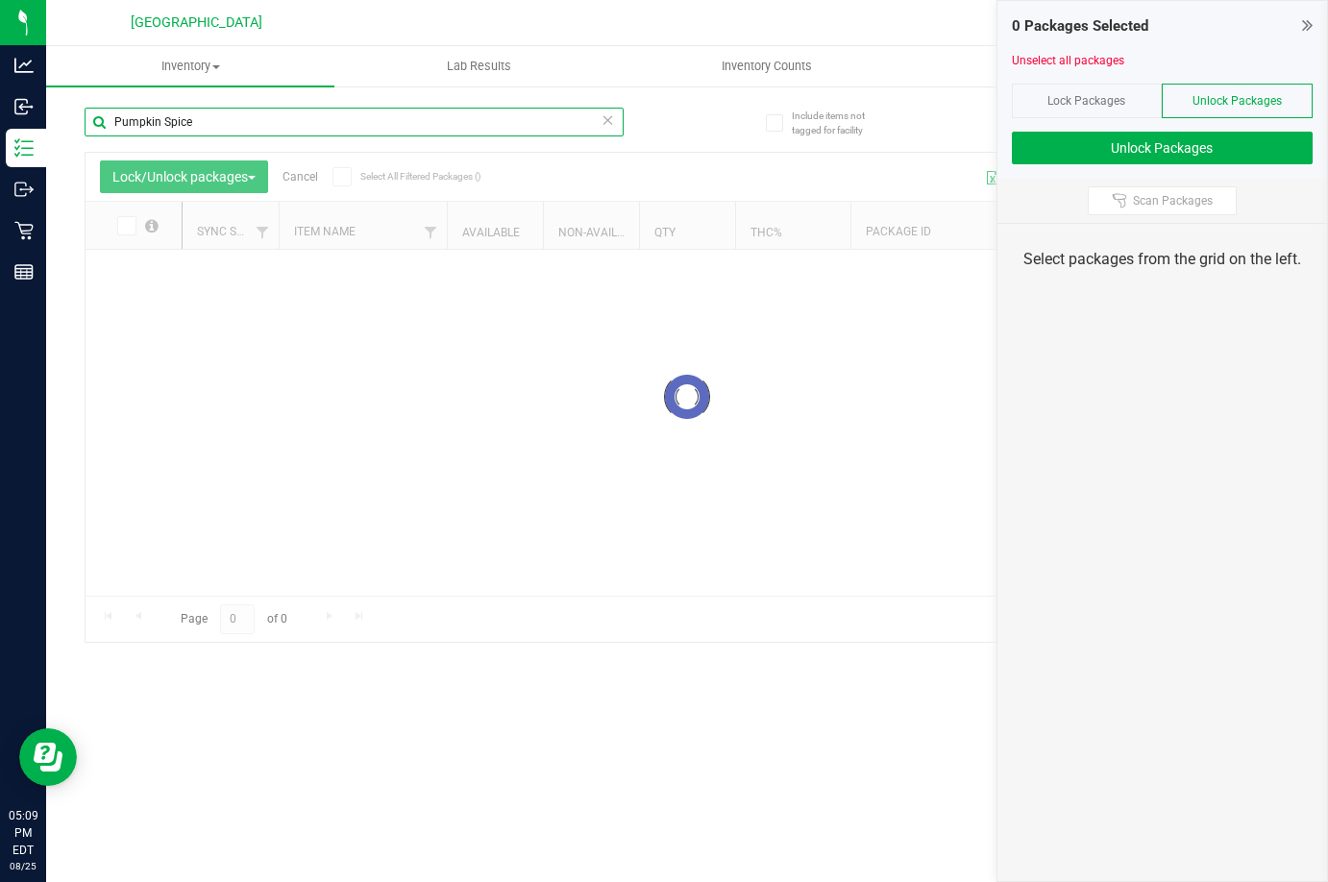
click at [331, 124] on input "Pumpkin Spice" at bounding box center [354, 122] width 539 height 29
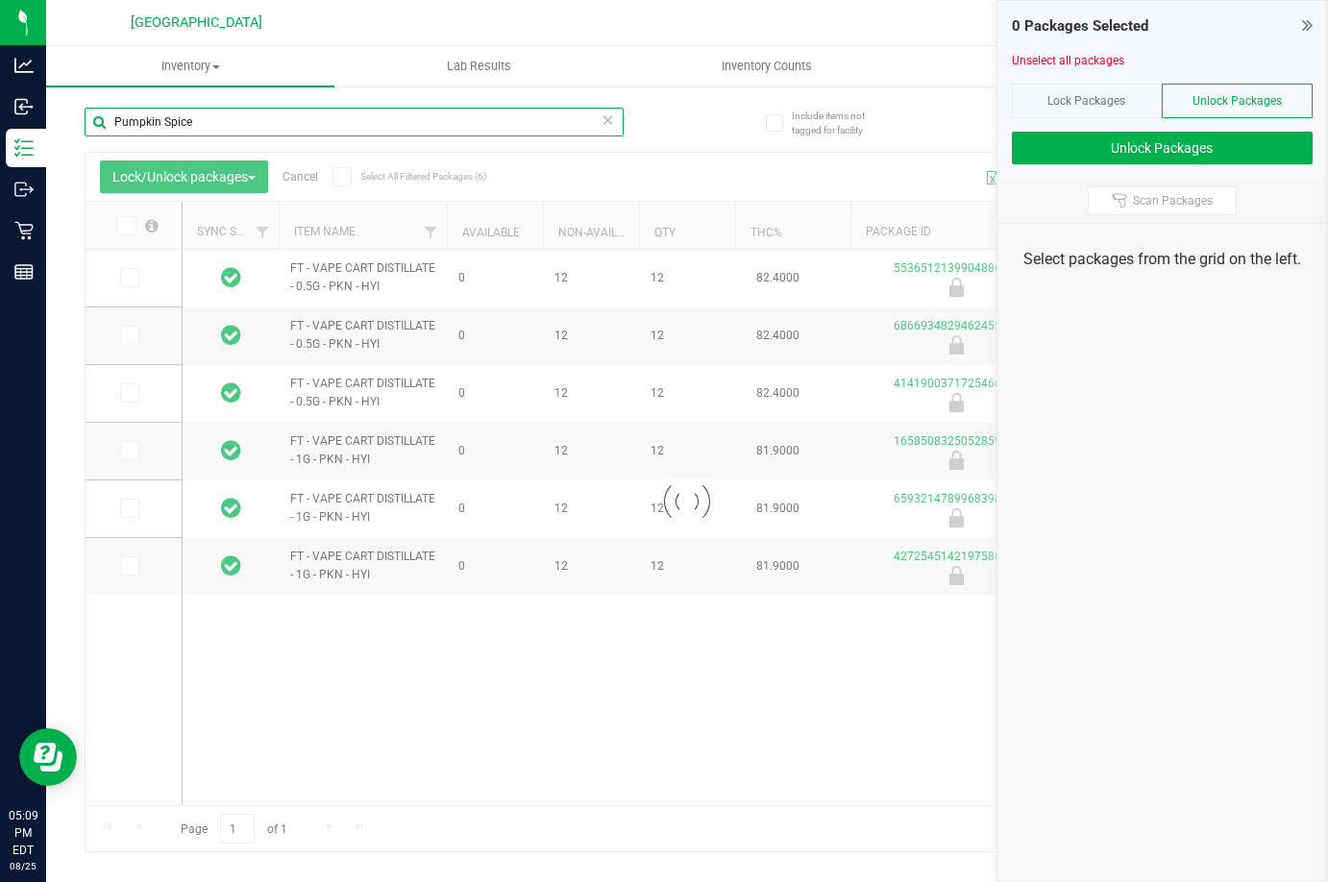
click at [331, 124] on input "Pumpkin Spice" at bounding box center [354, 122] width 539 height 29
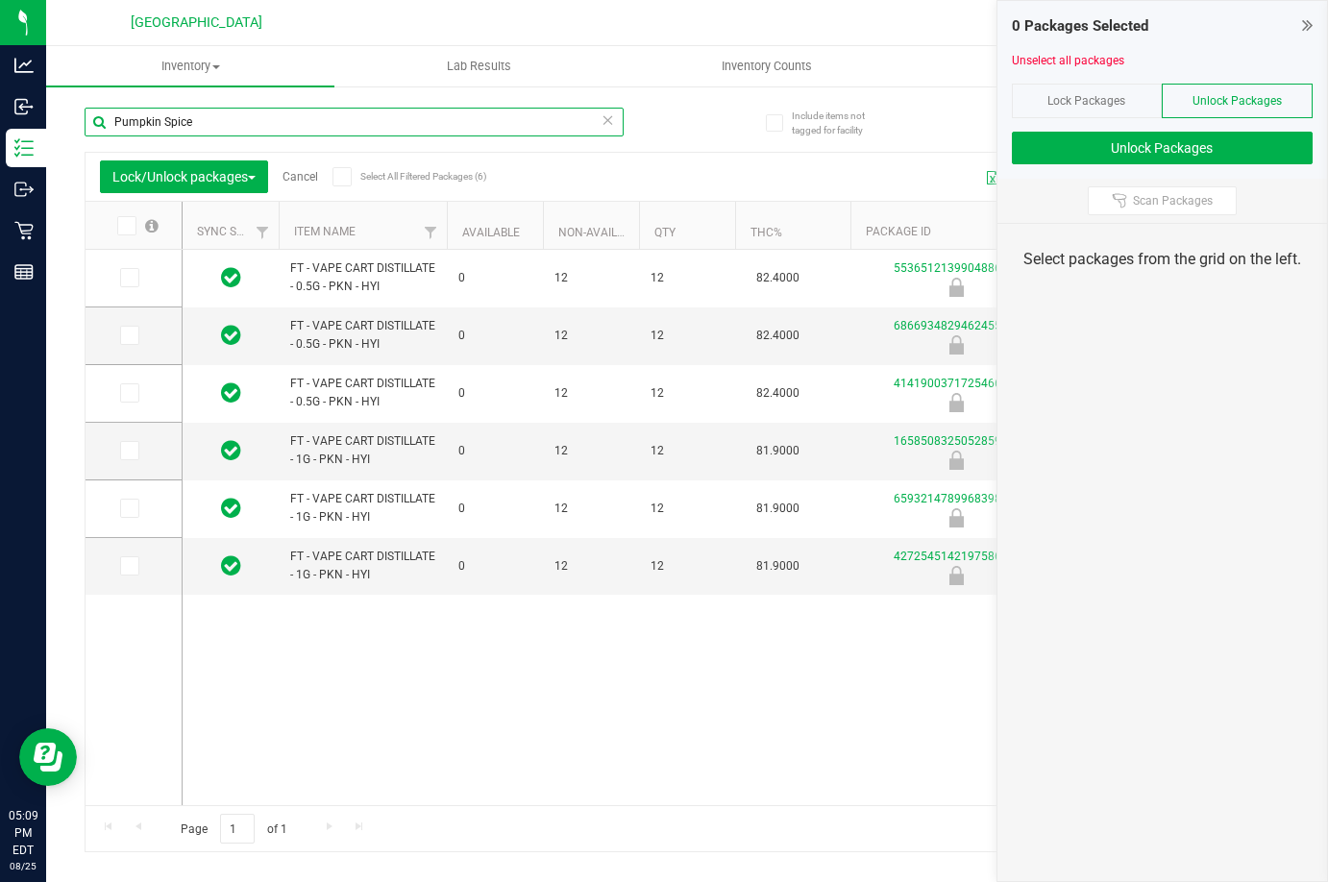
click at [331, 124] on input "Pumpkin Spice" at bounding box center [354, 122] width 539 height 29
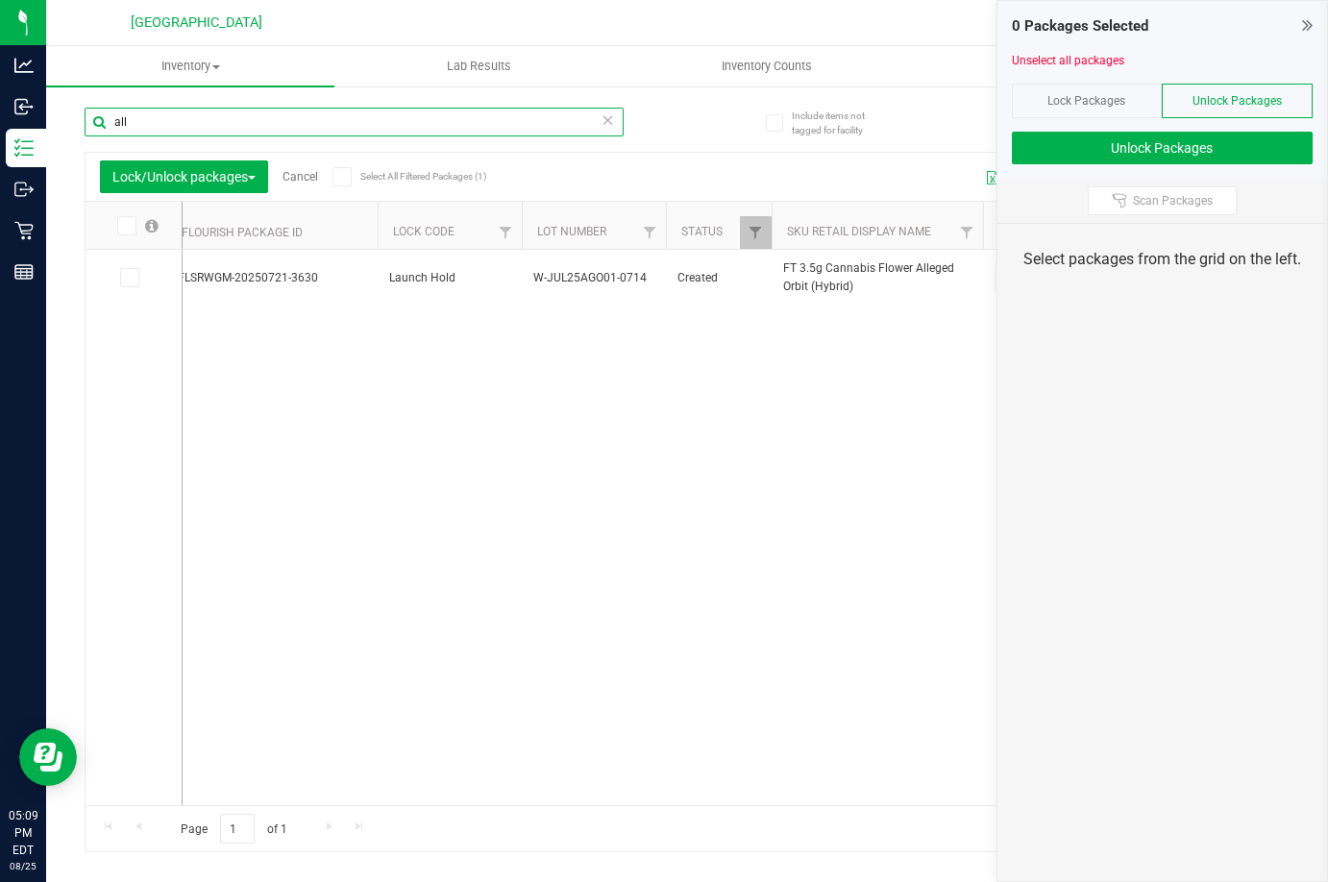
scroll to position [0, 899]
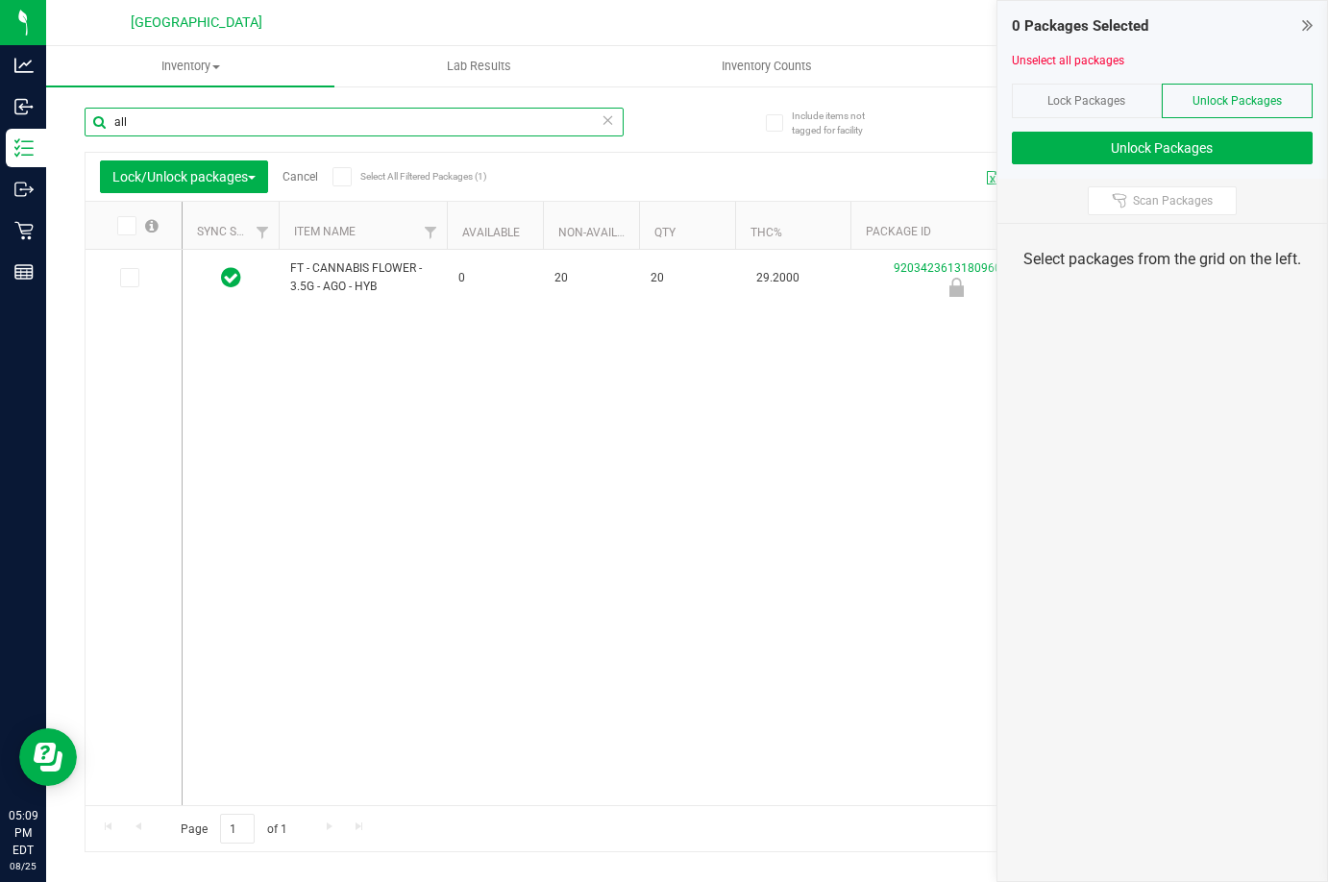
type input "all"
click at [136, 277] on span at bounding box center [129, 277] width 19 height 19
click at [0, 0] on input "checkbox" at bounding box center [0, 0] width 0 height 0
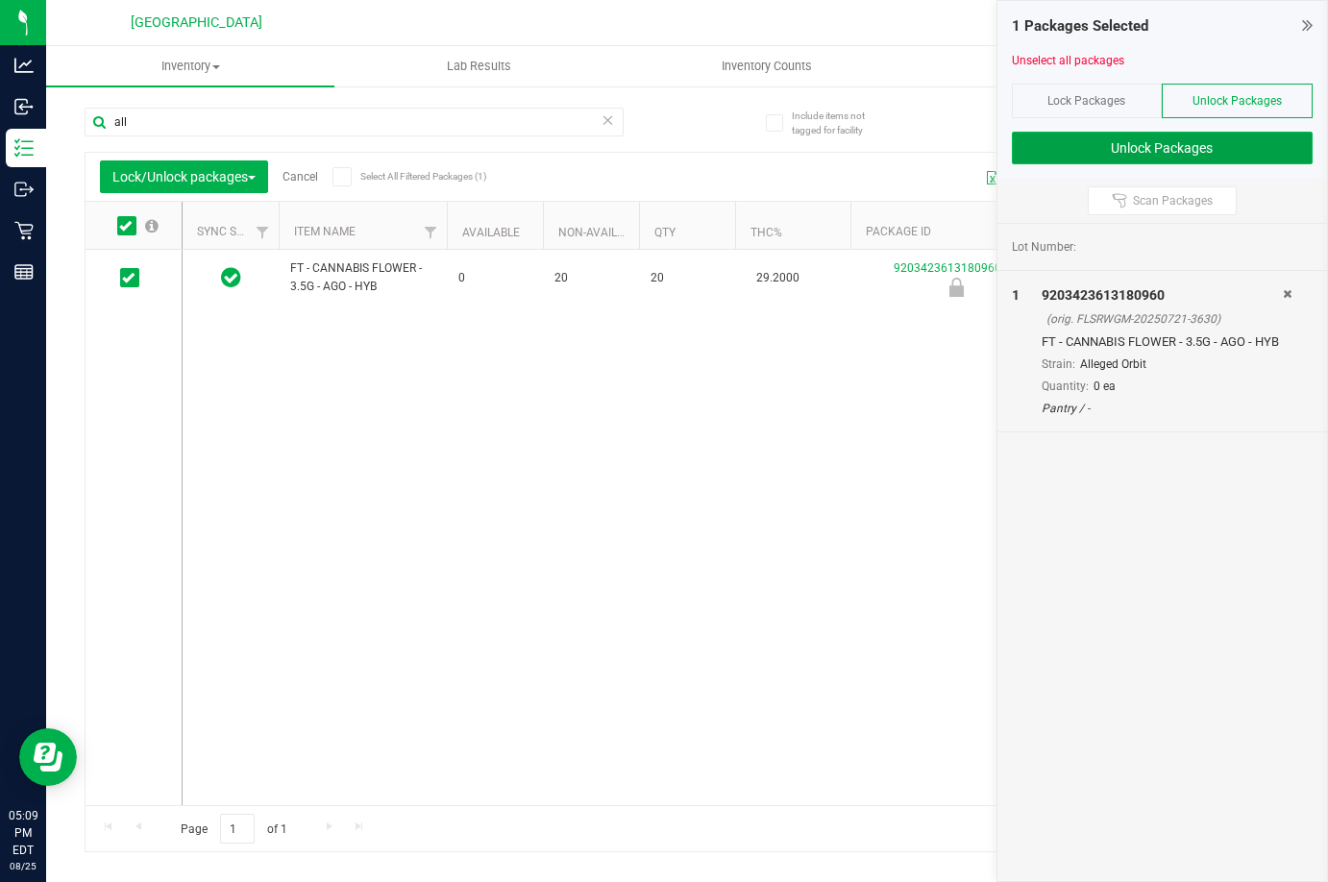
click at [1149, 144] on button "Unlock Packages" at bounding box center [1163, 148] width 302 height 33
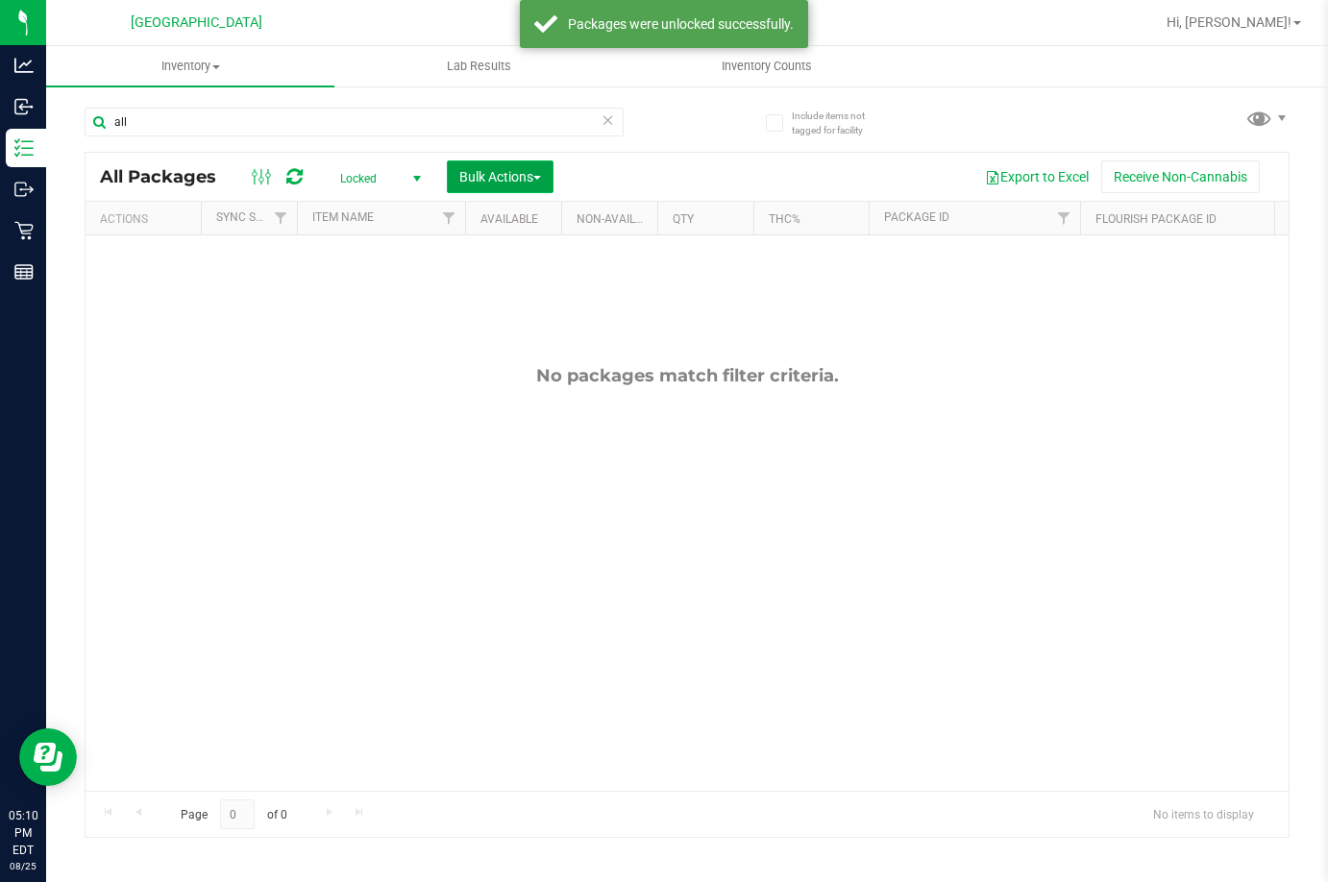
click at [543, 187] on button "Bulk Actions" at bounding box center [500, 176] width 107 height 33
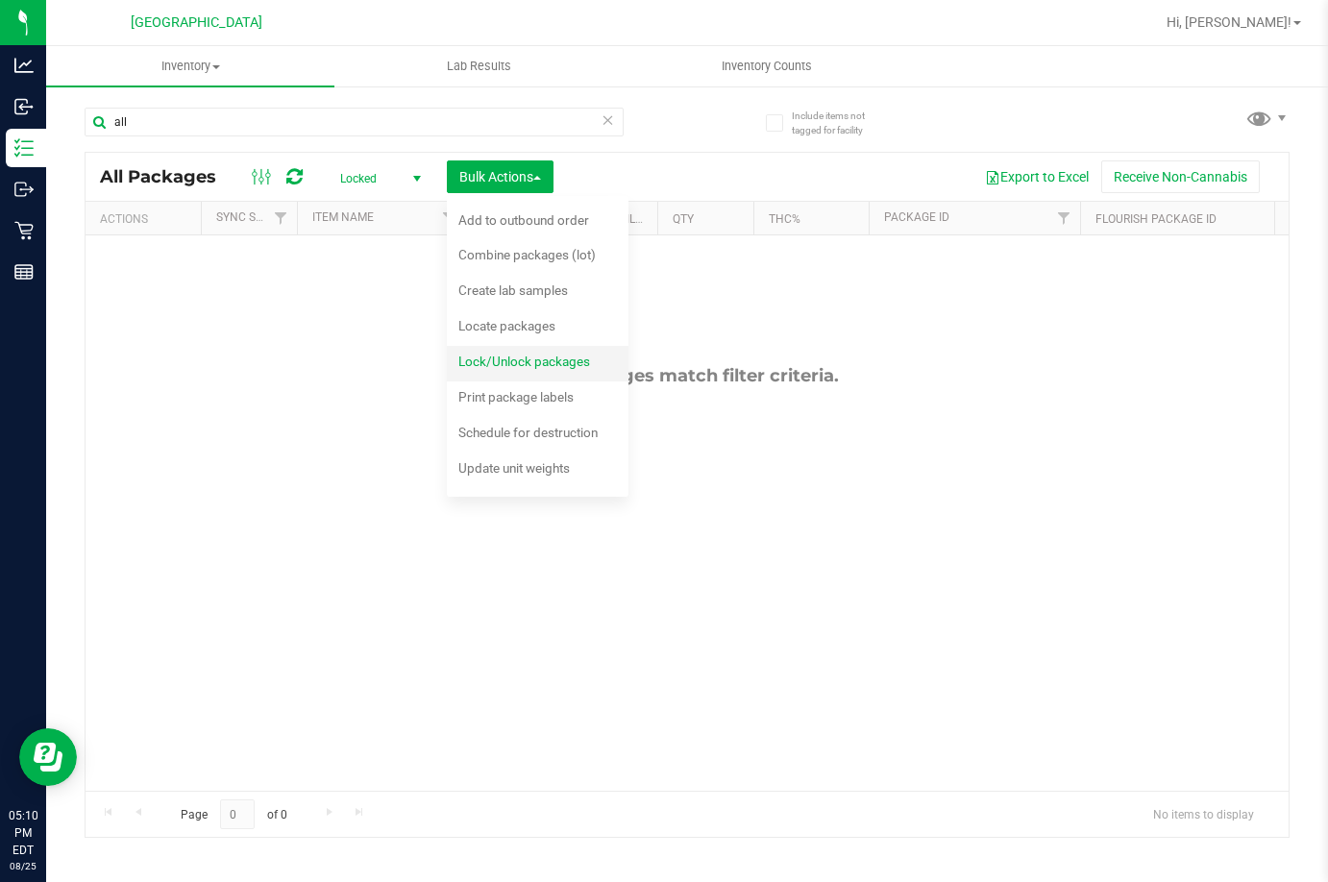
click at [574, 359] on span "Lock/Unlock packages" at bounding box center [524, 361] width 132 height 15
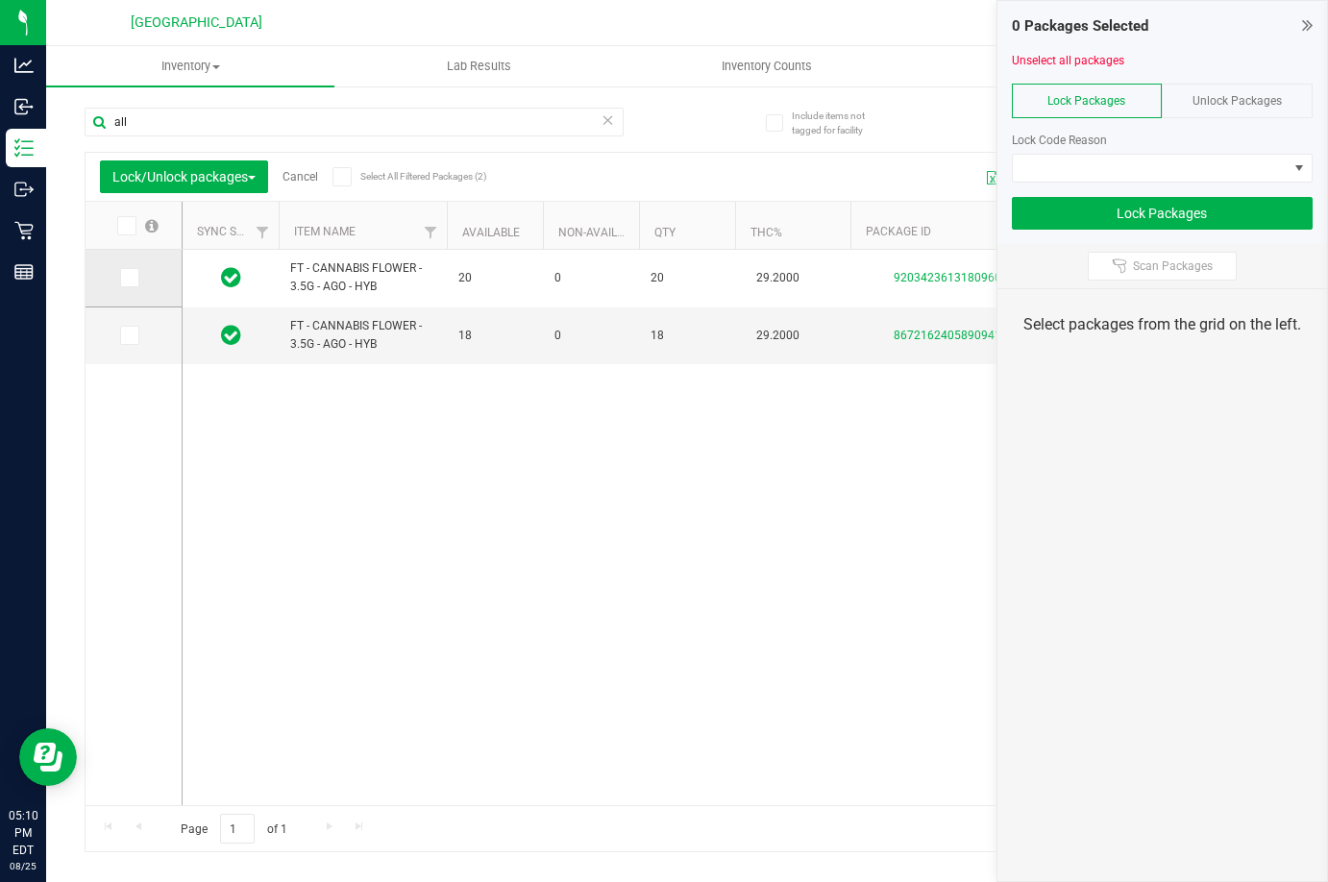
click at [135, 277] on span at bounding box center [129, 277] width 19 height 19
click at [0, 0] on input "checkbox" at bounding box center [0, 0] width 0 height 0
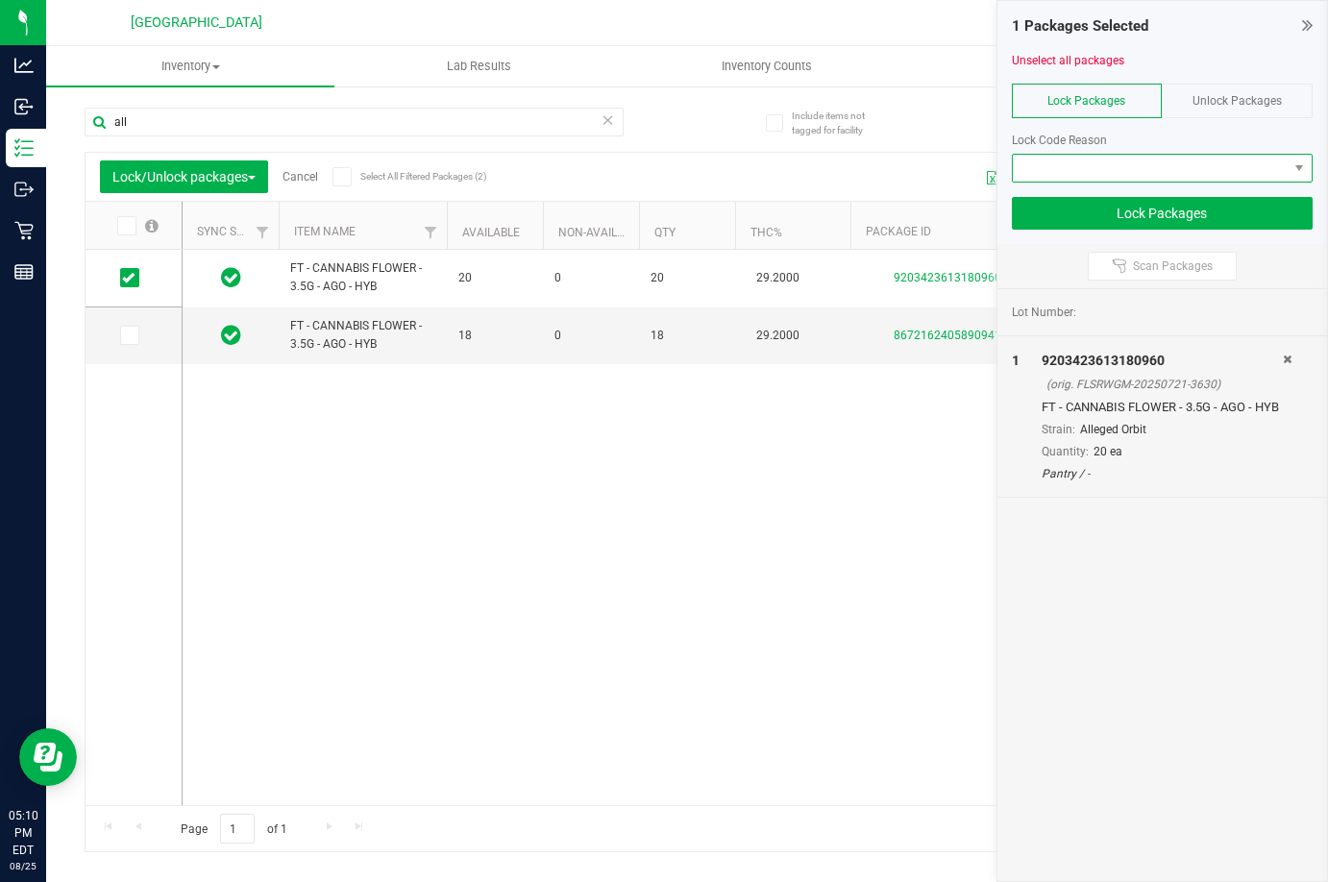
click at [1206, 167] on span at bounding box center [1151, 168] width 276 height 27
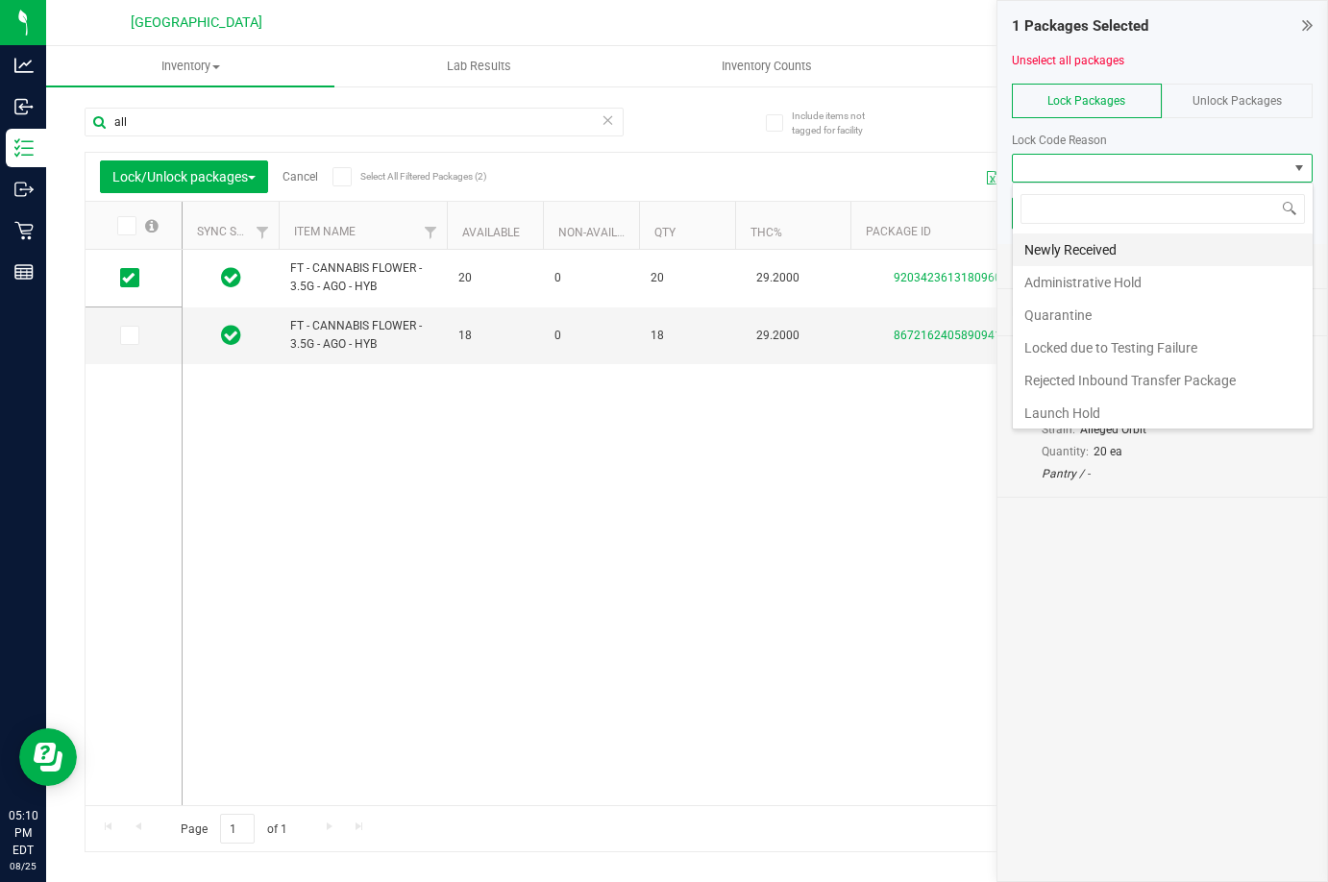
click at [1140, 253] on li "Newly Received" at bounding box center [1163, 249] width 300 height 33
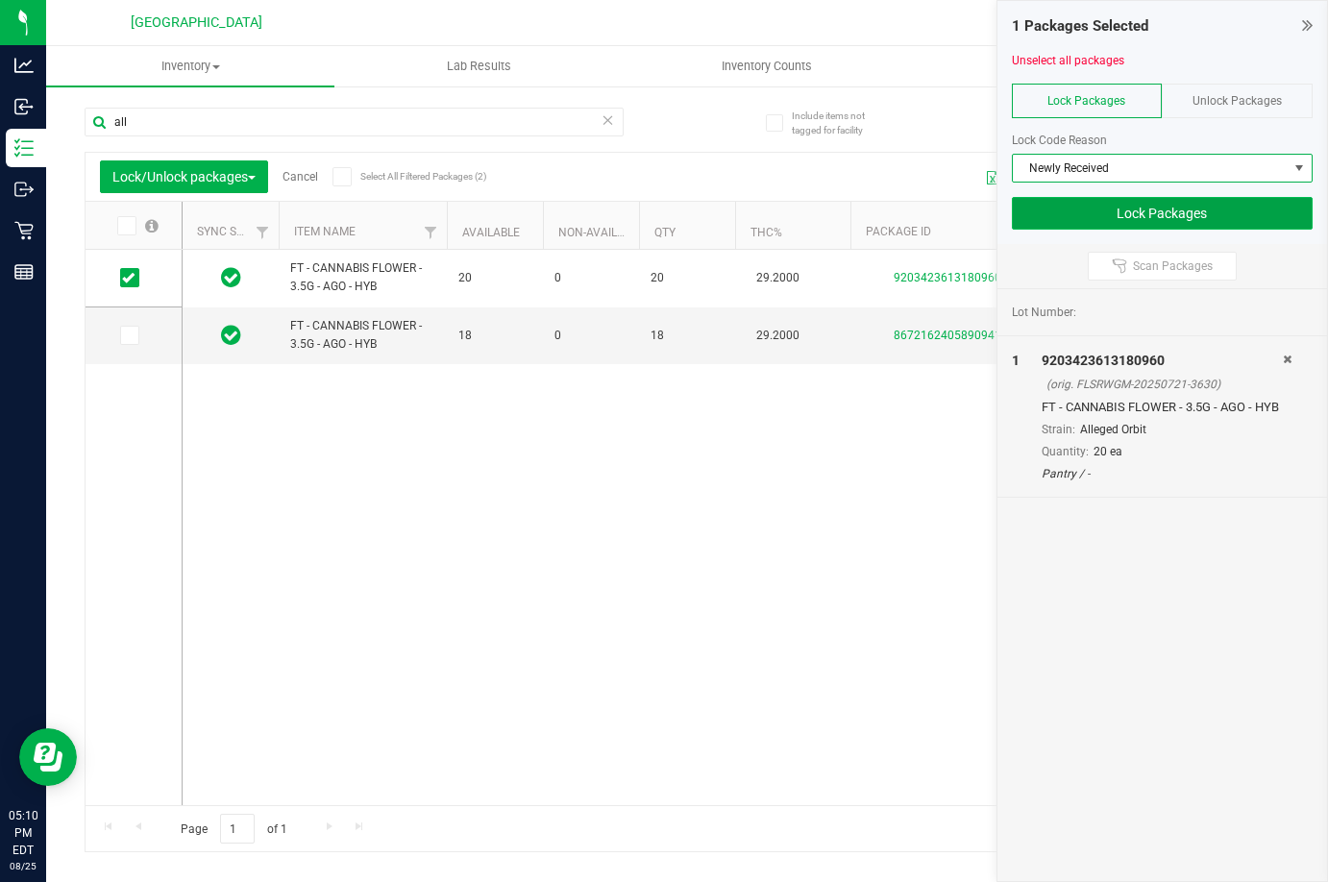
click at [1197, 208] on button "Lock Packages" at bounding box center [1163, 213] width 302 height 33
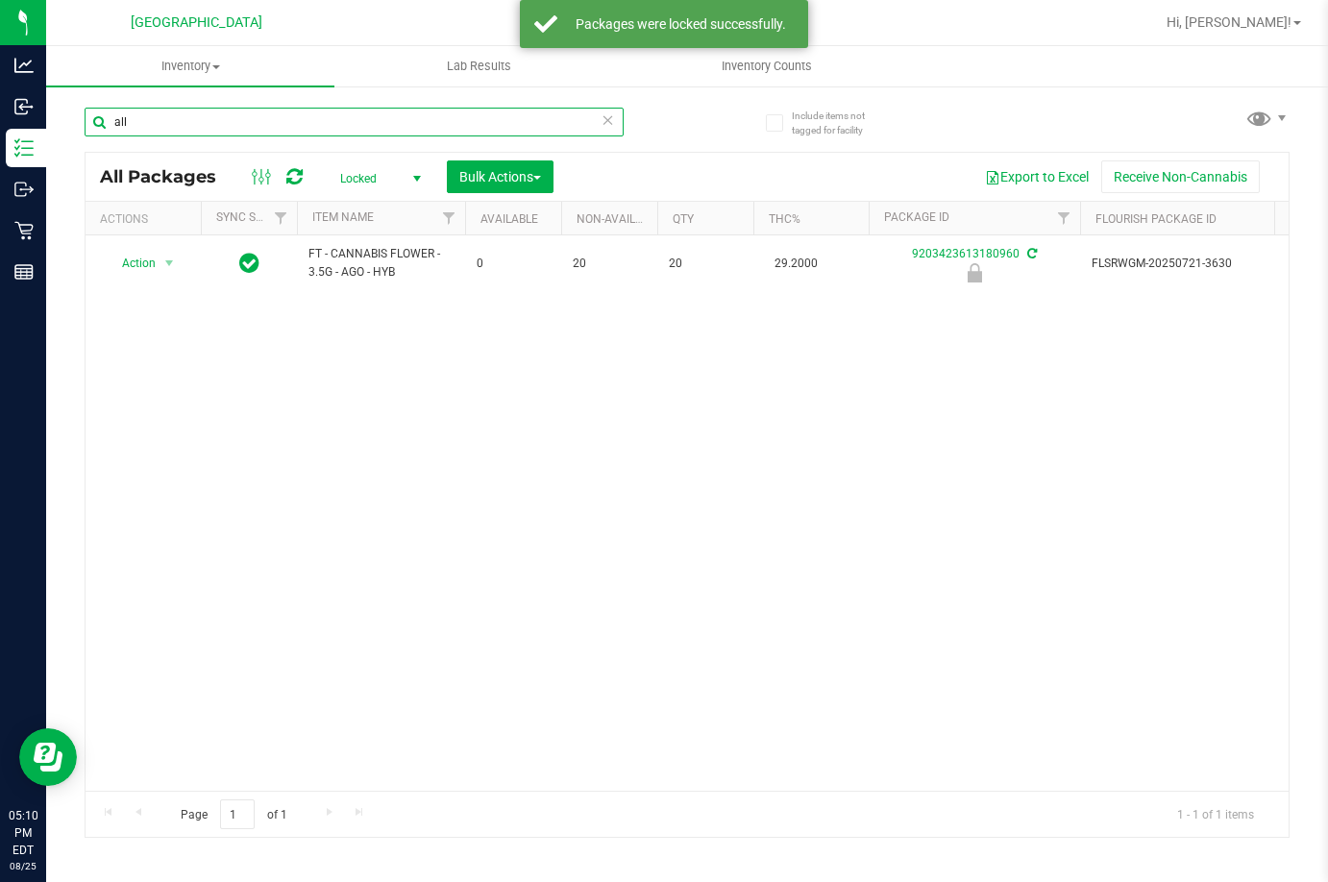
click at [168, 130] on input "all" at bounding box center [354, 122] width 539 height 29
